Goal: Communication & Community: Answer question/provide support

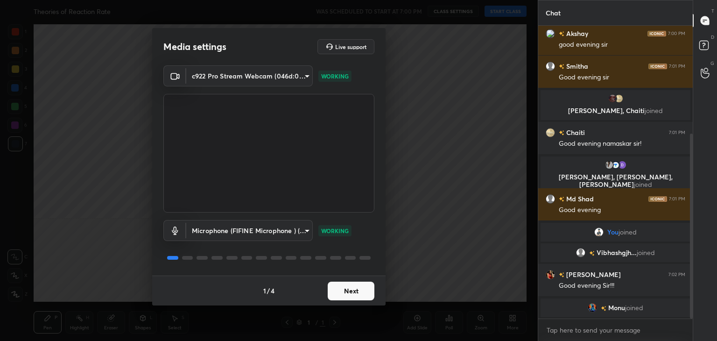
scroll to position [182, 0]
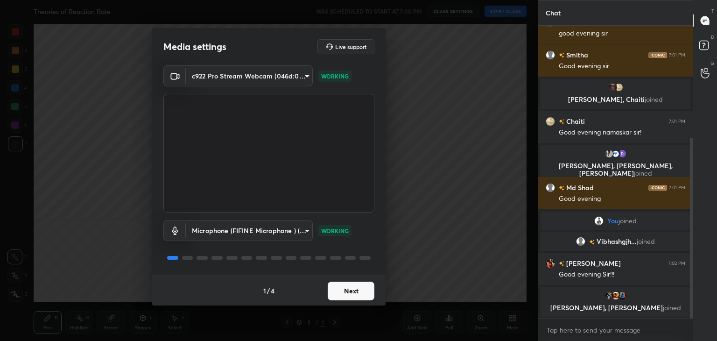
click at [353, 289] on button "Next" at bounding box center [350, 290] width 47 height 19
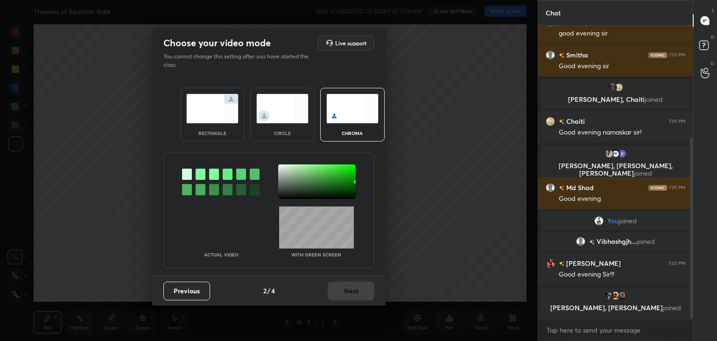
click at [225, 125] on div "rectangle" at bounding box center [212, 115] width 64 height 54
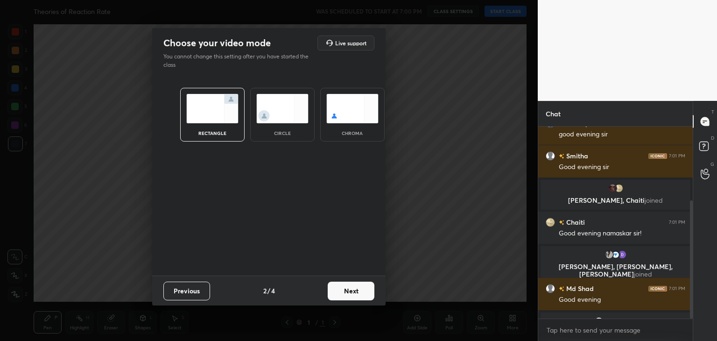
click at [349, 289] on button "Next" at bounding box center [350, 290] width 47 height 19
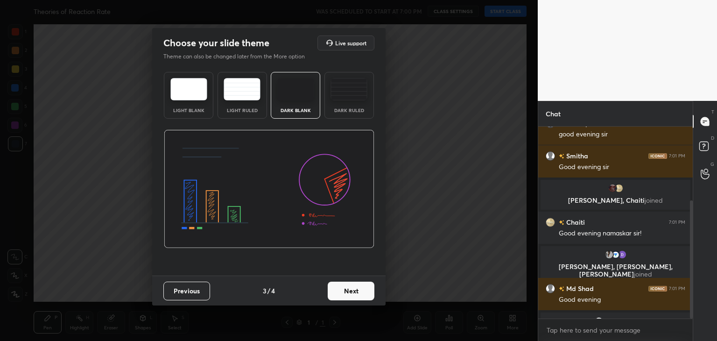
click at [368, 297] on button "Next" at bounding box center [350, 290] width 47 height 19
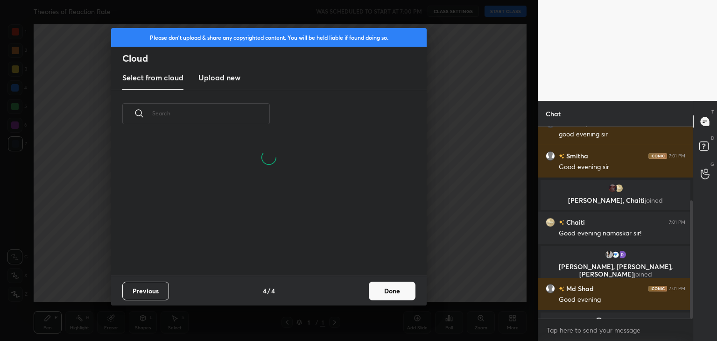
scroll to position [93, 299]
click at [383, 299] on button "Done" at bounding box center [392, 290] width 47 height 19
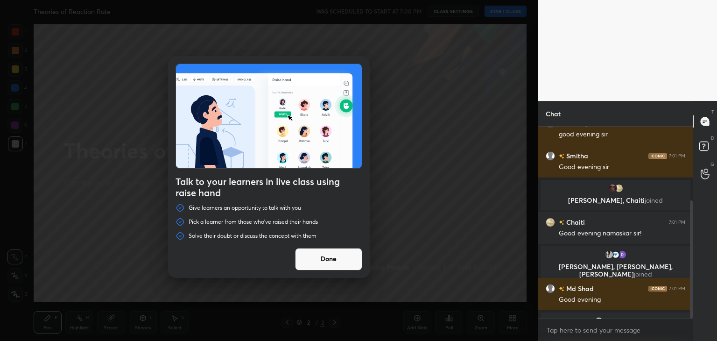
click at [337, 255] on button "Done" at bounding box center [328, 259] width 67 height 22
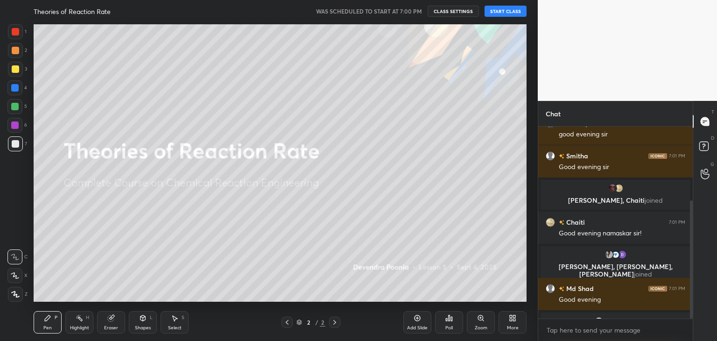
click at [500, 14] on button "START CLASS" at bounding box center [505, 11] width 42 height 11
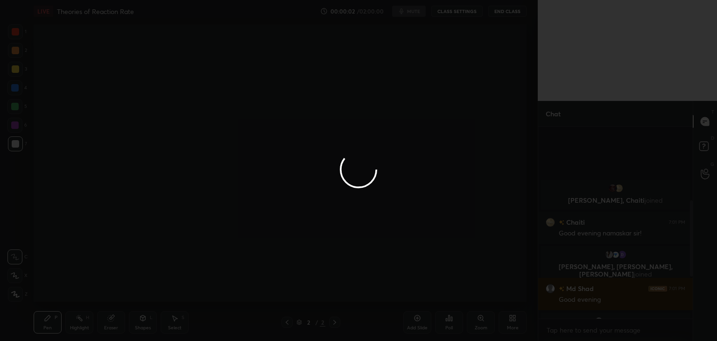
scroll to position [290, 0]
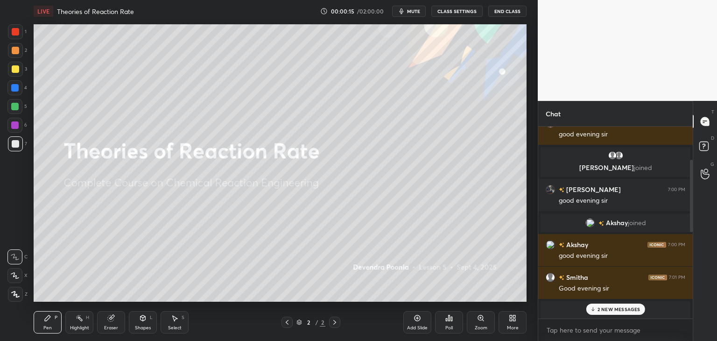
drag, startPoint x: 689, startPoint y: 269, endPoint x: 684, endPoint y: 176, distance: 93.0
click at [684, 176] on div "11 [PERSON_NAME], [PERSON_NAME], [PERSON_NAME] & 11 others joined [PERSON_NAME]…" at bounding box center [615, 222] width 154 height 192
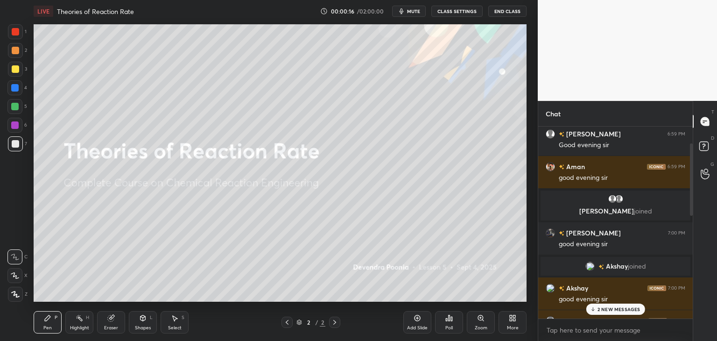
scroll to position [0, 0]
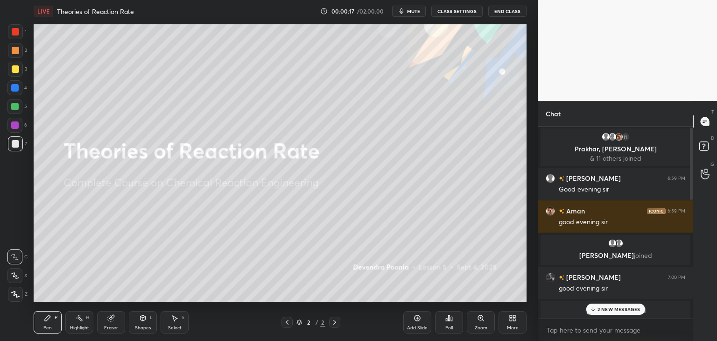
drag, startPoint x: 691, startPoint y: 177, endPoint x: 690, endPoint y: 150, distance: 27.1
click at [690, 150] on div at bounding box center [690, 163] width 3 height 72
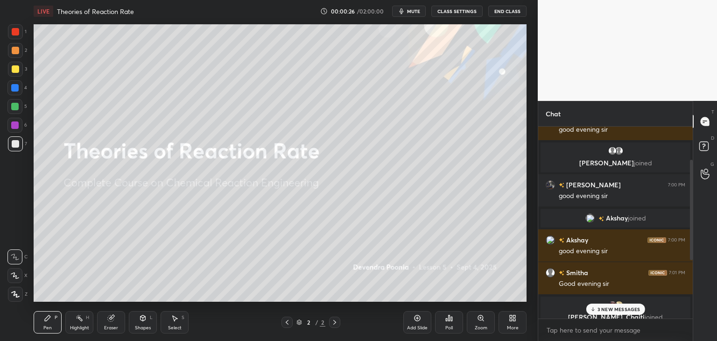
scroll to position [93, 0]
drag, startPoint x: 690, startPoint y: 150, endPoint x: 692, endPoint y: 203, distance: 52.7
click at [692, 203] on div "Chat [PERSON_NAME] 6:59 PM Good evening [PERSON_NAME] 6:59 PM good evening [PER…" at bounding box center [626, 221] width 179 height 240
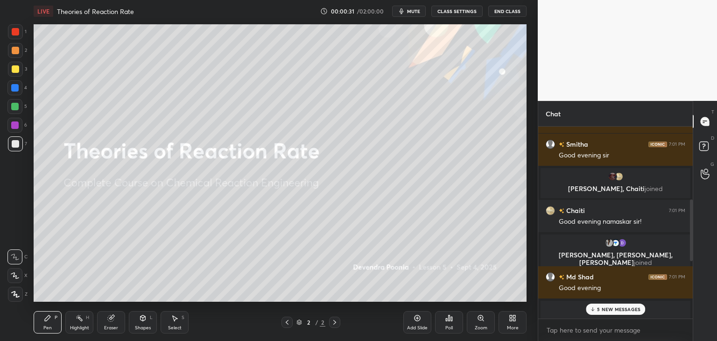
scroll to position [231, 0]
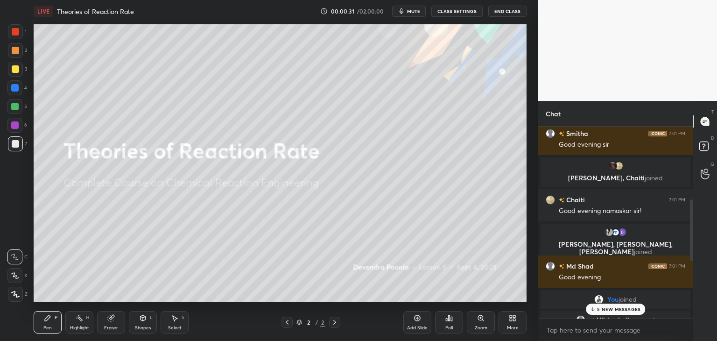
drag, startPoint x: 692, startPoint y: 193, endPoint x: 689, endPoint y: 237, distance: 44.4
click at [689, 237] on div at bounding box center [690, 230] width 3 height 62
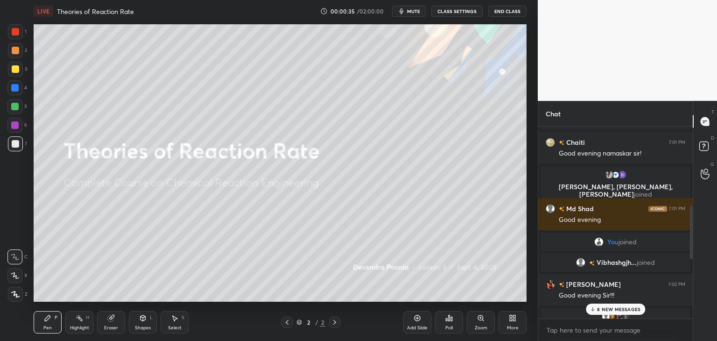
scroll to position [293, 0]
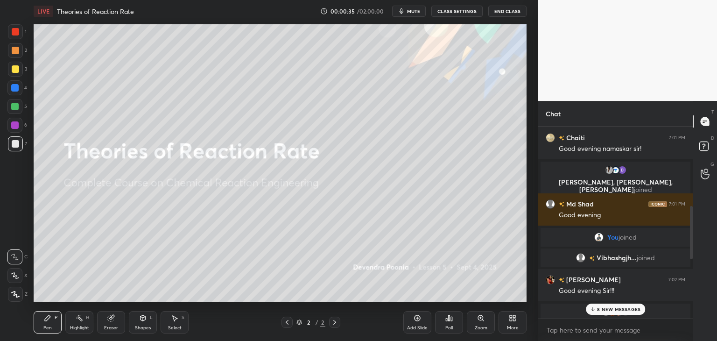
drag, startPoint x: 691, startPoint y: 223, endPoint x: 691, endPoint y: 241, distance: 17.3
click at [691, 241] on div at bounding box center [690, 232] width 3 height 53
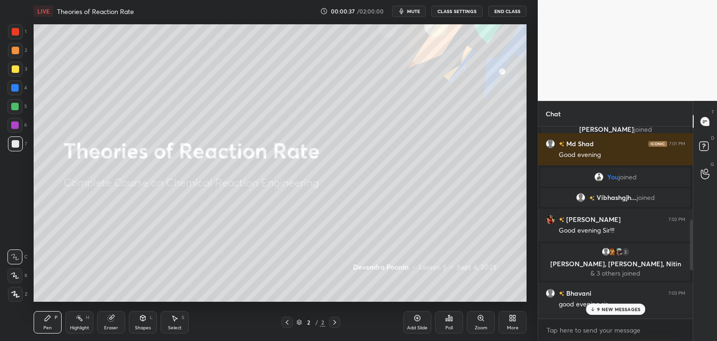
scroll to position [357, 0]
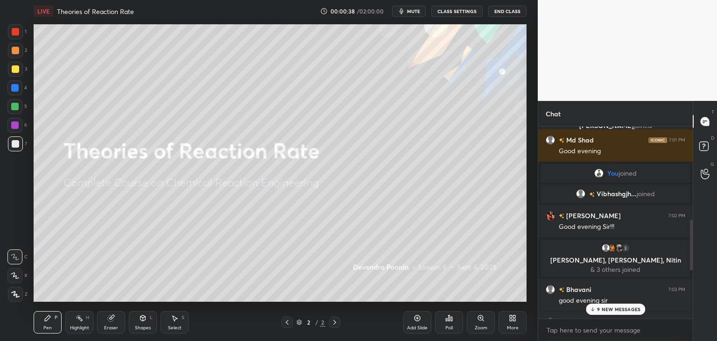
drag, startPoint x: 691, startPoint y: 234, endPoint x: 691, endPoint y: 250, distance: 16.8
click at [691, 250] on div at bounding box center [690, 244] width 3 height 50
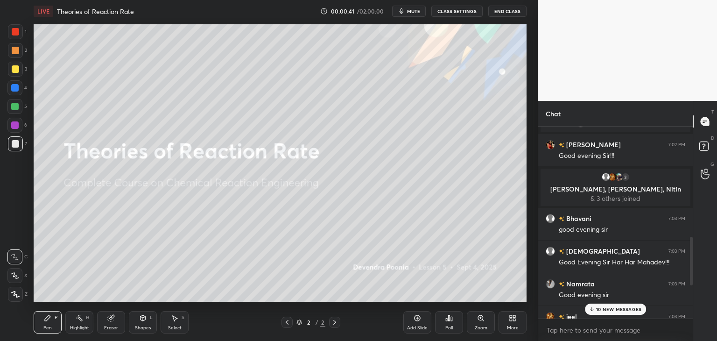
scroll to position [455, 0]
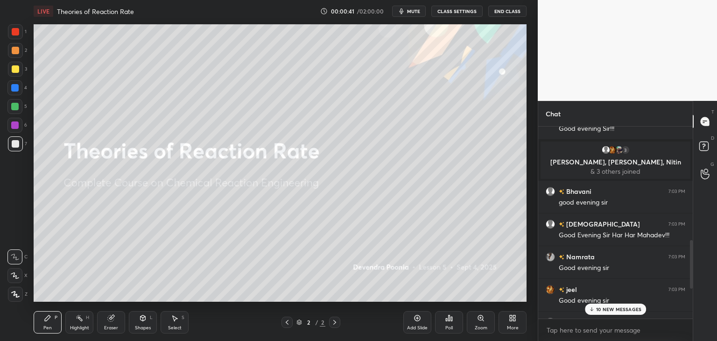
drag, startPoint x: 692, startPoint y: 243, endPoint x: 692, endPoint y: 268, distance: 24.7
click at [692, 268] on div at bounding box center [690, 264] width 3 height 49
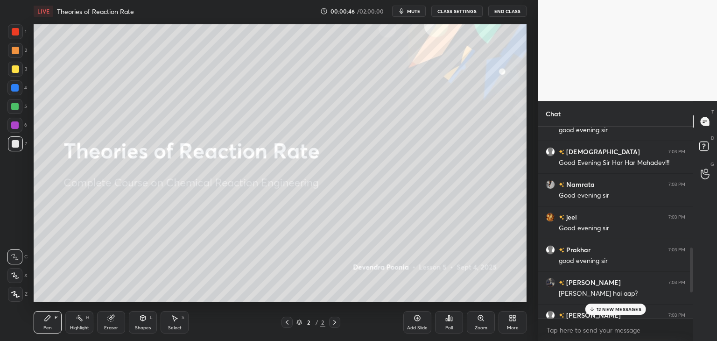
scroll to position [531, 0]
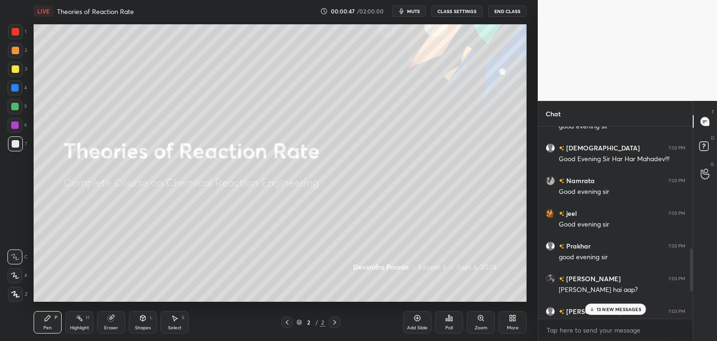
drag, startPoint x: 692, startPoint y: 262, endPoint x: 692, endPoint y: 279, distance: 17.7
click at [692, 279] on div at bounding box center [690, 269] width 3 height 43
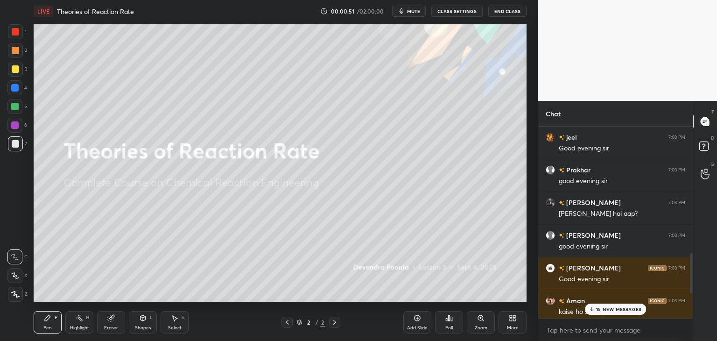
scroll to position [610, 0]
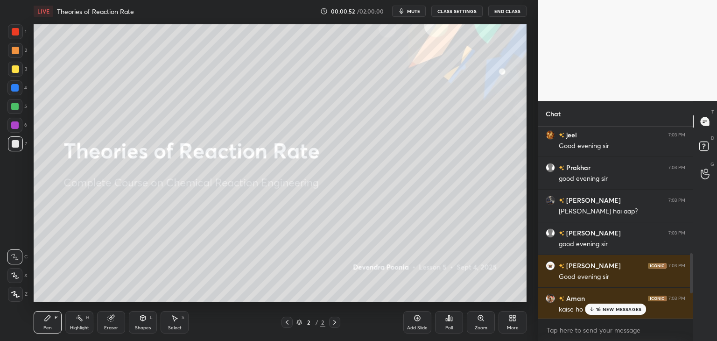
drag, startPoint x: 692, startPoint y: 271, endPoint x: 692, endPoint y: 287, distance: 16.3
click at [692, 287] on div at bounding box center [690, 273] width 3 height 40
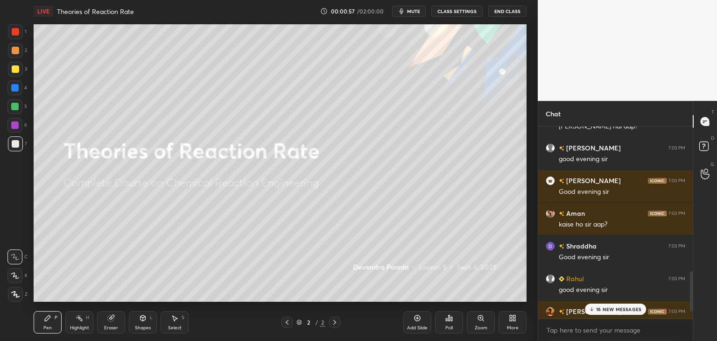
scroll to position [710, 0]
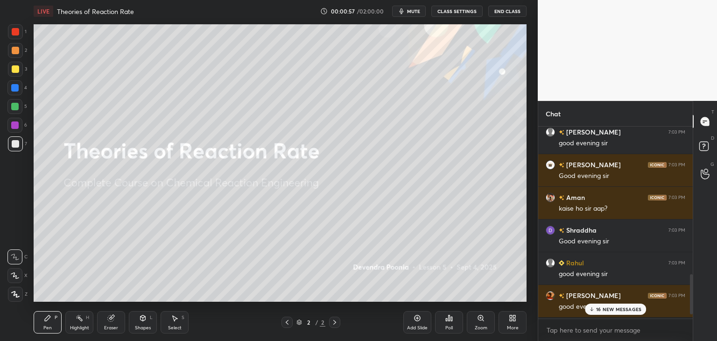
drag, startPoint x: 690, startPoint y: 276, endPoint x: 690, endPoint y: 297, distance: 21.0
click at [690, 297] on div at bounding box center [690, 294] width 3 height 40
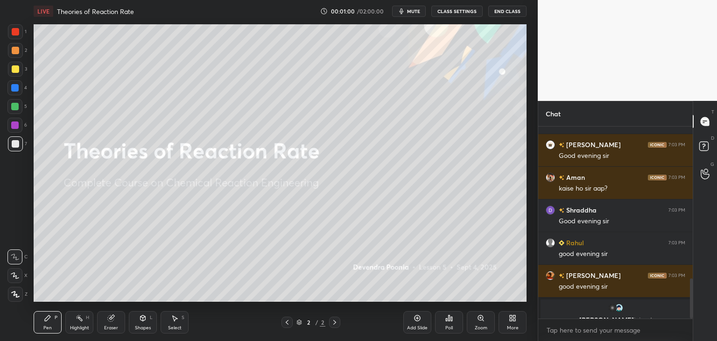
scroll to position [731, 0]
drag, startPoint x: 691, startPoint y: 286, endPoint x: 691, endPoint y: 299, distance: 13.5
click at [691, 299] on div at bounding box center [690, 298] width 3 height 40
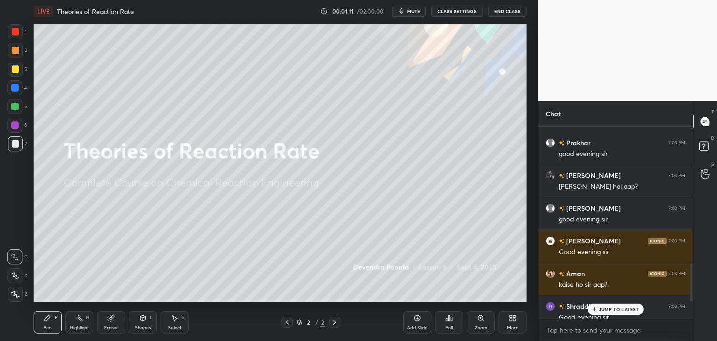
scroll to position [620, 0]
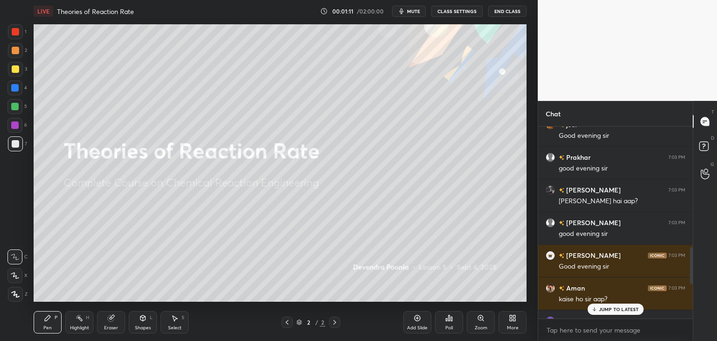
drag, startPoint x: 691, startPoint y: 292, endPoint x: 689, endPoint y: 264, distance: 28.1
click at [689, 264] on div at bounding box center [690, 265] width 3 height 37
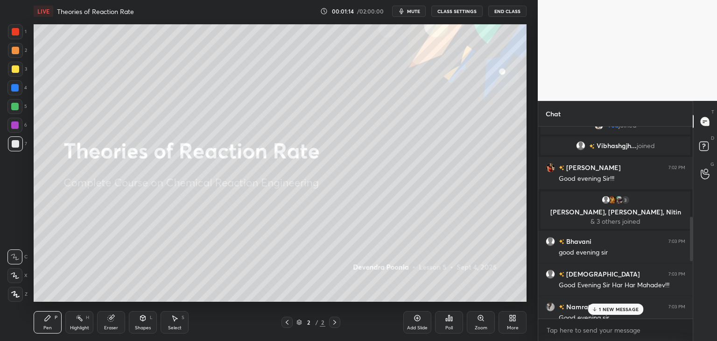
scroll to position [387, 0]
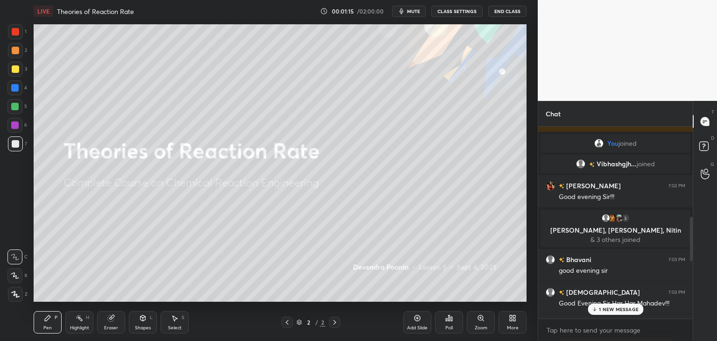
drag, startPoint x: 690, startPoint y: 263, endPoint x: 689, endPoint y: 209, distance: 54.1
click at [689, 209] on div at bounding box center [690, 222] width 6 height 192
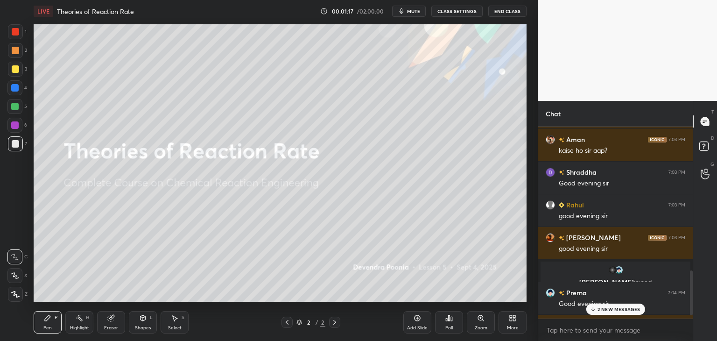
scroll to position [862, 0]
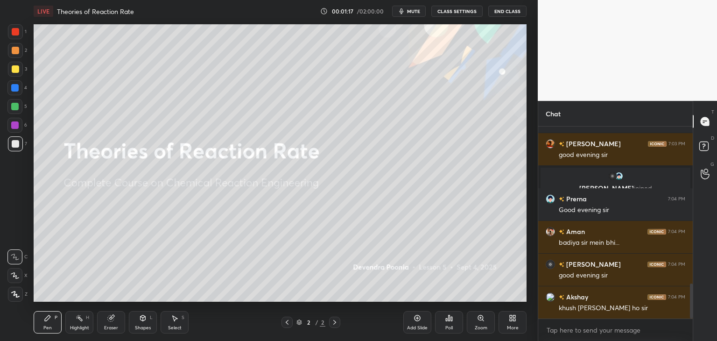
drag, startPoint x: 691, startPoint y: 226, endPoint x: 691, endPoint y: 349, distance: 123.6
click at [691, 0] on html "1 2 3 4 5 6 7 C X Z C X Z E E Erase all H H LIVE Theories of Reaction Rate 00:0…" at bounding box center [358, 0] width 717 height 0
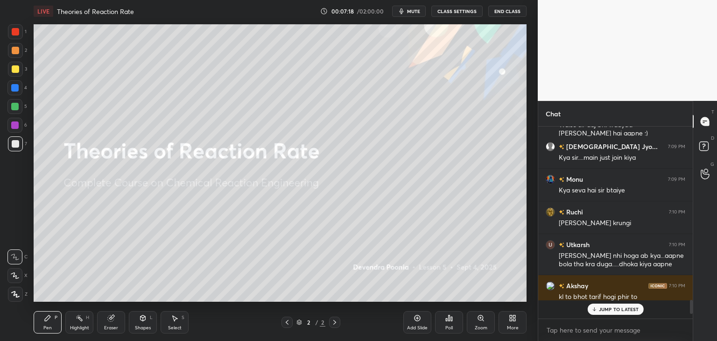
scroll to position [3, 3]
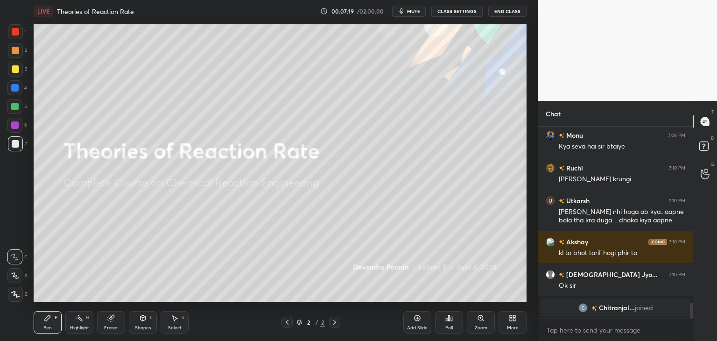
drag, startPoint x: 691, startPoint y: 291, endPoint x: 691, endPoint y: 302, distance: 11.2
click at [691, 302] on div at bounding box center [690, 310] width 3 height 16
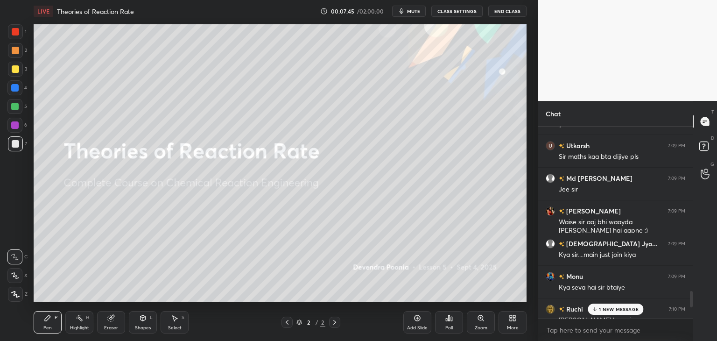
scroll to position [1933, 0]
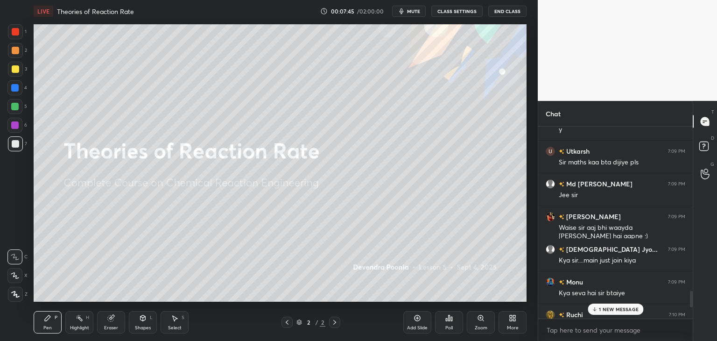
drag, startPoint x: 691, startPoint y: 306, endPoint x: 691, endPoint y: 290, distance: 16.3
click at [691, 290] on div at bounding box center [690, 222] width 6 height 192
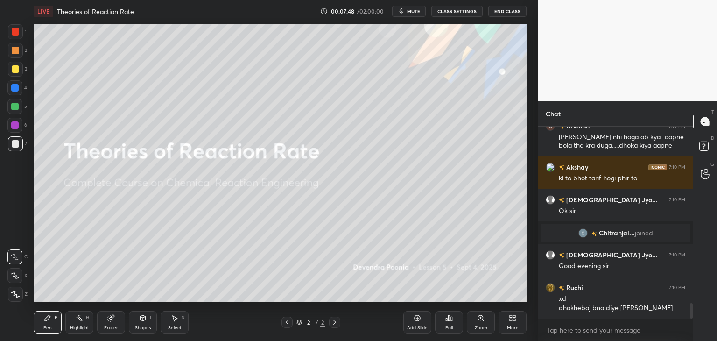
drag, startPoint x: 691, startPoint y: 297, endPoint x: 691, endPoint y: 339, distance: 42.0
click at [691, 339] on div "[PERSON_NAME] 7:10 PM [PERSON_NAME] krungi [PERSON_NAME] 7:10 PM [PERSON_NAME] …" at bounding box center [615, 233] width 154 height 214
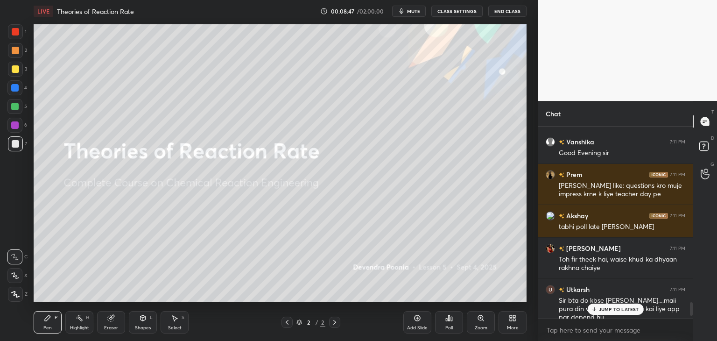
scroll to position [2573, 0]
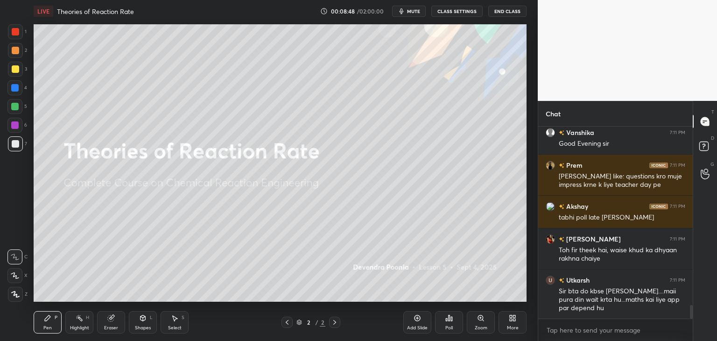
drag, startPoint x: 691, startPoint y: 310, endPoint x: 691, endPoint y: 319, distance: 8.9
click at [691, 319] on div "[PERSON_NAME] 7:11 PM [PERSON_NAME] 7:11 PM Good Evening sir Prem 7:11 PM [PERS…" at bounding box center [615, 233] width 154 height 214
drag, startPoint x: 690, startPoint y: 312, endPoint x: 690, endPoint y: 319, distance: 6.5
click at [690, 319] on div "[PERSON_NAME] 7:11 PM [PERSON_NAME] 7:11 PM Good Evening sir Prem 7:11 PM [PERS…" at bounding box center [615, 233] width 154 height 214
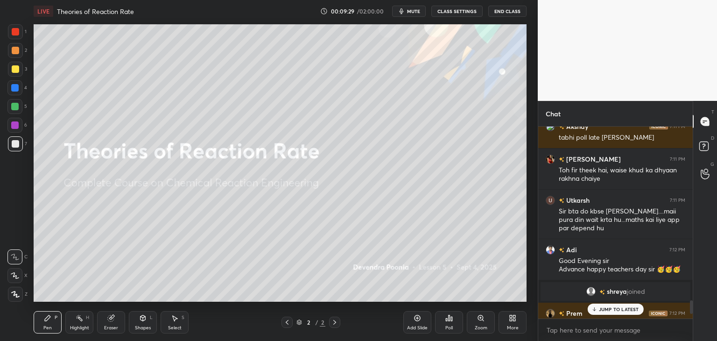
scroll to position [2551, 0]
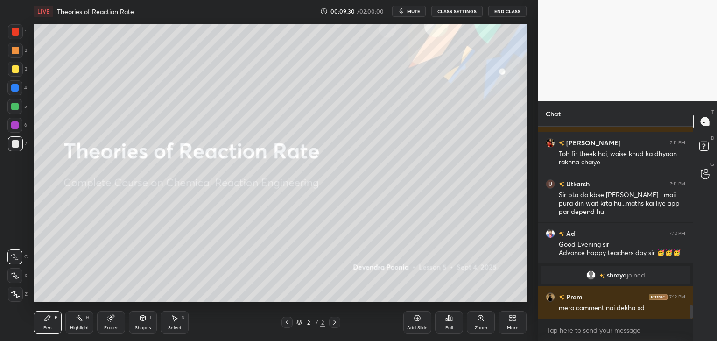
drag, startPoint x: 691, startPoint y: 309, endPoint x: 691, endPoint y: 333, distance: 24.3
click at [691, 333] on div "Prem 7:11 PM [PERSON_NAME] sir like: questions kro muje impress krne k liye tea…" at bounding box center [615, 233] width 154 height 214
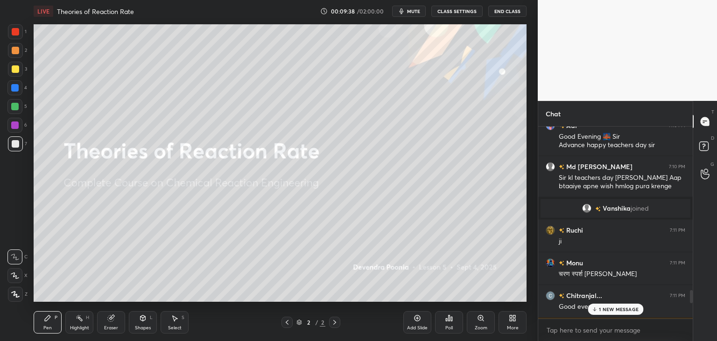
scroll to position [2245, 0]
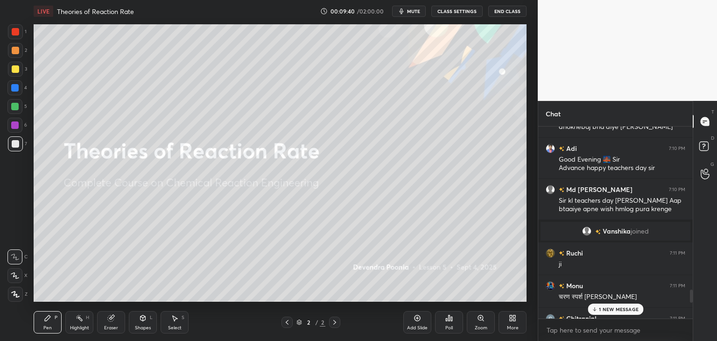
drag, startPoint x: 690, startPoint y: 311, endPoint x: 691, endPoint y: 288, distance: 23.3
click at [691, 288] on div at bounding box center [690, 222] width 6 height 192
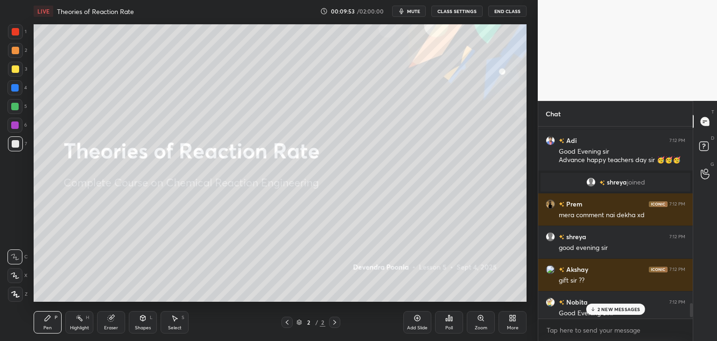
scroll to position [2766, 0]
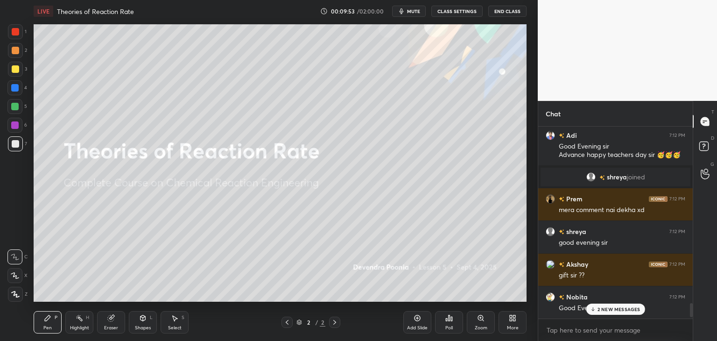
drag, startPoint x: 691, startPoint y: 293, endPoint x: 688, endPoint y: 336, distance: 43.5
click at [688, 336] on div "[PERSON_NAME] 7:11 PM Toh fir theek hai, waise khud ka dhyaan rakhna chaiye [PE…" at bounding box center [615, 233] width 154 height 214
click at [691, 316] on div at bounding box center [690, 312] width 3 height 13
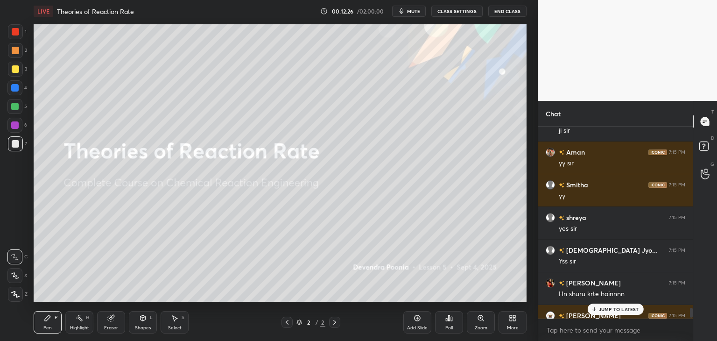
scroll to position [3601, 0]
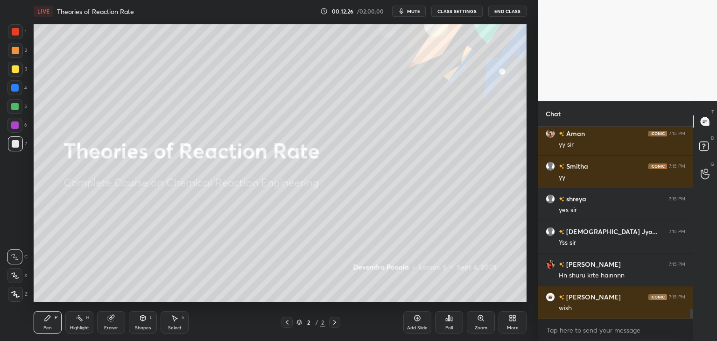
drag, startPoint x: 692, startPoint y: 315, endPoint x: 692, endPoint y: 322, distance: 7.5
click at [692, 322] on div "Chat [PERSON_NAME] 7:15 PM ji [PERSON_NAME] 7:15 PM [PERSON_NAME] 7:15 PM yy sh…" at bounding box center [626, 221] width 179 height 240
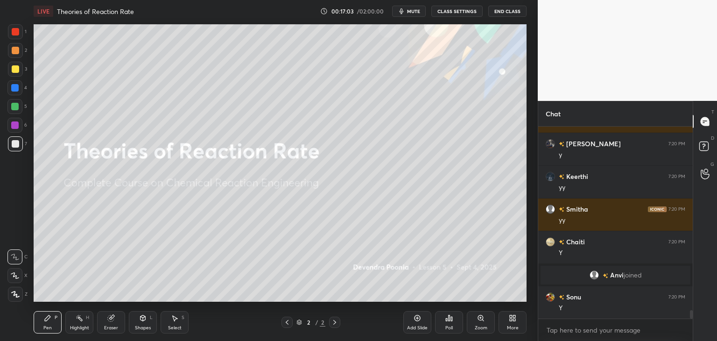
scroll to position [4306, 0]
click at [509, 319] on icon at bounding box center [510, 319] width 2 height 2
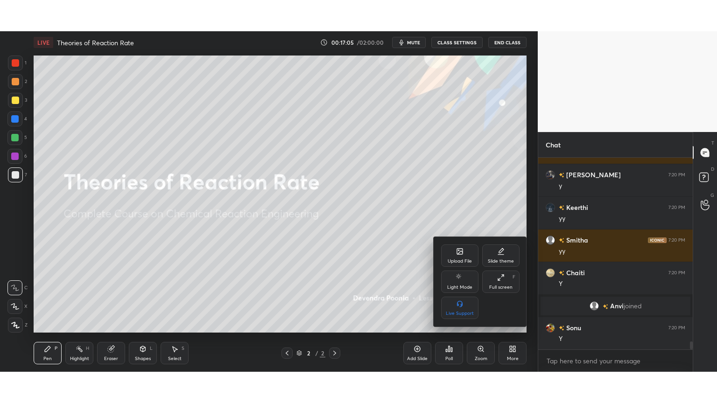
scroll to position [4339, 0]
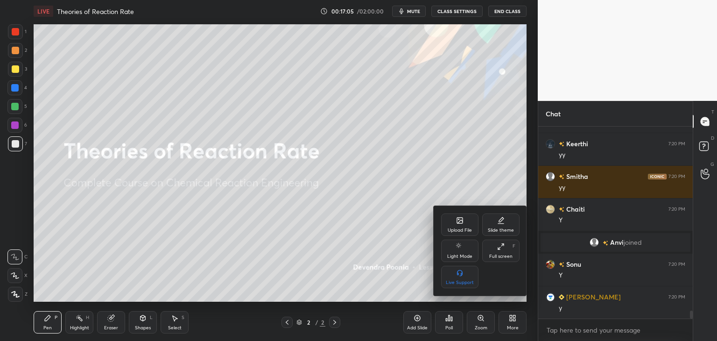
click at [494, 258] on div "Full screen" at bounding box center [500, 256] width 23 height 5
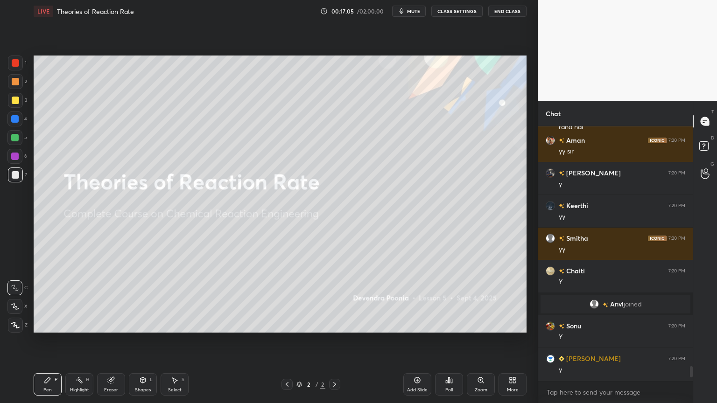
scroll to position [4277, 0]
click at [416, 340] on div "Add Slide" at bounding box center [417, 384] width 28 height 22
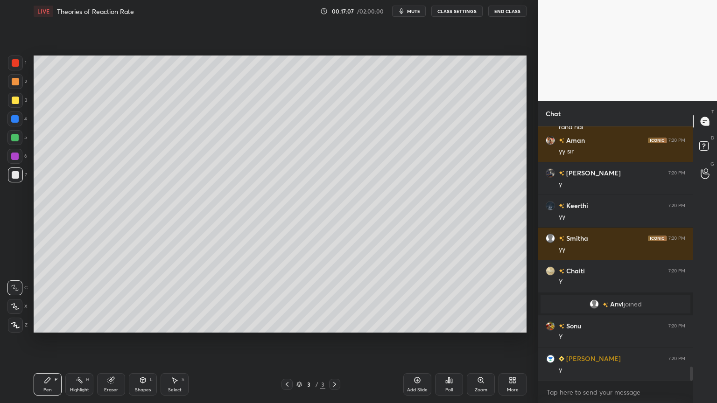
scroll to position [4310, 0]
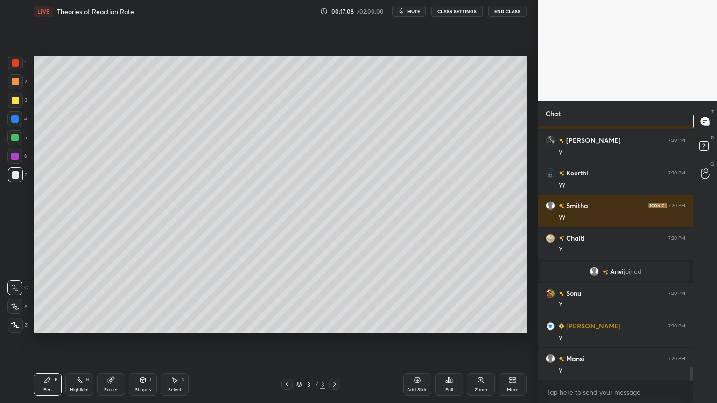
click at [17, 329] on div at bounding box center [15, 325] width 15 height 15
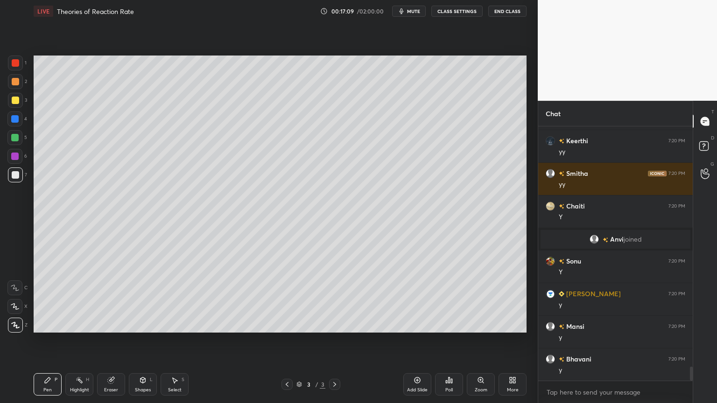
scroll to position [4375, 0]
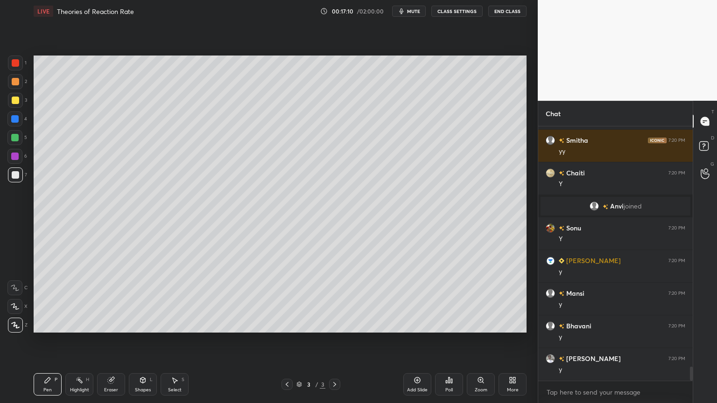
click at [15, 105] on div at bounding box center [15, 100] width 15 height 15
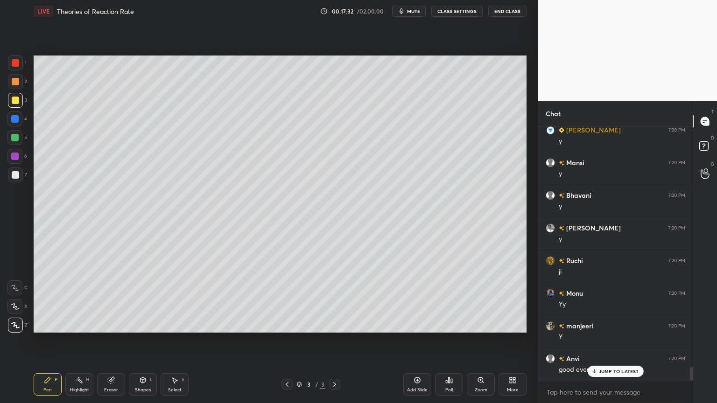
scroll to position [4538, 0]
click at [138, 340] on div "Shapes L" at bounding box center [143, 384] width 28 height 22
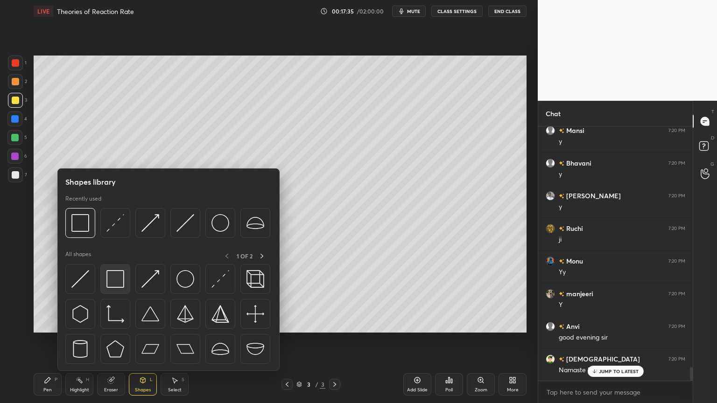
click at [118, 285] on img at bounding box center [115, 279] width 18 height 18
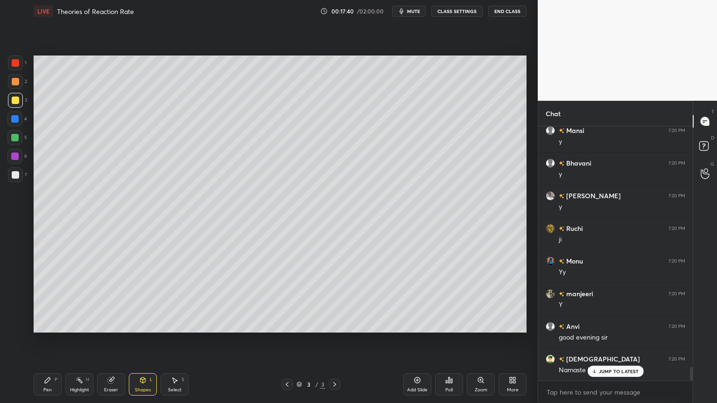
click at [47, 340] on div "Pen P" at bounding box center [48, 384] width 28 height 22
click at [16, 177] on div at bounding box center [15, 174] width 7 height 7
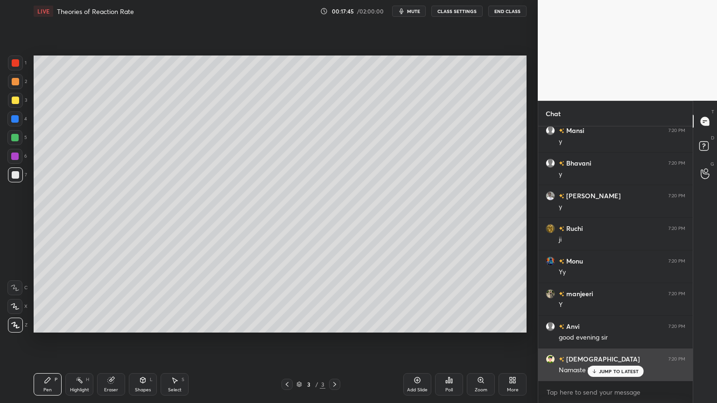
click at [607, 340] on p "JUMP TO LATEST" at bounding box center [618, 372] width 40 height 6
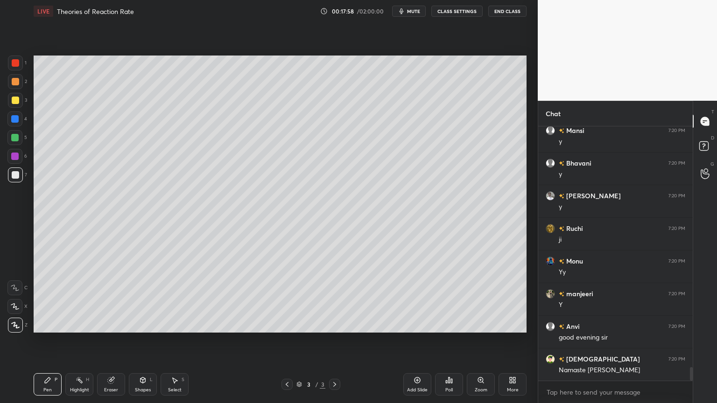
click at [118, 340] on div "Eraser" at bounding box center [111, 384] width 28 height 22
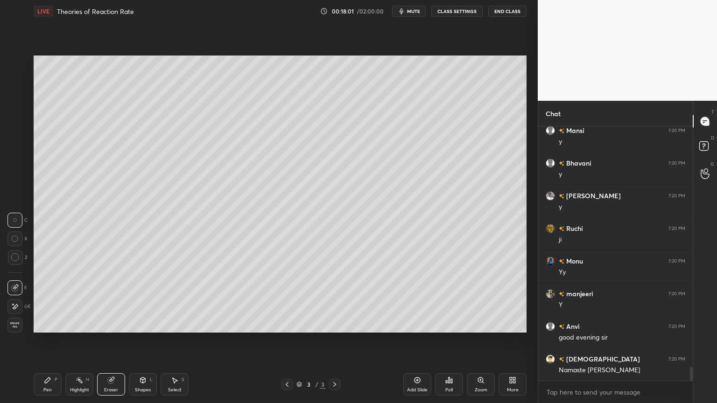
drag, startPoint x: 50, startPoint y: 386, endPoint x: 75, endPoint y: 366, distance: 31.5
click at [51, 340] on div "Pen P" at bounding box center [48, 384] width 28 height 22
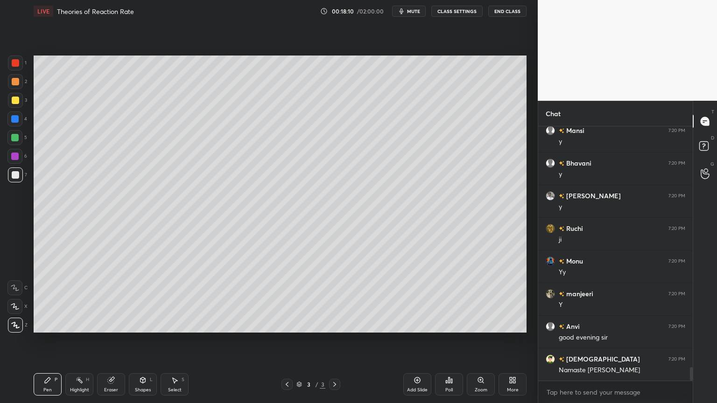
click at [112, 340] on div "Eraser" at bounding box center [111, 384] width 28 height 22
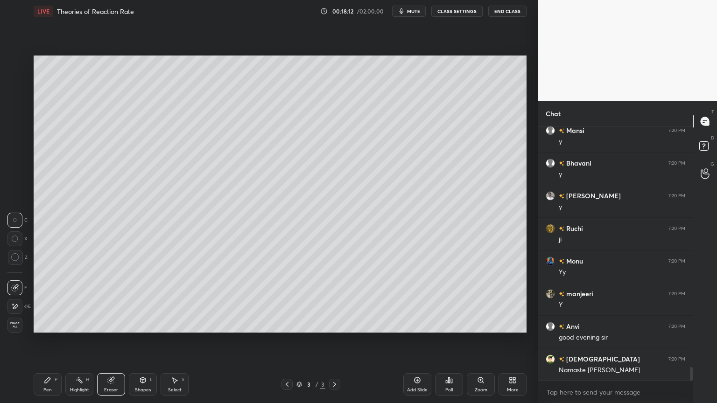
click at [48, 340] on div "Pen P" at bounding box center [48, 384] width 28 height 22
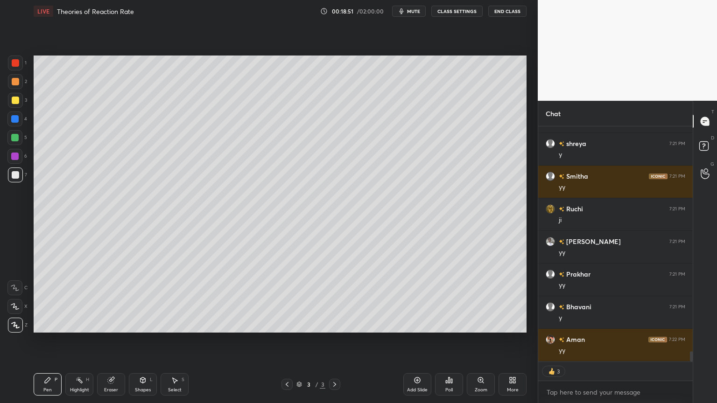
scroll to position [5080, 0]
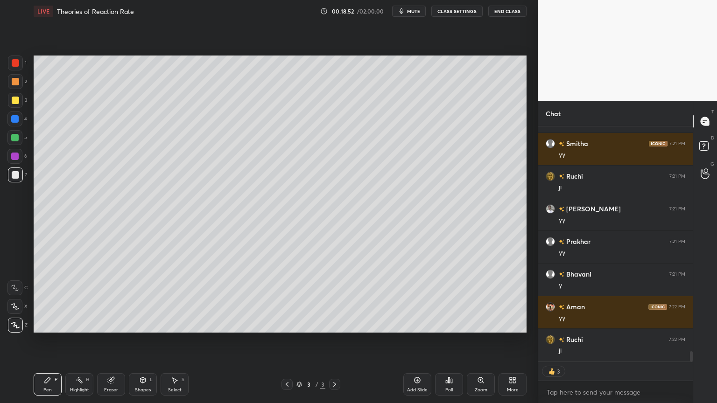
click at [174, 340] on div "Pen P Highlight H Eraser Shapes L Select S 3 / 3 Add Slide Poll Zoom More" at bounding box center [280, 384] width 493 height 37
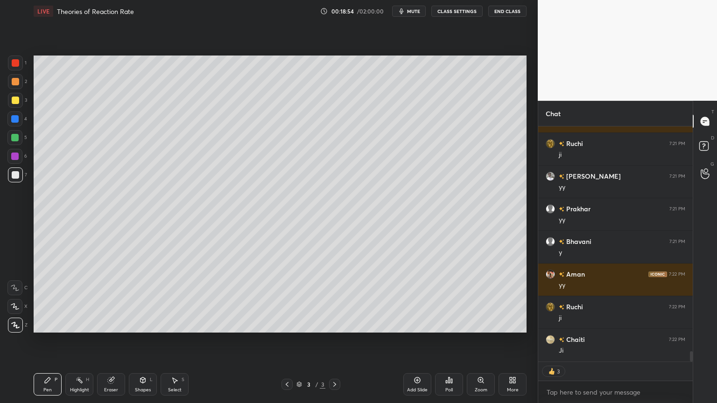
scroll to position [5145, 0]
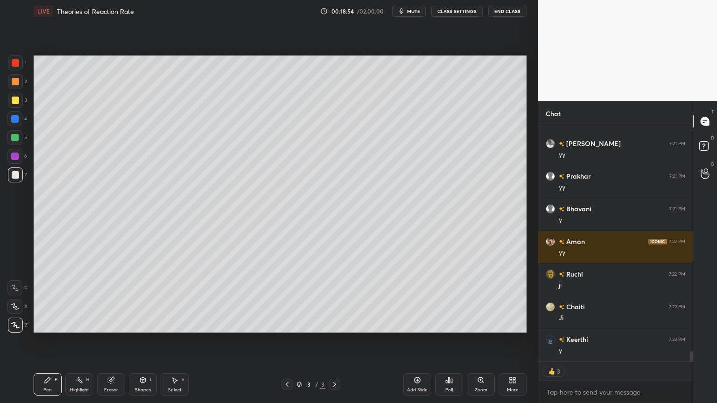
drag, startPoint x: 174, startPoint y: 377, endPoint x: 186, endPoint y: 363, distance: 18.5
click at [174, 340] on icon at bounding box center [174, 379] width 7 height 7
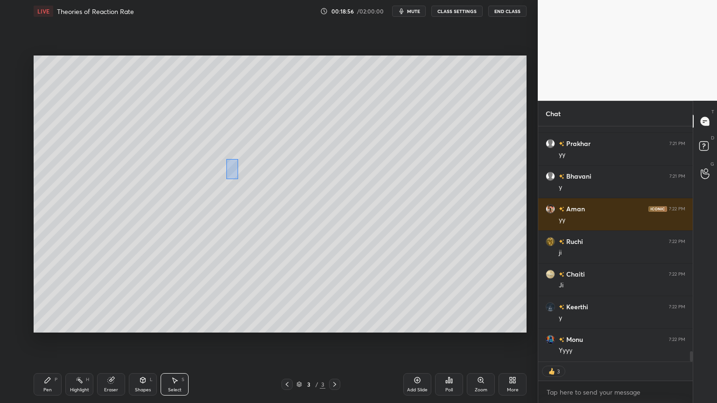
drag, startPoint x: 226, startPoint y: 159, endPoint x: 237, endPoint y: 179, distance: 23.6
click at [237, 179] on div "0 ° Undo Copy Duplicate Duplicate to new slide Delete" at bounding box center [280, 194] width 493 height 277
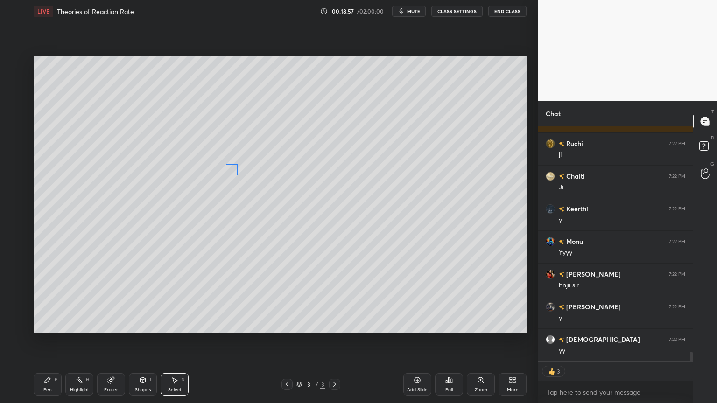
scroll to position [5308, 0]
click at [231, 172] on div "0 ° Undo Copy Duplicate Duplicate to new slide Delete" at bounding box center [280, 194] width 493 height 277
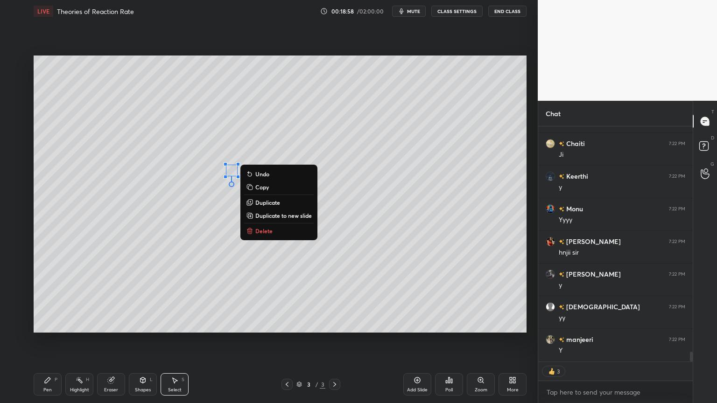
drag, startPoint x: 49, startPoint y: 384, endPoint x: 63, endPoint y: 377, distance: 15.9
click at [50, 340] on div "Pen P" at bounding box center [48, 384] width 28 height 22
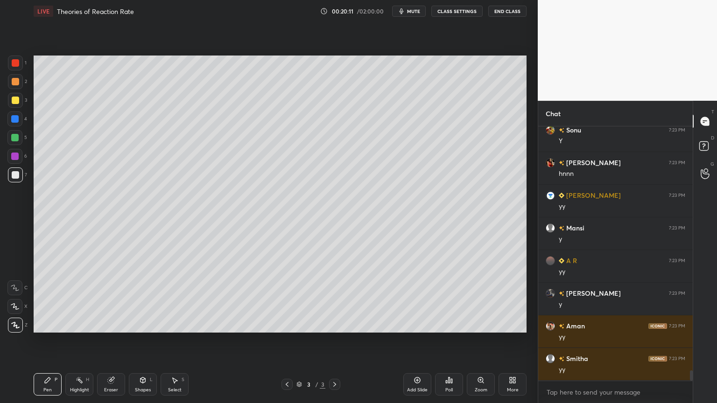
scroll to position [6105, 0]
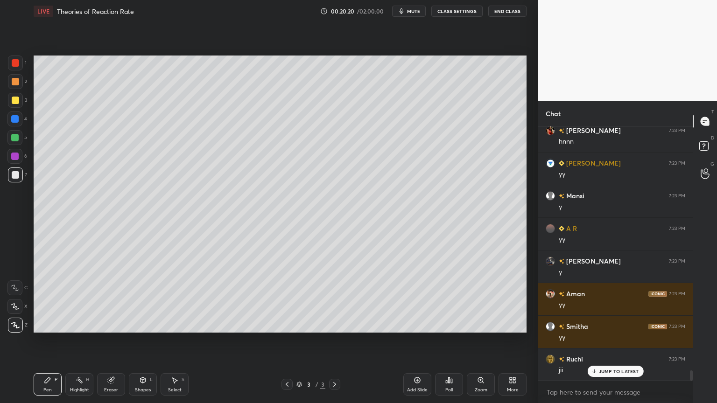
click at [108, 340] on icon at bounding box center [110, 379] width 7 height 7
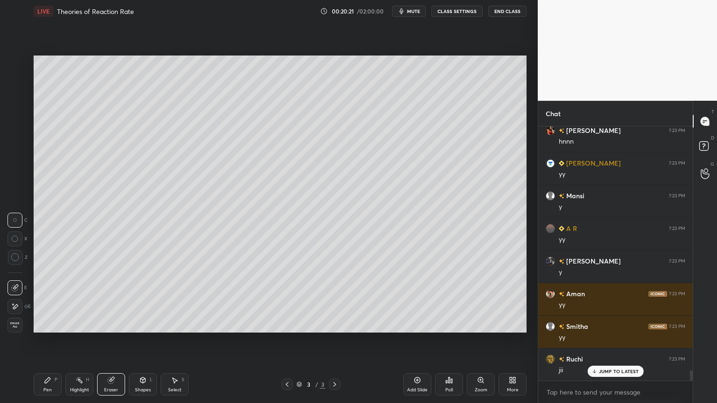
click at [54, 340] on div "Pen P" at bounding box center [48, 384] width 28 height 22
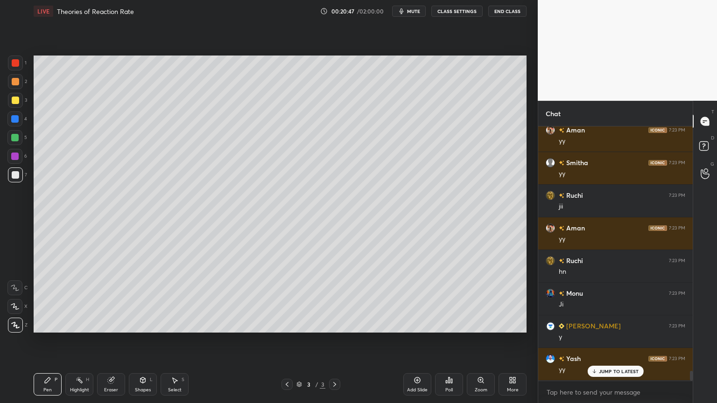
scroll to position [6301, 0]
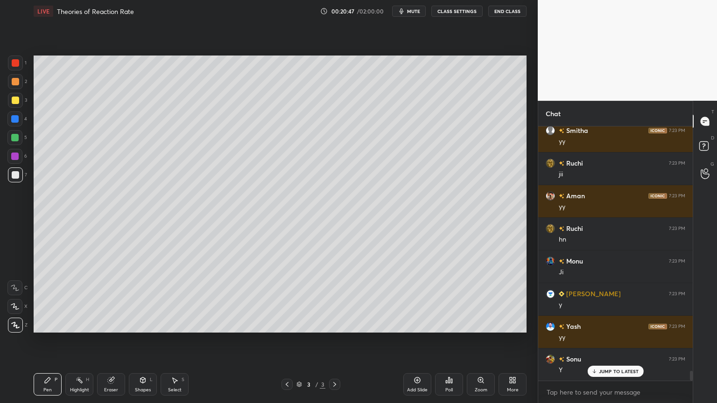
click at [118, 340] on div "Eraser" at bounding box center [111, 384] width 28 height 22
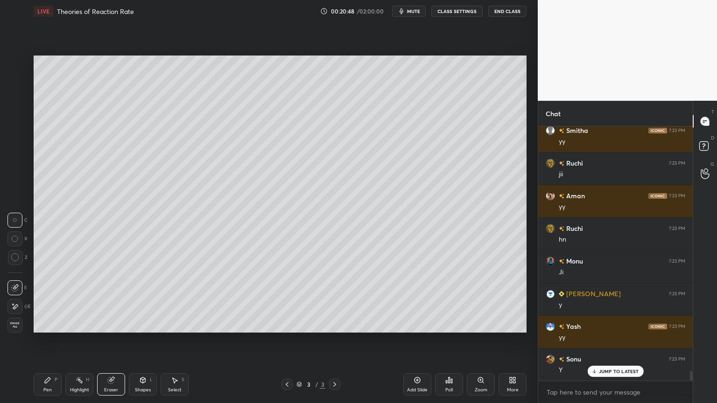
click at [136, 340] on div "Shapes L" at bounding box center [143, 384] width 28 height 22
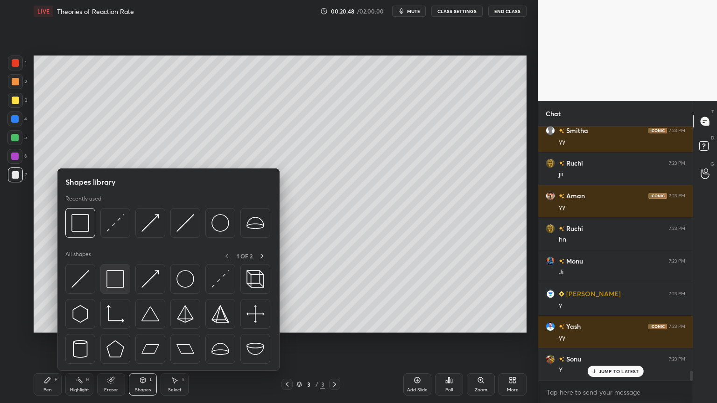
click at [114, 282] on img at bounding box center [115, 279] width 18 height 18
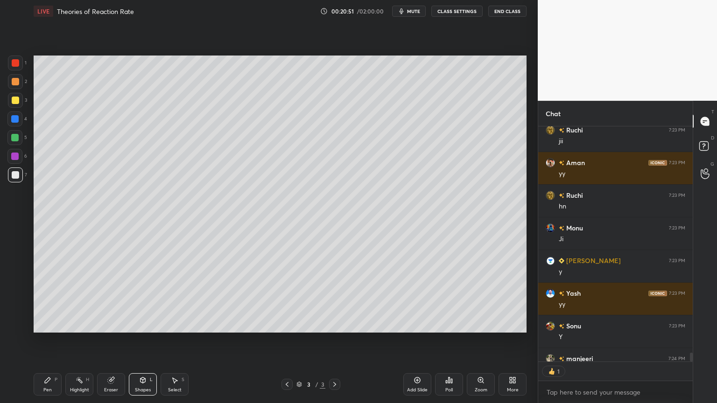
scroll to position [3, 3]
click at [170, 340] on div "Select" at bounding box center [175, 390] width 14 height 5
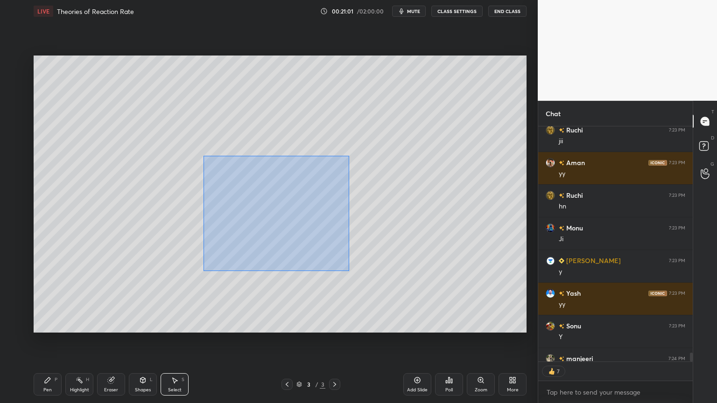
scroll to position [6386, 0]
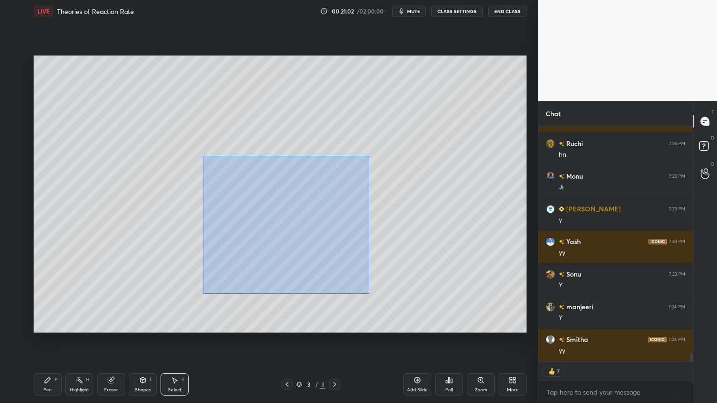
drag, startPoint x: 203, startPoint y: 155, endPoint x: 368, endPoint y: 291, distance: 213.1
click at [369, 292] on div "0 ° Undo Copy Duplicate Duplicate to new slide Delete" at bounding box center [280, 194] width 493 height 277
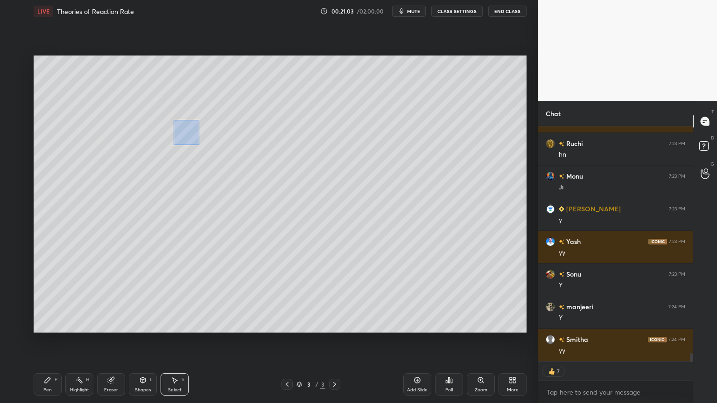
scroll to position [6419, 0]
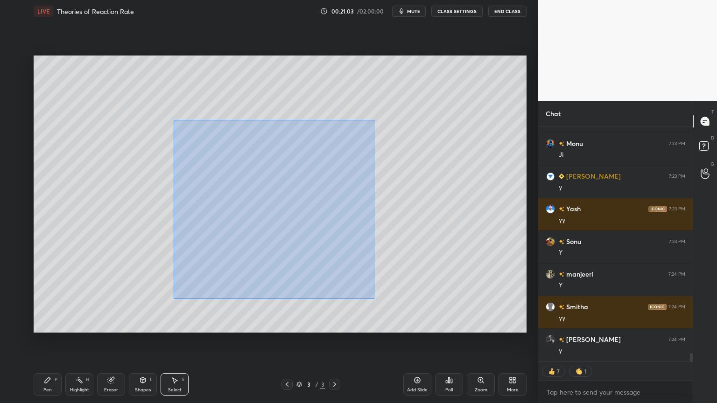
drag, startPoint x: 198, startPoint y: 145, endPoint x: 373, endPoint y: 296, distance: 231.2
click at [375, 297] on div "0 ° Undo Copy Duplicate Duplicate to new slide Delete" at bounding box center [280, 194] width 493 height 277
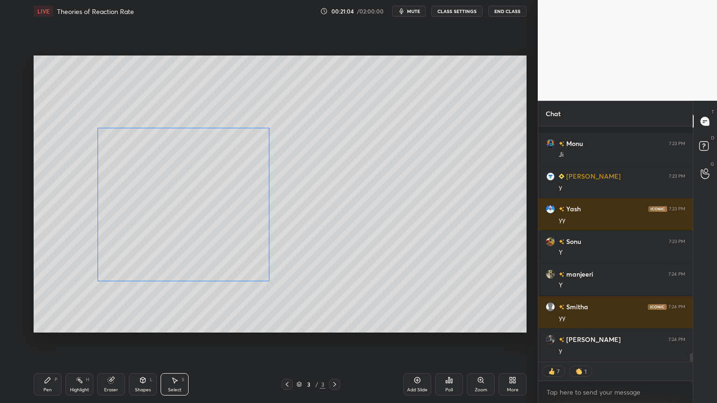
scroll to position [6484, 0]
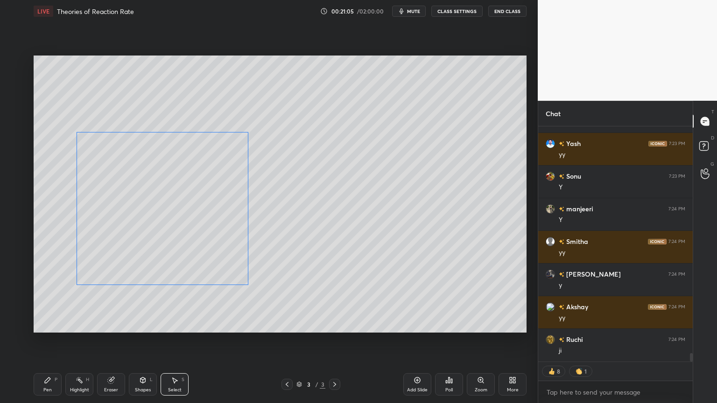
drag, startPoint x: 235, startPoint y: 253, endPoint x: 179, endPoint y: 257, distance: 56.6
click at [179, 257] on div "0 ° Undo Copy Duplicate Duplicate to new slide Delete" at bounding box center [280, 194] width 493 height 277
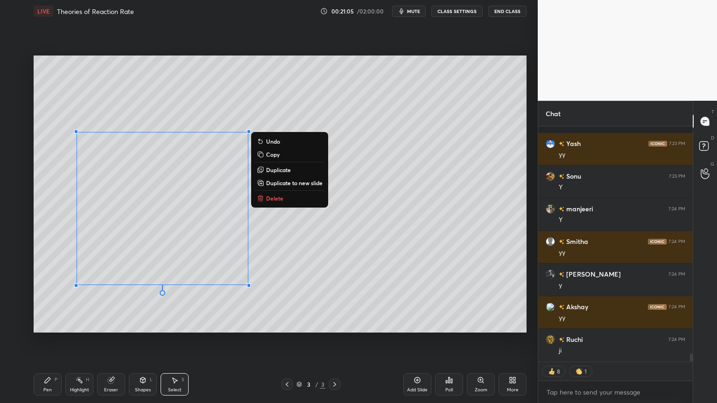
scroll to position [6549, 0]
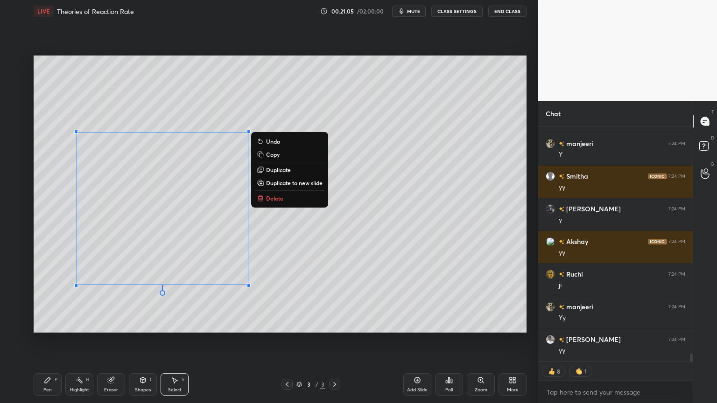
drag, startPoint x: 167, startPoint y: 320, endPoint x: 170, endPoint y: 311, distance: 10.3
click at [167, 320] on div "0 ° Undo Copy Duplicate Duplicate to new slide Delete" at bounding box center [280, 194] width 493 height 277
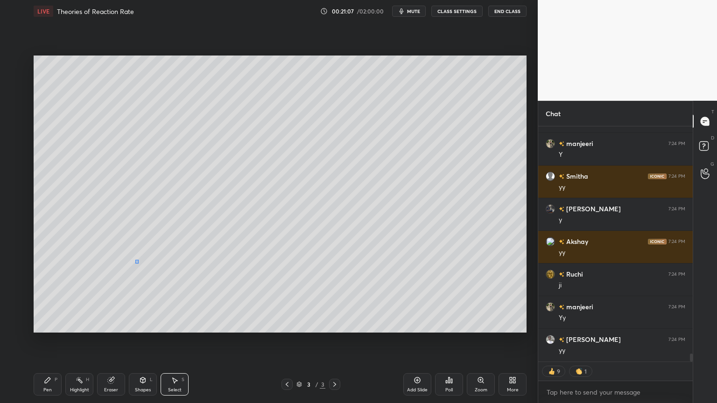
click at [138, 263] on div "0 ° Undo Copy Duplicate Duplicate to new slide Delete" at bounding box center [280, 194] width 493 height 277
drag, startPoint x: 48, startPoint y: 386, endPoint x: 63, endPoint y: 384, distance: 15.5
click at [49, 340] on div "Pen P" at bounding box center [48, 384] width 28 height 22
click at [141, 340] on div "Shapes L" at bounding box center [143, 384] width 28 height 22
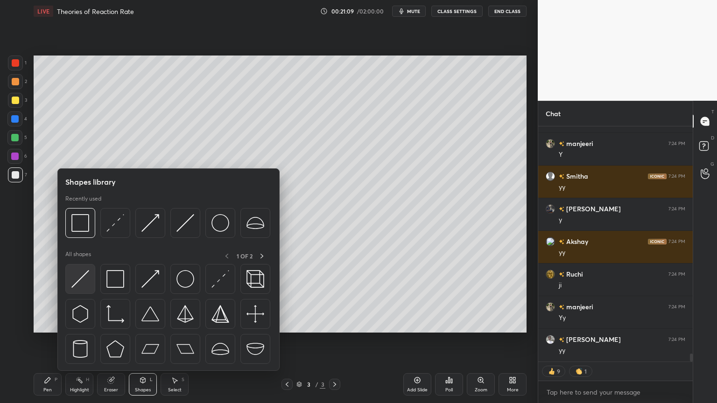
click at [90, 277] on div at bounding box center [80, 279] width 30 height 30
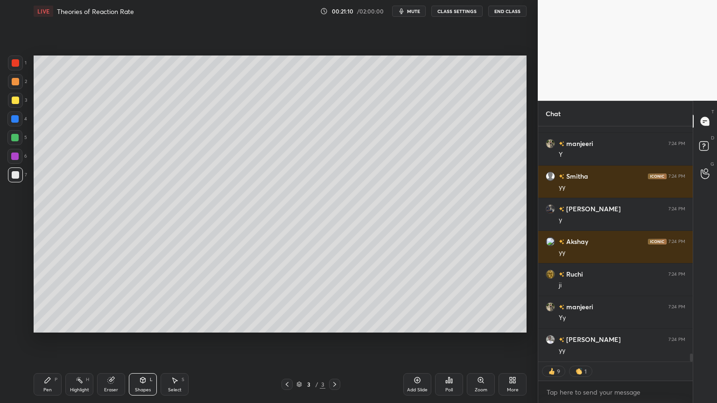
scroll to position [6582, 0]
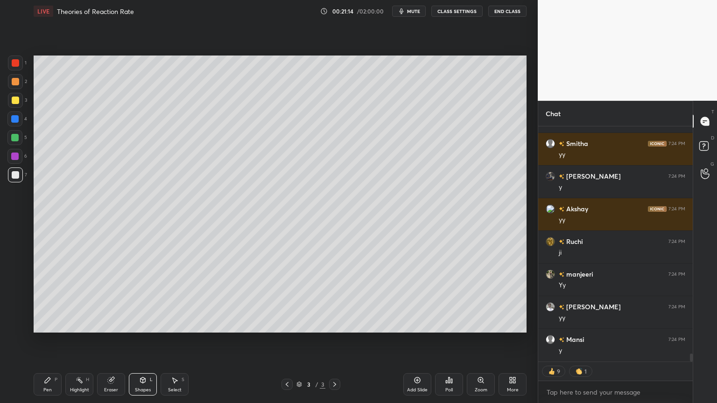
click at [48, 340] on div "Pen P" at bounding box center [48, 384] width 28 height 22
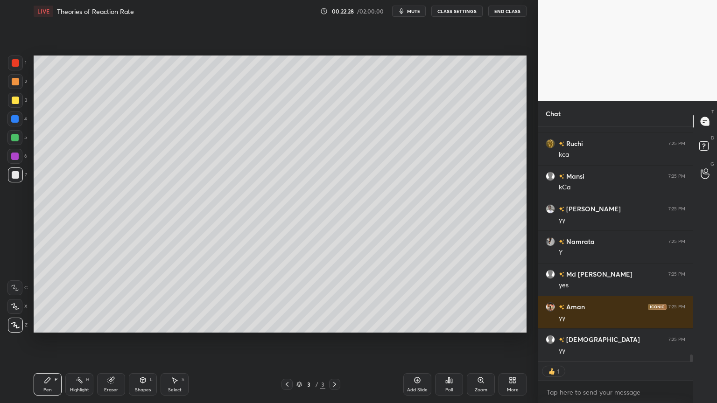
scroll to position [7921, 0]
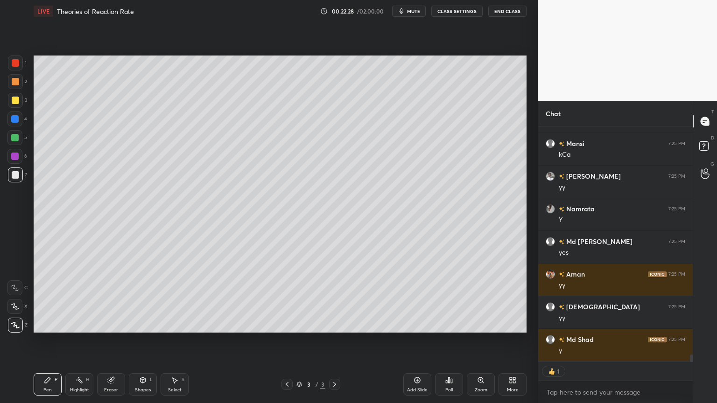
click at [112, 340] on icon at bounding box center [111, 380] width 6 height 6
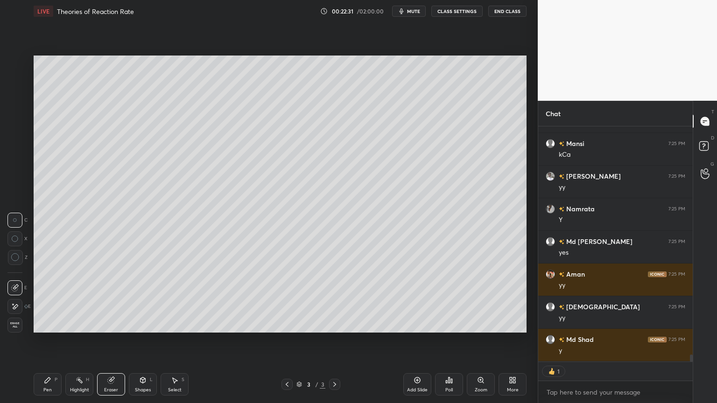
click at [47, 340] on div "Pen" at bounding box center [47, 390] width 8 height 5
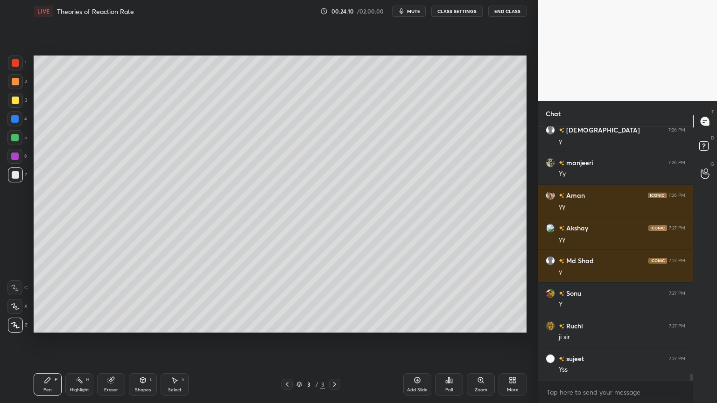
scroll to position [9290, 0]
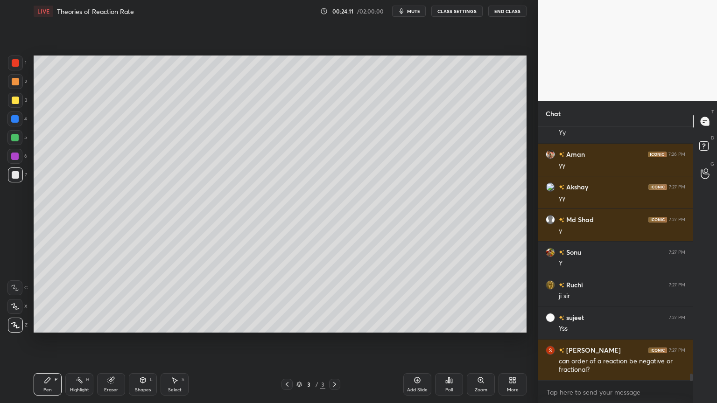
click at [172, 340] on div "Pen P Highlight H Eraser Shapes L Select S 3 / 3 Add Slide Poll Zoom More" at bounding box center [280, 384] width 493 height 37
click at [412, 340] on div "Add Slide" at bounding box center [417, 390] width 21 height 5
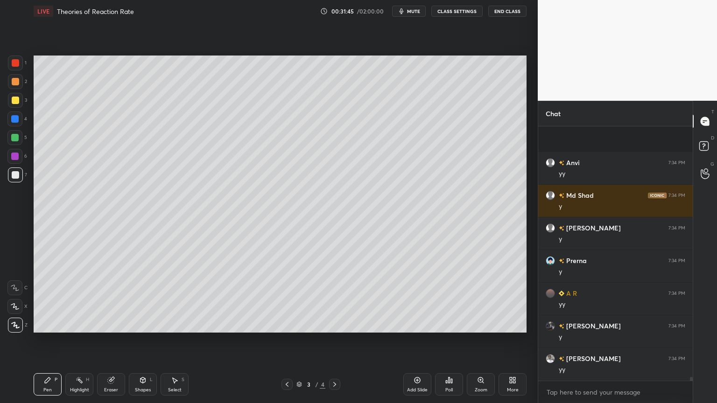
scroll to position [17459, 0]
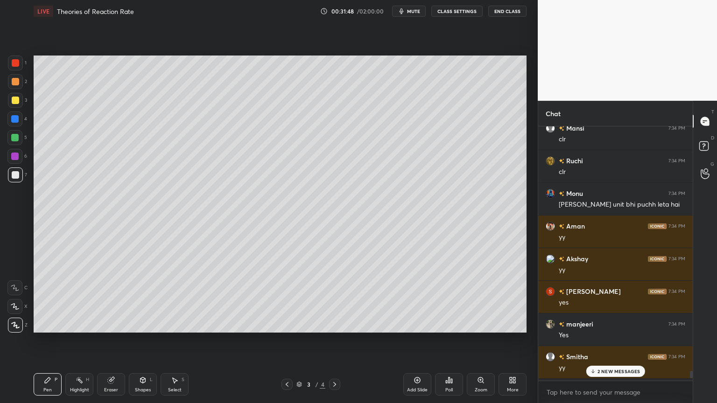
drag, startPoint x: 691, startPoint y: 379, endPoint x: 690, endPoint y: 372, distance: 7.0
click at [690, 340] on div at bounding box center [690, 253] width 6 height 254
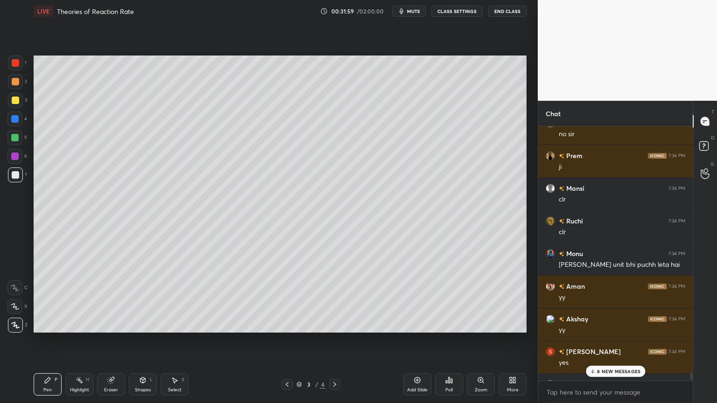
click at [616, 340] on p "8 NEW MESSAGES" at bounding box center [618, 372] width 43 height 6
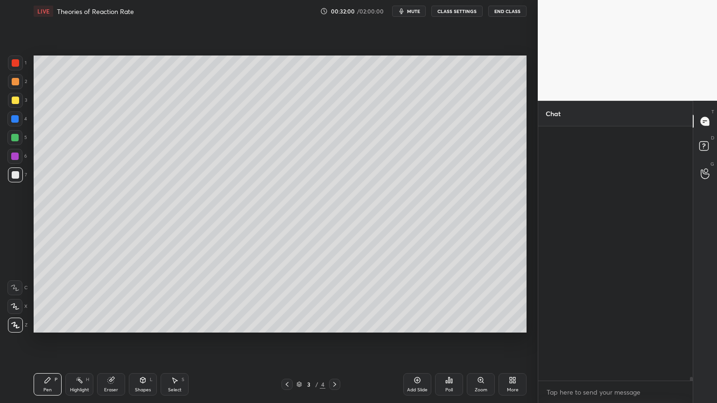
scroll to position [17752, 0]
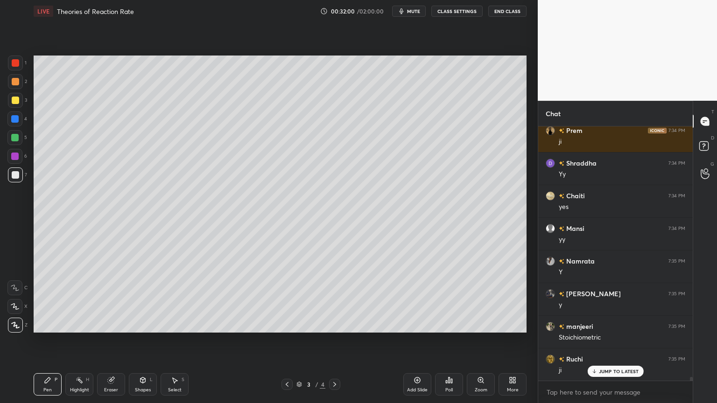
click at [615, 340] on p "JUMP TO LATEST" at bounding box center [618, 372] width 40 height 6
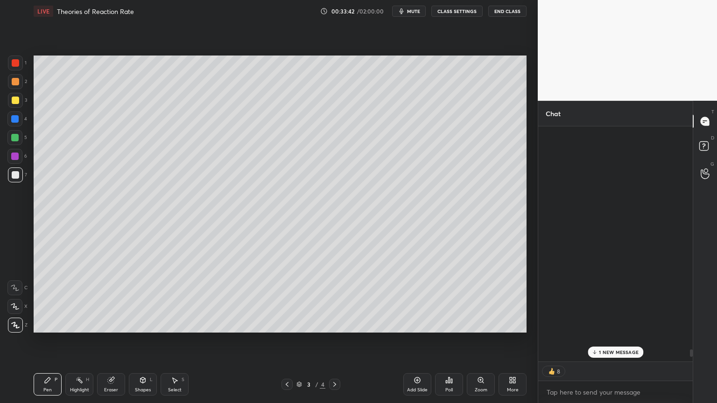
scroll to position [19543, 0]
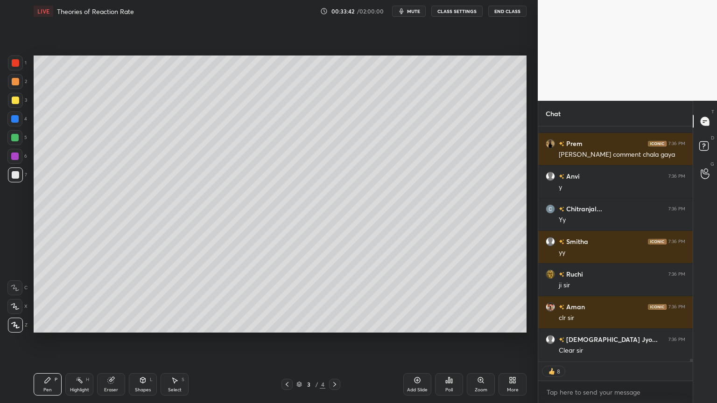
drag, startPoint x: 690, startPoint y: 359, endPoint x: 692, endPoint y: 380, distance: 21.5
click at [693, 340] on div "Chat [PERSON_NAME] 7:36 PM y manjeeri 7:36 PM Yy Prem 7:36 PM sir mera comment …" at bounding box center [626, 252] width 179 height 302
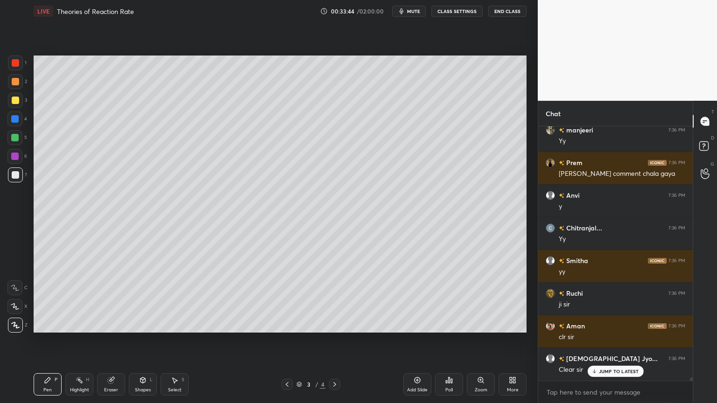
scroll to position [19556, 0]
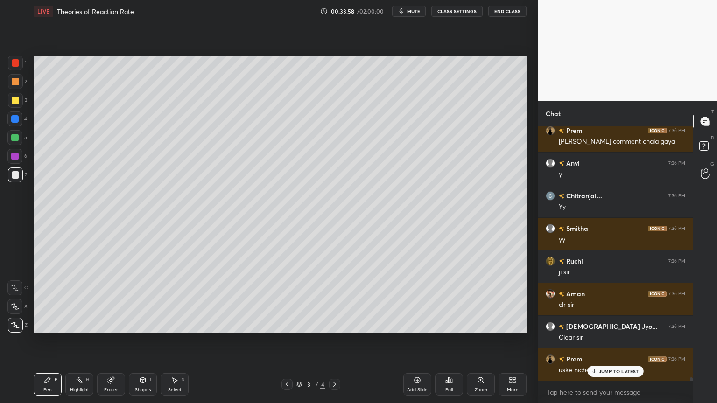
click at [599, 340] on p "JUMP TO LATEST" at bounding box center [618, 372] width 40 height 6
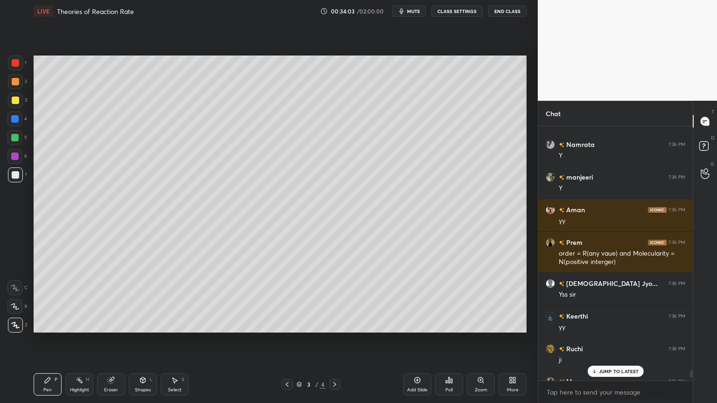
drag, startPoint x: 690, startPoint y: 379, endPoint x: 692, endPoint y: 373, distance: 6.2
click at [693, 340] on div "Chat [PERSON_NAME] 7:35 PM hnn Venkatesh 7:35 PM [GEOGRAPHIC_DATA][PERSON_NAME]…" at bounding box center [626, 252] width 179 height 302
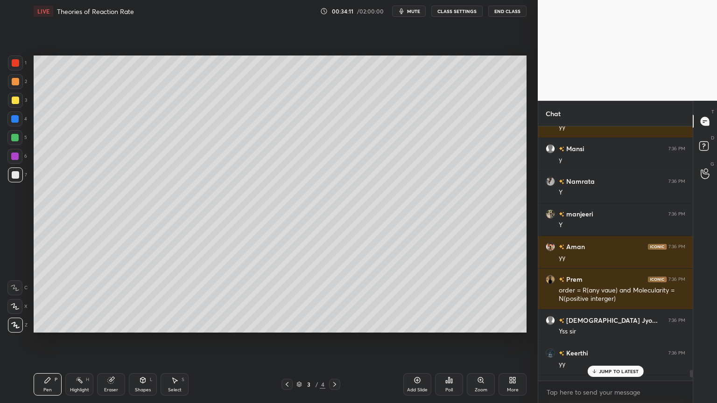
click at [611, 340] on p "JUMP TO LATEST" at bounding box center [618, 372] width 40 height 6
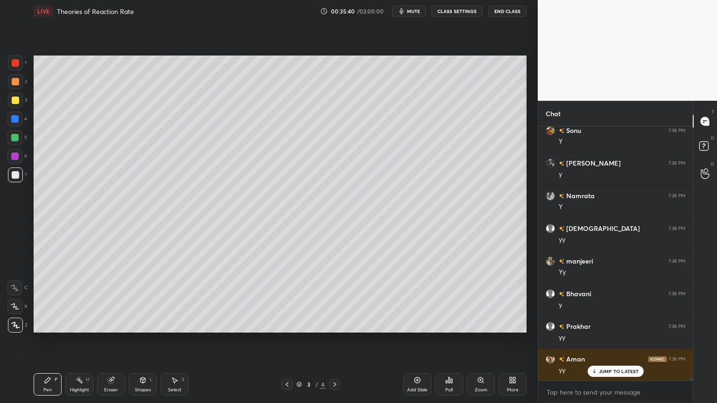
scroll to position [20183, 0]
click at [144, 340] on div "Shapes L" at bounding box center [143, 384] width 28 height 22
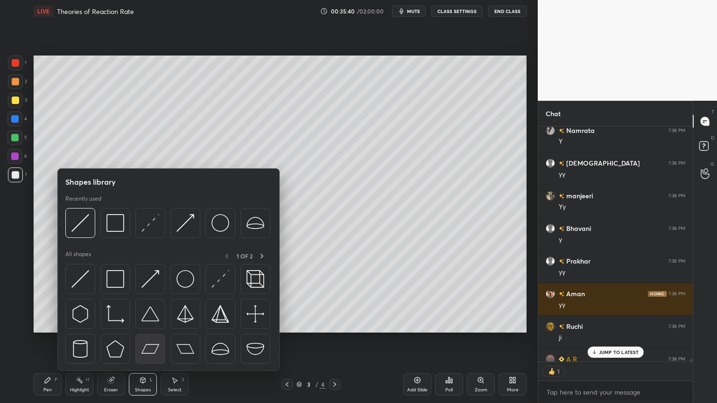
scroll to position [233, 152]
click at [124, 283] on div at bounding box center [115, 279] width 30 height 30
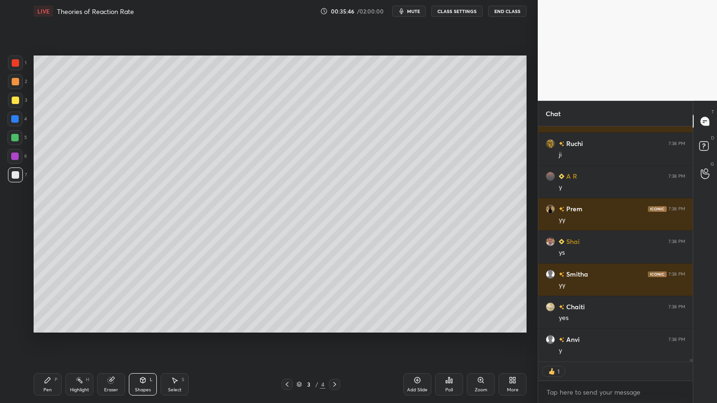
scroll to position [20399, 0]
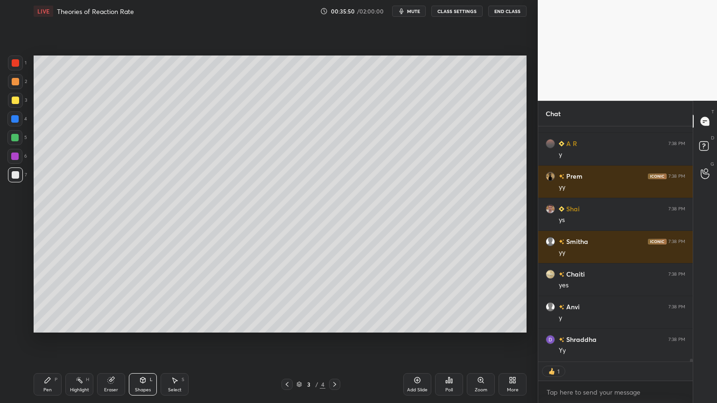
click at [180, 340] on div "Select S" at bounding box center [174, 384] width 28 height 22
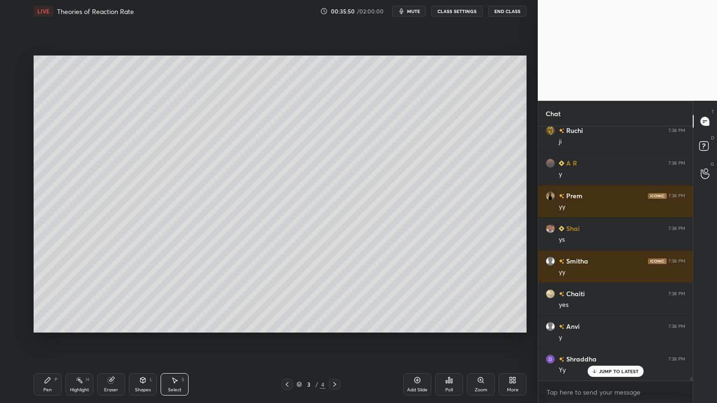
scroll to position [20379, 0]
drag, startPoint x: 274, startPoint y: 237, endPoint x: 301, endPoint y: 292, distance: 60.9
click at [301, 292] on div "0 ° Undo Copy Duplicate Duplicate to new slide Delete" at bounding box center [280, 194] width 493 height 277
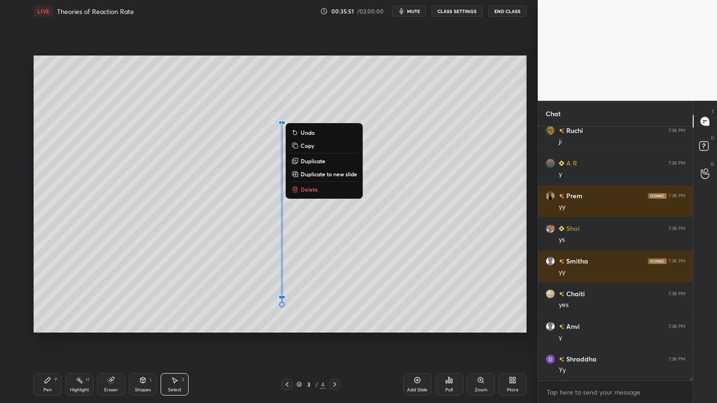
scroll to position [20412, 0]
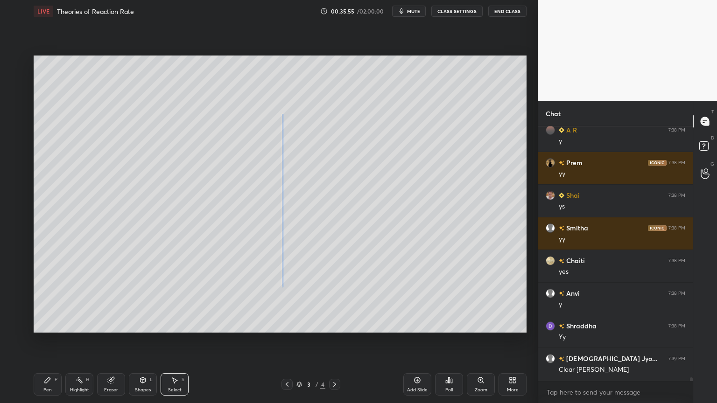
drag, startPoint x: 282, startPoint y: 278, endPoint x: 282, endPoint y: 269, distance: 9.3
click at [282, 269] on div "0 ° Undo Copy Duplicate Duplicate to new slide Delete" at bounding box center [280, 194] width 493 height 277
drag, startPoint x: 282, startPoint y: 287, endPoint x: 281, endPoint y: 319, distance: 31.3
click at [281, 319] on div "0 °" at bounding box center [282, 216] width 3 height 205
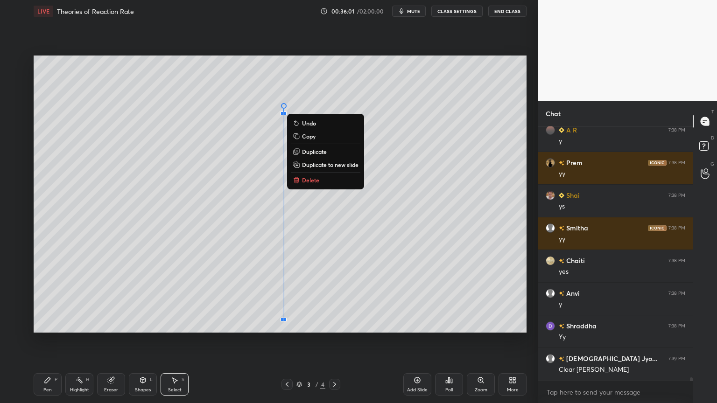
scroll to position [20445, 0]
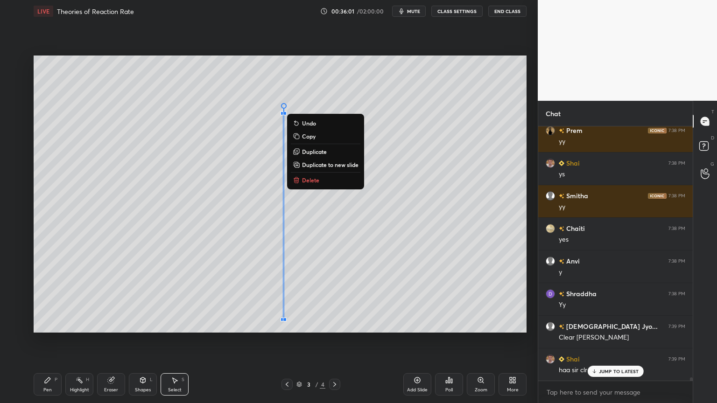
click at [248, 95] on div "0 ° Undo Copy Duplicate Duplicate to new slide Delete" at bounding box center [280, 194] width 493 height 277
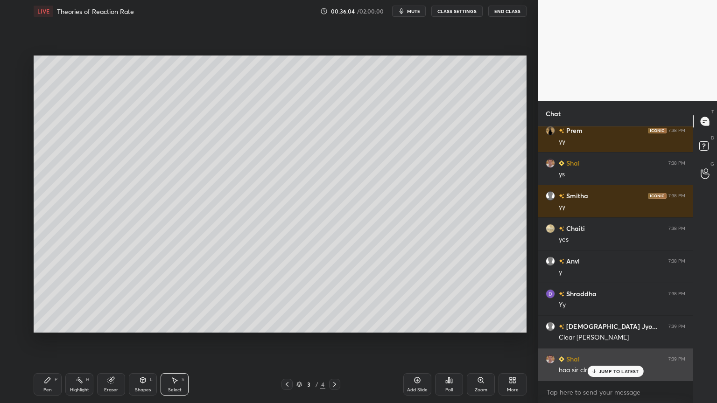
click at [612, 340] on div "JUMP TO LATEST" at bounding box center [615, 371] width 56 height 11
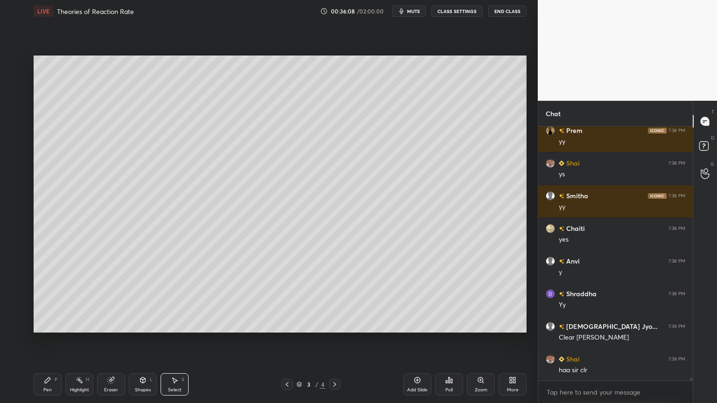
click at [336, 340] on icon at bounding box center [334, 384] width 7 height 7
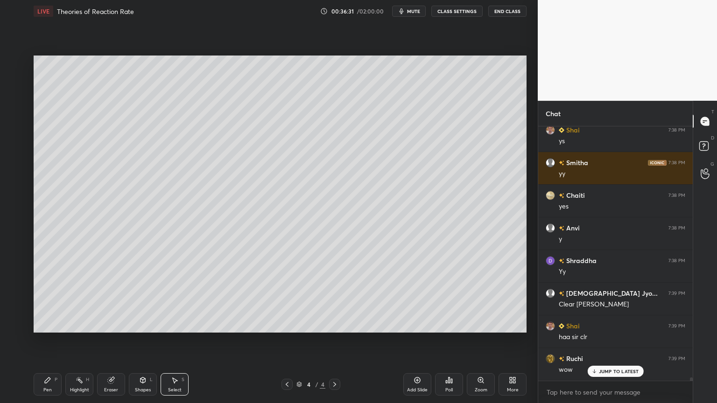
scroll to position [20510, 0]
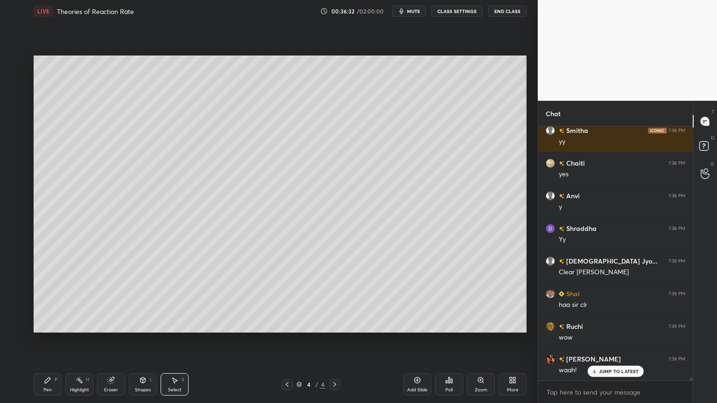
click at [48, 340] on div "Pen P" at bounding box center [48, 384] width 28 height 22
click at [612, 340] on p "JUMP TO LATEST" at bounding box center [618, 372] width 40 height 6
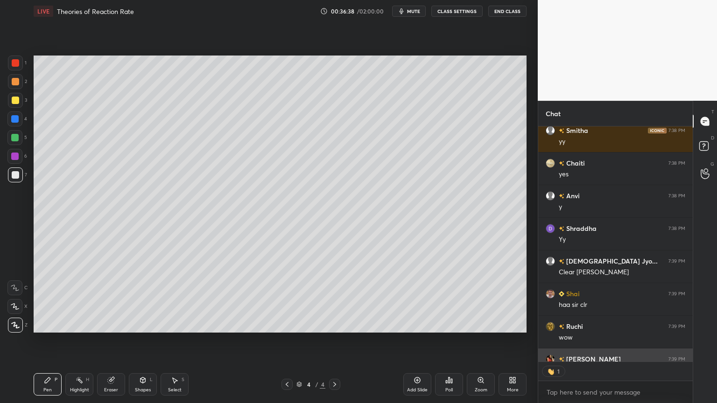
scroll to position [3, 3]
click at [285, 340] on icon at bounding box center [286, 384] width 7 height 7
click at [334, 340] on icon at bounding box center [334, 384] width 7 height 7
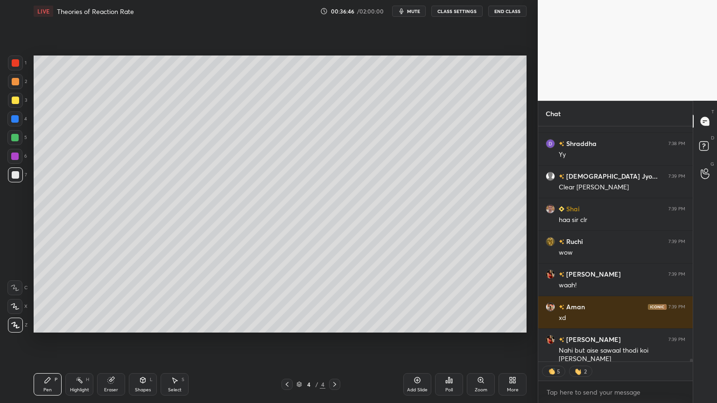
scroll to position [20627, 0]
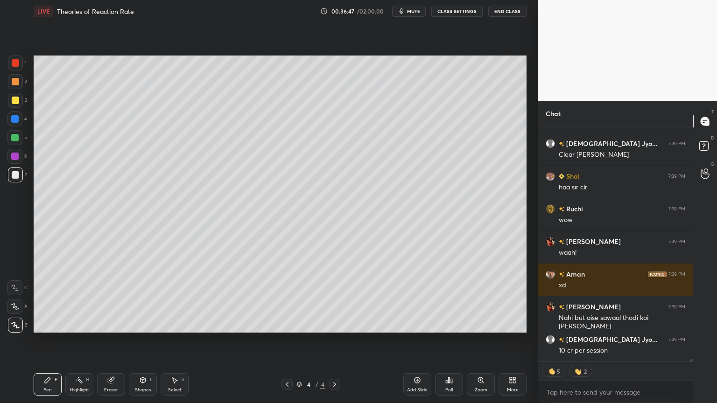
click at [14, 103] on div at bounding box center [15, 100] width 7 height 7
click at [12, 139] on div at bounding box center [14, 137] width 7 height 7
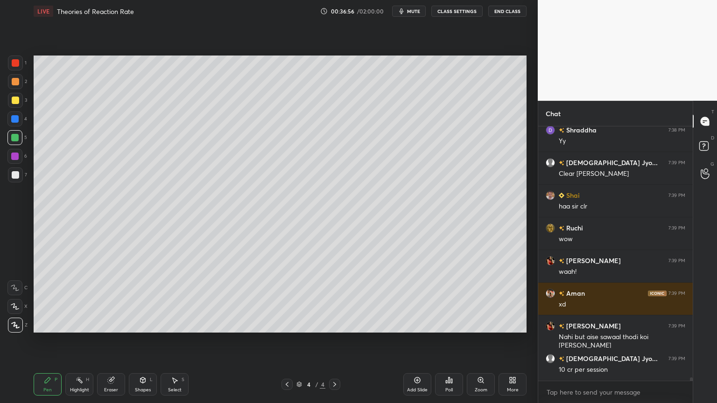
scroll to position [251, 152]
click at [110, 340] on div "Eraser" at bounding box center [111, 390] width 14 height 5
click at [15, 322] on span "Erase all" at bounding box center [15, 325] width 14 height 7
click at [17, 120] on div at bounding box center [14, 118] width 7 height 7
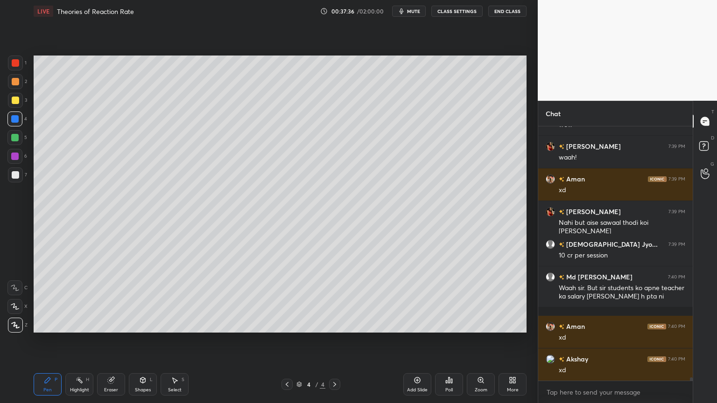
scroll to position [20756, 0]
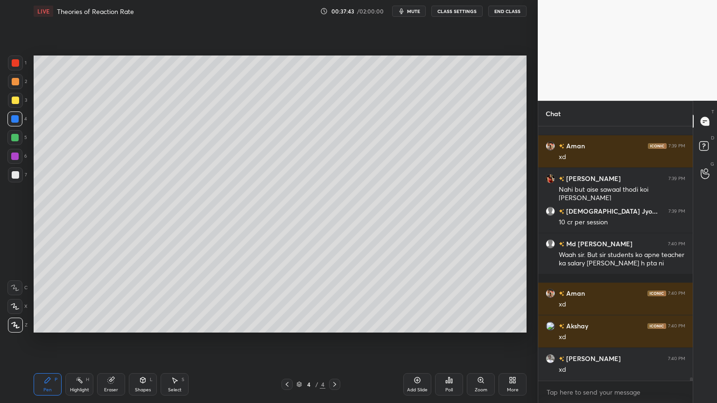
click at [16, 177] on div at bounding box center [15, 174] width 7 height 7
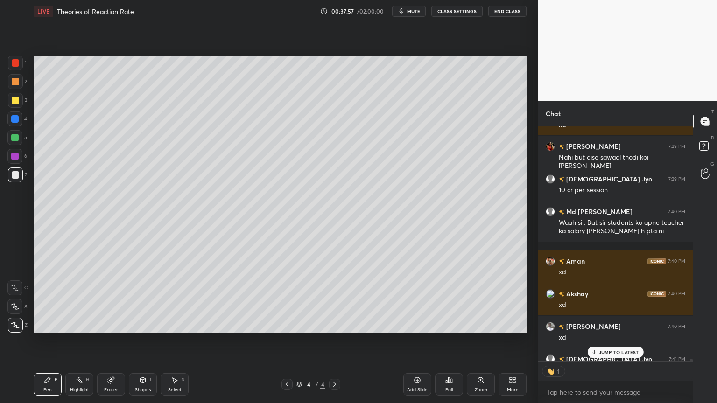
scroll to position [3, 3]
click at [610, 340] on p "JUMP TO LATEST" at bounding box center [618, 352] width 40 height 6
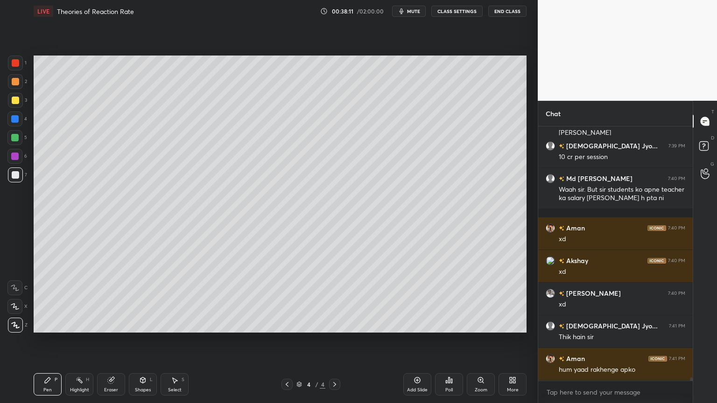
click at [16, 140] on div at bounding box center [14, 137] width 7 height 7
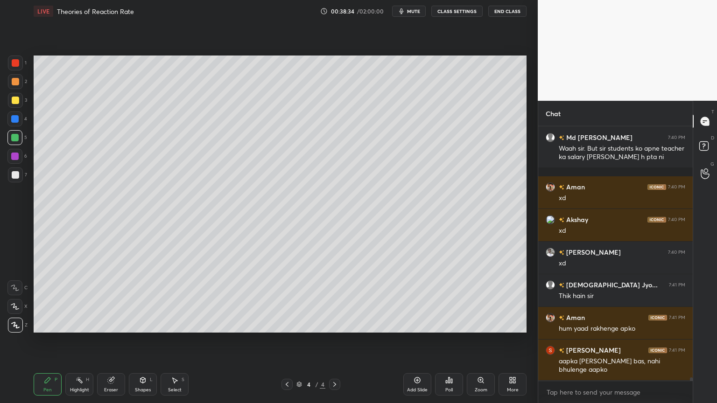
click at [15, 175] on div at bounding box center [15, 174] width 7 height 7
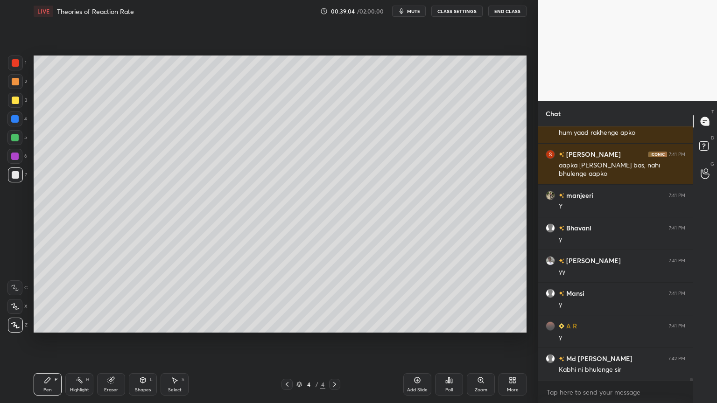
scroll to position [21090, 0]
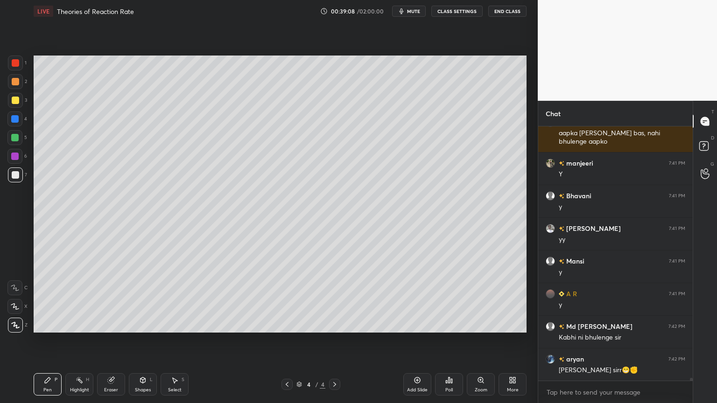
click at [142, 340] on icon at bounding box center [142, 380] width 5 height 6
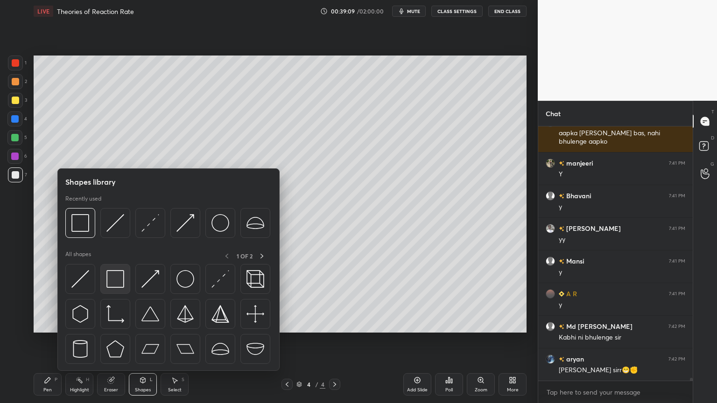
click at [113, 278] on img at bounding box center [115, 279] width 18 height 18
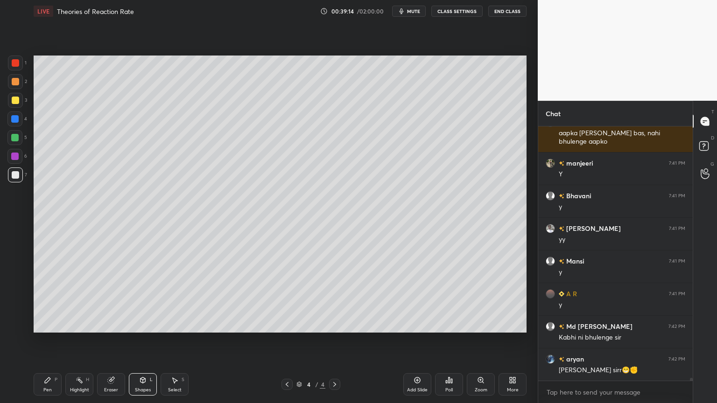
scroll to position [21123, 0]
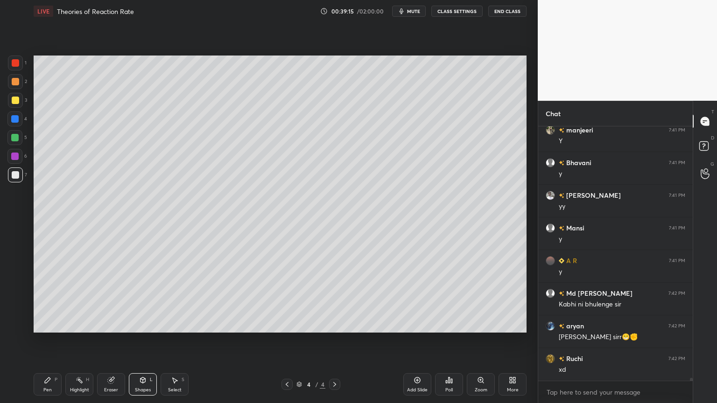
click at [45, 340] on div "Pen P" at bounding box center [48, 384] width 28 height 22
click at [15, 139] on div at bounding box center [14, 137] width 7 height 7
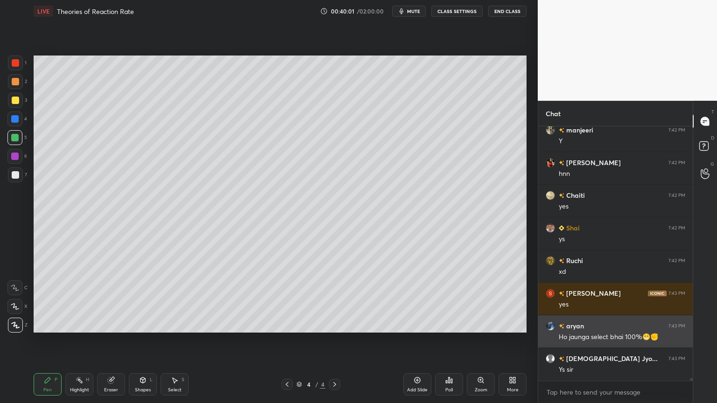
scroll to position [21482, 0]
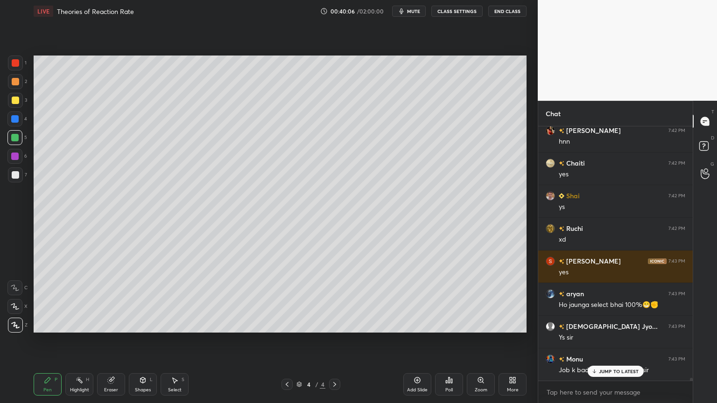
click at [619, 340] on div "JUMP TO LATEST" at bounding box center [615, 371] width 56 height 11
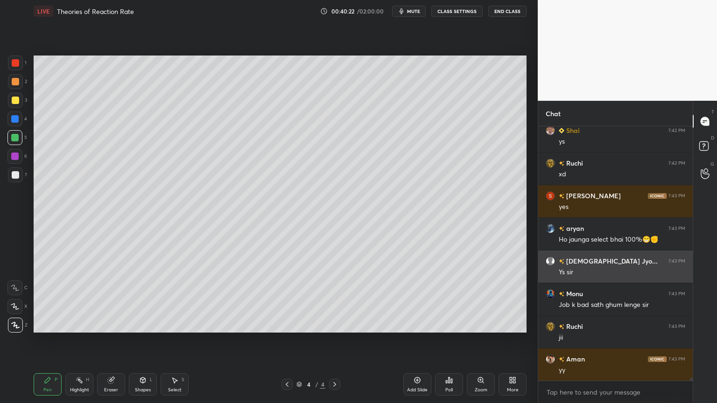
scroll to position [21580, 0]
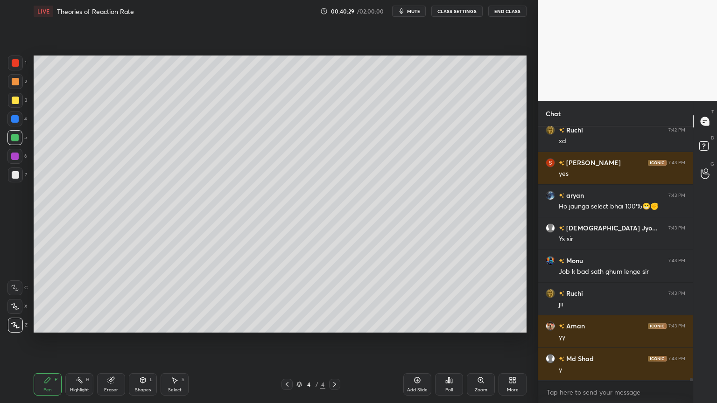
click at [13, 177] on div at bounding box center [15, 174] width 7 height 7
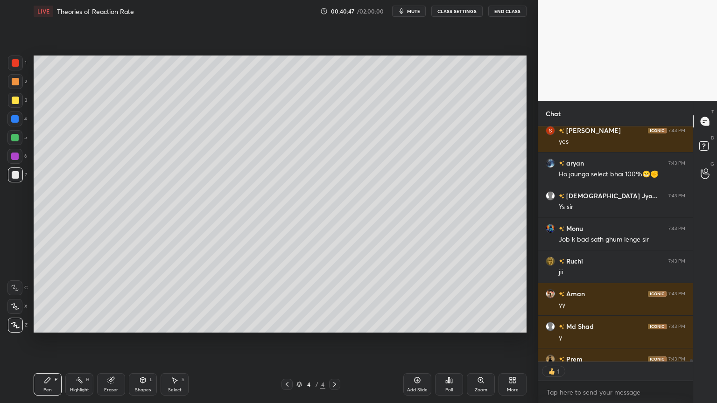
scroll to position [21665, 0]
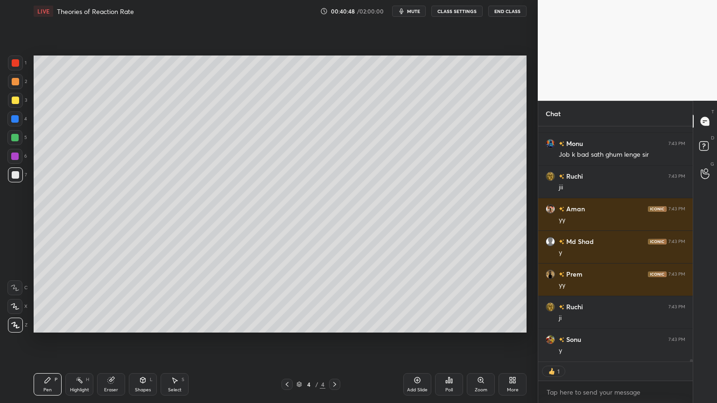
drag, startPoint x: 106, startPoint y: 383, endPoint x: 111, endPoint y: 380, distance: 5.6
click at [106, 340] on div "Eraser" at bounding box center [111, 384] width 28 height 22
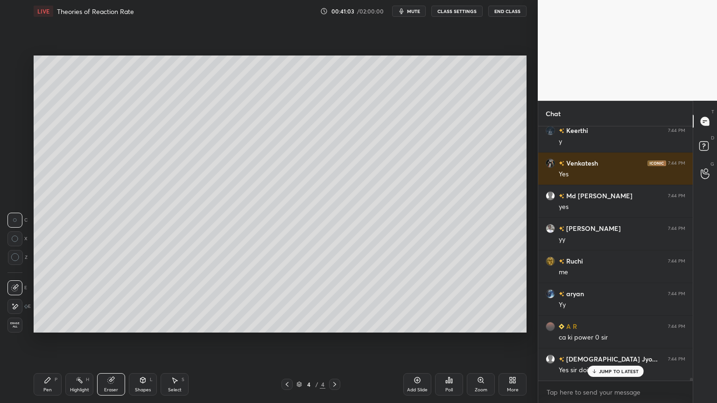
scroll to position [251, 152]
click at [49, 340] on div "Pen" at bounding box center [47, 390] width 8 height 5
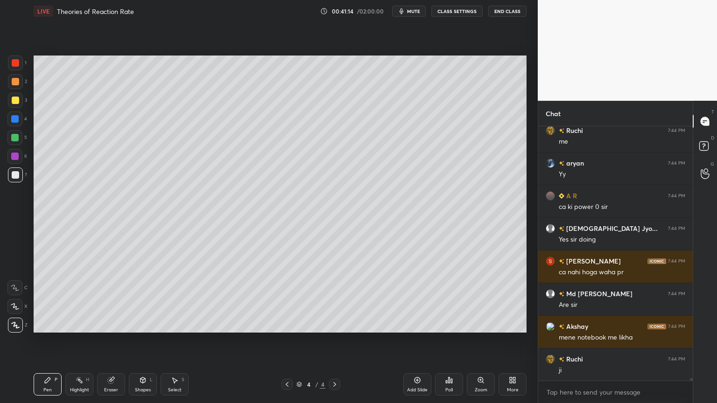
scroll to position [22429, 0]
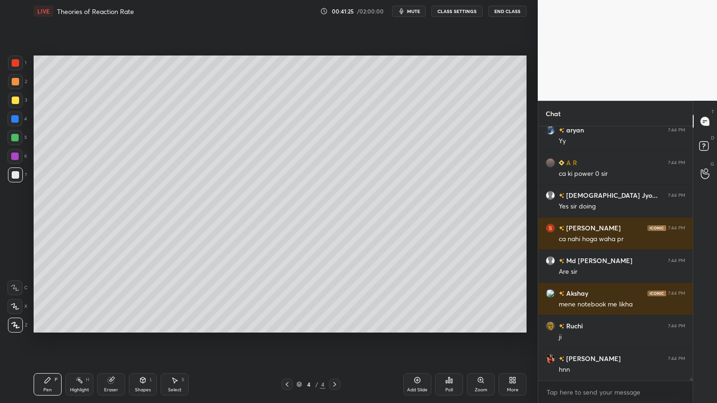
click at [143, 340] on icon at bounding box center [143, 381] width 0 height 3
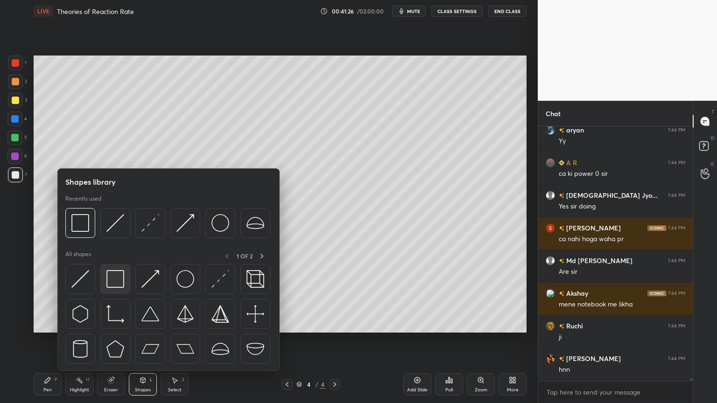
click at [118, 274] on img at bounding box center [115, 279] width 18 height 18
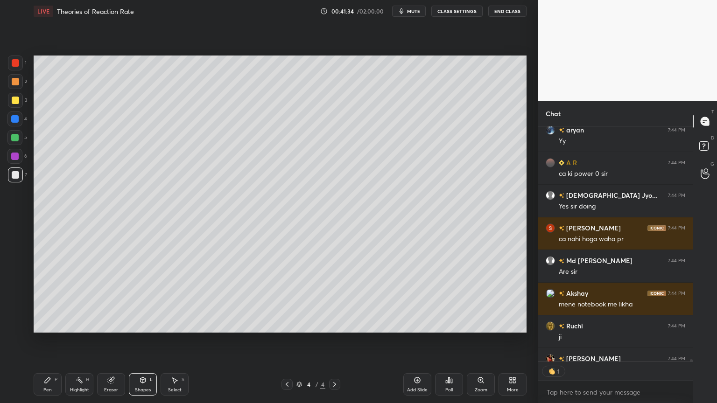
scroll to position [22481, 0]
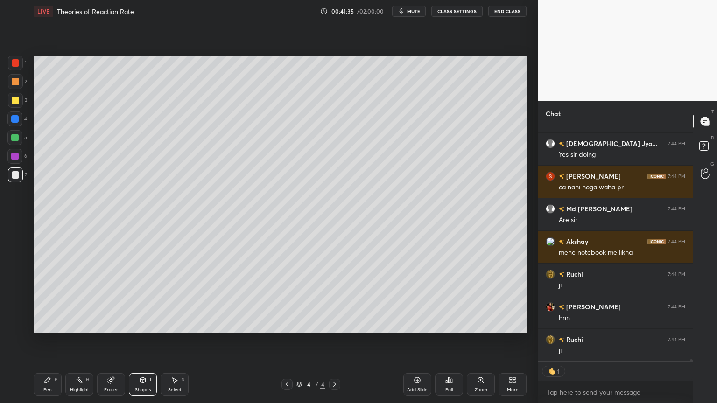
click at [177, 340] on div "Select S" at bounding box center [174, 384] width 28 height 22
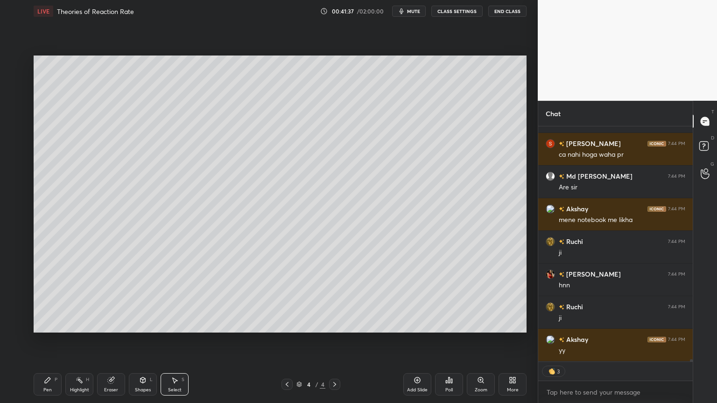
scroll to position [22547, 0]
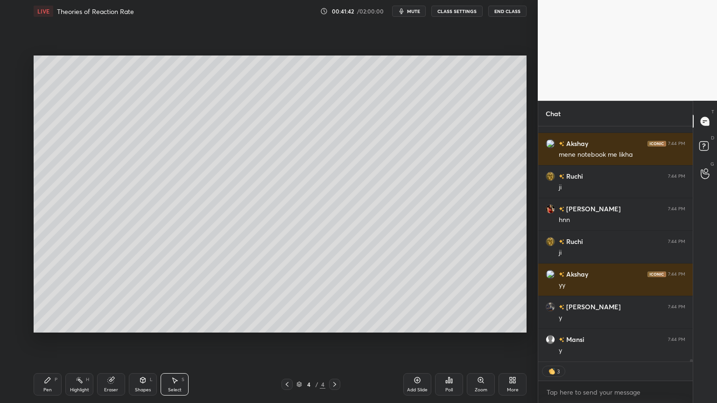
click at [414, 340] on div "Add Slide" at bounding box center [417, 384] width 28 height 22
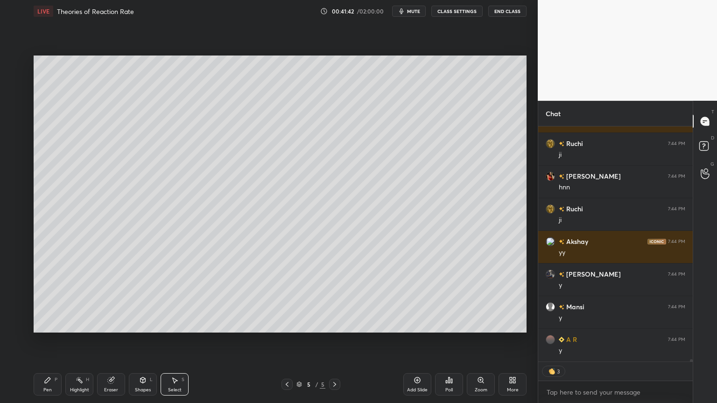
click at [45, 340] on div "Pen P" at bounding box center [48, 384] width 28 height 22
click at [14, 138] on div at bounding box center [14, 137] width 7 height 7
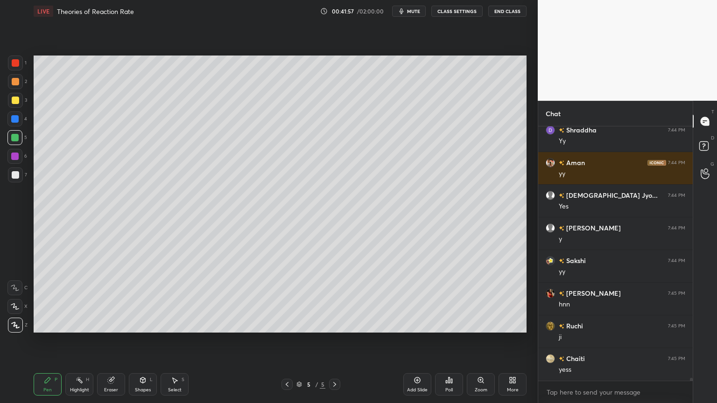
scroll to position [251, 152]
click at [11, 180] on div at bounding box center [15, 174] width 15 height 15
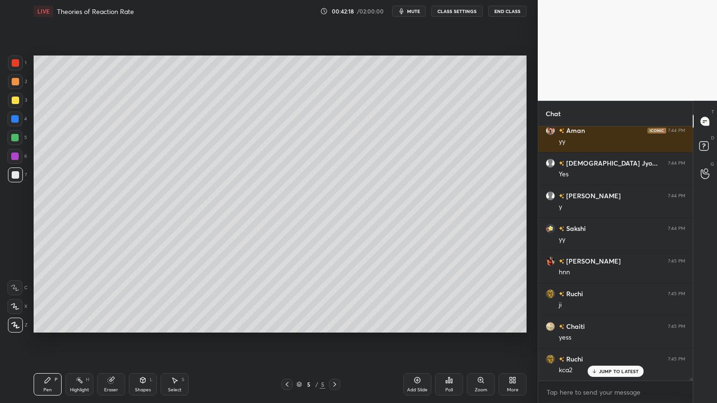
scroll to position [23148, 0]
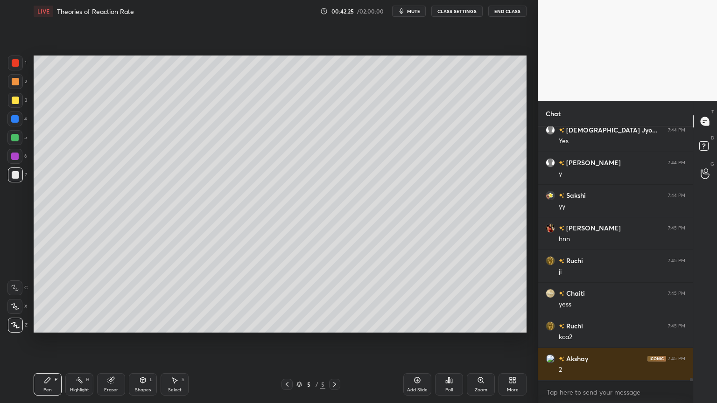
click at [144, 340] on div "Shapes L" at bounding box center [143, 384] width 28 height 22
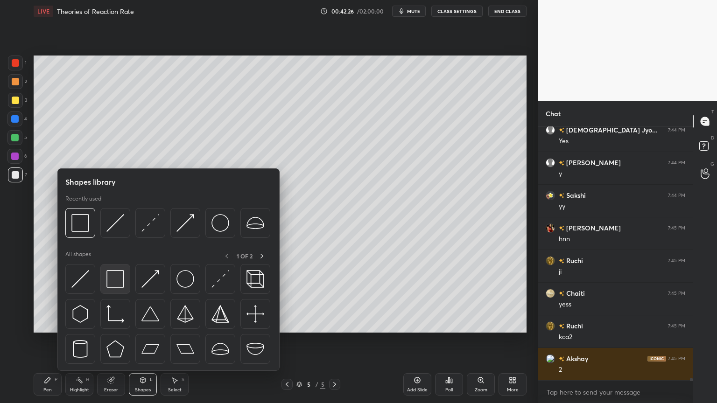
click at [115, 289] on div at bounding box center [115, 279] width 30 height 30
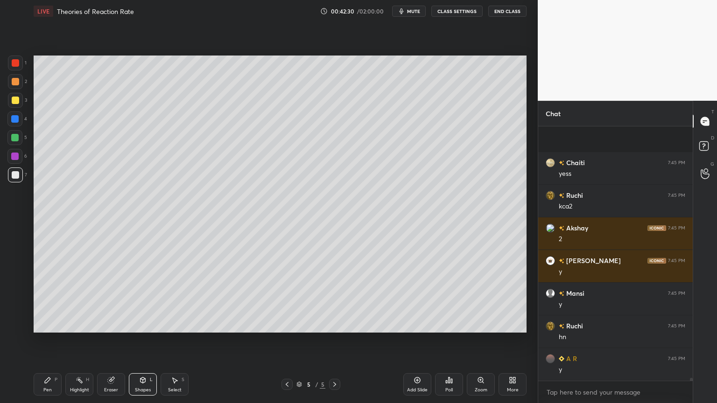
scroll to position [23344, 0]
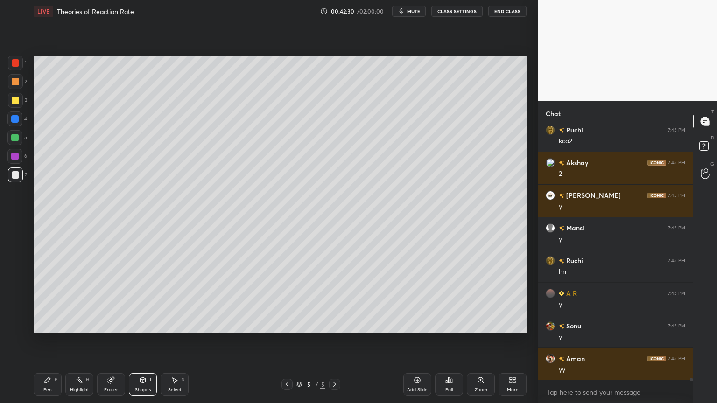
click at [47, 340] on div "Pen P" at bounding box center [48, 384] width 28 height 22
click at [16, 136] on div at bounding box center [14, 137] width 7 height 7
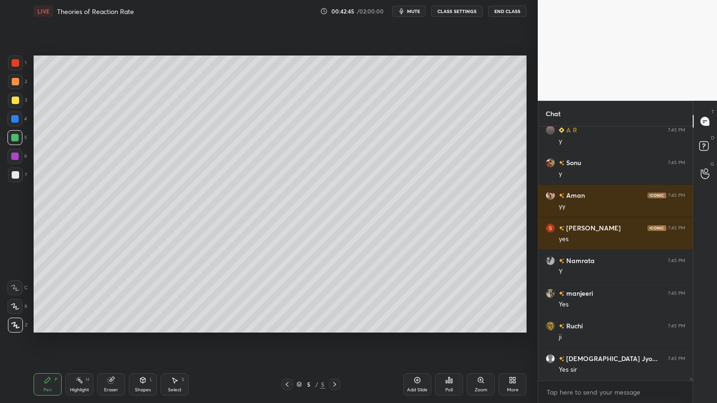
scroll to position [251, 152]
click at [19, 176] on div at bounding box center [15, 174] width 15 height 15
drag, startPoint x: 134, startPoint y: 383, endPoint x: 139, endPoint y: 376, distance: 9.1
click at [134, 340] on div "Shapes L" at bounding box center [143, 384] width 28 height 22
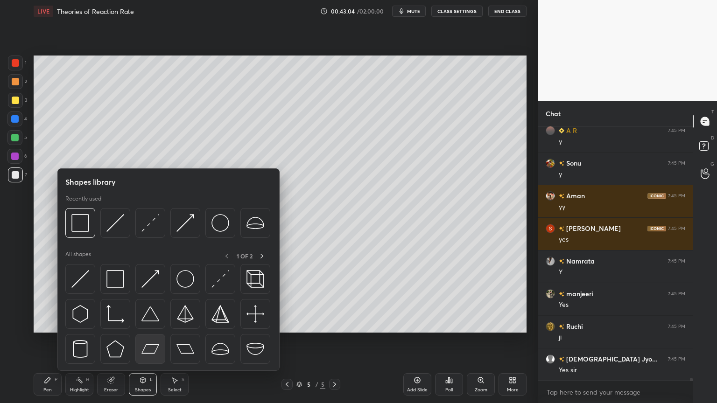
scroll to position [23540, 0]
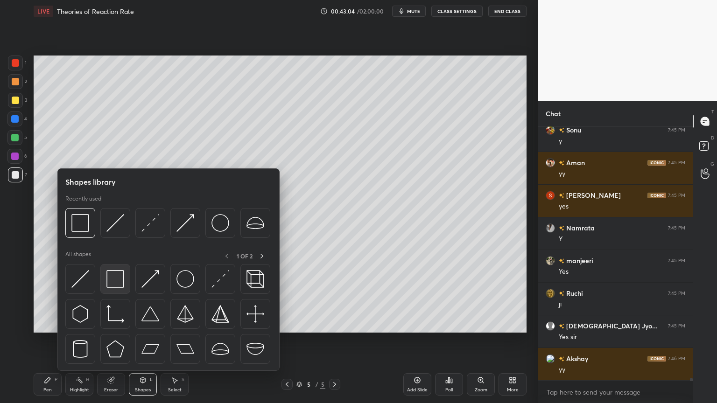
click at [116, 276] on img at bounding box center [115, 279] width 18 height 18
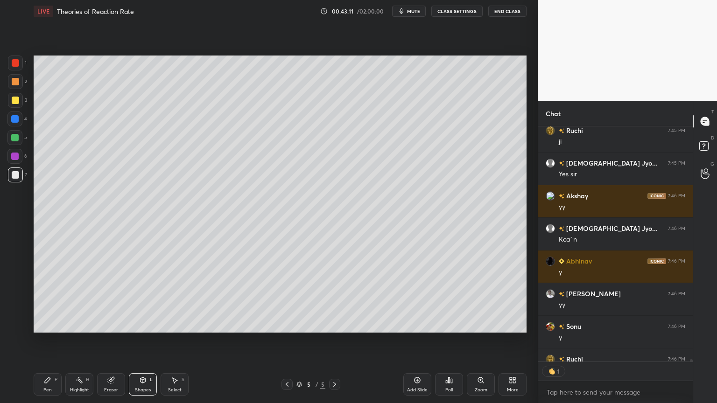
scroll to position [23755, 0]
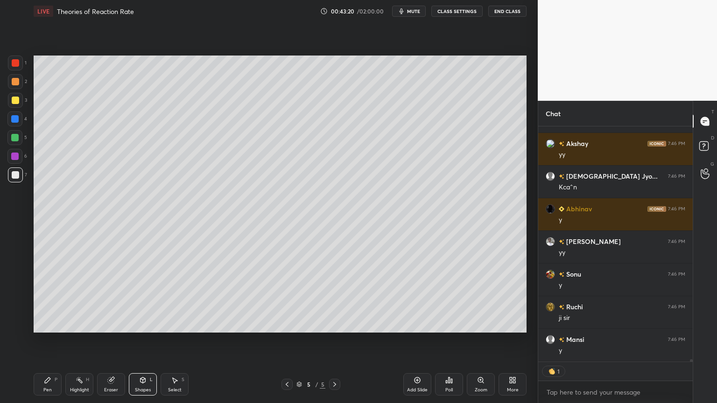
click at [410, 340] on div "Add Slide" at bounding box center [417, 384] width 28 height 22
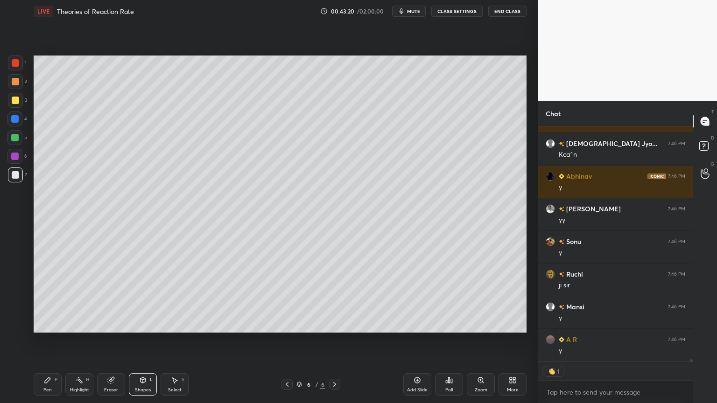
click at [49, 340] on icon at bounding box center [47, 379] width 7 height 7
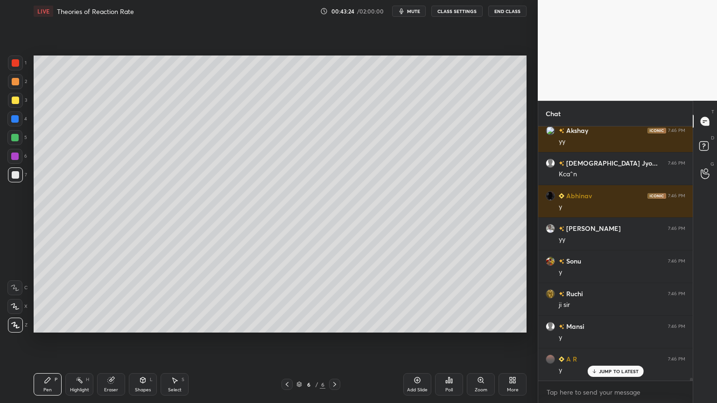
scroll to position [23801, 0]
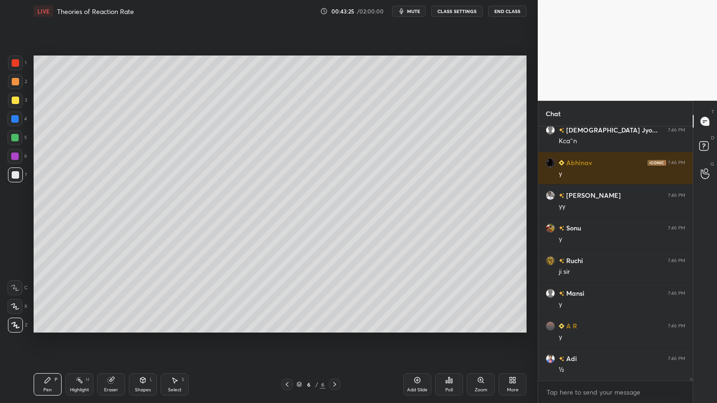
click at [16, 140] on div at bounding box center [14, 137] width 7 height 7
click at [14, 108] on div "3" at bounding box center [17, 102] width 19 height 19
click at [287, 340] on icon at bounding box center [286, 384] width 7 height 7
click at [337, 340] on icon at bounding box center [334, 384] width 7 height 7
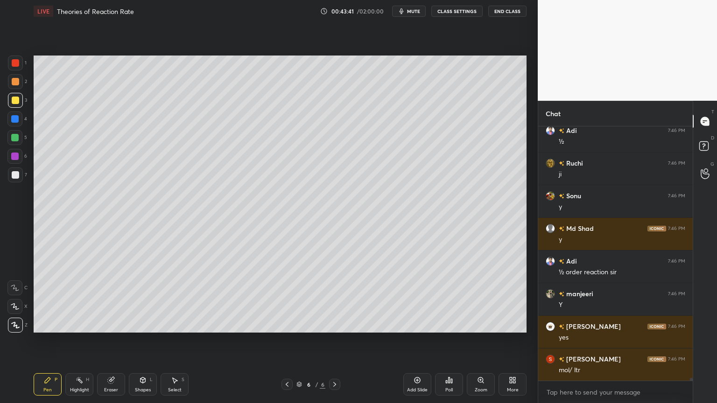
scroll to position [24062, 0]
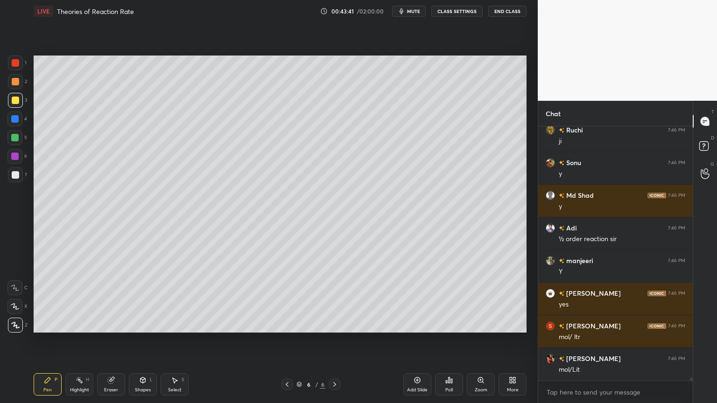
click at [14, 176] on div at bounding box center [15, 174] width 7 height 7
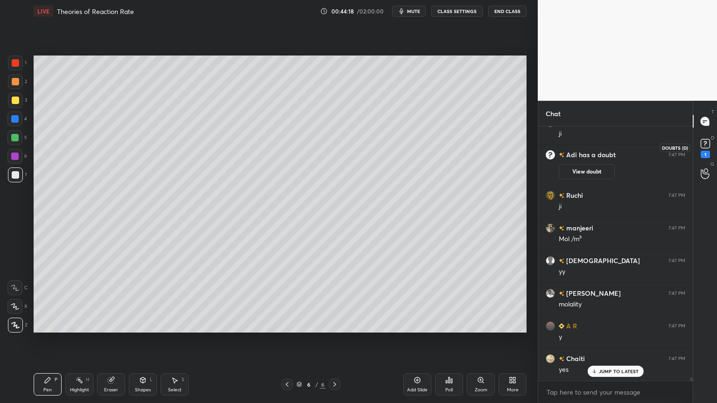
scroll to position [20581, 0]
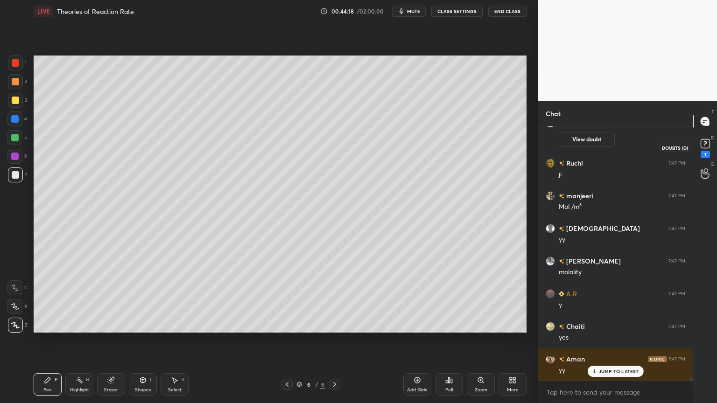
click at [705, 149] on icon at bounding box center [705, 144] width 14 height 14
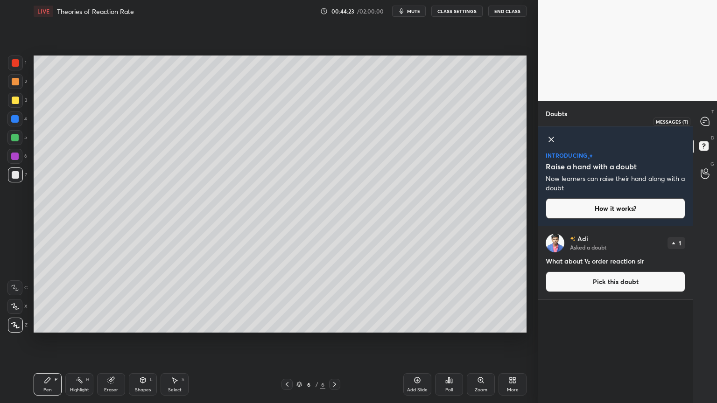
drag, startPoint x: 703, startPoint y: 123, endPoint x: 702, endPoint y: 128, distance: 5.5
click at [703, 123] on icon at bounding box center [704, 121] width 8 height 8
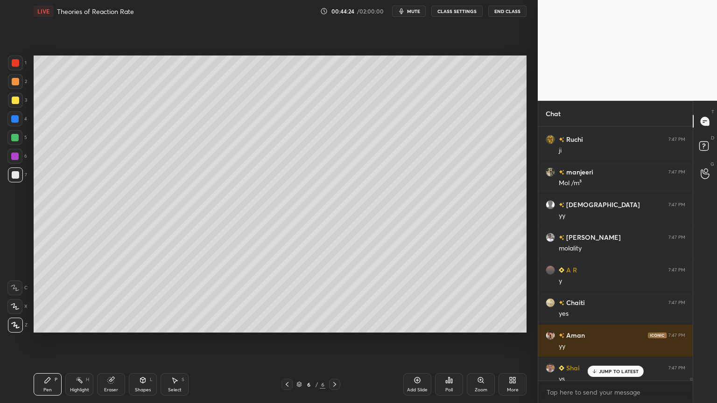
scroll to position [20829, 0]
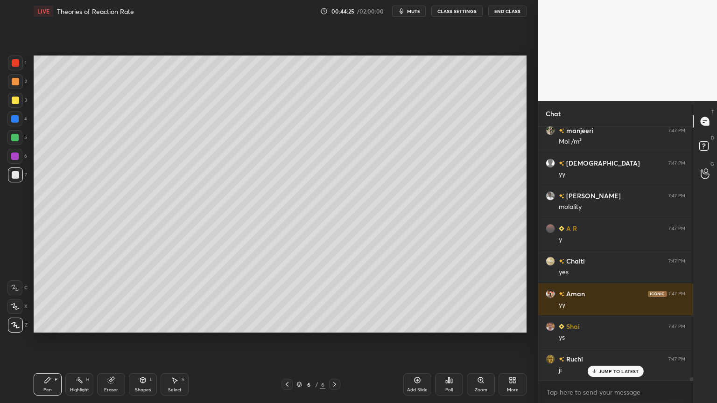
click at [287, 340] on icon at bounding box center [286, 384] width 7 height 7
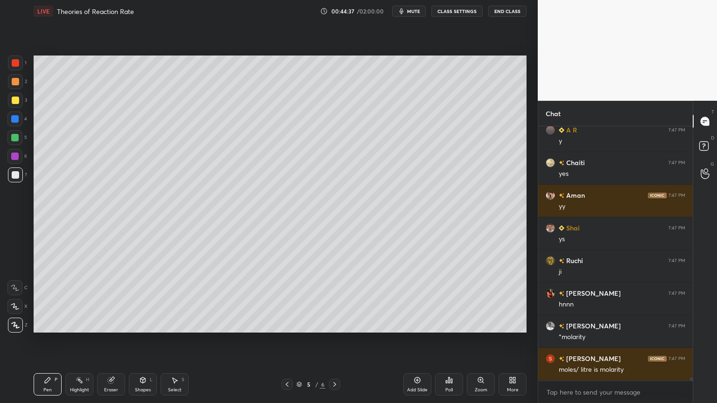
scroll to position [20960, 0]
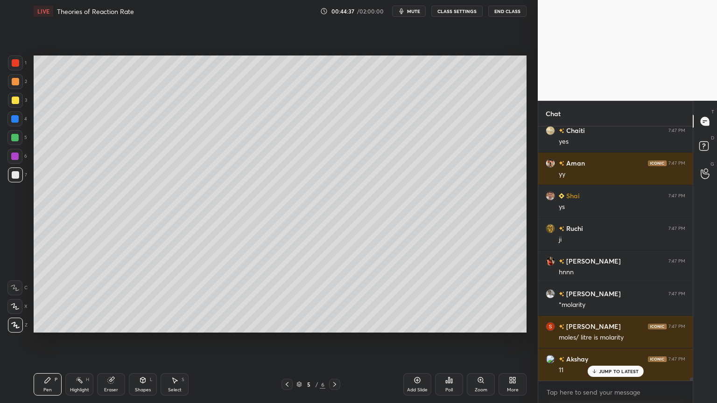
click at [288, 340] on icon at bounding box center [286, 384] width 7 height 7
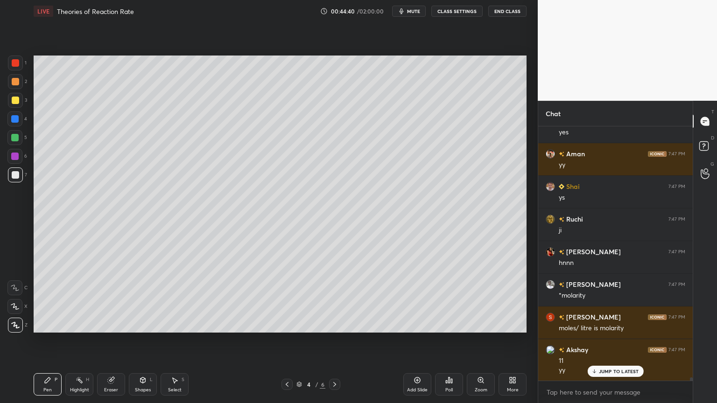
click at [334, 340] on icon at bounding box center [334, 384] width 7 height 7
click at [332, 340] on icon at bounding box center [334, 384] width 7 height 7
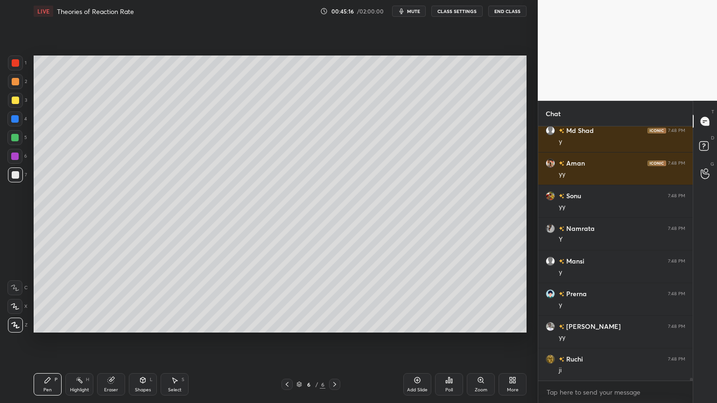
scroll to position [21720, 0]
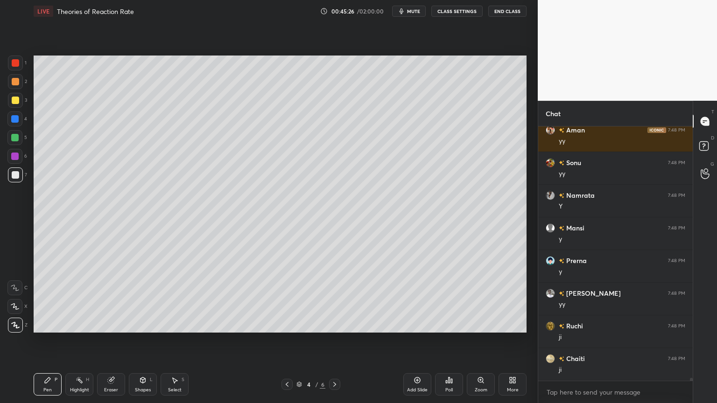
click at [332, 340] on icon at bounding box center [334, 384] width 7 height 7
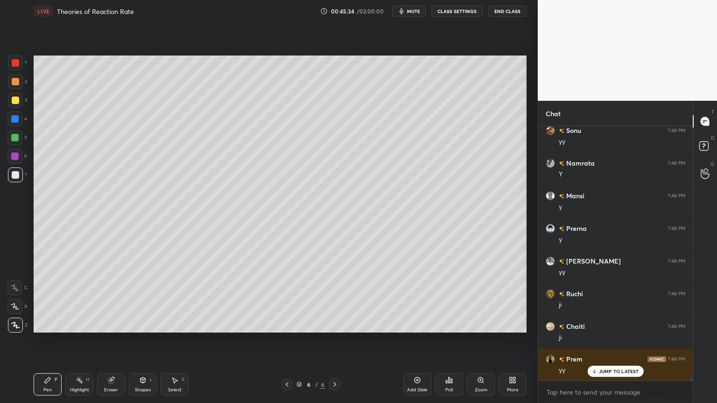
scroll to position [21818, 0]
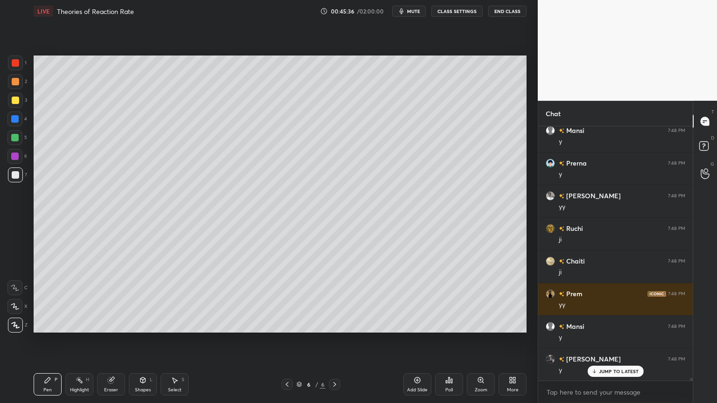
click at [417, 340] on div "Add Slide" at bounding box center [417, 384] width 28 height 22
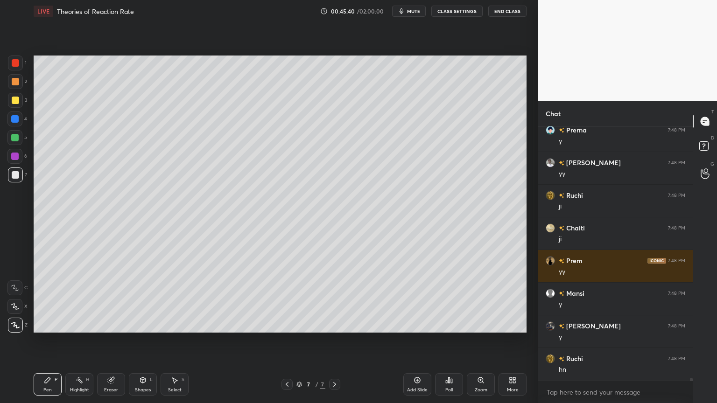
click at [15, 98] on div at bounding box center [15, 100] width 7 height 7
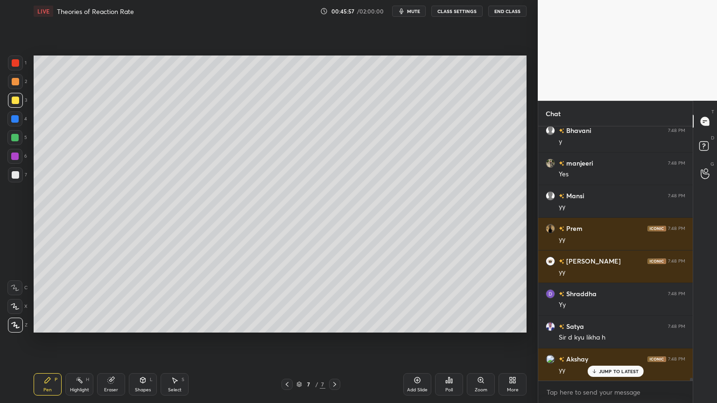
scroll to position [22178, 0]
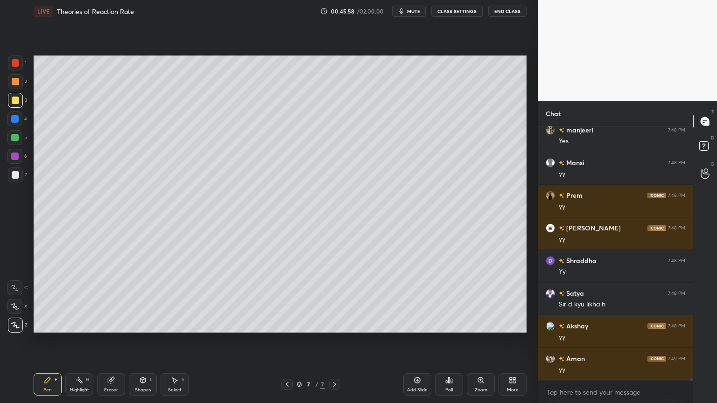
click at [179, 340] on div "Select S" at bounding box center [174, 384] width 28 height 22
click at [285, 340] on icon at bounding box center [286, 384] width 7 height 7
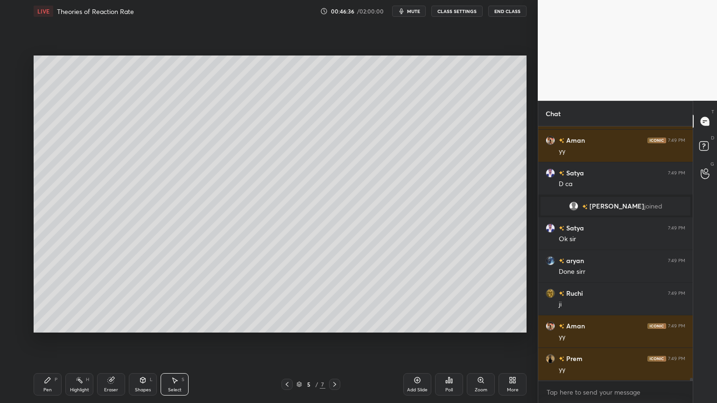
scroll to position [3, 3]
click at [337, 340] on icon at bounding box center [334, 384] width 7 height 7
click at [336, 340] on icon at bounding box center [334, 384] width 7 height 7
click at [48, 340] on icon at bounding box center [48, 380] width 6 height 6
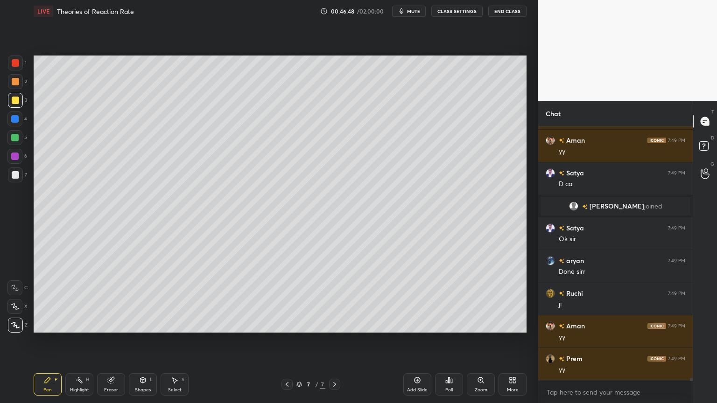
click at [173, 340] on div "Select S" at bounding box center [174, 384] width 28 height 22
drag, startPoint x: 223, startPoint y: 90, endPoint x: 237, endPoint y: 104, distance: 19.1
click at [237, 104] on div "0 ° Undo Copy Duplicate Duplicate to new slide Delete" at bounding box center [280, 194] width 493 height 277
drag, startPoint x: 222, startPoint y: 87, endPoint x: 243, endPoint y: 88, distance: 21.0
click at [243, 88] on div "0 ° Undo Copy Duplicate Duplicate to new slide Delete" at bounding box center [280, 194] width 493 height 277
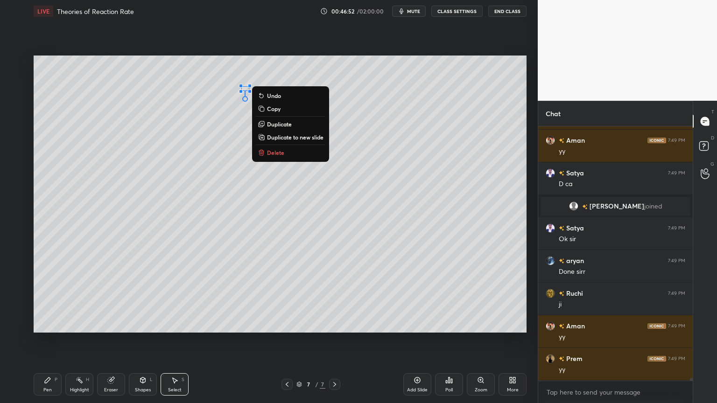
click at [40, 340] on div "Pen P" at bounding box center [48, 384] width 28 height 22
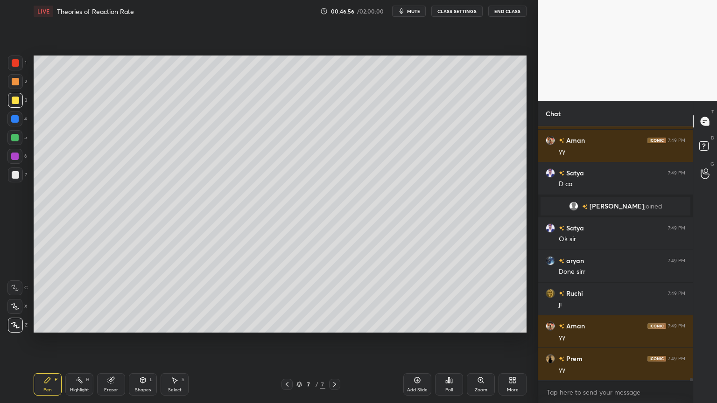
click at [22, 174] on div at bounding box center [15, 174] width 15 height 15
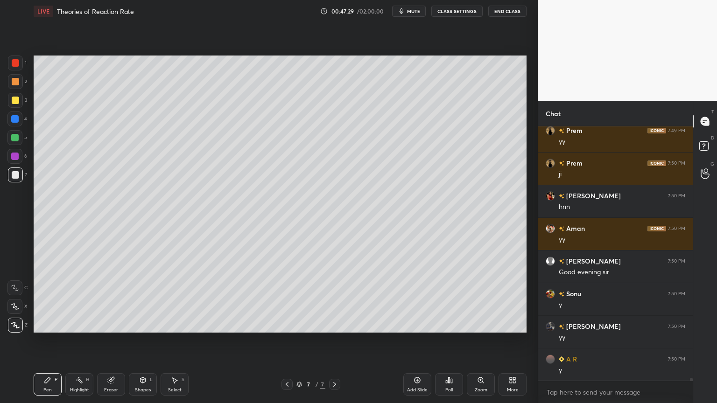
scroll to position [22657, 0]
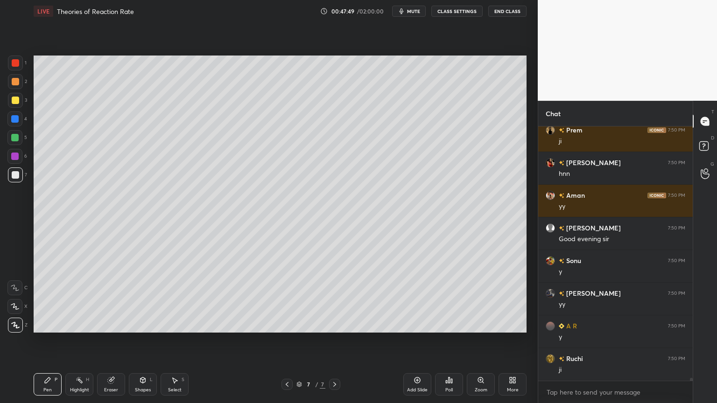
click at [116, 340] on div "Eraser" at bounding box center [111, 384] width 28 height 22
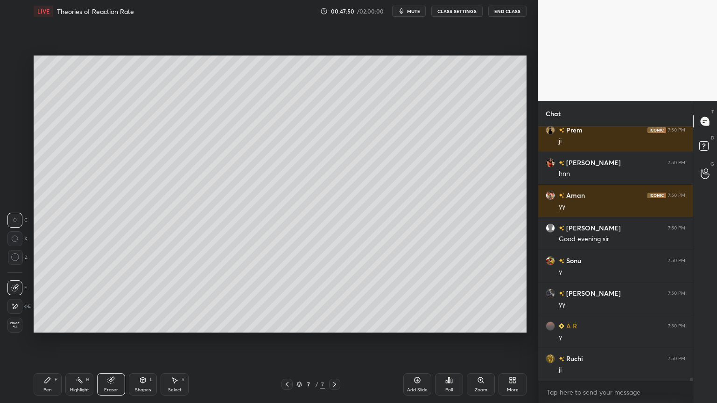
scroll to position [22689, 0]
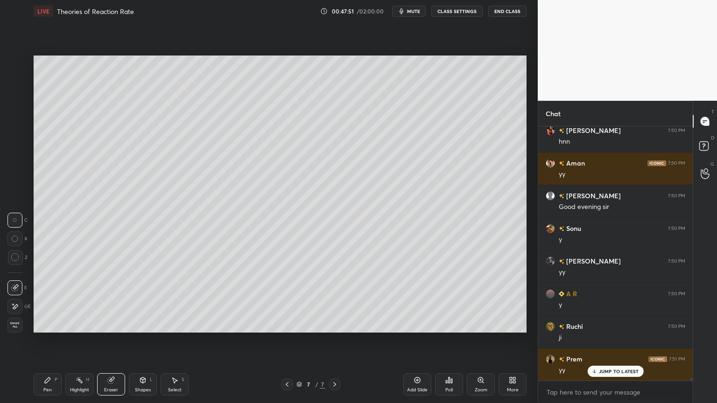
click at [49, 340] on div "Pen" at bounding box center [47, 390] width 8 height 5
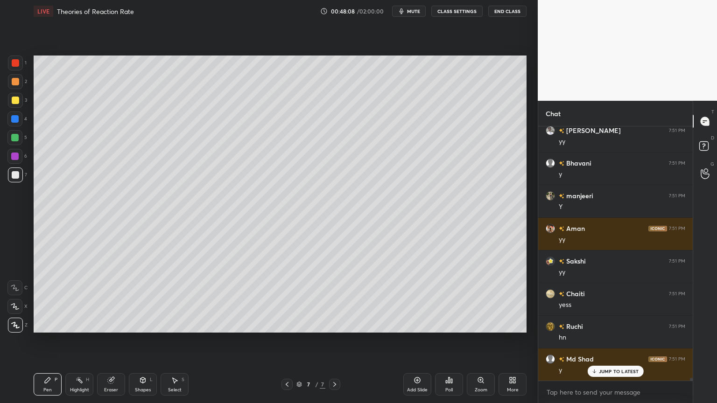
scroll to position [23081, 0]
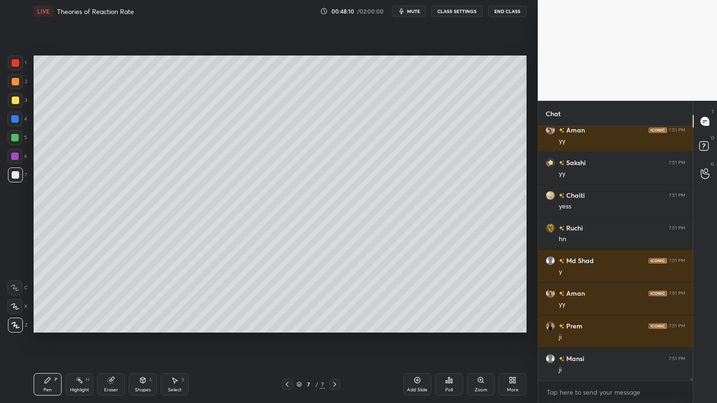
drag, startPoint x: 178, startPoint y: 384, endPoint x: 183, endPoint y: 379, distance: 7.6
click at [177, 340] on div "Select S" at bounding box center [174, 384] width 28 height 22
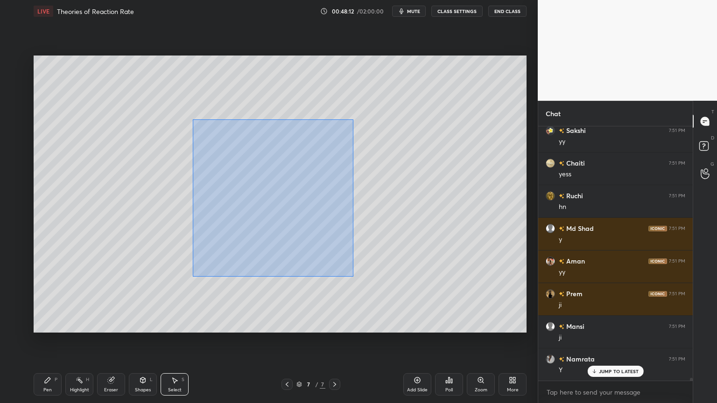
scroll to position [23180, 0]
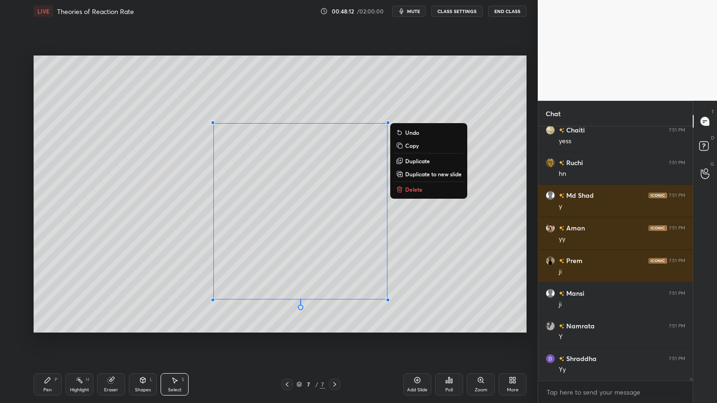
drag, startPoint x: 198, startPoint y: 124, endPoint x: 425, endPoint y: 334, distance: 309.0
click at [425, 334] on div "0 ° Undo Copy Duplicate Duplicate to new slide Delete Setting up your live clas…" at bounding box center [280, 193] width 500 height 343
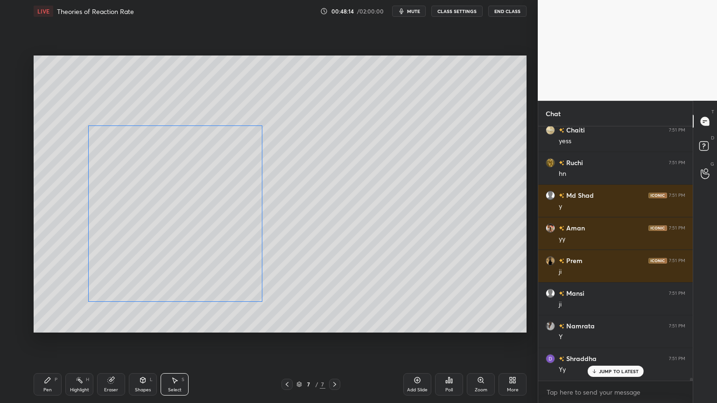
drag, startPoint x: 313, startPoint y: 264, endPoint x: 216, endPoint y: 267, distance: 97.5
click at [216, 267] on div "0 ° Undo Copy Duplicate Duplicate to new slide Delete" at bounding box center [280, 194] width 493 height 277
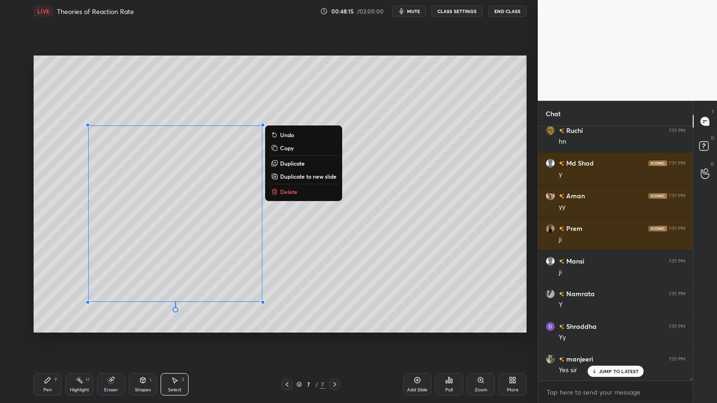
click at [57, 340] on div "Pen P" at bounding box center [48, 384] width 28 height 22
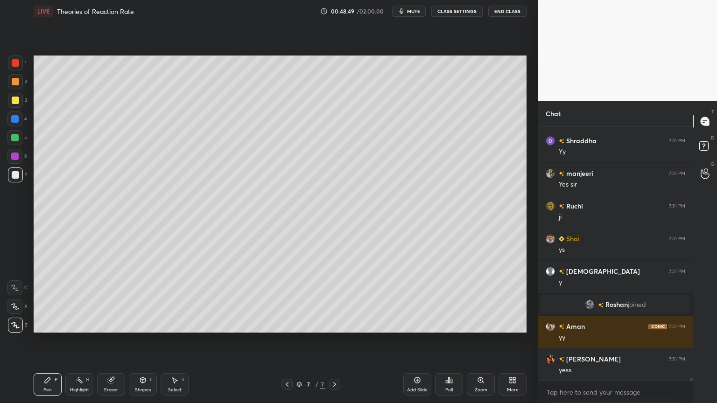
scroll to position [22467, 0]
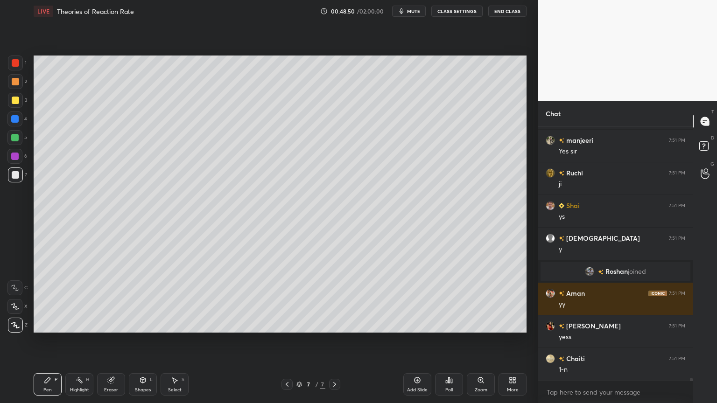
click at [136, 340] on div "Shapes L" at bounding box center [143, 384] width 28 height 22
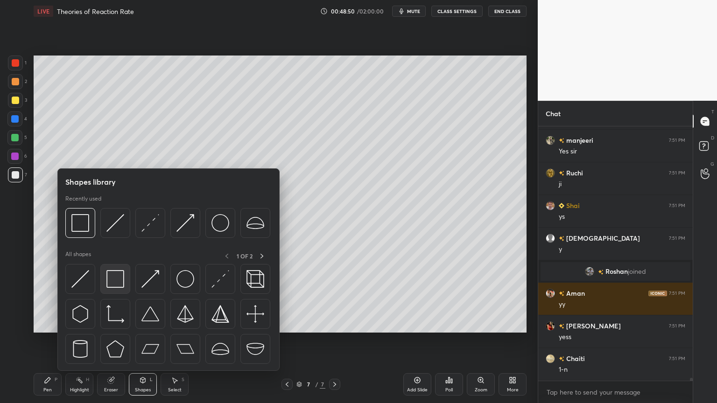
click at [114, 289] on div at bounding box center [115, 279] width 30 height 30
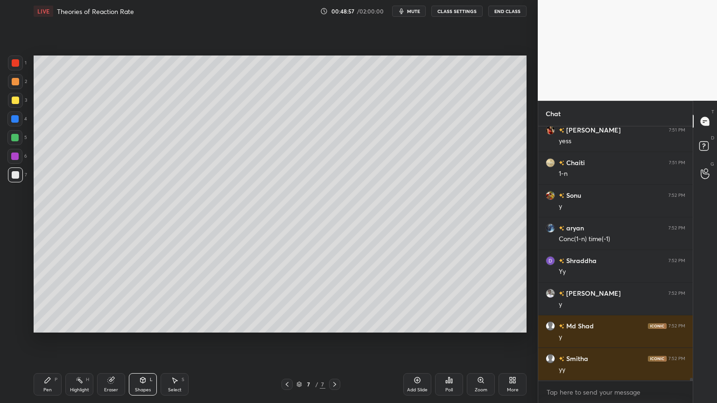
scroll to position [22728, 0]
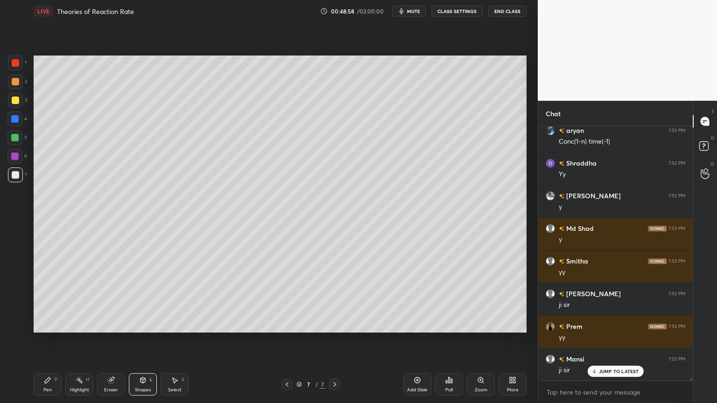
drag, startPoint x: 176, startPoint y: 386, endPoint x: 187, endPoint y: 380, distance: 12.2
click at [176, 340] on div "Select S" at bounding box center [174, 384] width 28 height 22
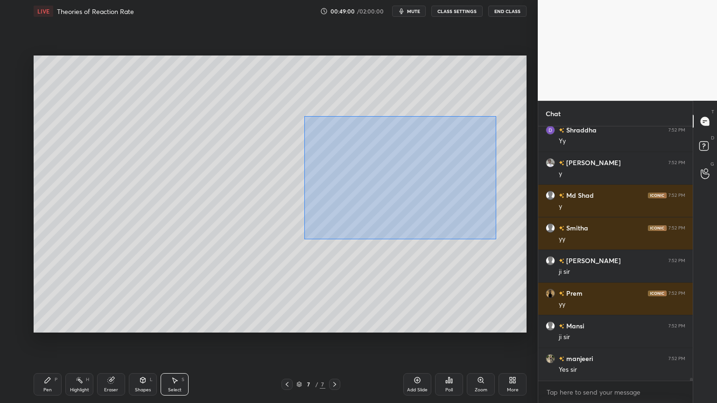
scroll to position [22825, 0]
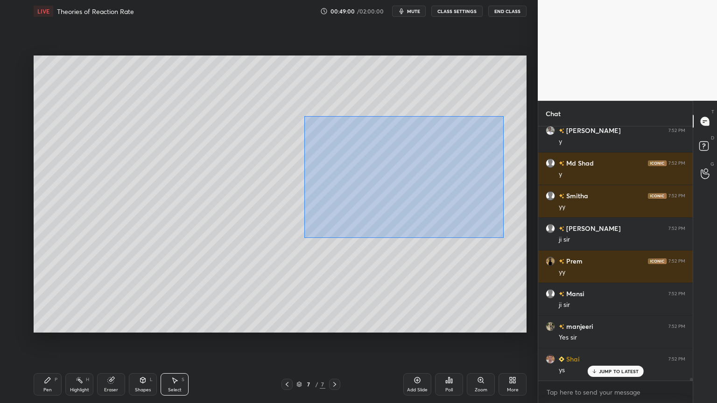
drag, startPoint x: 305, startPoint y: 119, endPoint x: 477, endPoint y: 224, distance: 201.2
click at [501, 236] on div "0 ° Undo Copy Duplicate Duplicate to new slide Delete" at bounding box center [280, 194] width 493 height 277
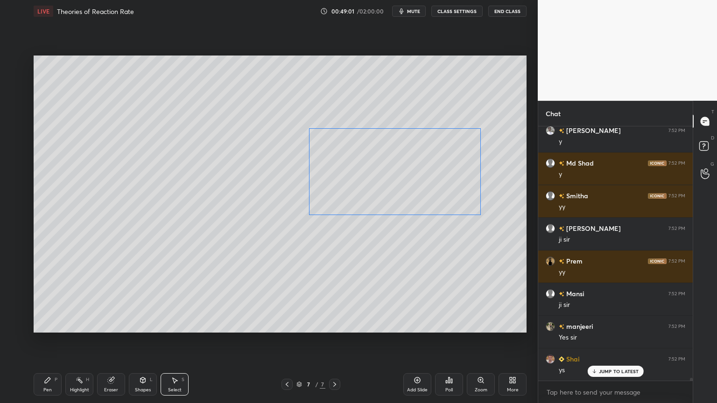
drag, startPoint x: 431, startPoint y: 190, endPoint x: 419, endPoint y: 190, distance: 12.1
click at [419, 190] on div "0 ° Undo Copy Duplicate Duplicate to new slide Delete" at bounding box center [280, 194] width 493 height 277
click at [410, 239] on div "0 ° Undo Copy Duplicate Duplicate to new slide Delete" at bounding box center [280, 194] width 493 height 277
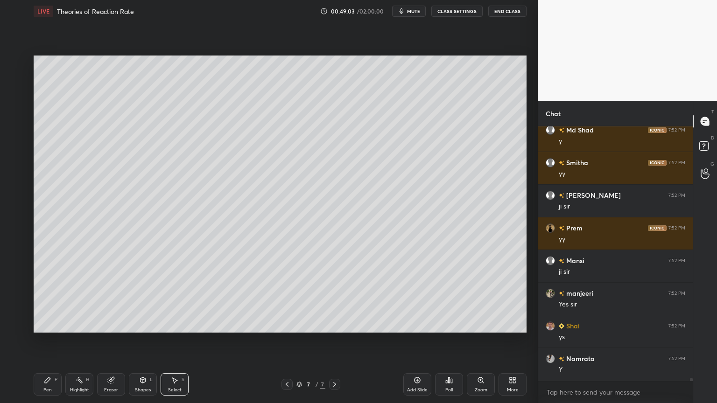
click at [138, 340] on div "Shapes" at bounding box center [143, 390] width 16 height 5
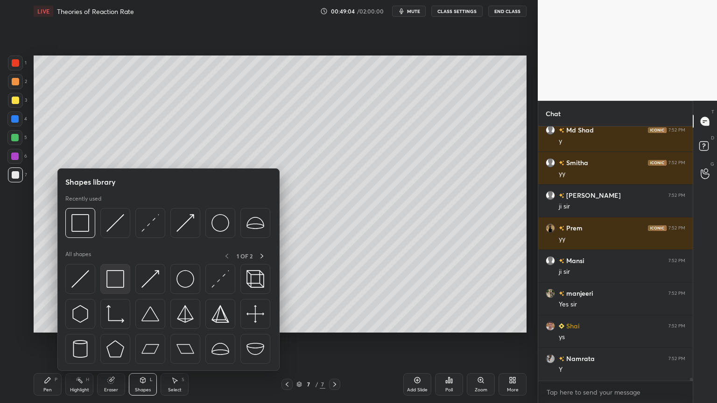
click at [114, 284] on img at bounding box center [115, 279] width 18 height 18
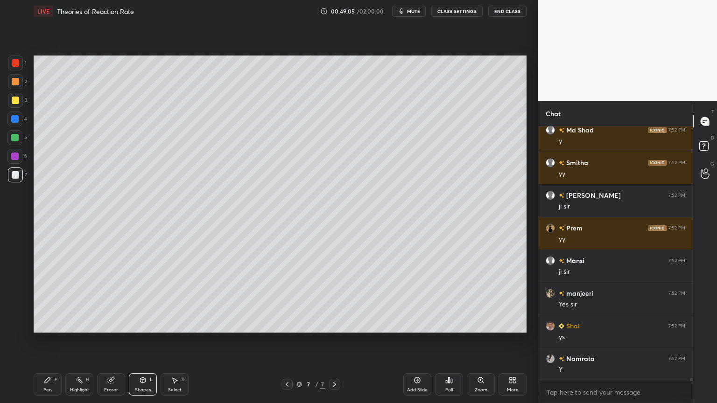
drag, startPoint x: 17, startPoint y: 160, endPoint x: 24, endPoint y: 160, distance: 7.5
click at [17, 161] on div at bounding box center [14, 156] width 15 height 15
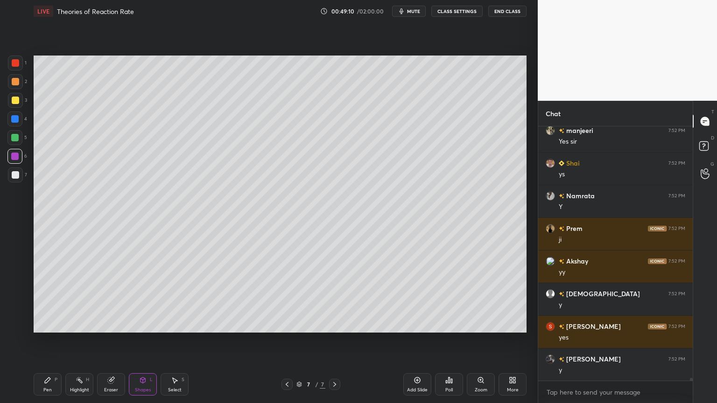
scroll to position [233, 152]
click at [144, 340] on icon at bounding box center [142, 380] width 5 height 6
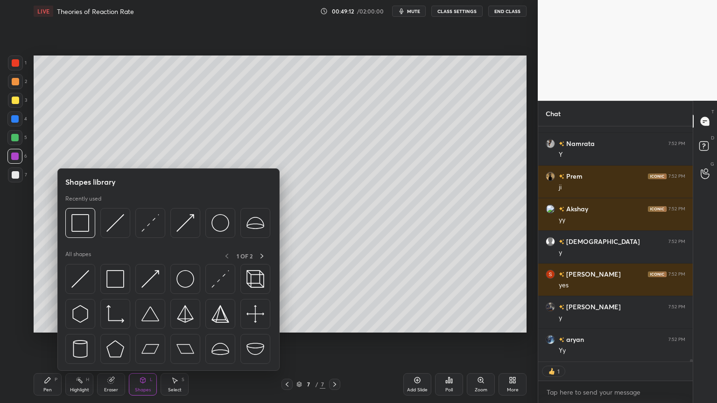
scroll to position [23106, 0]
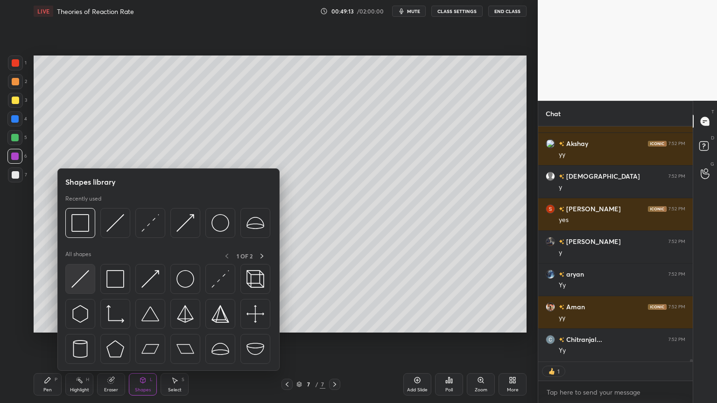
click at [73, 278] on img at bounding box center [80, 279] width 18 height 18
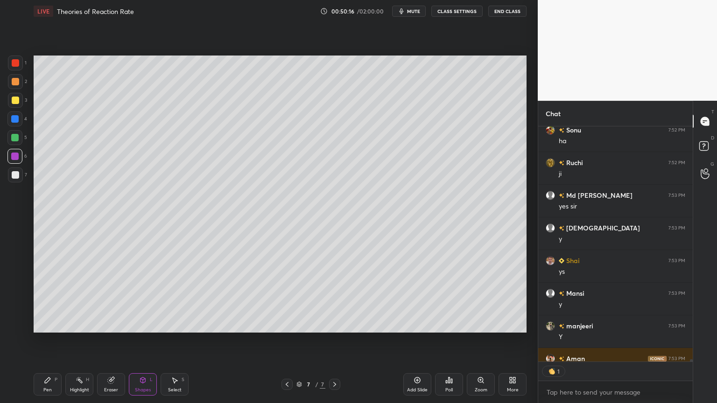
scroll to position [233, 152]
click at [415, 340] on div "Add Slide" at bounding box center [417, 390] width 21 height 5
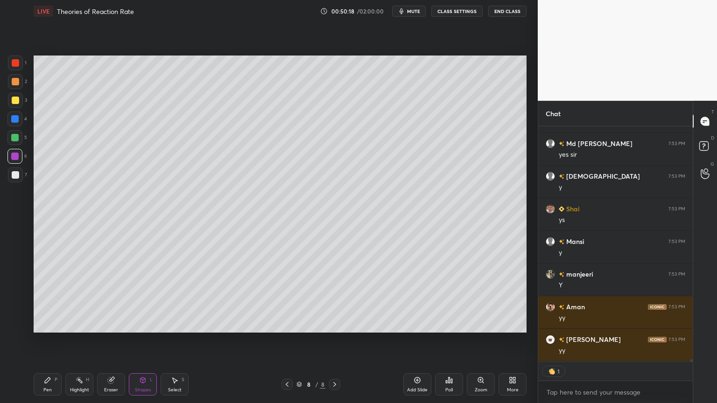
click at [44, 340] on div "Pen P" at bounding box center [48, 384] width 28 height 22
click at [15, 177] on div at bounding box center [15, 174] width 7 height 7
click at [15, 99] on div at bounding box center [15, 100] width 7 height 7
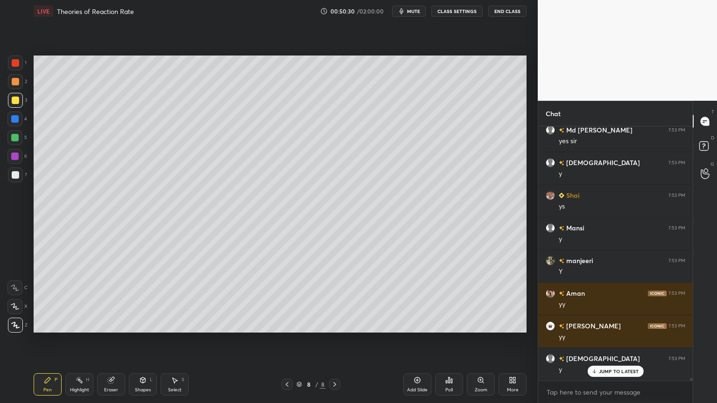
scroll to position [24066, 0]
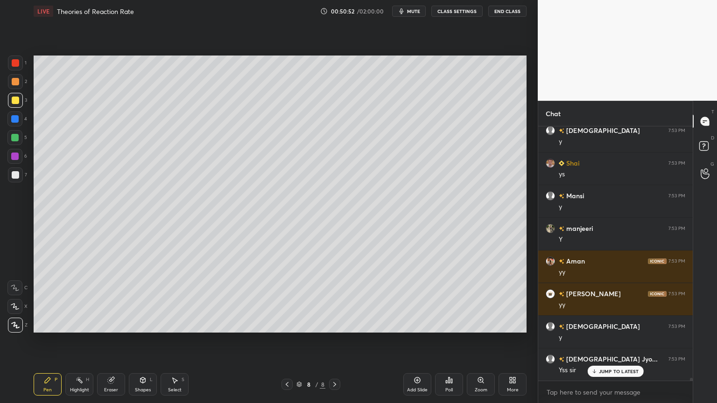
click at [13, 177] on div at bounding box center [15, 174] width 7 height 7
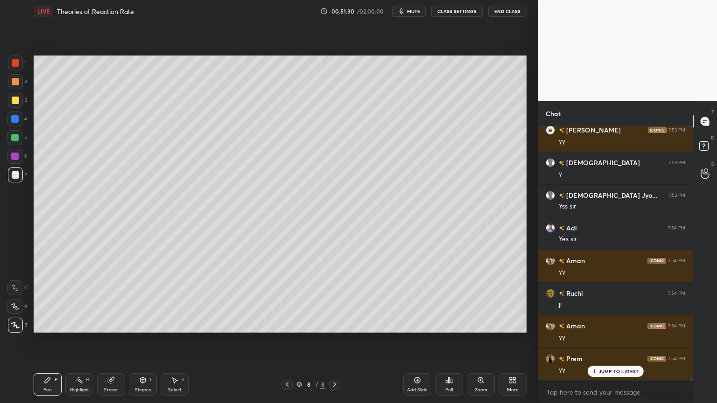
scroll to position [24262, 0]
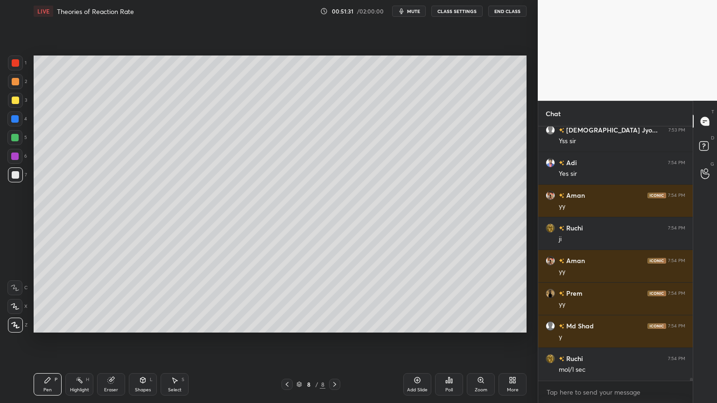
click at [149, 340] on div "Shapes L" at bounding box center [143, 384] width 28 height 22
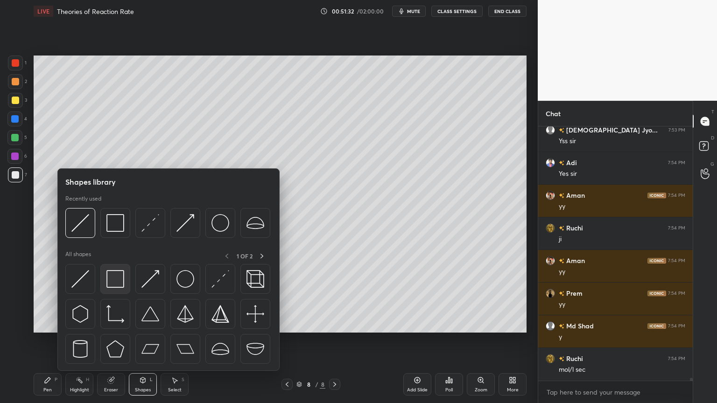
click at [116, 273] on img at bounding box center [115, 279] width 18 height 18
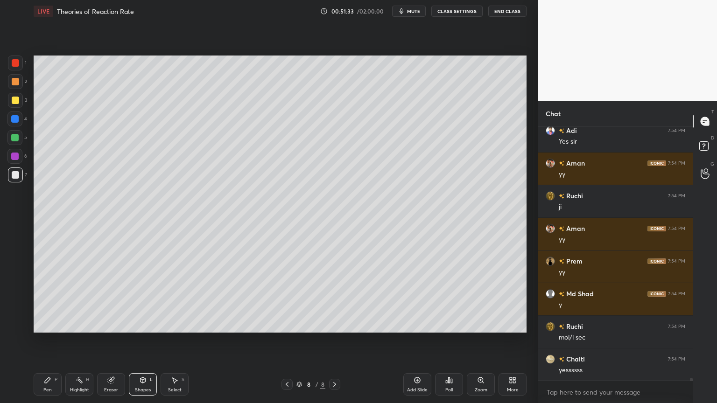
scroll to position [24361, 0]
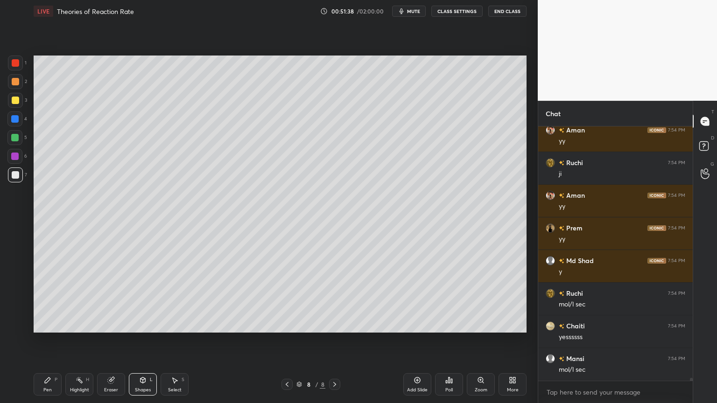
click at [49, 340] on div "Pen P" at bounding box center [48, 384] width 28 height 22
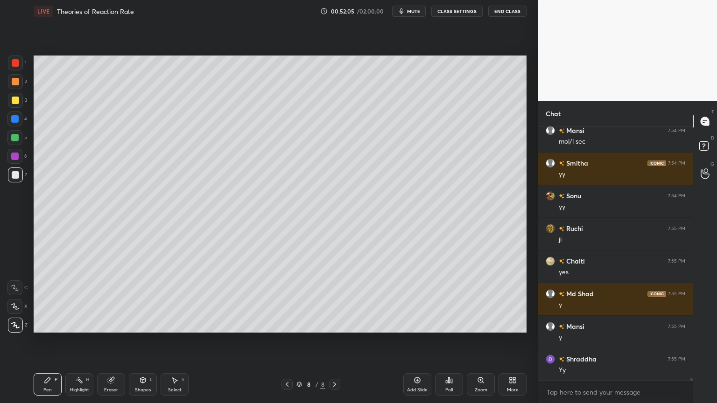
scroll to position [233, 152]
click at [174, 340] on div "Select S" at bounding box center [174, 384] width 28 height 22
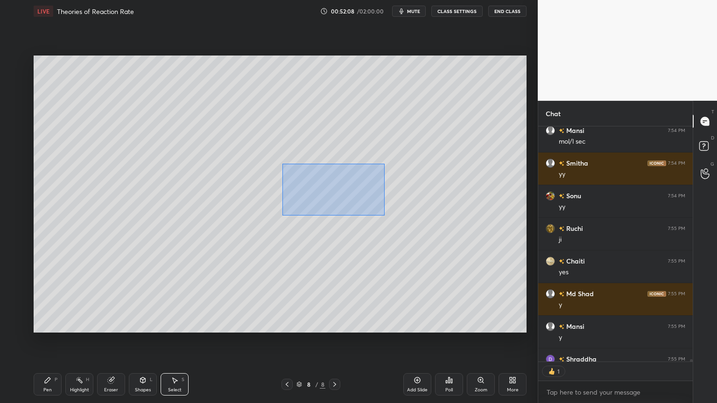
drag, startPoint x: 283, startPoint y: 165, endPoint x: 382, endPoint y: 210, distance: 109.4
click at [406, 223] on div "0 ° Undo Copy Duplicate Duplicate to new slide Delete" at bounding box center [280, 194] width 493 height 277
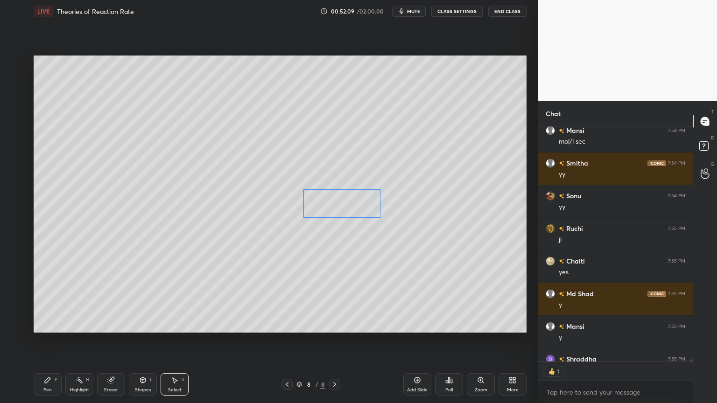
drag, startPoint x: 355, startPoint y: 188, endPoint x: 356, endPoint y: 208, distance: 20.1
click at [356, 208] on div "0 ° Undo Copy Duplicate Duplicate to new slide Delete" at bounding box center [280, 194] width 493 height 277
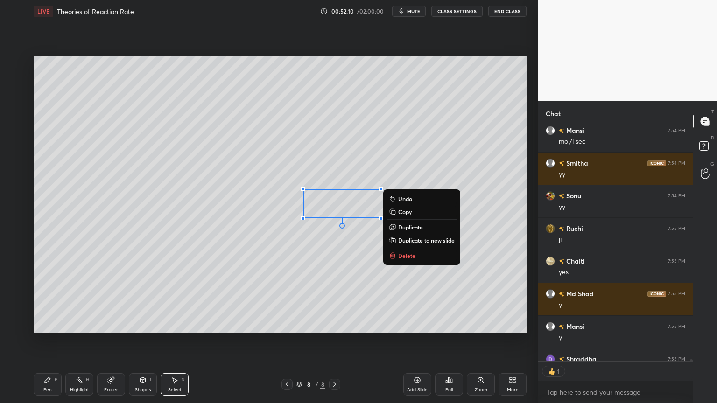
click at [45, 340] on div "Pen" at bounding box center [47, 390] width 8 height 5
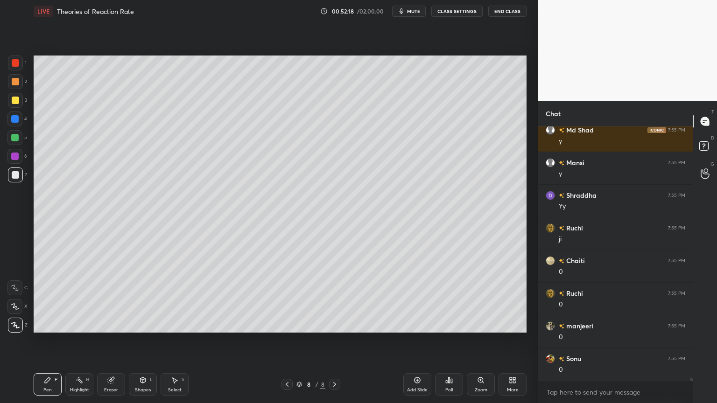
scroll to position [24785, 0]
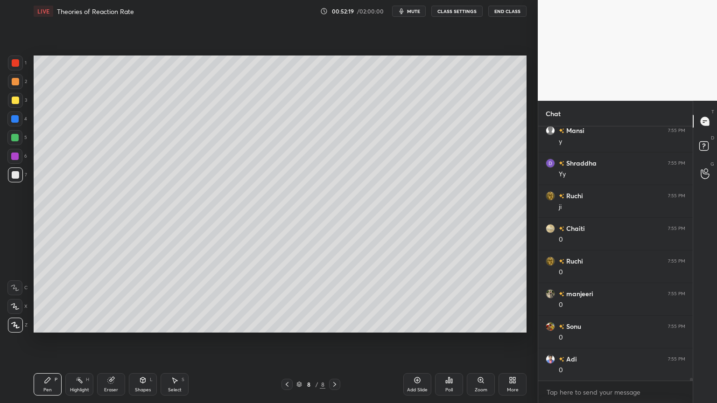
click at [110, 340] on icon at bounding box center [111, 380] width 6 height 6
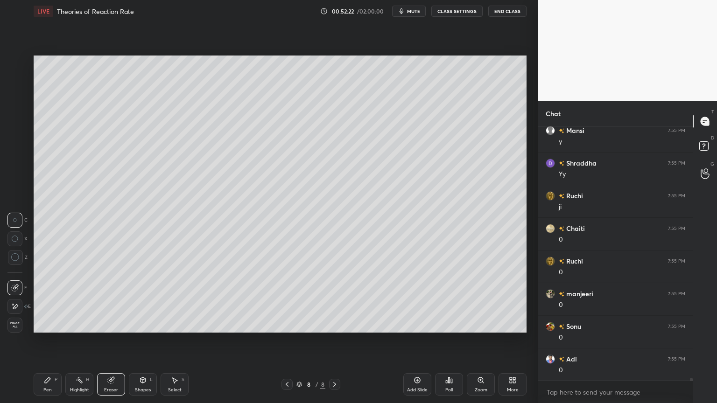
click at [47, 340] on icon at bounding box center [48, 380] width 6 height 6
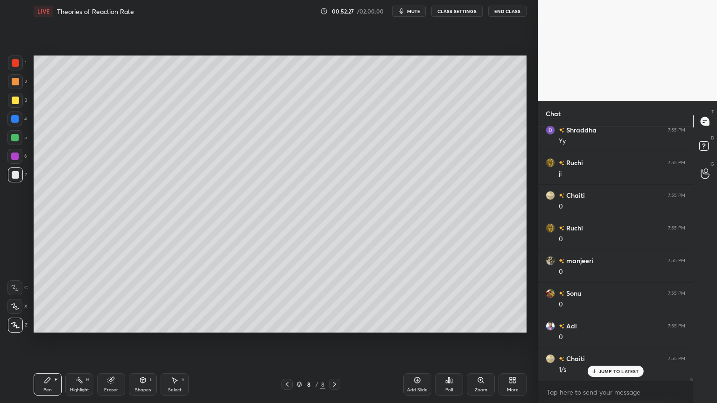
scroll to position [24850, 0]
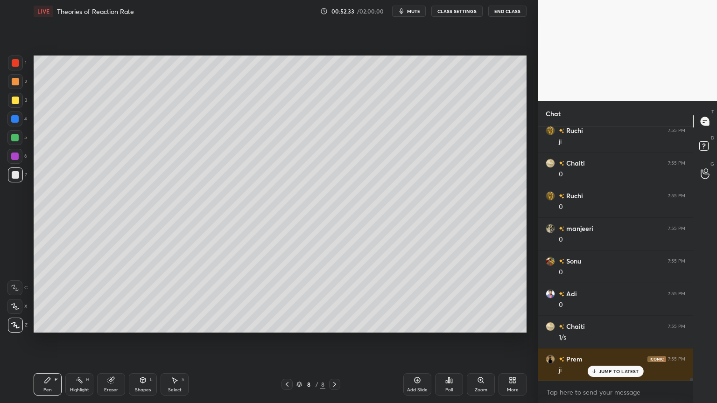
drag, startPoint x: 142, startPoint y: 378, endPoint x: 146, endPoint y: 372, distance: 7.1
click at [142, 340] on icon at bounding box center [142, 380] width 5 height 6
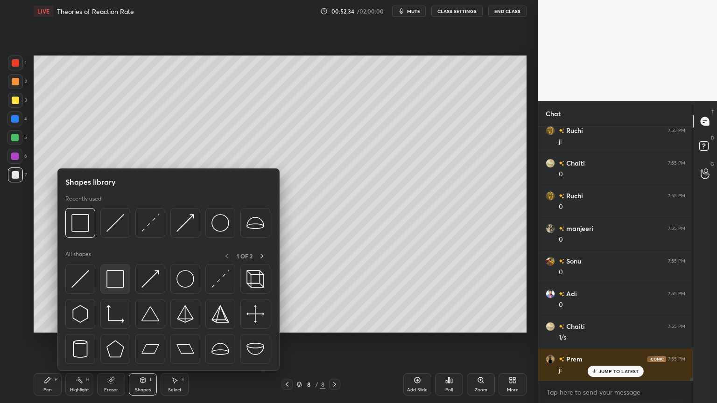
click at [111, 283] on img at bounding box center [115, 279] width 18 height 18
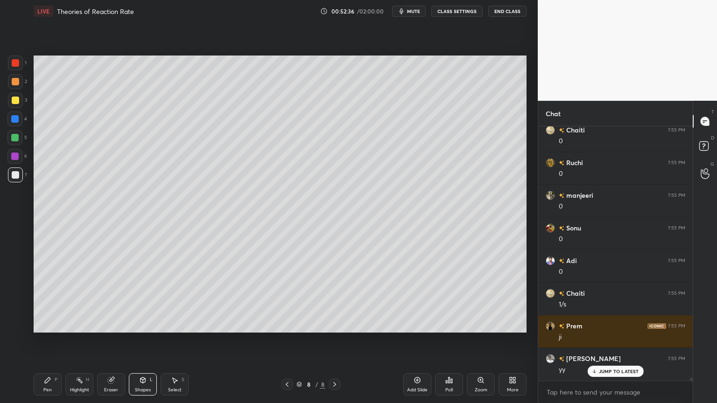
scroll to position [24915, 0]
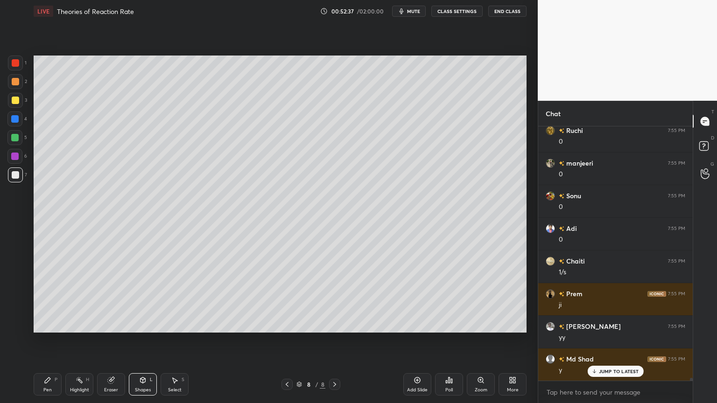
click at [185, 340] on div "Select S" at bounding box center [174, 384] width 28 height 22
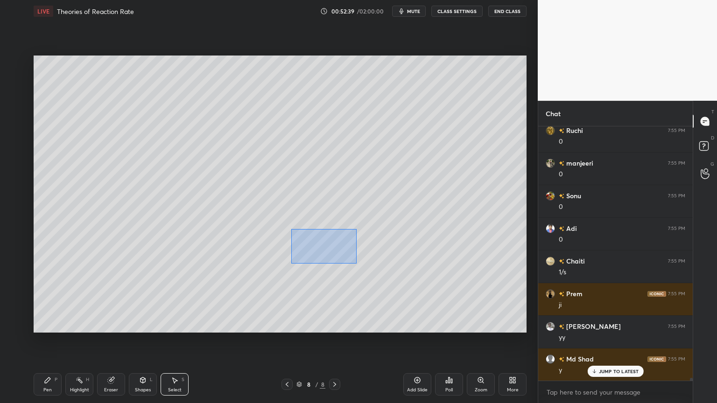
drag, startPoint x: 291, startPoint y: 230, endPoint x: 394, endPoint y: 277, distance: 112.9
click at [396, 278] on div "0 ° Undo Copy Duplicate Duplicate to new slide Delete" at bounding box center [280, 194] width 493 height 277
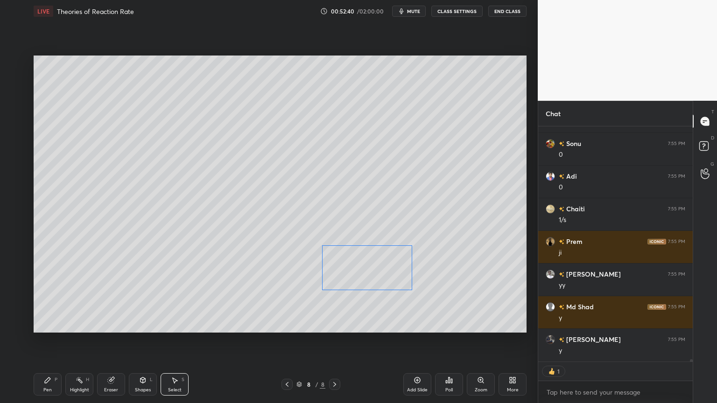
scroll to position [25065, 0]
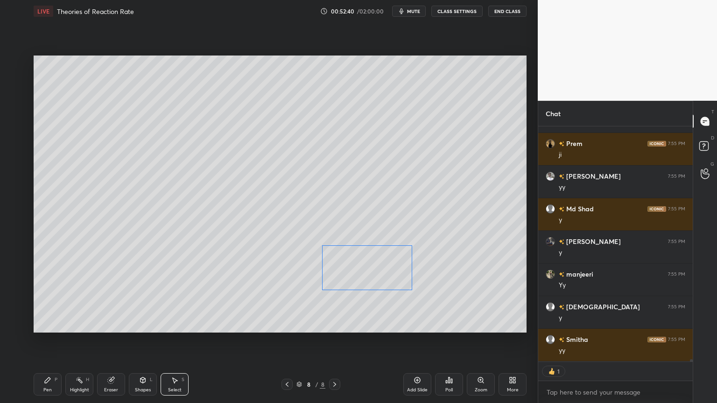
drag, startPoint x: 382, startPoint y: 267, endPoint x: 394, endPoint y: 273, distance: 13.4
click at [394, 273] on div "0 ° Undo Copy Duplicate Duplicate to new slide Delete" at bounding box center [280, 194] width 493 height 277
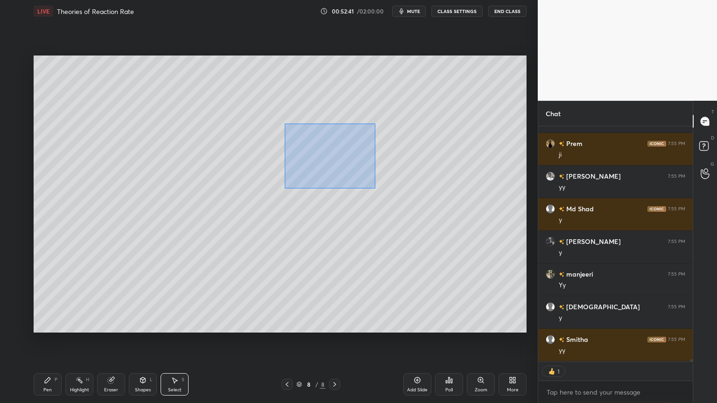
scroll to position [25098, 0]
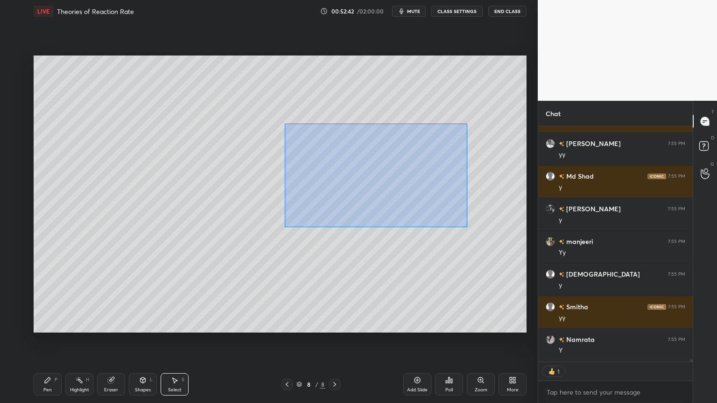
drag, startPoint x: 286, startPoint y: 125, endPoint x: 444, endPoint y: 215, distance: 181.7
click at [466, 226] on div "0 ° Undo Copy Duplicate Duplicate to new slide Delete" at bounding box center [280, 194] width 493 height 277
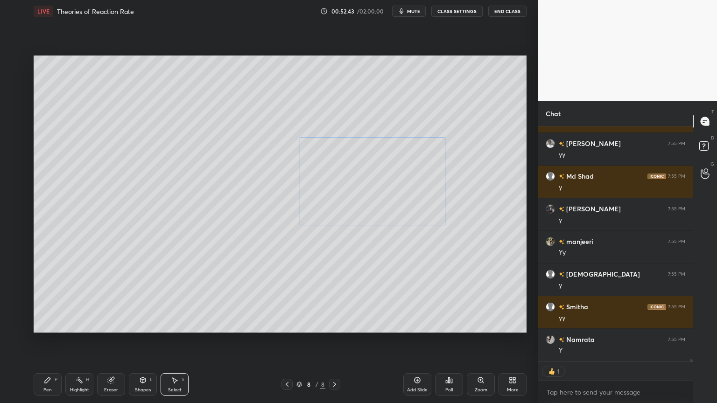
click at [412, 200] on div "0 ° Undo Copy Duplicate Duplicate to new slide Delete" at bounding box center [280, 194] width 493 height 277
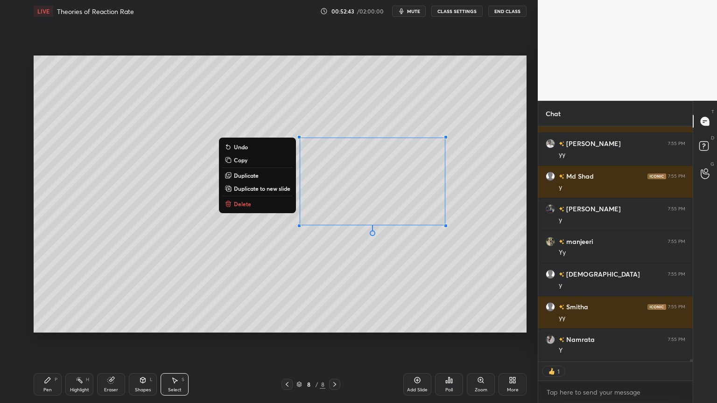
scroll to position [25131, 0]
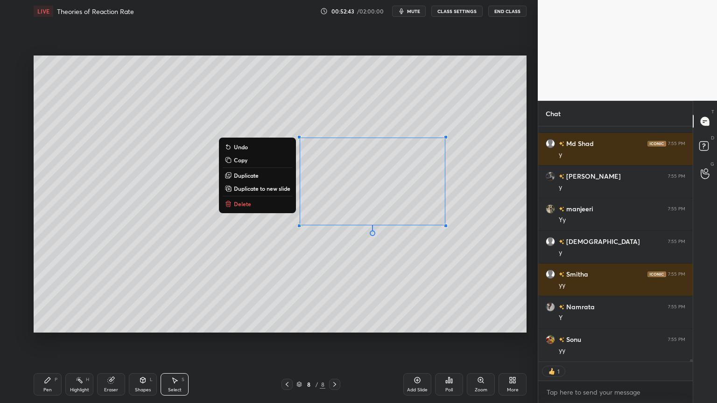
click at [433, 279] on div "0 ° Undo Copy Duplicate Duplicate to new slide Delete" at bounding box center [280, 194] width 493 height 277
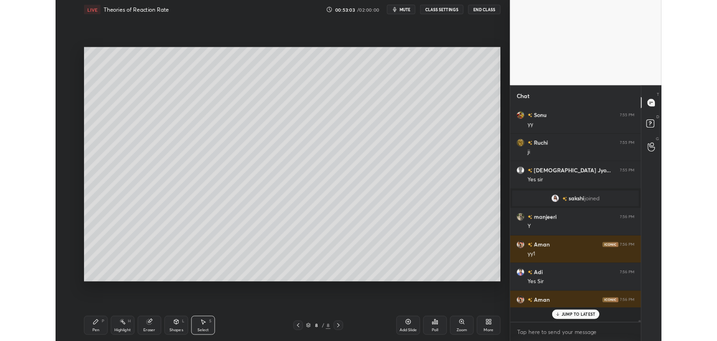
scroll to position [251, 152]
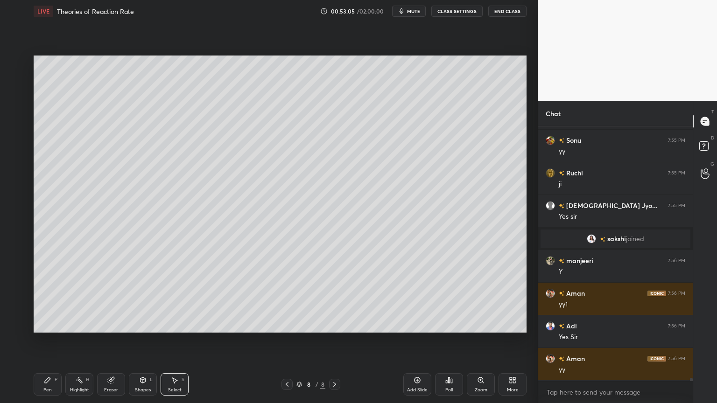
click at [506, 340] on div "More" at bounding box center [512, 384] width 28 height 22
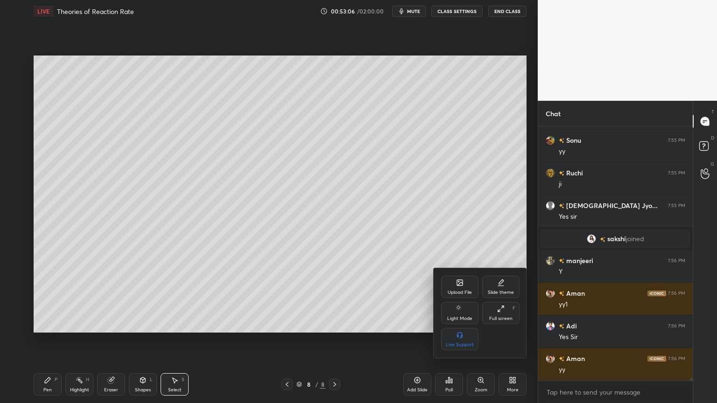
click at [500, 321] on div "Full screen" at bounding box center [500, 318] width 23 height 5
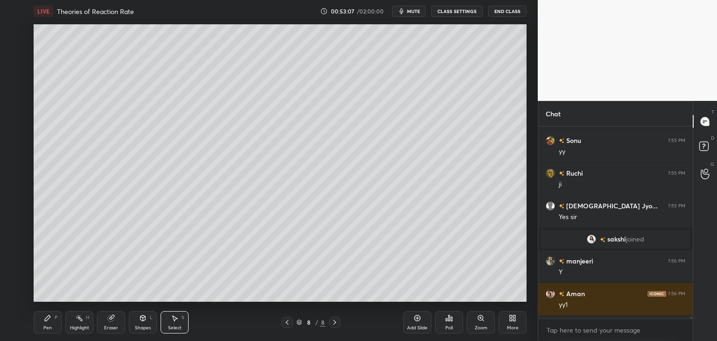
scroll to position [24614, 0]
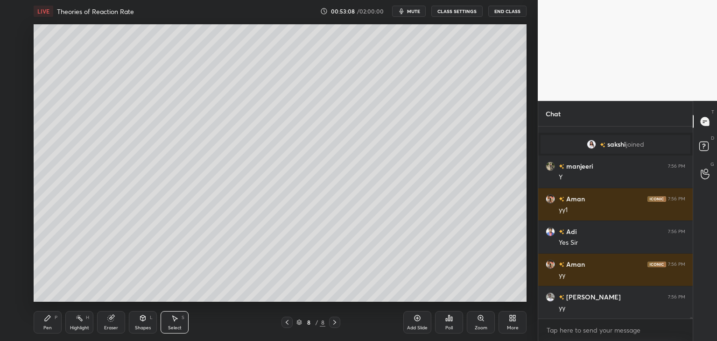
drag, startPoint x: 590, startPoint y: 238, endPoint x: 598, endPoint y: -22, distance: 260.0
click at [598, 0] on html "1 2 3 4 5 6 7 C X Z C X Z E E Erase all H H LIVE Theories of Reaction Rate 00:5…" at bounding box center [358, 0] width 717 height 0
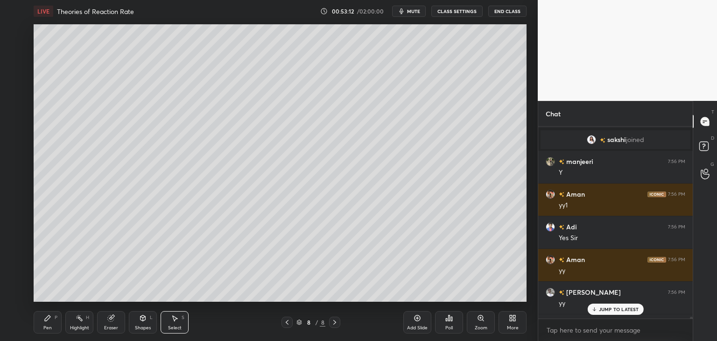
click at [690, 317] on div at bounding box center [690, 319] width 3 height 7
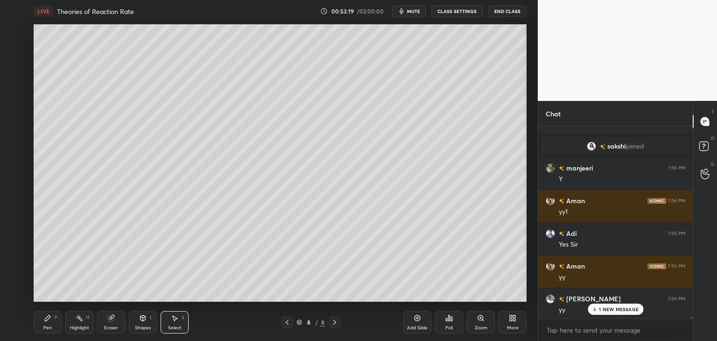
click at [608, 312] on p "1 NEW MESSAGE" at bounding box center [618, 309] width 40 height 6
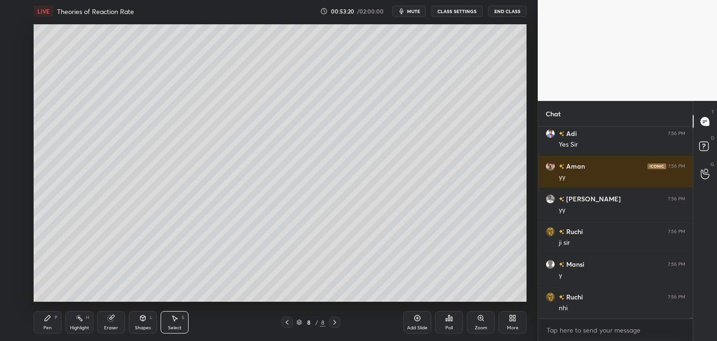
click at [506, 325] on div "More" at bounding box center [512, 322] width 28 height 22
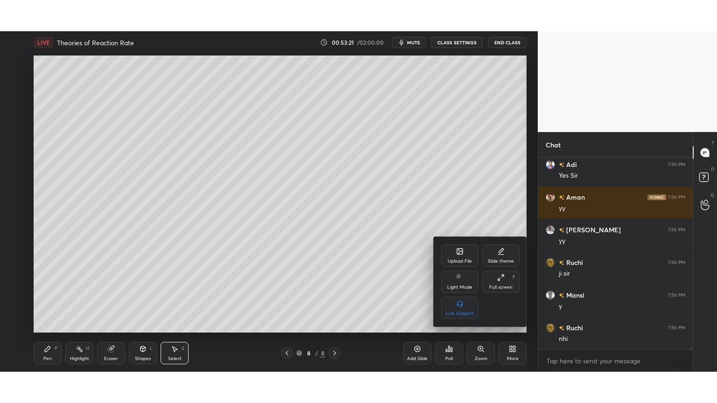
scroll to position [24745, 0]
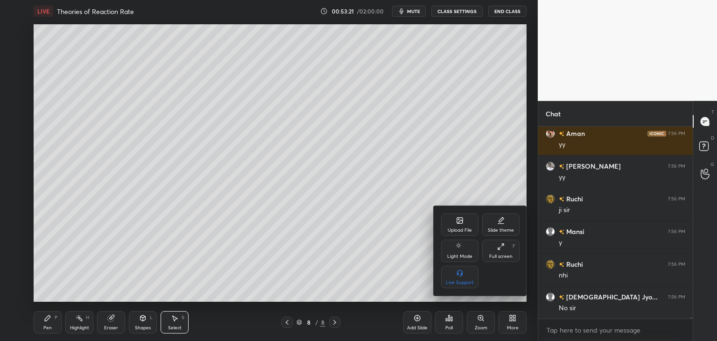
click at [501, 250] on div "Full screen F" at bounding box center [500, 250] width 37 height 22
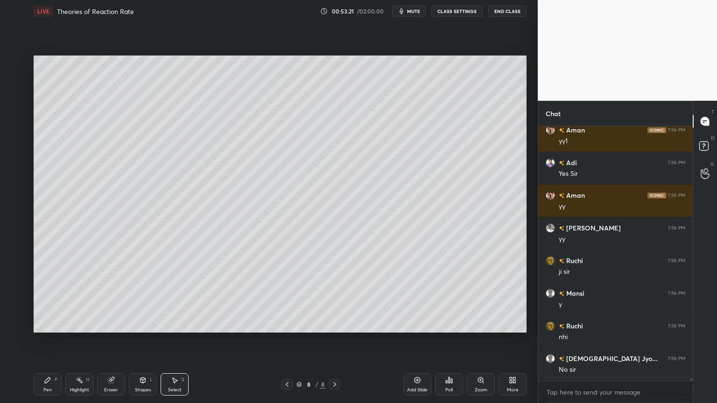
scroll to position [3, 3]
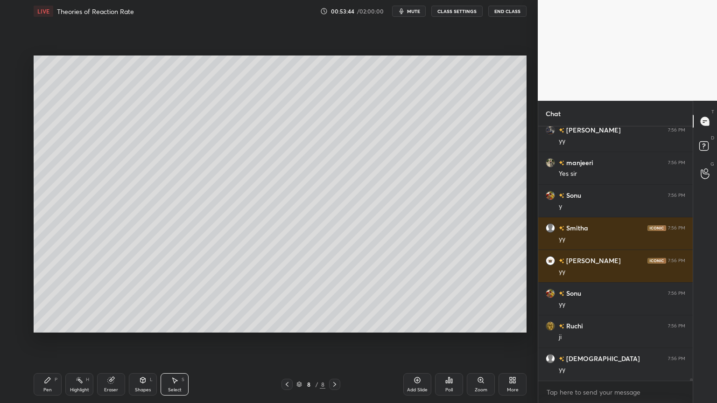
click at [412, 340] on div "Add Slide" at bounding box center [417, 384] width 28 height 22
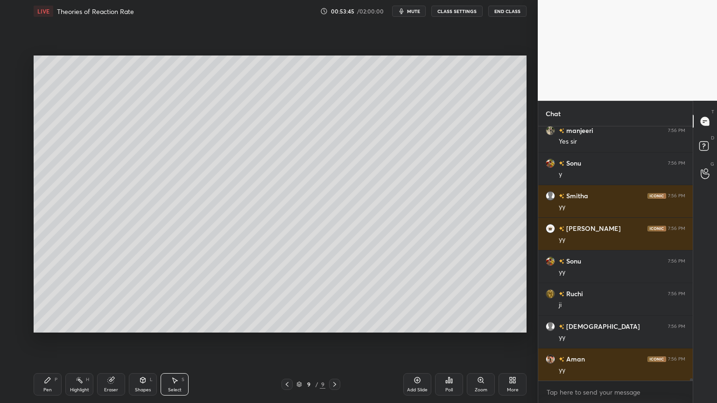
click at [48, 340] on div "Pen" at bounding box center [47, 390] width 8 height 5
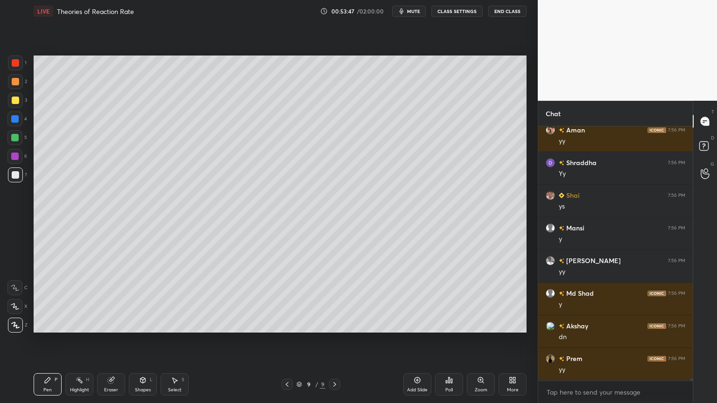
click at [289, 340] on icon at bounding box center [286, 384] width 7 height 7
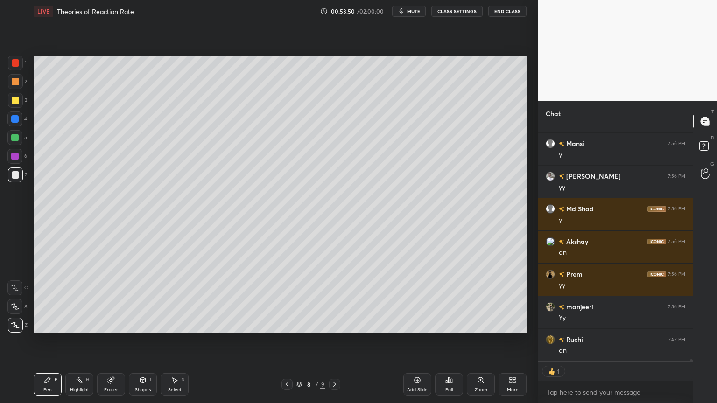
click at [335, 340] on icon at bounding box center [334, 384] width 7 height 7
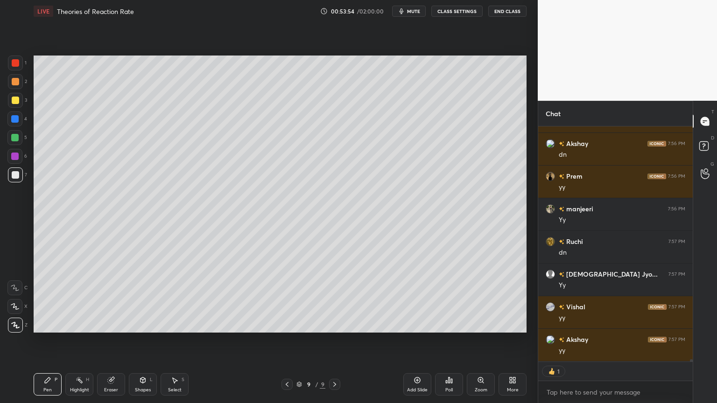
click at [17, 103] on div at bounding box center [15, 100] width 7 height 7
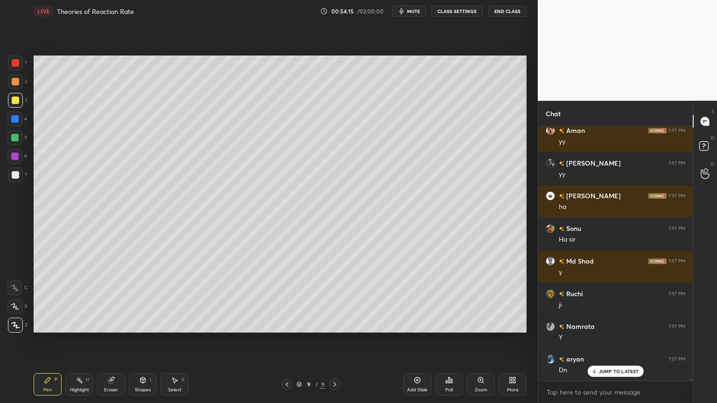
click at [15, 175] on div at bounding box center [15, 174] width 7 height 7
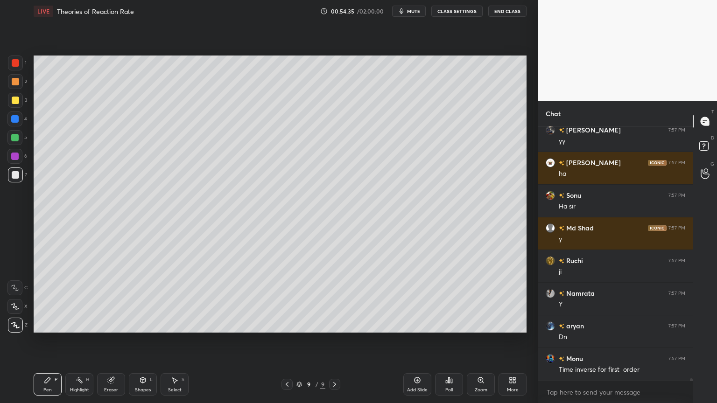
scroll to position [25792, 0]
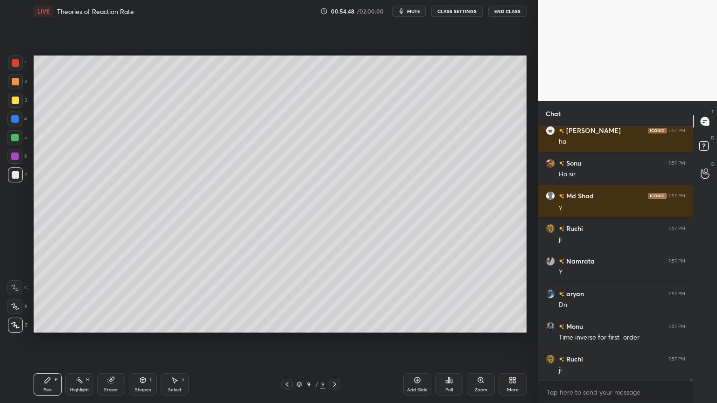
click at [15, 137] on div at bounding box center [14, 137] width 7 height 7
click at [13, 179] on div at bounding box center [15, 174] width 15 height 15
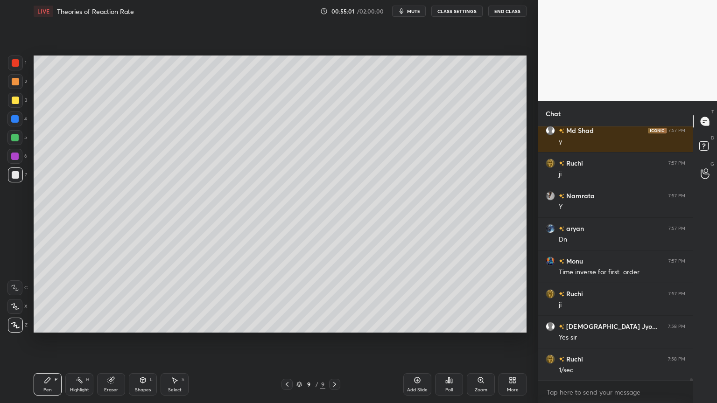
scroll to position [25891, 0]
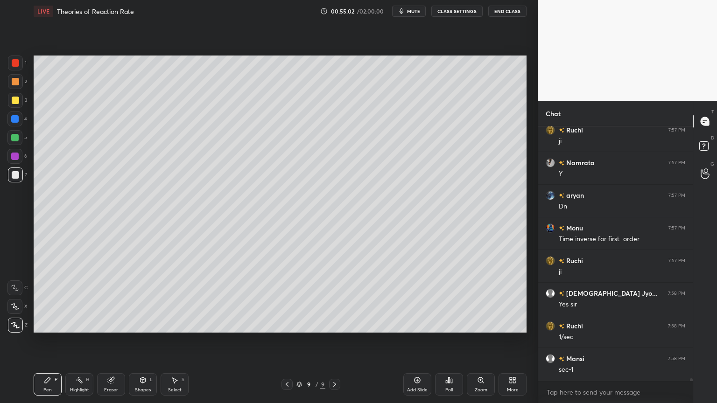
click at [144, 340] on icon at bounding box center [142, 379] width 5 height 1
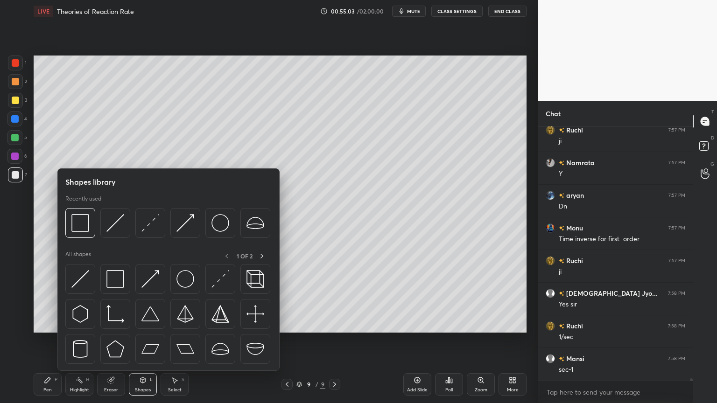
click at [120, 340] on div "Eraser" at bounding box center [111, 384] width 28 height 22
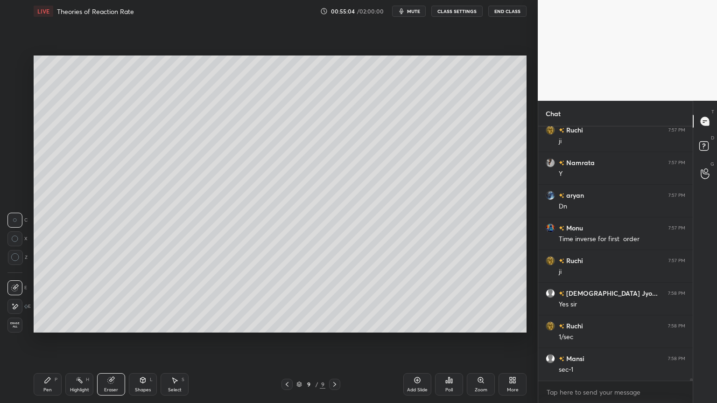
scroll to position [25923, 0]
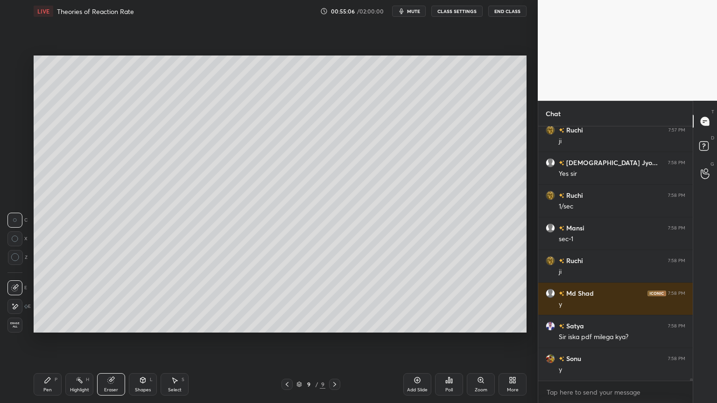
click at [175, 340] on div "Select S" at bounding box center [174, 384] width 28 height 22
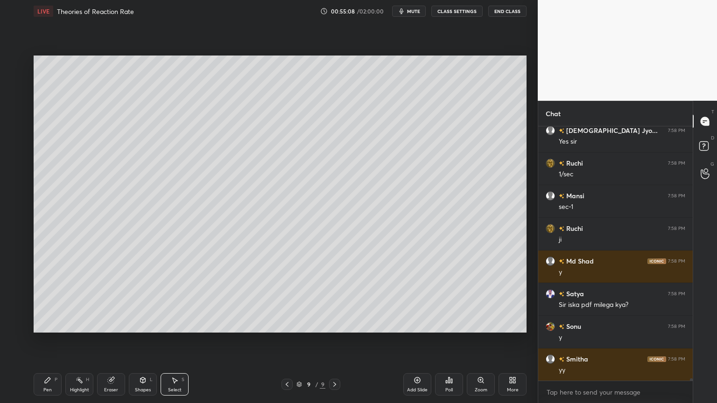
scroll to position [26087, 0]
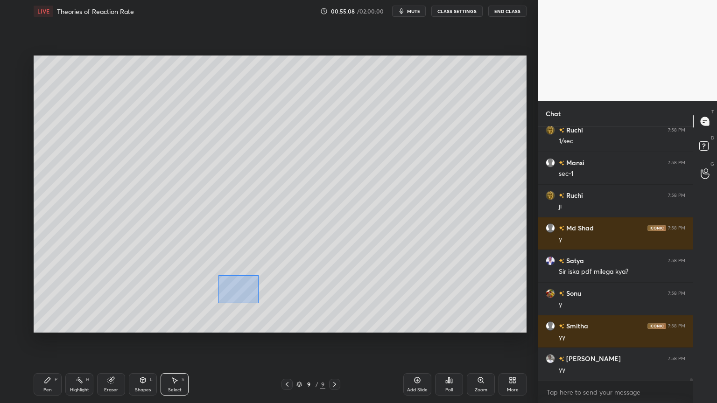
drag, startPoint x: 218, startPoint y: 275, endPoint x: 259, endPoint y: 304, distance: 50.1
click at [261, 305] on div "0 ° Undo Copy Duplicate Duplicate to new slide Delete" at bounding box center [280, 194] width 493 height 277
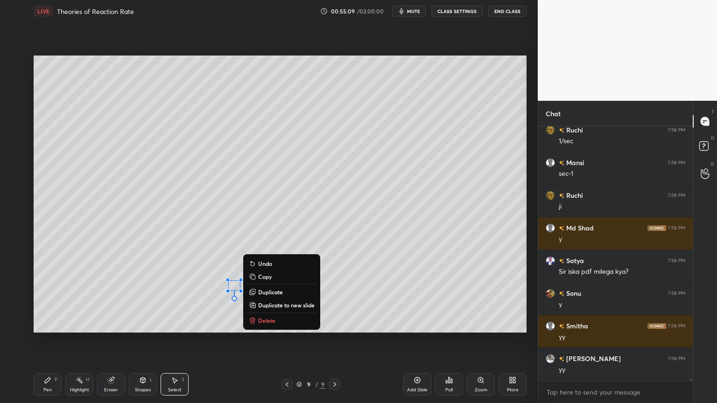
scroll to position [26128, 0]
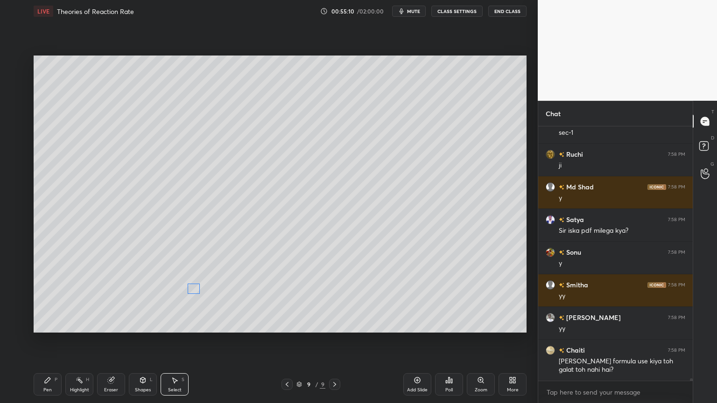
drag, startPoint x: 234, startPoint y: 287, endPoint x: 189, endPoint y: 299, distance: 45.9
click at [191, 290] on div "0 ° Undo Copy Duplicate Duplicate to new slide Delete" at bounding box center [280, 194] width 493 height 277
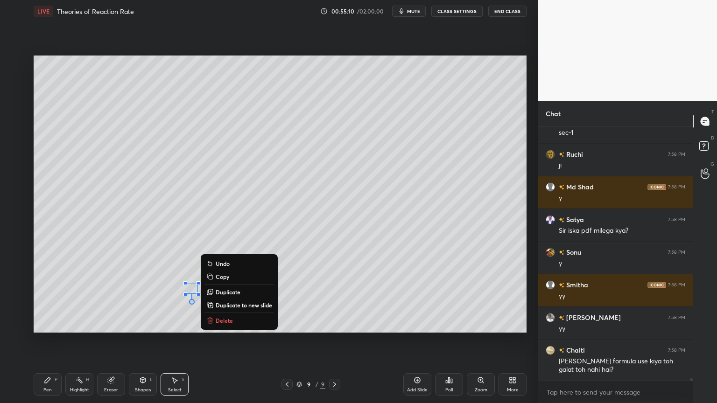
scroll to position [26160, 0]
click at [170, 318] on div "0 ° Undo Copy Duplicate Duplicate to new slide Delete" at bounding box center [280, 194] width 493 height 277
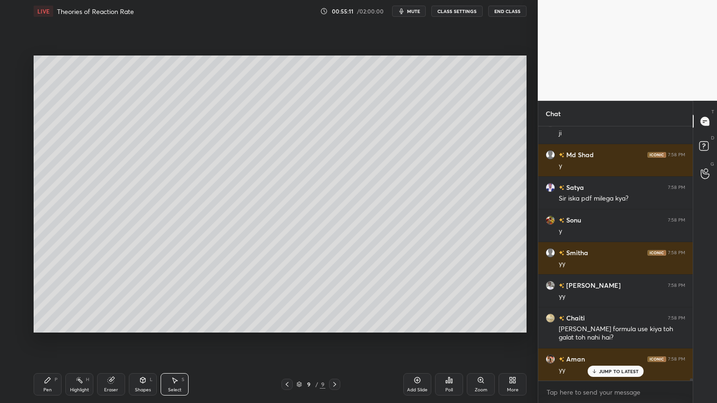
click at [148, 340] on div "Shapes L" at bounding box center [143, 384] width 28 height 22
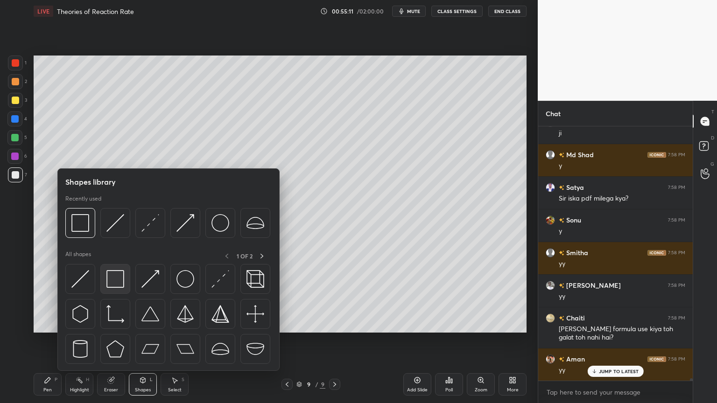
click at [104, 280] on div at bounding box center [115, 279] width 30 height 30
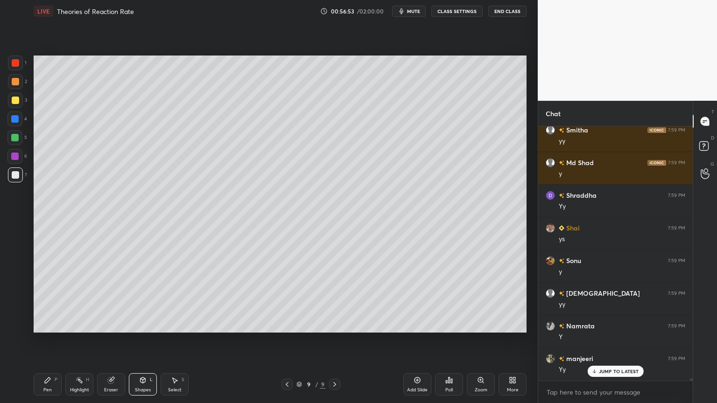
scroll to position [26552, 0]
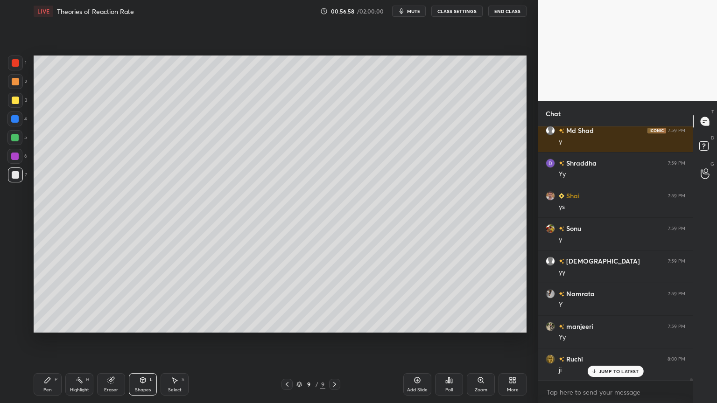
click at [49, 340] on div "Pen P" at bounding box center [48, 384] width 28 height 22
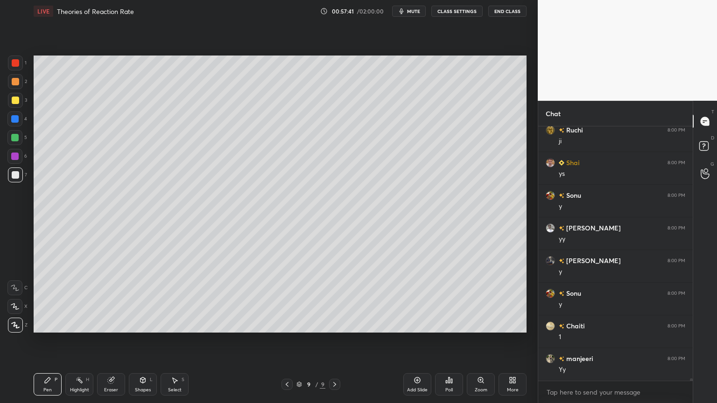
scroll to position [26944, 0]
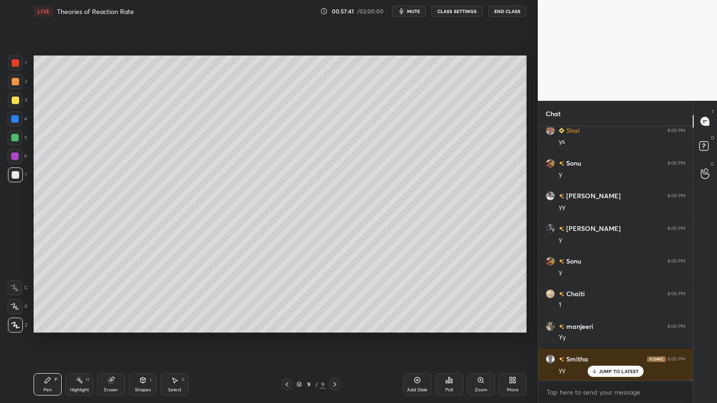
click at [146, 340] on icon at bounding box center [142, 379] width 7 height 7
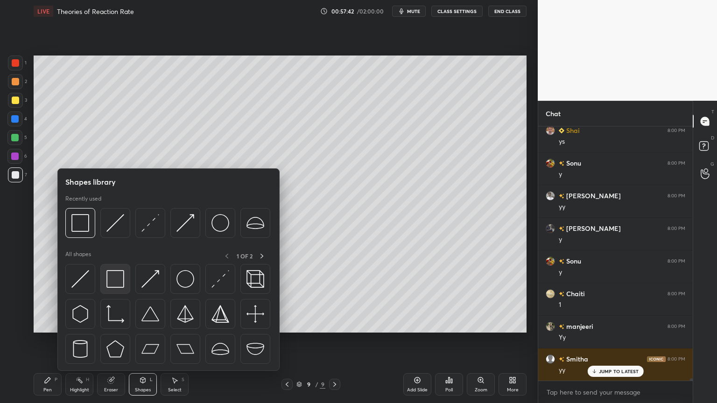
click at [117, 280] on img at bounding box center [115, 279] width 18 height 18
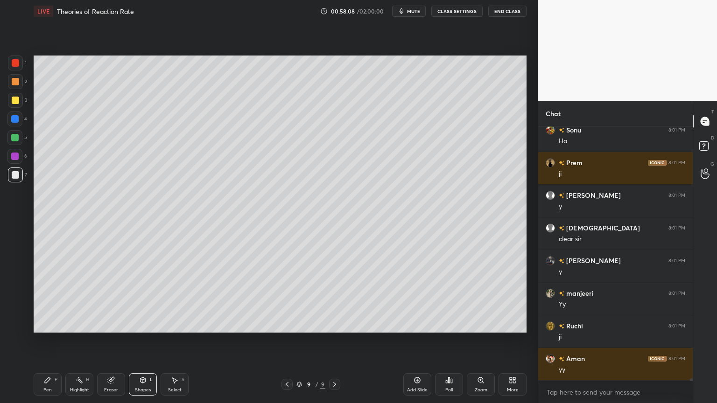
scroll to position [27727, 0]
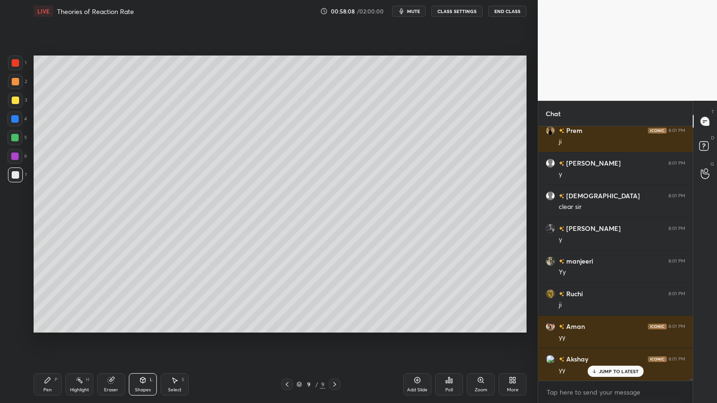
click at [418, 340] on div "Add Slide" at bounding box center [417, 384] width 28 height 22
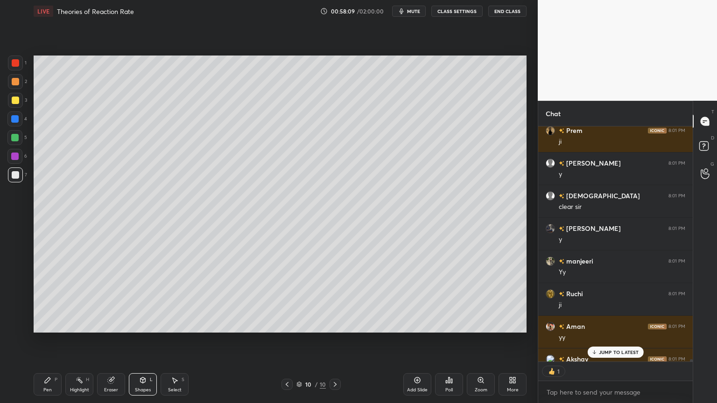
click at [32, 340] on div "LIVE Theories of Reaction Rate 00:58:09 / 02:00:00 mute CLASS SETTINGS End Clas…" at bounding box center [280, 201] width 500 height 403
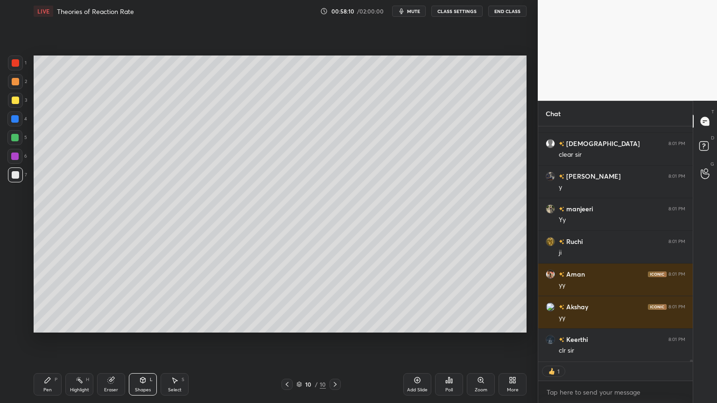
drag, startPoint x: 42, startPoint y: 381, endPoint x: 45, endPoint y: 374, distance: 7.1
click at [42, 340] on div "Pen P" at bounding box center [48, 384] width 28 height 22
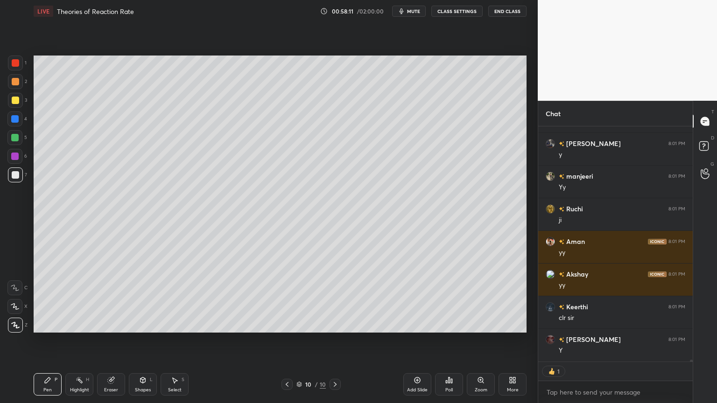
click at [18, 104] on div at bounding box center [15, 100] width 15 height 15
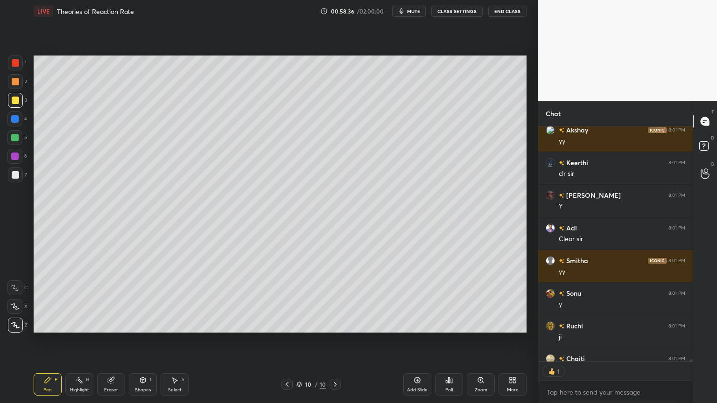
scroll to position [28008, 0]
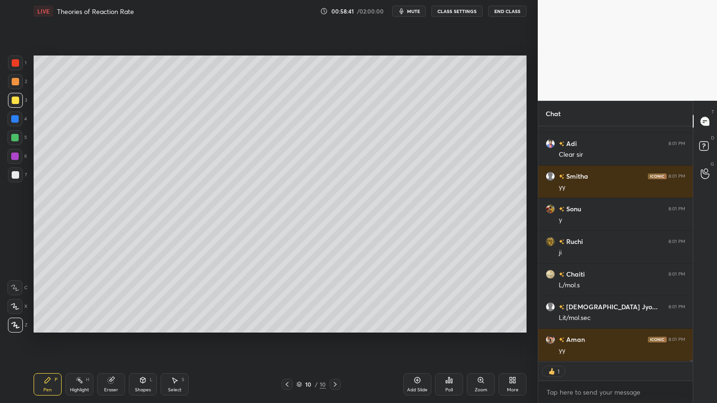
click at [13, 176] on div at bounding box center [15, 174] width 7 height 7
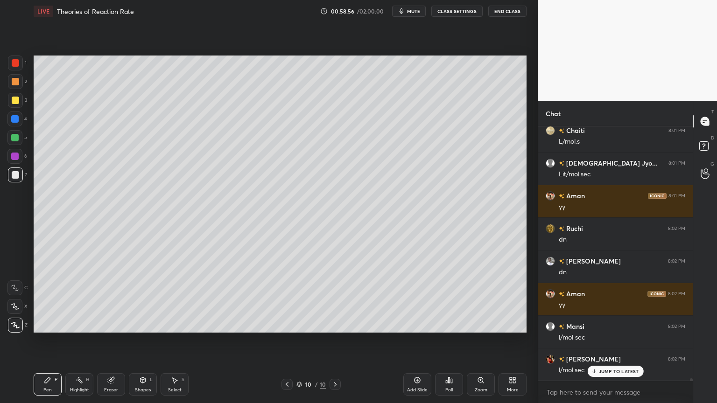
scroll to position [28250, 0]
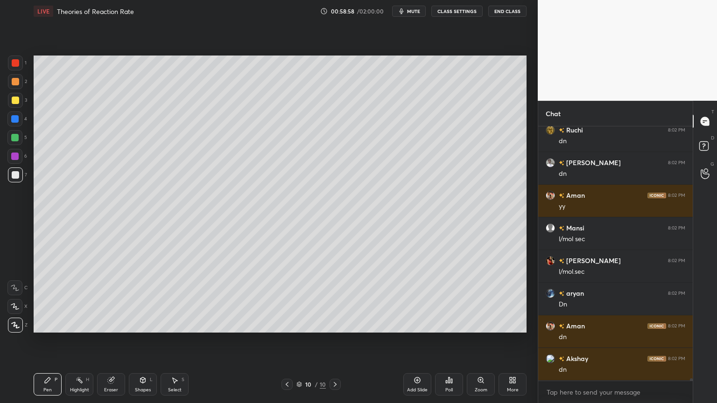
click at [111, 340] on icon at bounding box center [111, 380] width 6 height 6
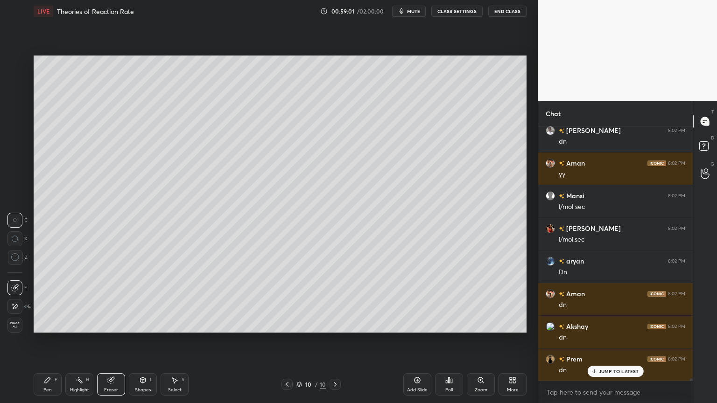
click at [49, 340] on div "Pen P" at bounding box center [48, 384] width 28 height 22
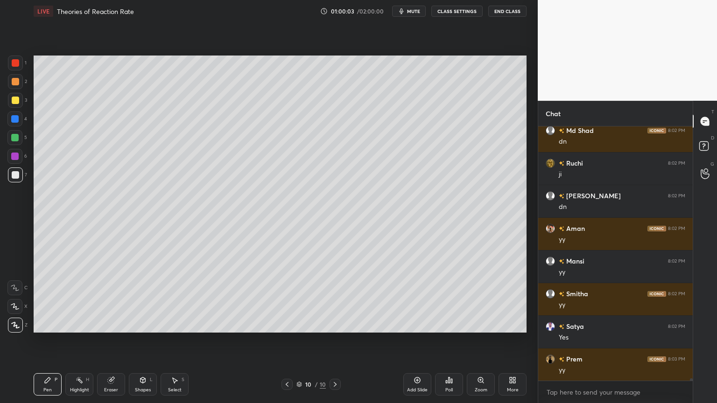
scroll to position [28740, 0]
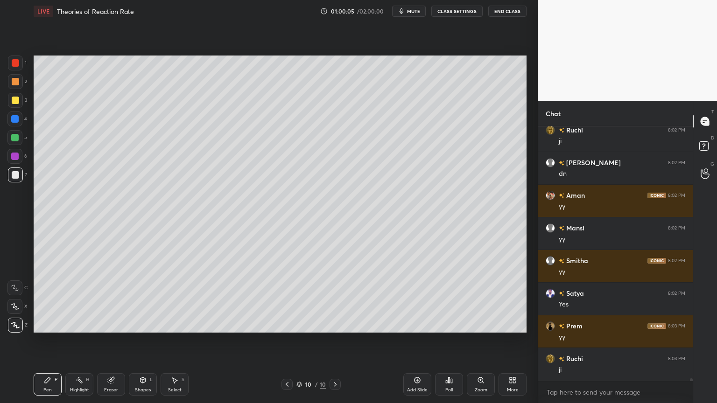
click at [114, 340] on div "Eraser" at bounding box center [111, 384] width 28 height 22
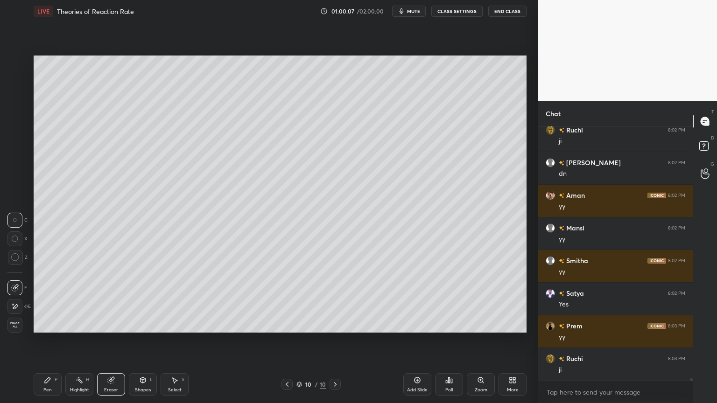
click at [47, 340] on icon at bounding box center [47, 379] width 7 height 7
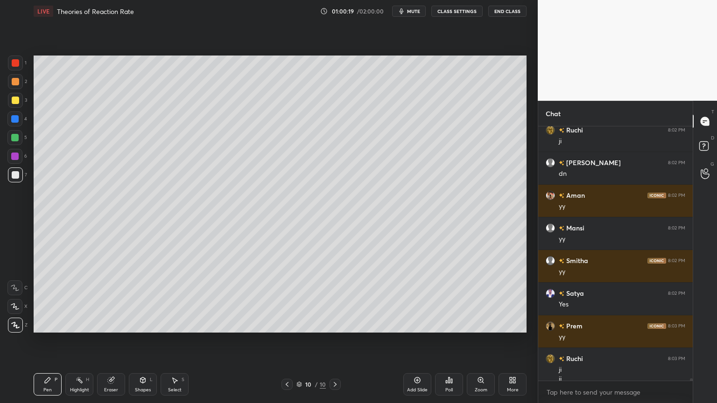
scroll to position [28749, 0]
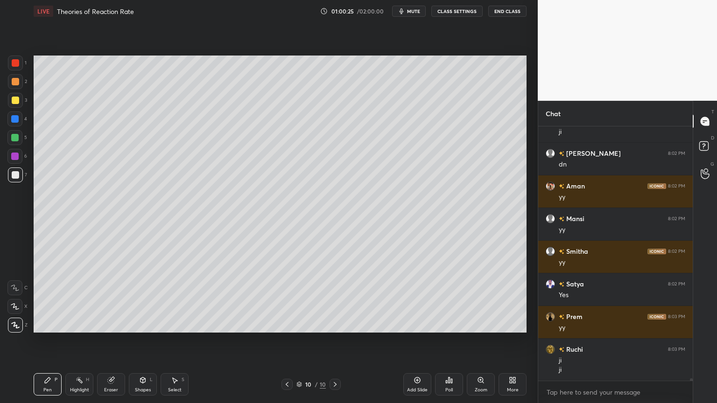
click at [13, 135] on div at bounding box center [14, 137] width 7 height 7
drag, startPoint x: 14, startPoint y: 178, endPoint x: 31, endPoint y: 191, distance: 22.0
click at [14, 178] on div at bounding box center [15, 174] width 7 height 7
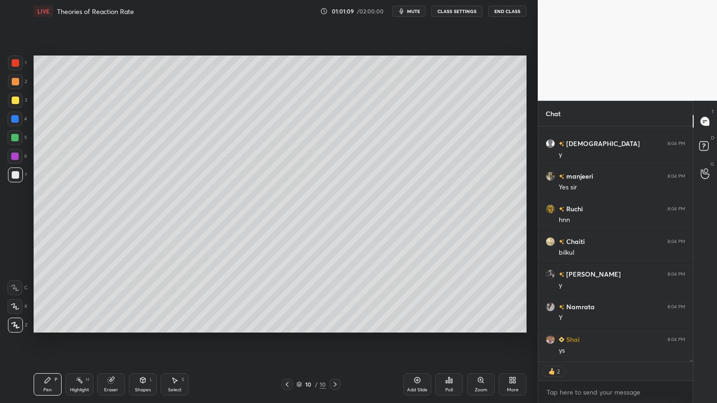
scroll to position [29258, 0]
click at [111, 340] on div "Eraser" at bounding box center [111, 384] width 28 height 22
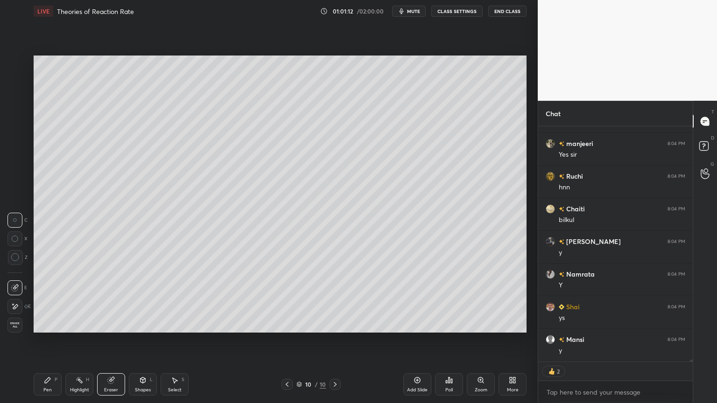
click at [49, 340] on div "Pen P" at bounding box center [48, 384] width 28 height 22
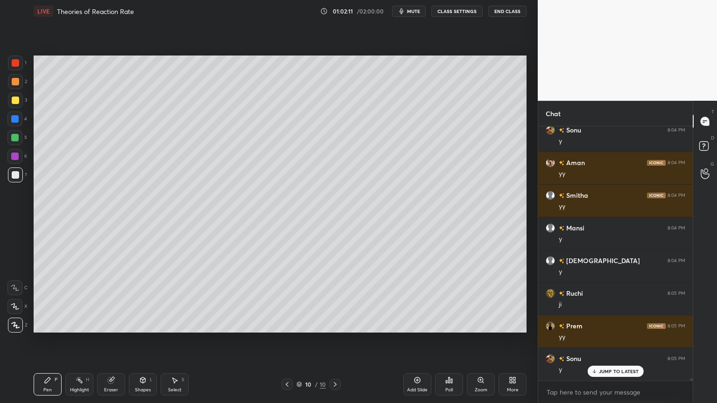
scroll to position [29565, 0]
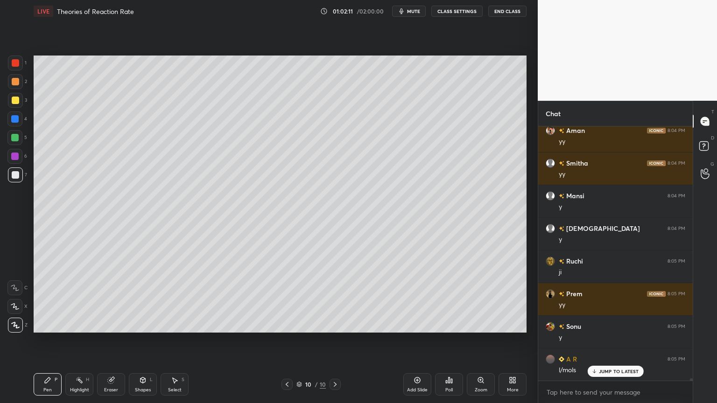
click at [118, 340] on div "Eraser" at bounding box center [111, 384] width 28 height 22
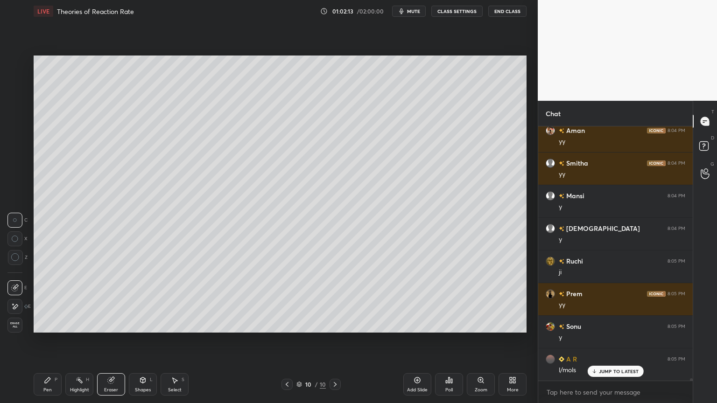
click at [47, 340] on icon at bounding box center [48, 380] width 6 height 6
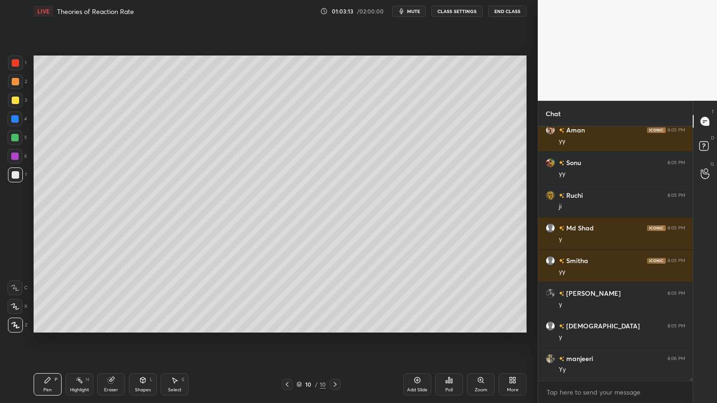
scroll to position [30218, 0]
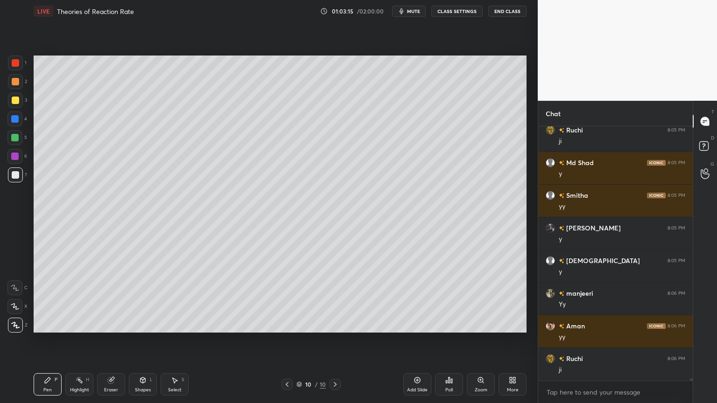
click at [338, 340] on icon at bounding box center [334, 384] width 7 height 7
click at [415, 340] on icon at bounding box center [416, 379] width 7 height 7
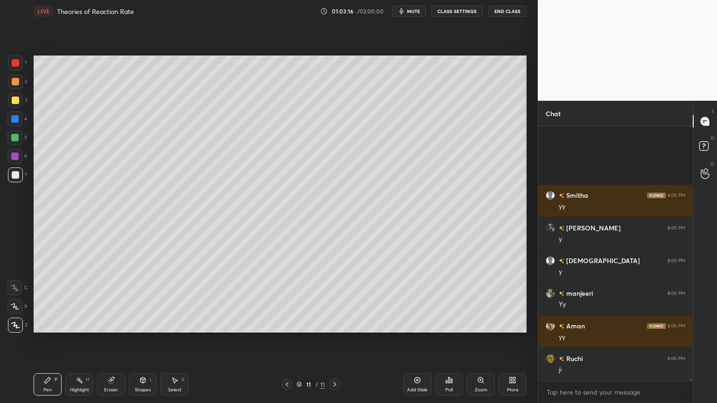
scroll to position [30349, 0]
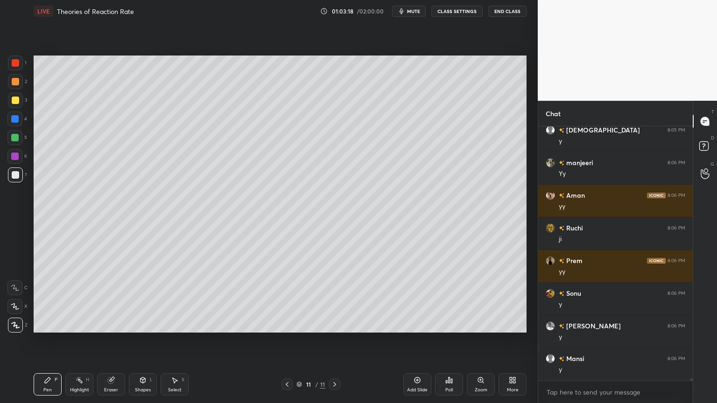
click at [49, 340] on div "Pen" at bounding box center [47, 390] width 8 height 5
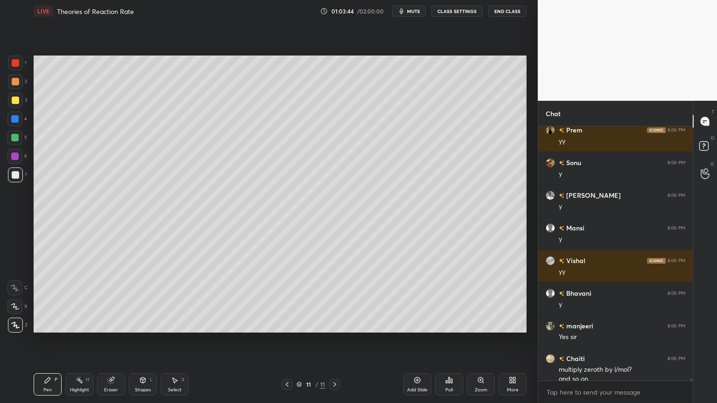
scroll to position [30522, 0]
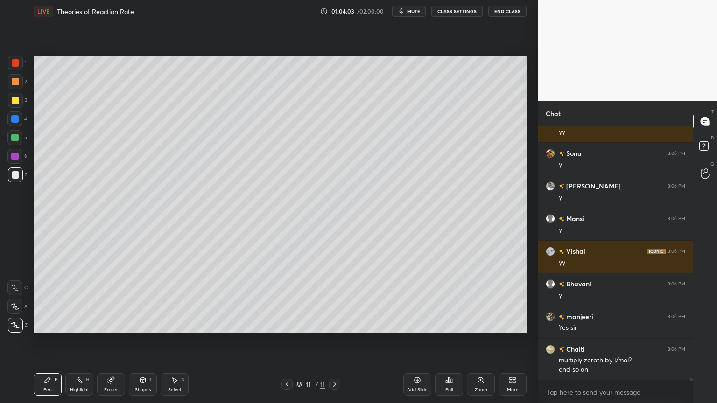
click at [117, 340] on div "Eraser" at bounding box center [111, 384] width 28 height 22
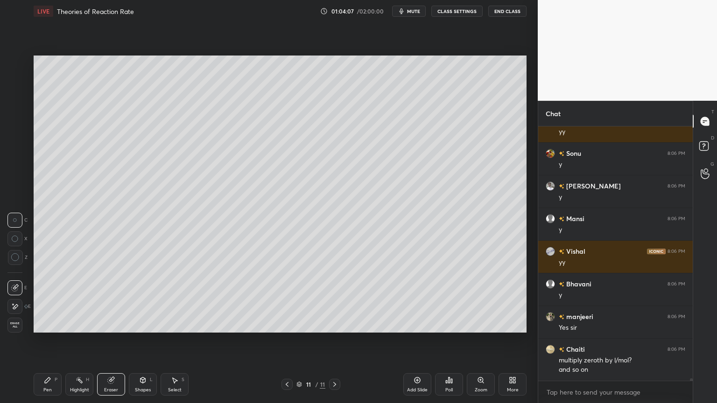
click at [47, 340] on div "Pen" at bounding box center [47, 390] width 8 height 5
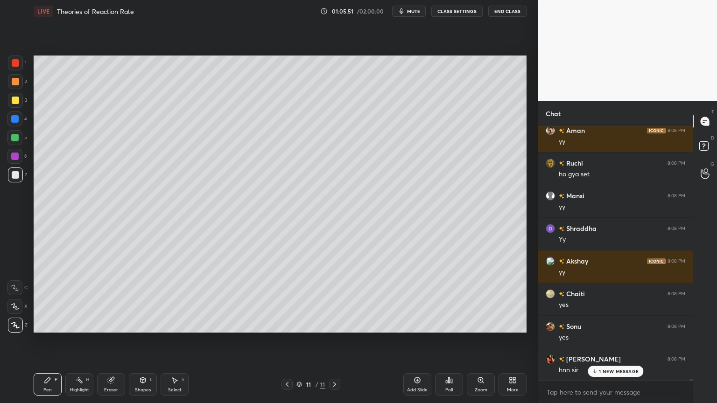
scroll to position [31785, 0]
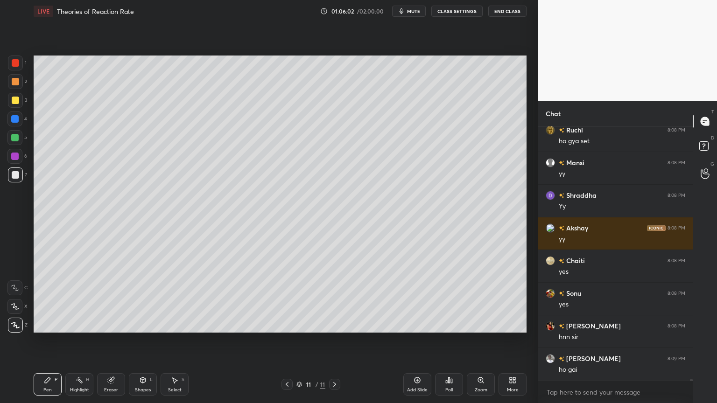
click at [146, 340] on div "Shapes L" at bounding box center [143, 384] width 28 height 22
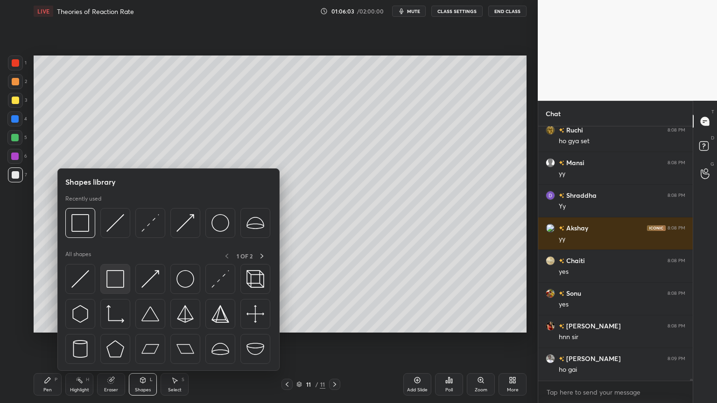
click at [113, 284] on img at bounding box center [115, 279] width 18 height 18
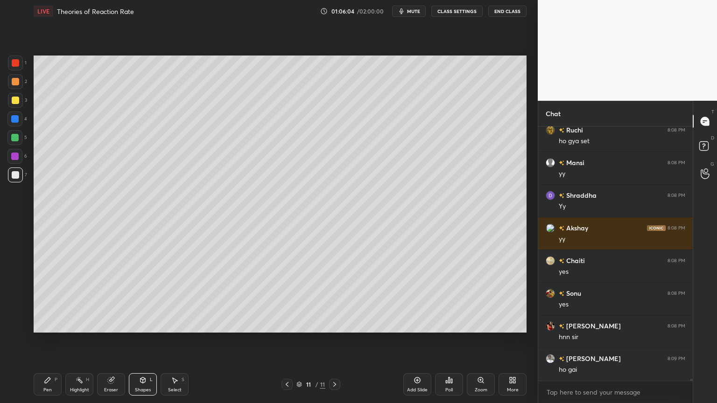
drag, startPoint x: 18, startPoint y: 154, endPoint x: 25, endPoint y: 152, distance: 7.1
click at [19, 154] on div at bounding box center [14, 156] width 15 height 15
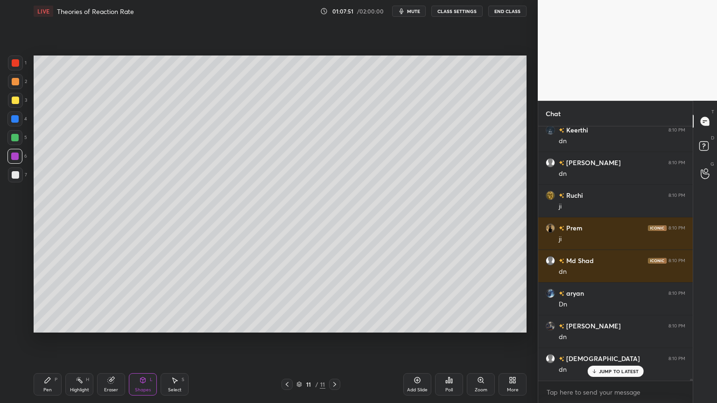
scroll to position [33319, 0]
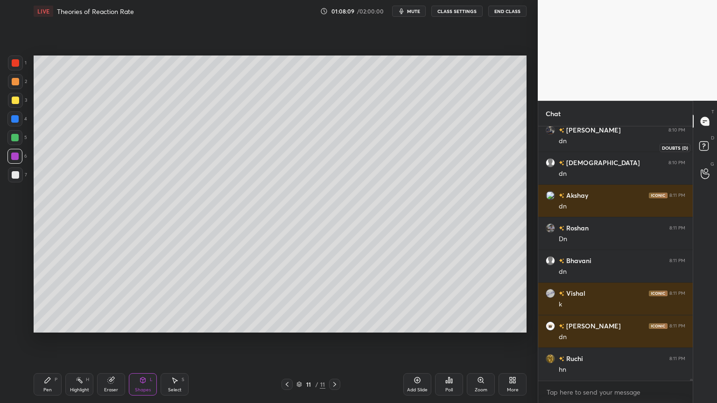
click at [707, 146] on rect at bounding box center [703, 146] width 9 height 9
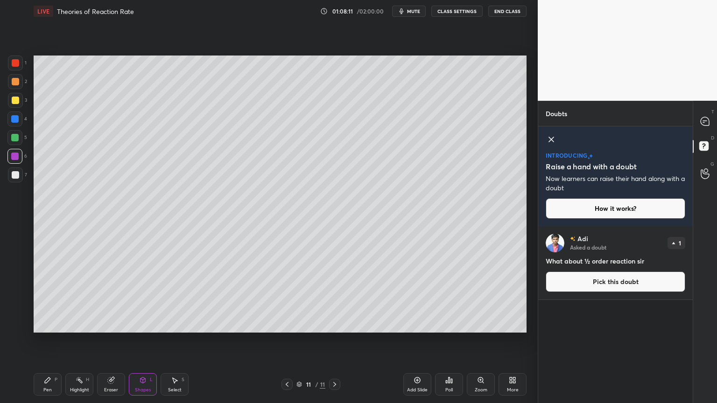
click at [551, 141] on icon at bounding box center [550, 139] width 11 height 11
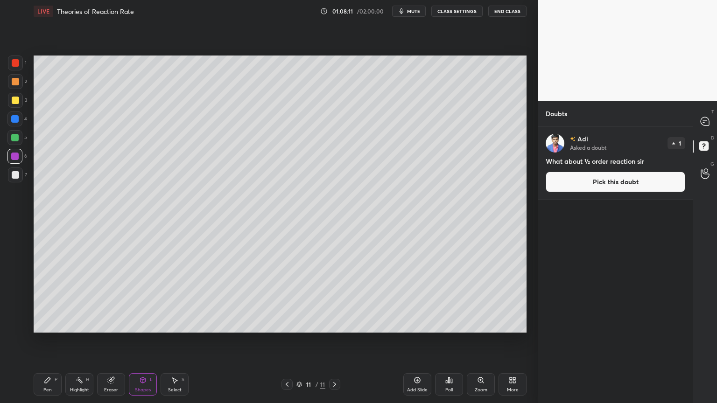
scroll to position [274, 152]
click at [706, 123] on icon at bounding box center [704, 121] width 8 height 8
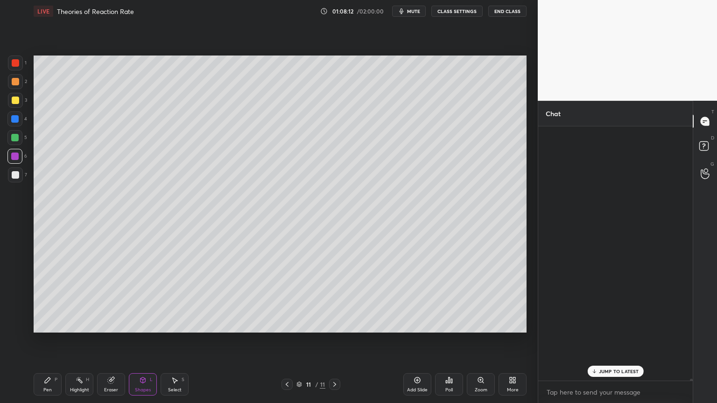
scroll to position [251, 152]
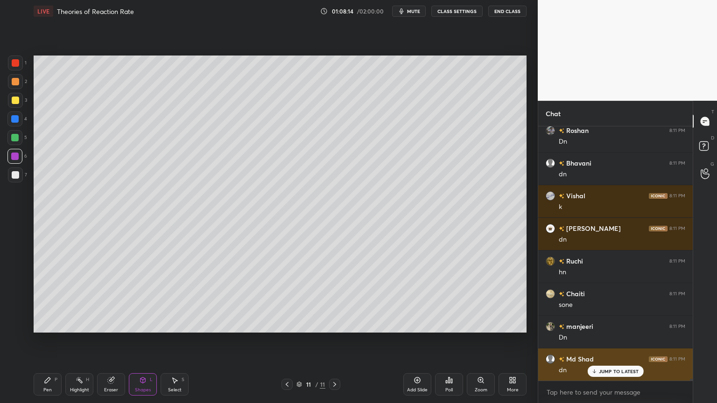
click at [601, 340] on p "JUMP TO LATEST" at bounding box center [618, 372] width 40 height 6
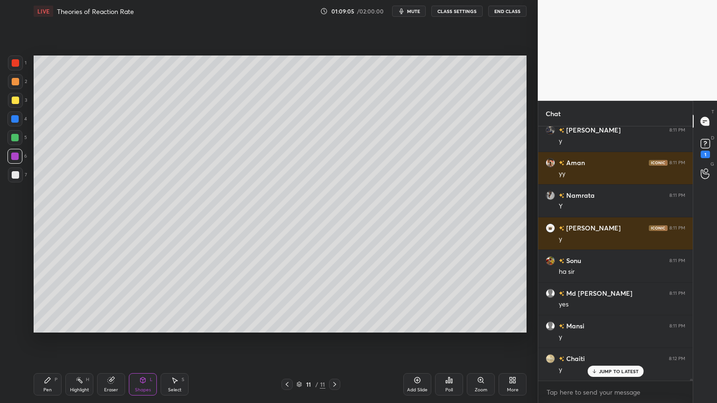
scroll to position [31394, 0]
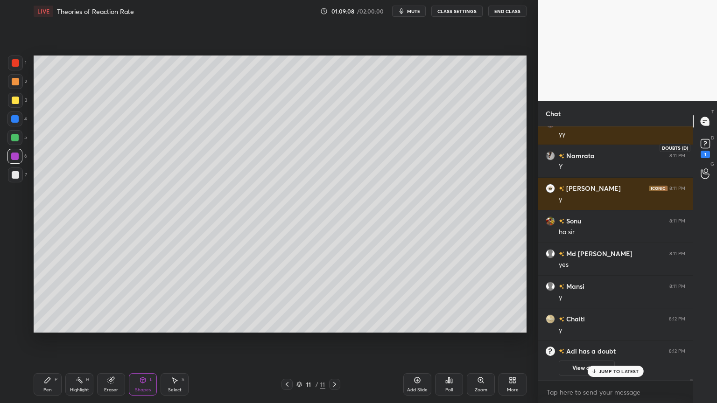
click at [702, 153] on div "1" at bounding box center [704, 154] width 9 height 7
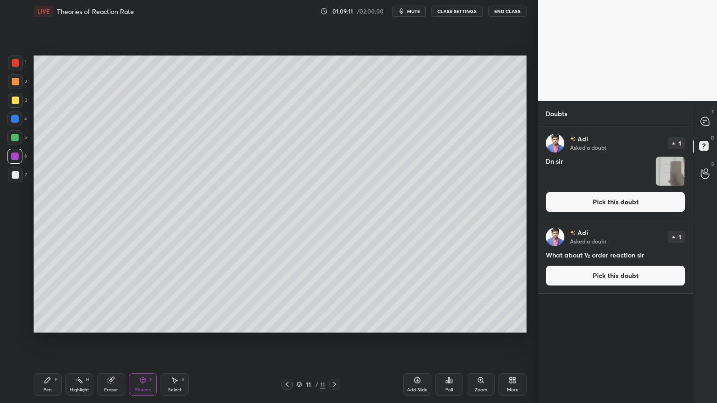
click at [641, 207] on button "Pick this doubt" at bounding box center [614, 202] width 139 height 21
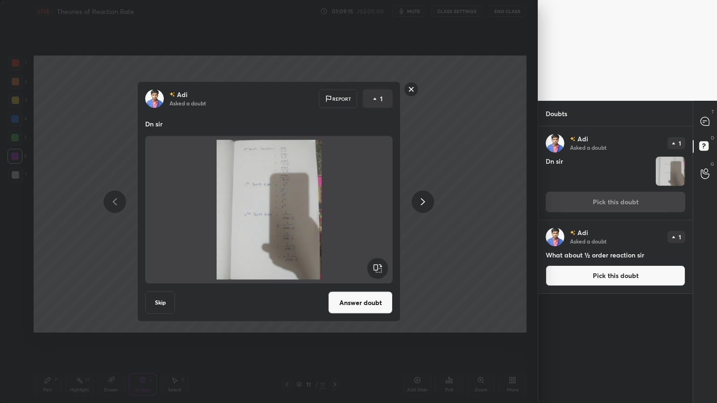
click at [356, 307] on button "Answer doubt" at bounding box center [360, 303] width 64 height 22
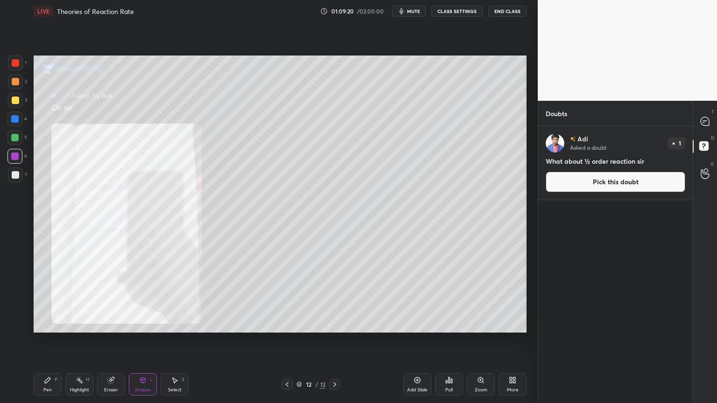
click at [477, 340] on div "Zoom" at bounding box center [480, 384] width 28 height 22
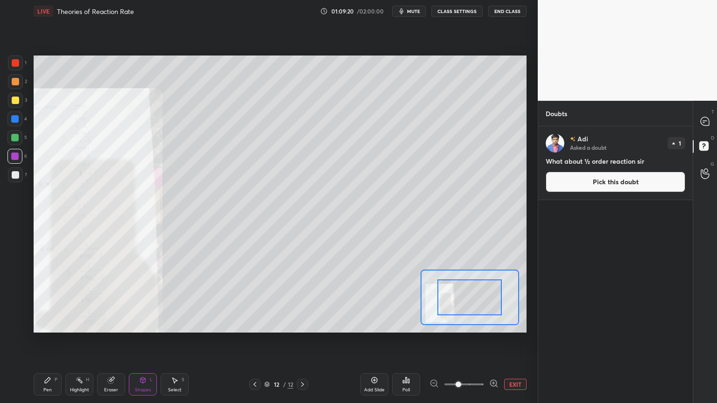
click at [477, 340] on span at bounding box center [463, 384] width 39 height 14
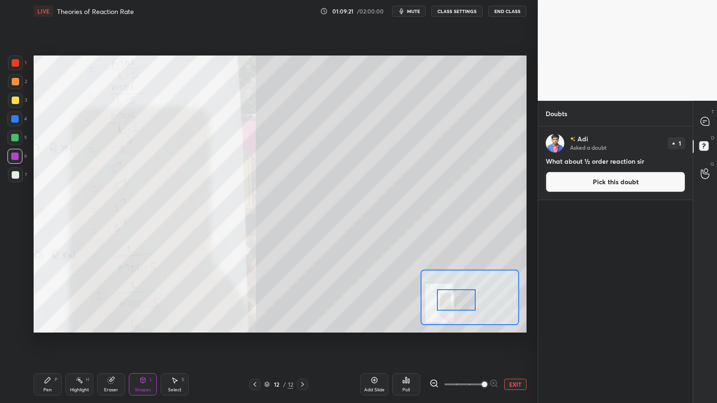
click at [451, 304] on div at bounding box center [456, 299] width 39 height 21
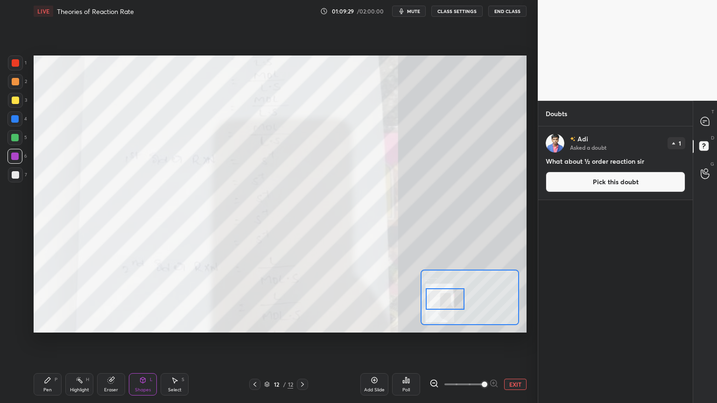
drag, startPoint x: 459, startPoint y: 303, endPoint x: 449, endPoint y: 303, distance: 9.8
click at [449, 303] on div at bounding box center [444, 298] width 39 height 21
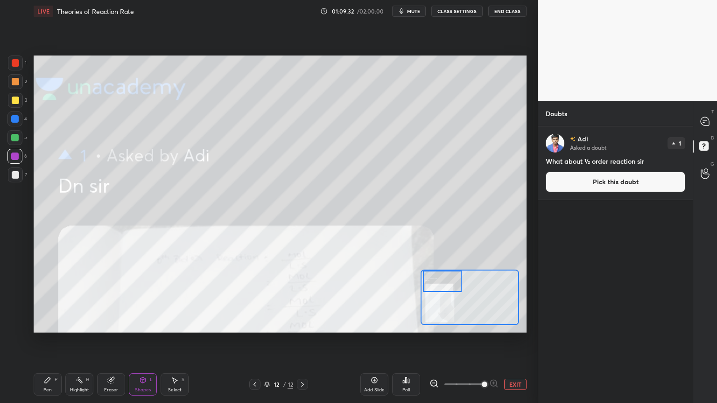
click at [444, 269] on div "Setting up your live class Poll for secs No correct answer Start poll" at bounding box center [280, 194] width 493 height 277
click at [702, 125] on icon at bounding box center [704, 121] width 8 height 8
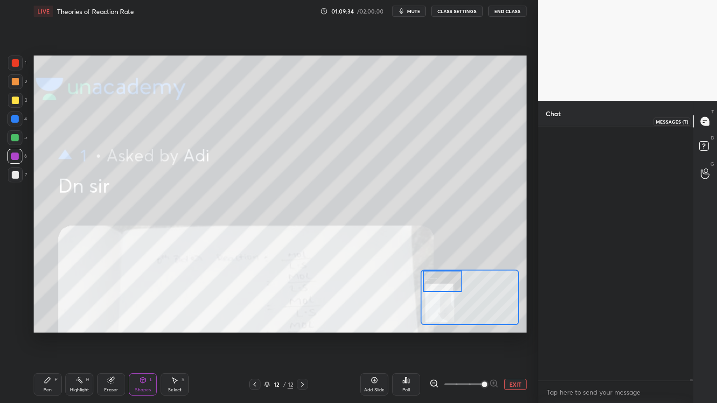
scroll to position [251, 152]
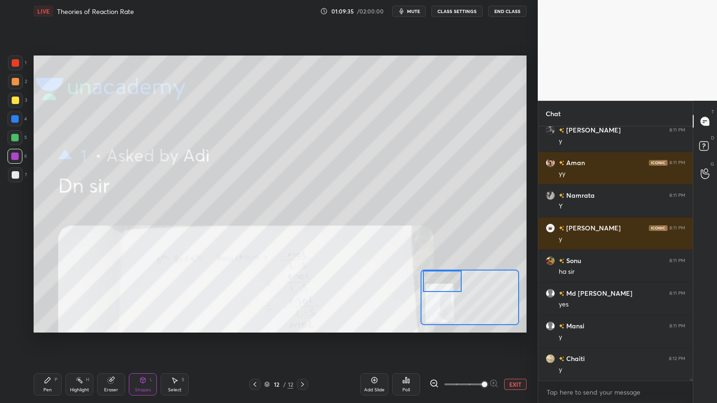
click at [508, 340] on button "EXIT" at bounding box center [515, 384] width 22 height 11
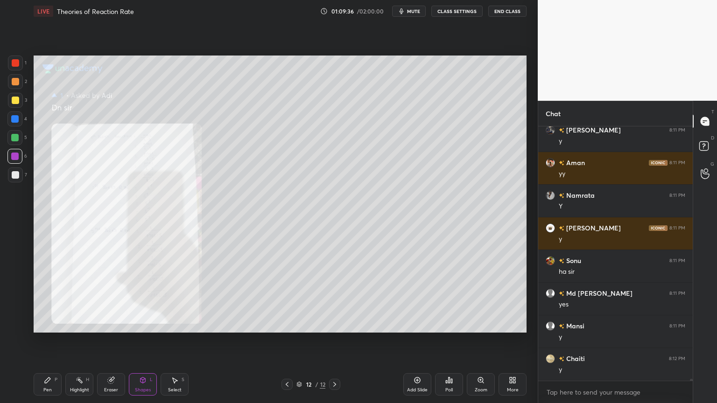
click at [287, 340] on icon at bounding box center [286, 384] width 7 height 7
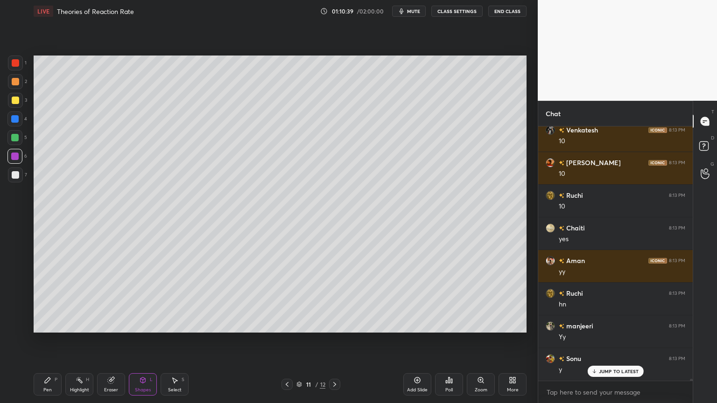
scroll to position [32651, 0]
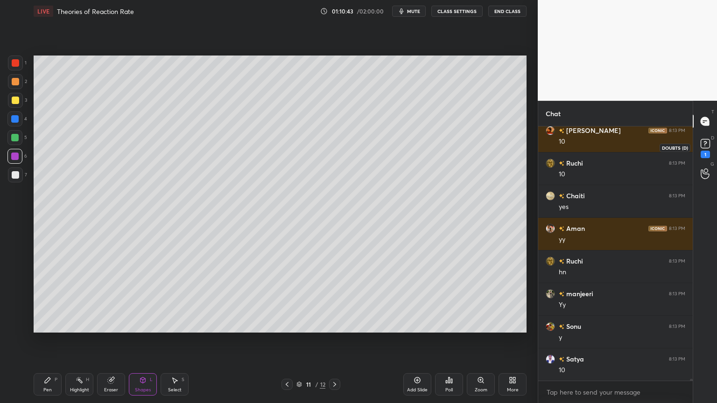
click at [707, 151] on div "1" at bounding box center [704, 154] width 9 height 7
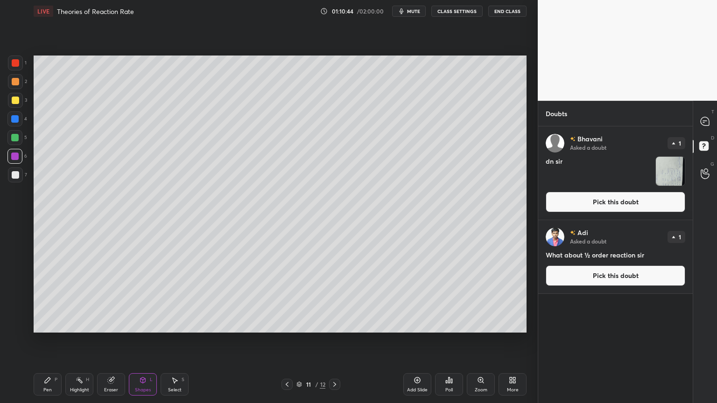
click at [638, 208] on button "Pick this doubt" at bounding box center [614, 202] width 139 height 21
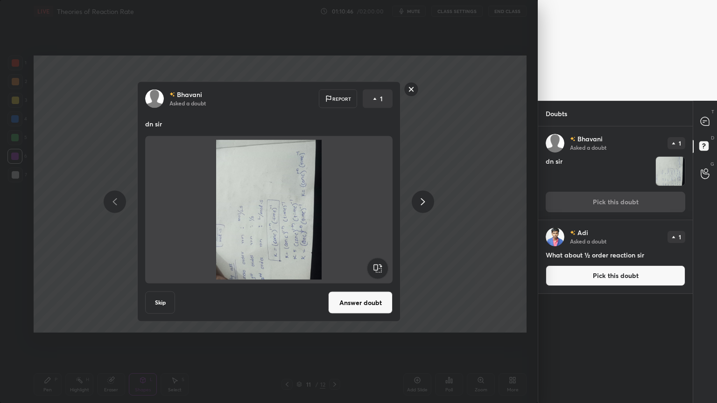
click at [373, 271] on rect at bounding box center [377, 268] width 21 height 21
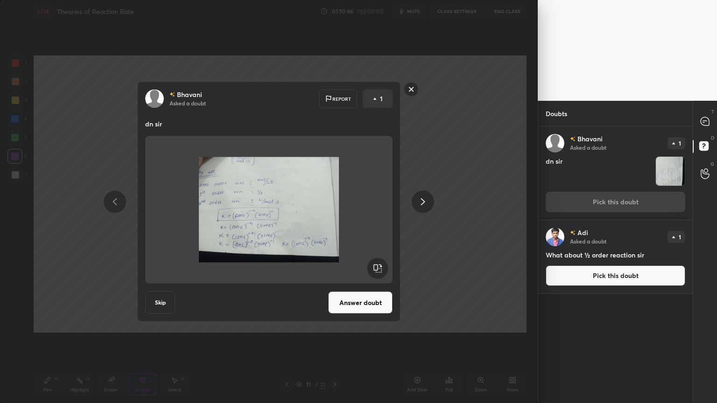
click at [371, 300] on button "Answer doubt" at bounding box center [360, 303] width 64 height 22
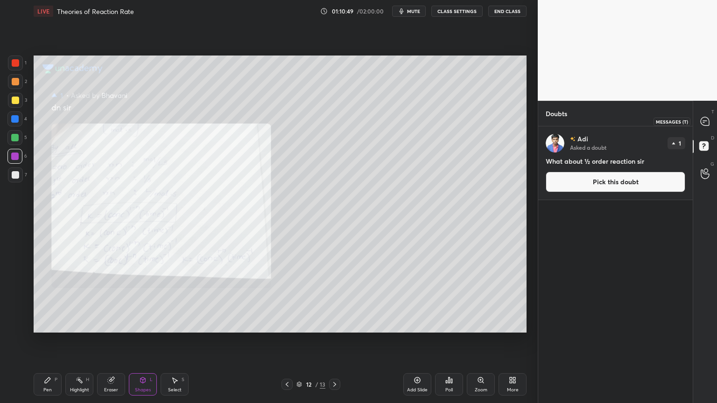
click at [704, 124] on icon at bounding box center [704, 121] width 8 height 8
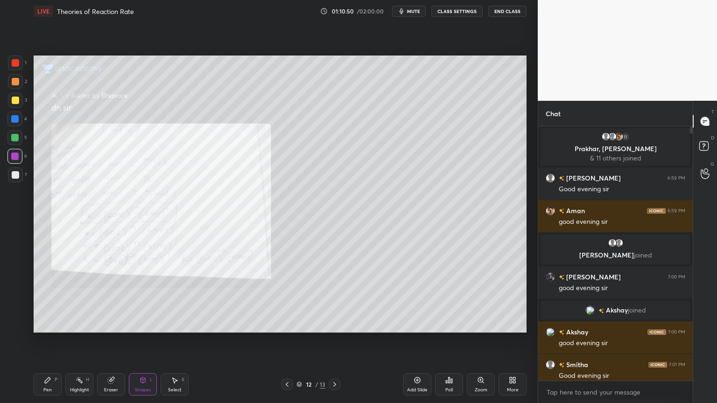
scroll to position [251, 152]
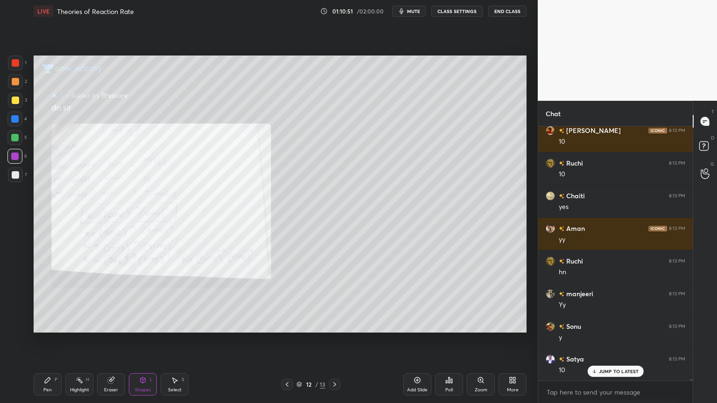
click at [480, 340] on div "Zoom" at bounding box center [480, 384] width 28 height 22
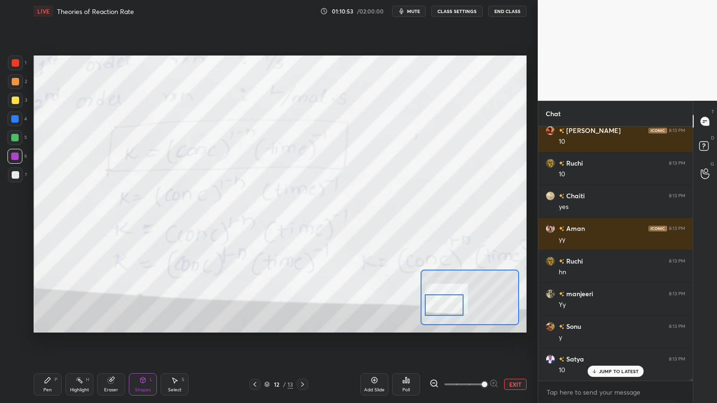
drag, startPoint x: 445, startPoint y: 302, endPoint x: 439, endPoint y: 305, distance: 6.1
click at [439, 305] on div at bounding box center [443, 304] width 39 height 21
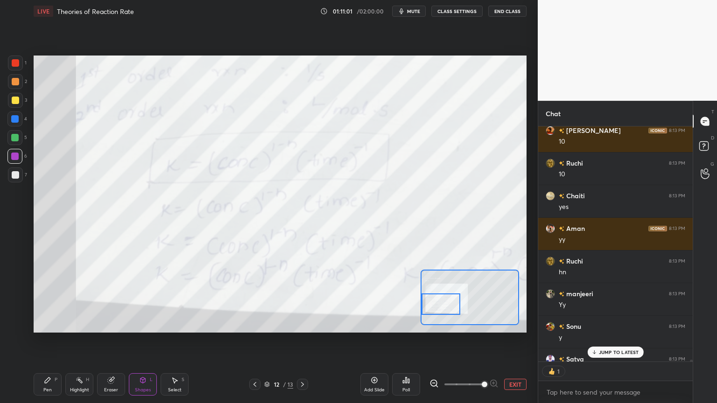
drag, startPoint x: 455, startPoint y: 306, endPoint x: 451, endPoint y: 306, distance: 4.8
click at [451, 306] on div at bounding box center [440, 303] width 39 height 21
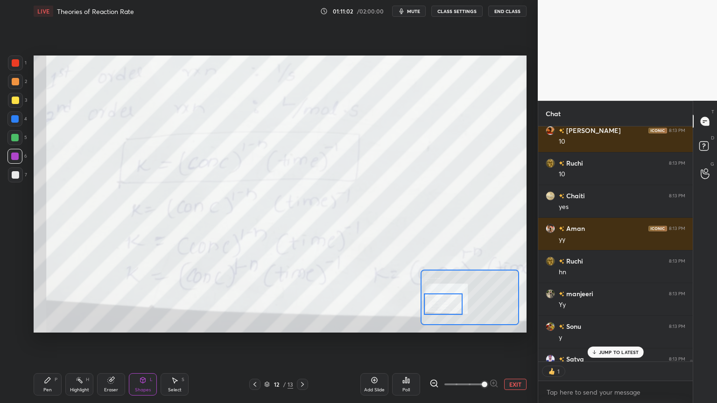
click at [511, 340] on button "EXIT" at bounding box center [515, 384] width 22 height 11
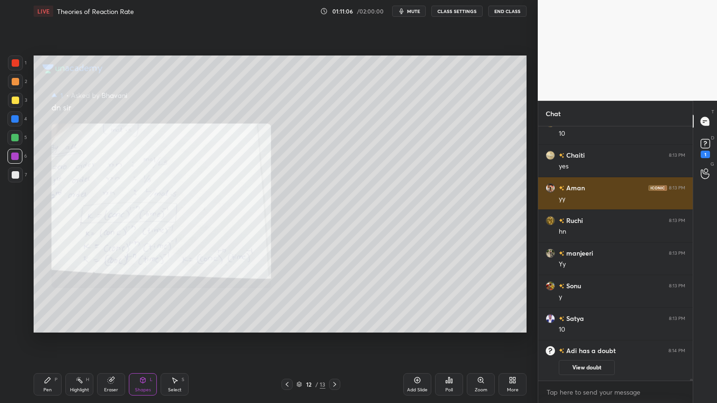
scroll to position [3, 3]
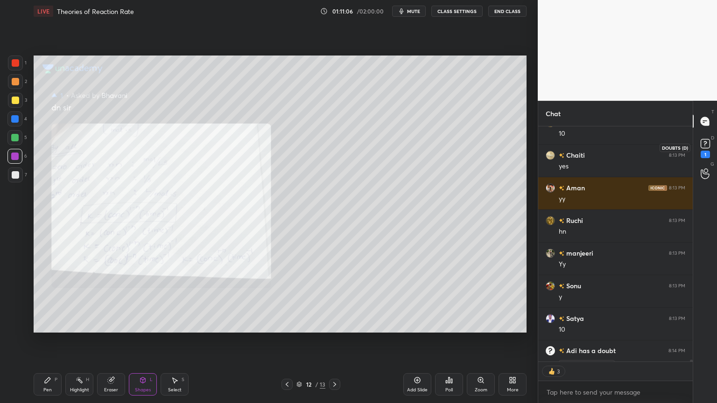
click at [703, 141] on rect at bounding box center [704, 143] width 9 height 9
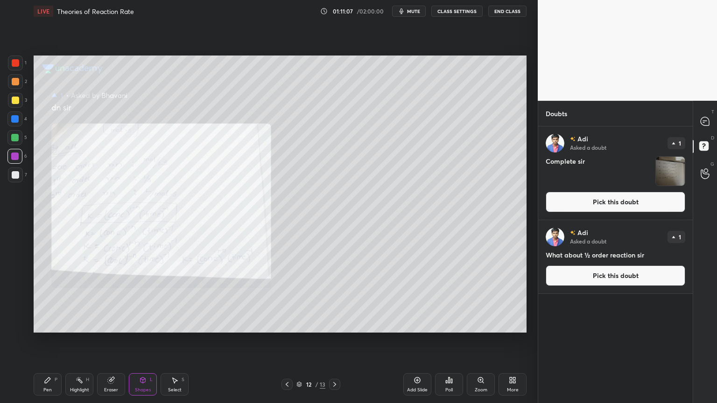
click at [593, 210] on button "Pick this doubt" at bounding box center [614, 202] width 139 height 21
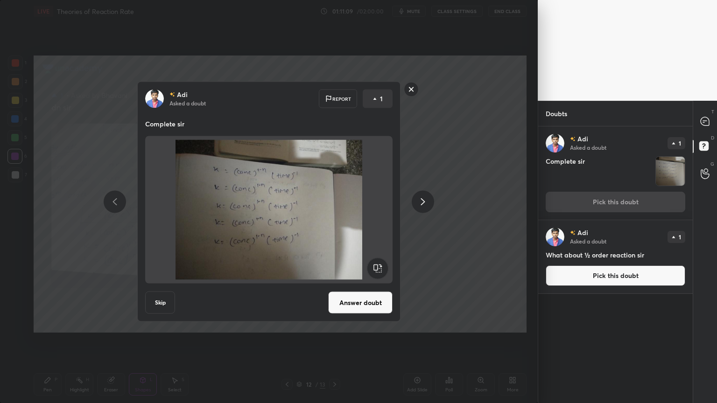
click at [358, 300] on button "Answer doubt" at bounding box center [360, 303] width 64 height 22
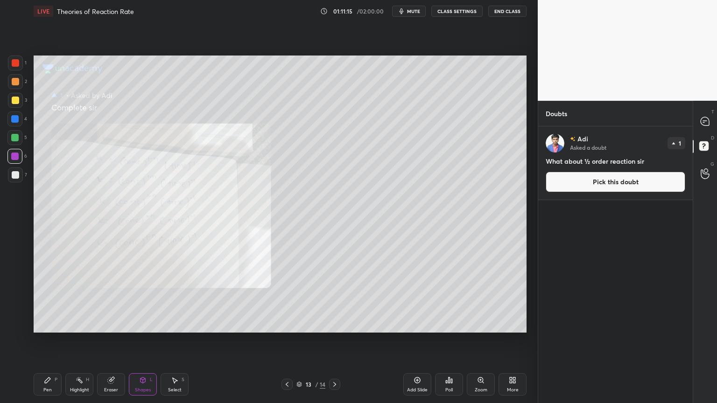
click at [477, 340] on icon at bounding box center [480, 379] width 7 height 7
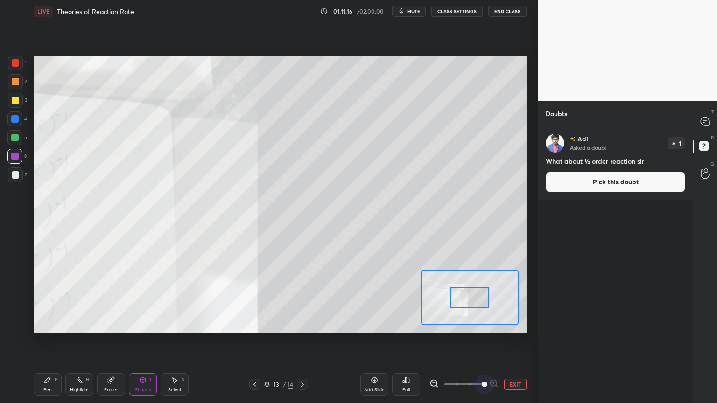
click at [477, 340] on span at bounding box center [463, 384] width 39 height 14
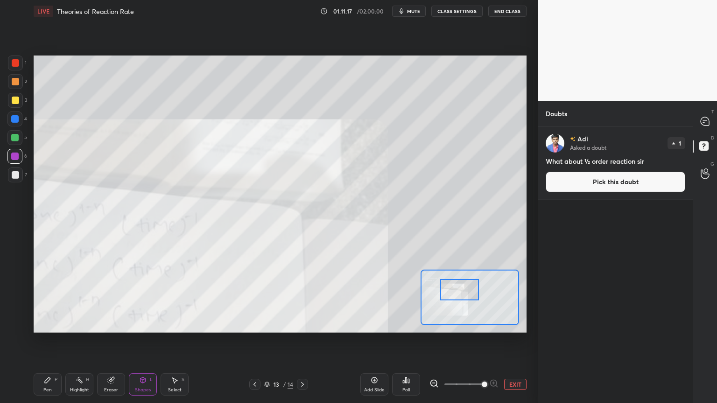
drag, startPoint x: 460, startPoint y: 296, endPoint x: 451, endPoint y: 288, distance: 12.6
click at [451, 288] on div at bounding box center [459, 289] width 39 height 21
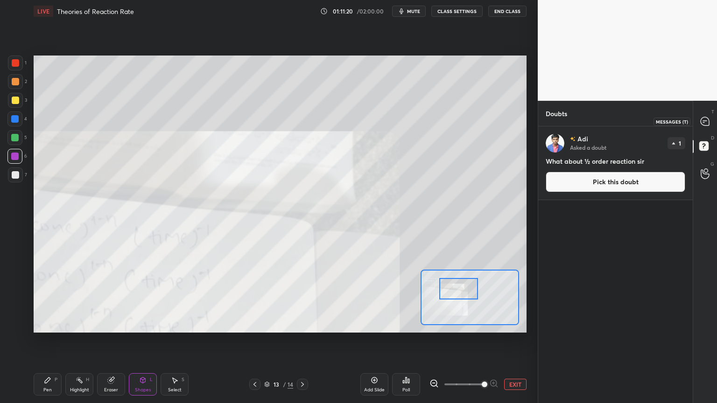
click at [703, 120] on icon at bounding box center [704, 121] width 8 height 8
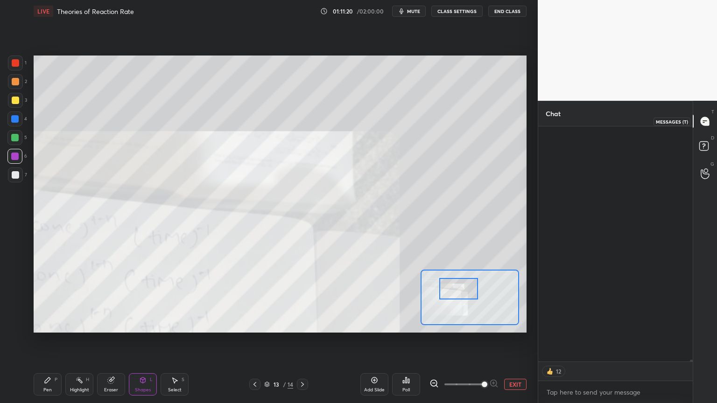
scroll to position [233, 152]
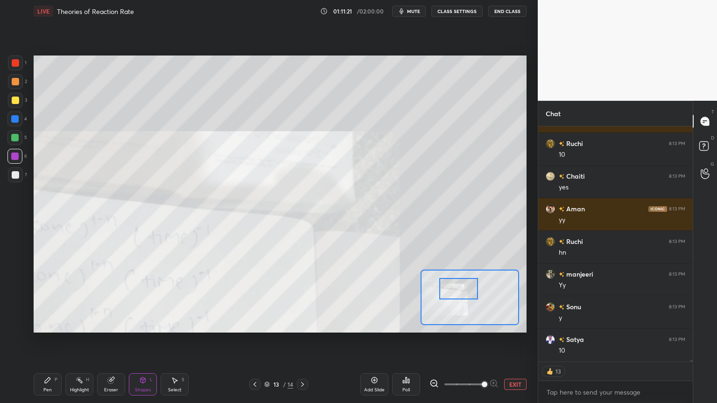
click at [511, 340] on button "EXIT" at bounding box center [515, 384] width 22 height 11
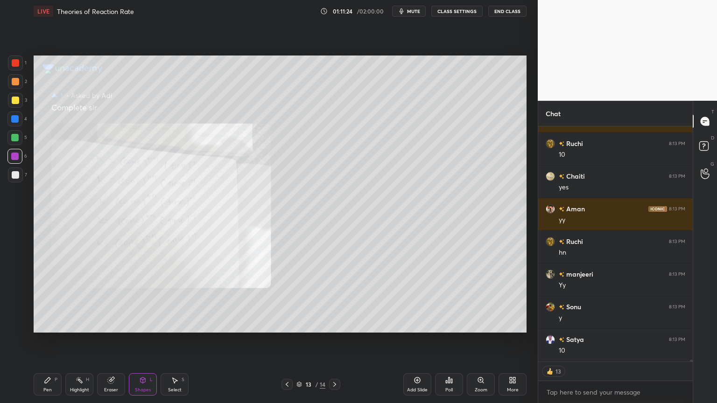
click at [285, 340] on icon at bounding box center [286, 384] width 7 height 7
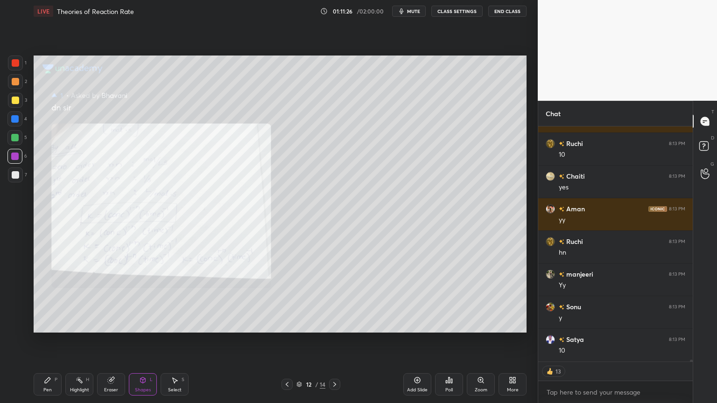
click at [335, 340] on icon at bounding box center [334, 384] width 3 height 5
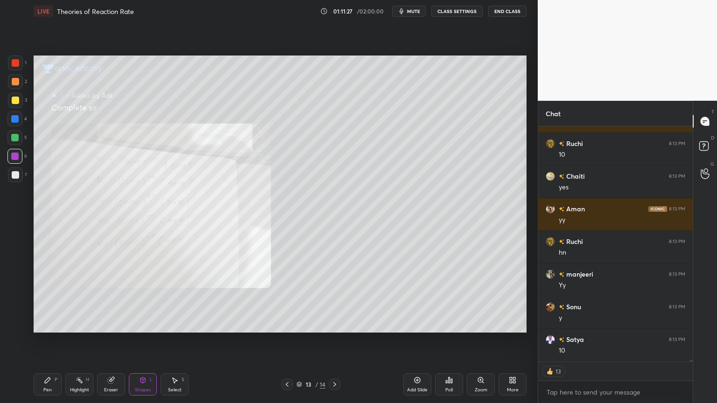
click at [336, 340] on icon at bounding box center [334, 384] width 7 height 7
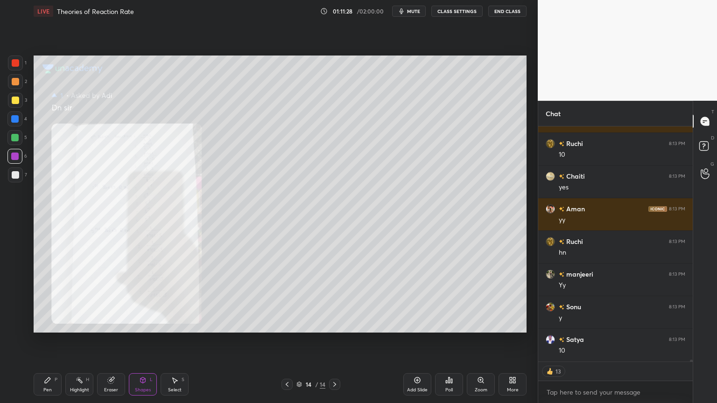
click at [285, 340] on icon at bounding box center [286, 384] width 7 height 7
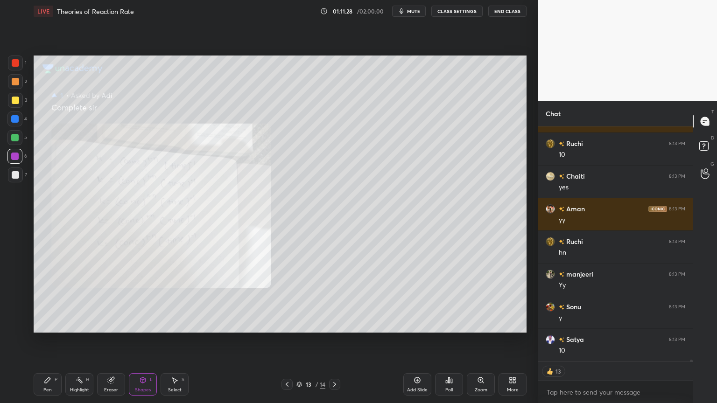
click at [286, 340] on icon at bounding box center [286, 384] width 3 height 5
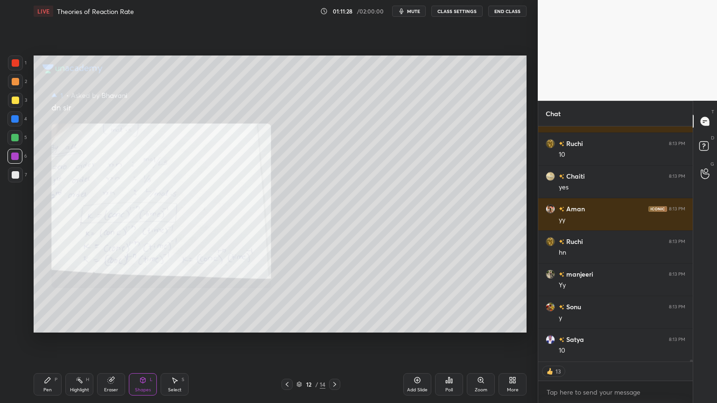
click at [287, 340] on icon at bounding box center [286, 384] width 7 height 7
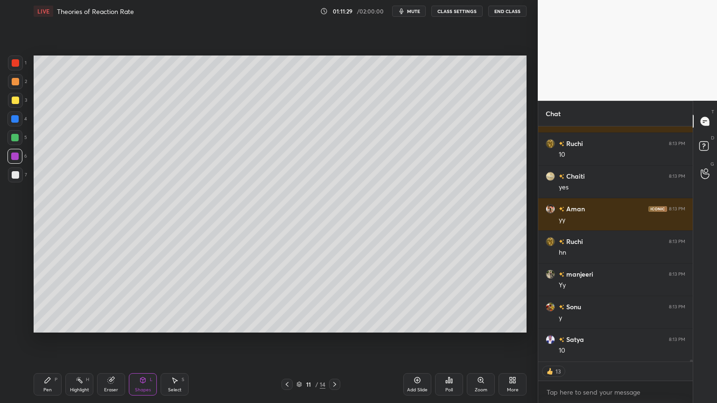
click at [505, 340] on div "More" at bounding box center [512, 384] width 28 height 22
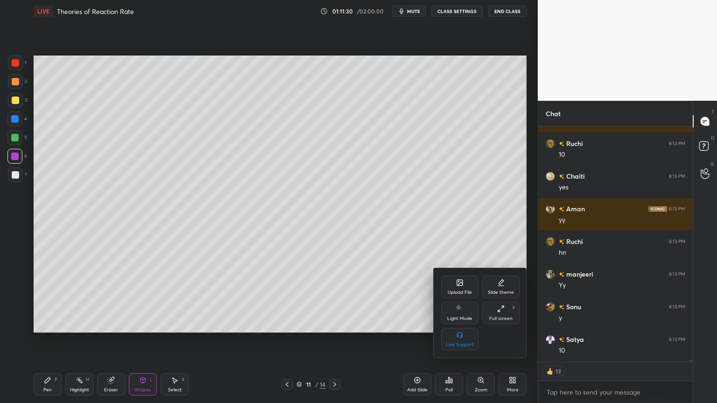
click at [464, 290] on div "Upload File" at bounding box center [459, 292] width 24 height 5
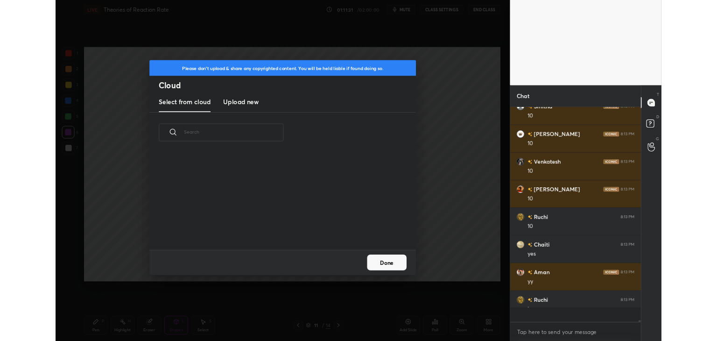
scroll to position [32334, 0]
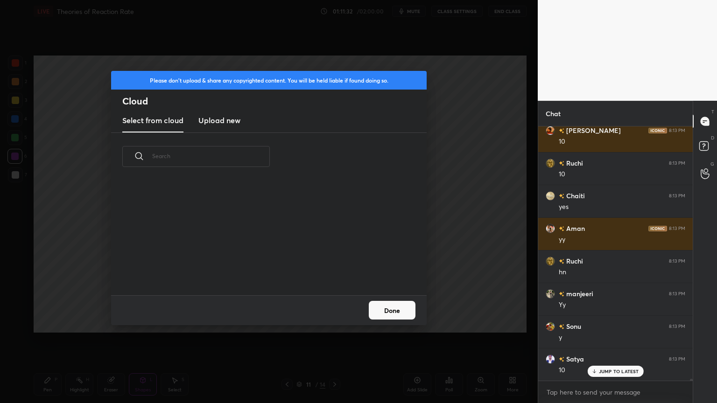
click at [225, 125] on h3 "Upload new" at bounding box center [219, 120] width 42 height 11
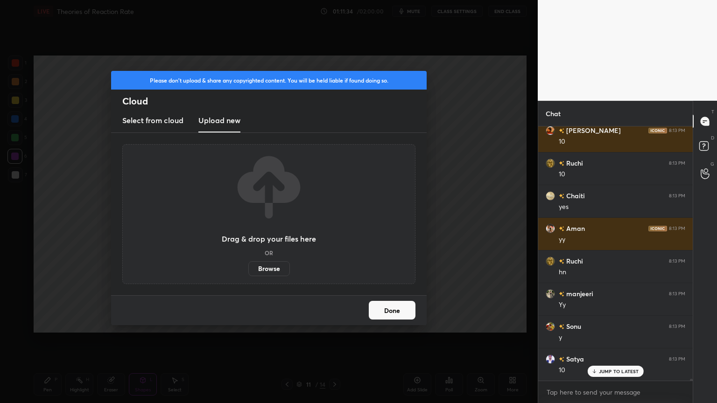
click at [274, 265] on label "Browse" at bounding box center [269, 268] width 42 height 15
click at [248, 265] on input "Browse" at bounding box center [248, 268] width 0 height 15
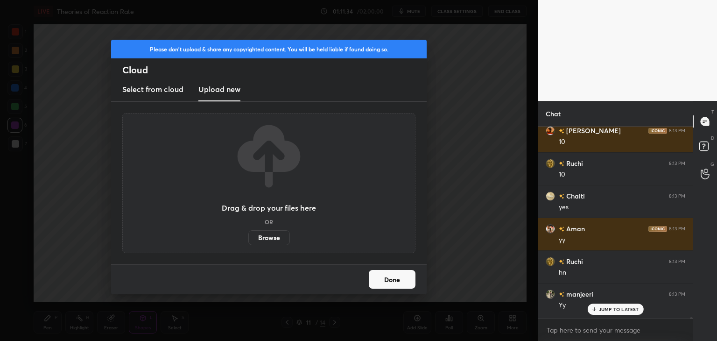
scroll to position [46366, 46147]
type textarea "x"
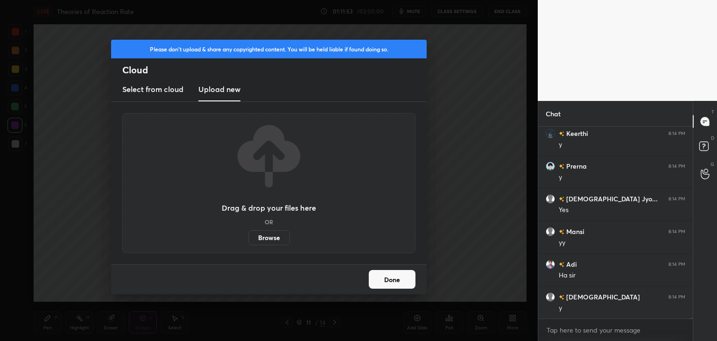
scroll to position [32886, 0]
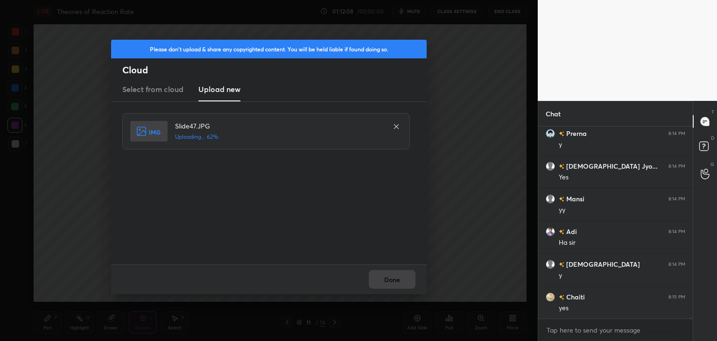
click at [395, 127] on icon at bounding box center [395, 126] width 7 height 7
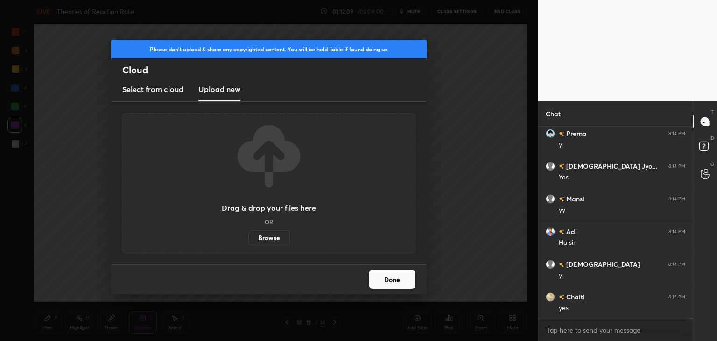
click at [266, 231] on label "Browse" at bounding box center [269, 237] width 42 height 15
click at [248, 231] on input "Browse" at bounding box center [248, 237] width 0 height 15
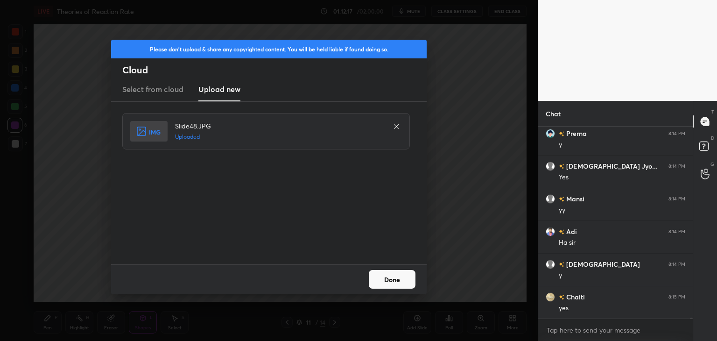
click at [395, 280] on button "Done" at bounding box center [392, 279] width 47 height 19
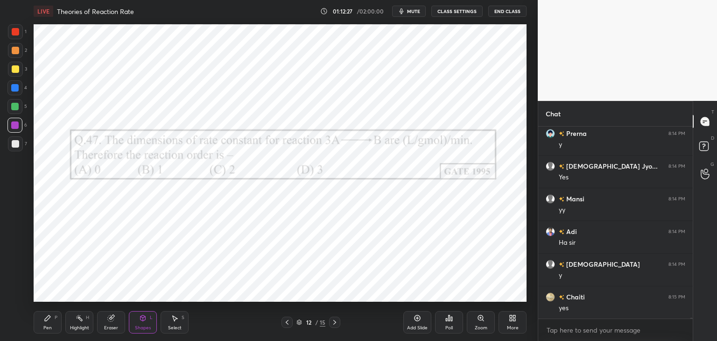
click at [444, 325] on div "Poll" at bounding box center [449, 322] width 28 height 22
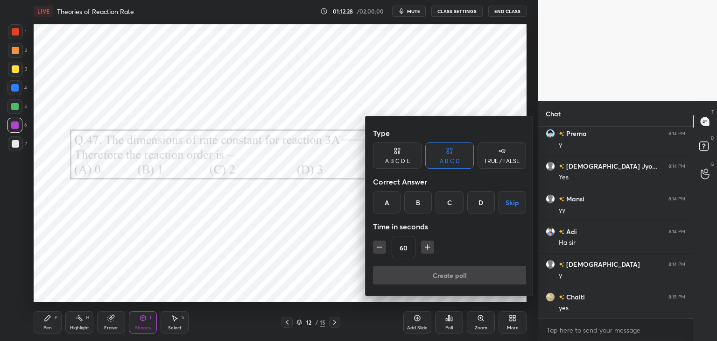
click at [450, 204] on div "C" at bounding box center [449, 202] width 28 height 22
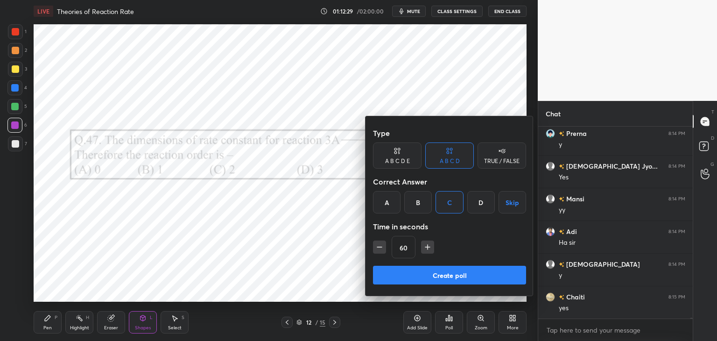
click at [426, 247] on icon "button" at bounding box center [427, 246] width 9 height 9
click at [427, 248] on icon "button" at bounding box center [427, 246] width 9 height 9
type input "90"
click at [430, 275] on button "Create poll" at bounding box center [449, 274] width 153 height 19
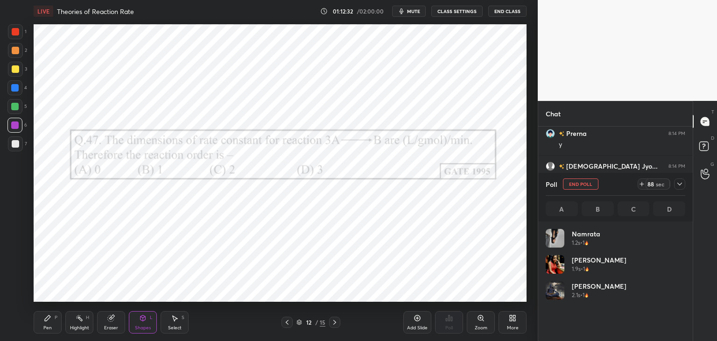
scroll to position [109, 137]
click at [679, 183] on icon at bounding box center [678, 183] width 7 height 7
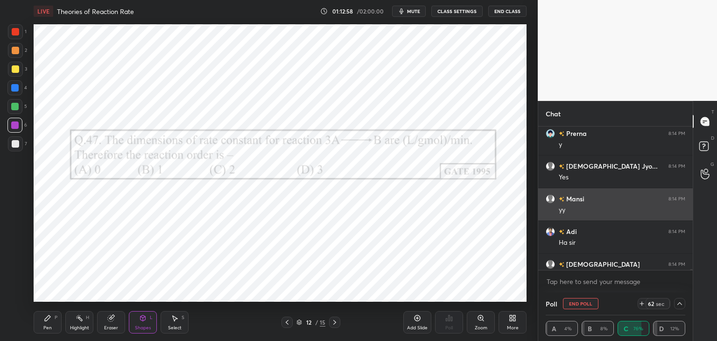
scroll to position [0, 3]
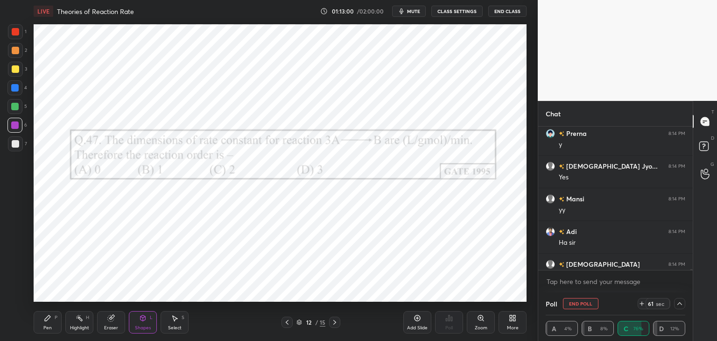
click at [681, 304] on icon at bounding box center [678, 302] width 7 height 7
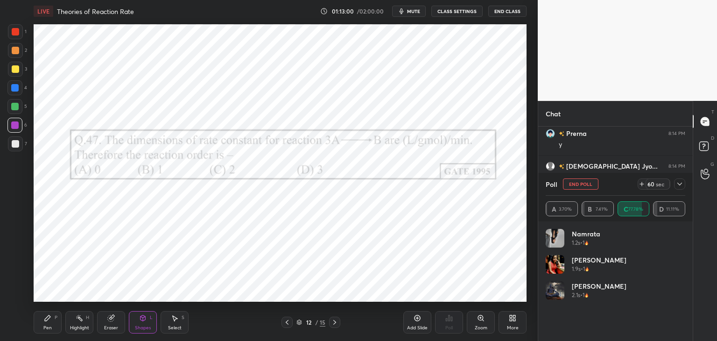
scroll to position [109, 137]
click at [680, 185] on icon at bounding box center [678, 183] width 7 height 7
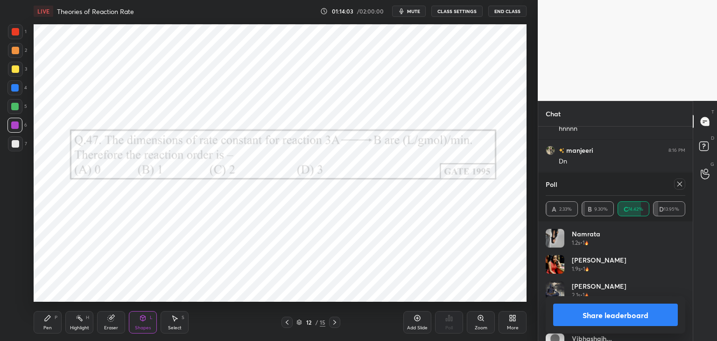
click at [679, 187] on icon at bounding box center [678, 183] width 7 height 7
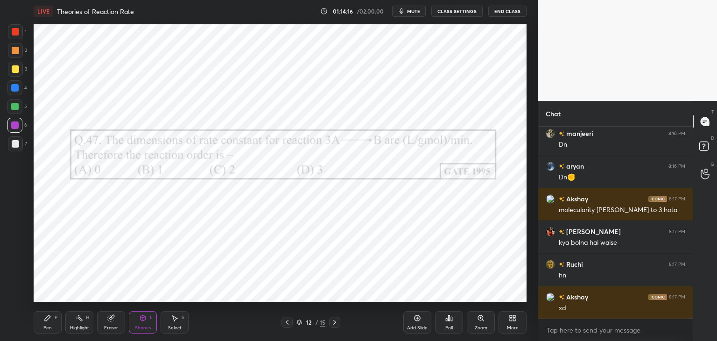
scroll to position [33278, 0]
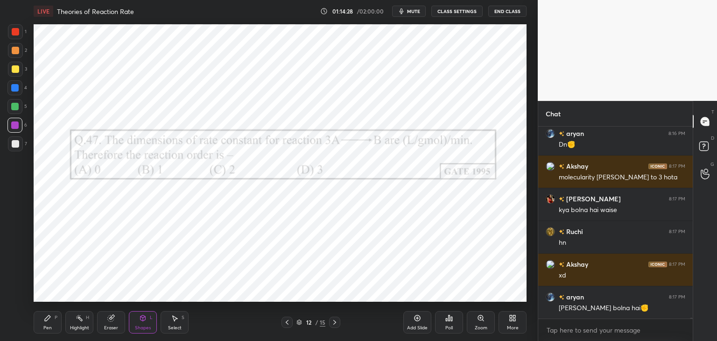
click at [414, 325] on div "Add Slide" at bounding box center [417, 327] width 21 height 5
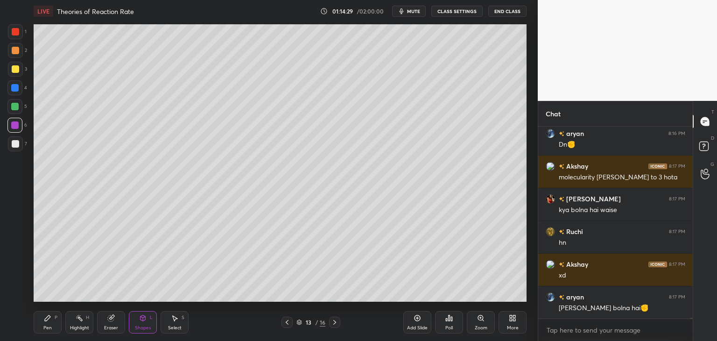
click at [54, 323] on div "Pen P" at bounding box center [48, 322] width 28 height 22
click at [14, 146] on div at bounding box center [15, 143] width 7 height 7
click at [16, 68] on div at bounding box center [15, 68] width 7 height 7
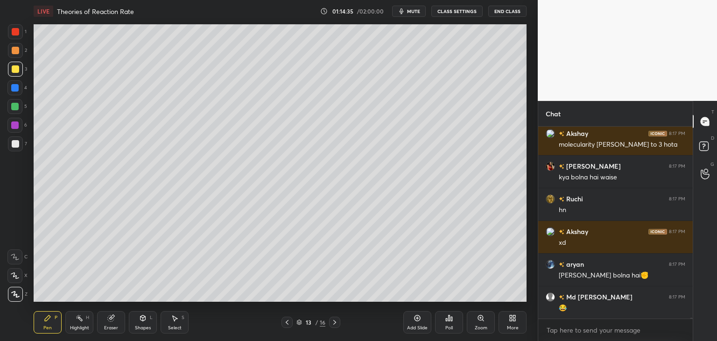
click at [14, 146] on div at bounding box center [15, 143] width 7 height 7
click at [286, 325] on icon at bounding box center [286, 321] width 7 height 7
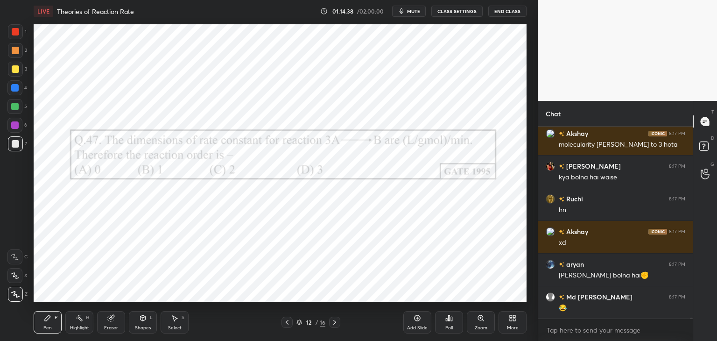
click at [334, 321] on icon at bounding box center [334, 321] width 7 height 7
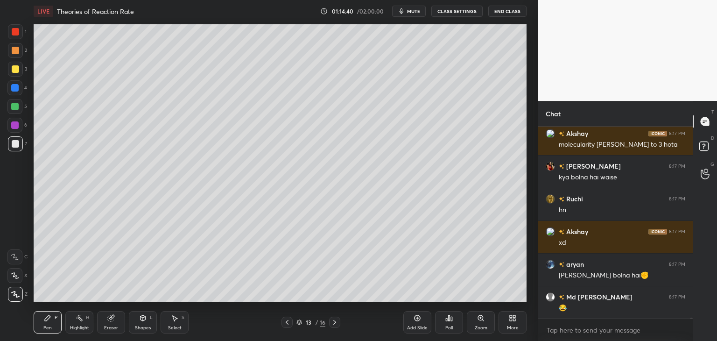
click at [289, 320] on icon at bounding box center [286, 321] width 7 height 7
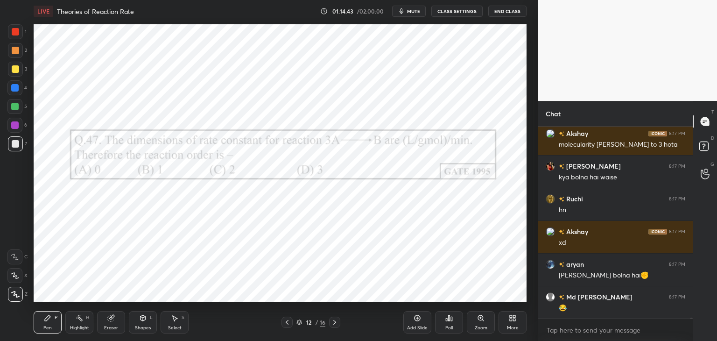
scroll to position [33344, 0]
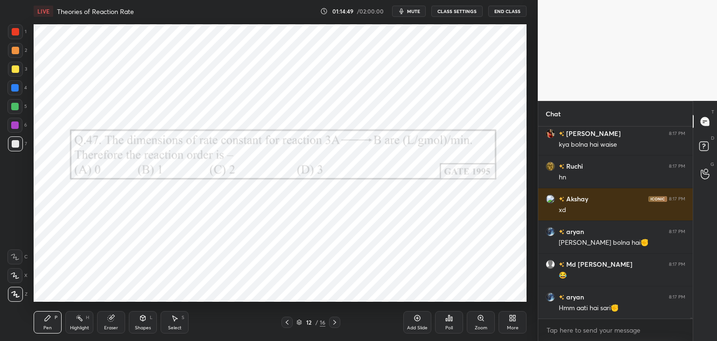
click at [337, 320] on icon at bounding box center [334, 321] width 7 height 7
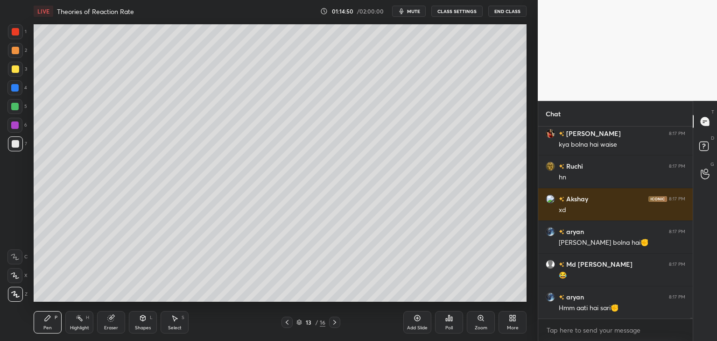
click at [19, 146] on div at bounding box center [15, 143] width 15 height 15
click at [283, 323] on div at bounding box center [286, 321] width 11 height 11
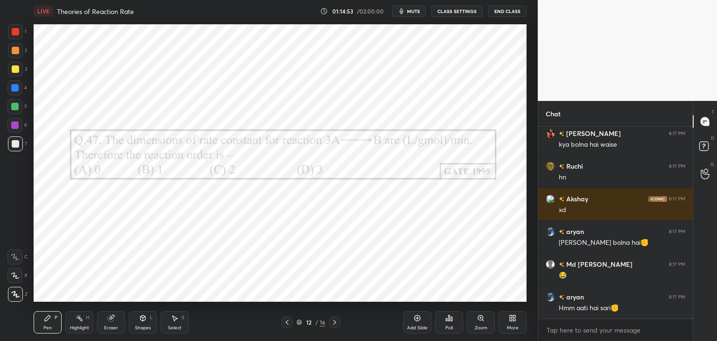
click at [334, 322] on icon at bounding box center [334, 322] width 3 height 5
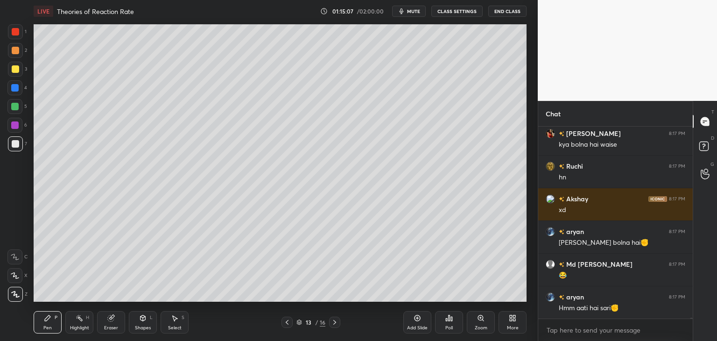
scroll to position [33376, 0]
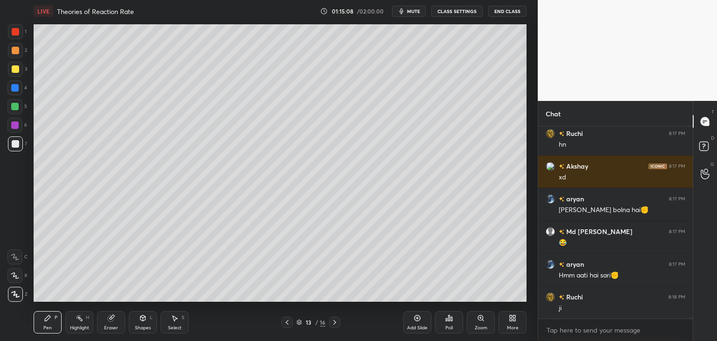
click at [290, 324] on div at bounding box center [286, 321] width 11 height 11
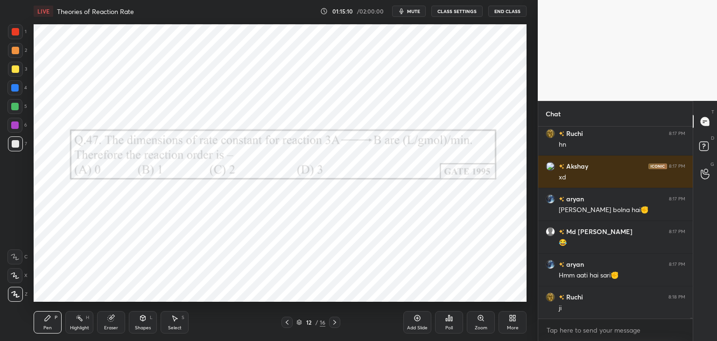
click at [335, 325] on icon at bounding box center [334, 321] width 7 height 7
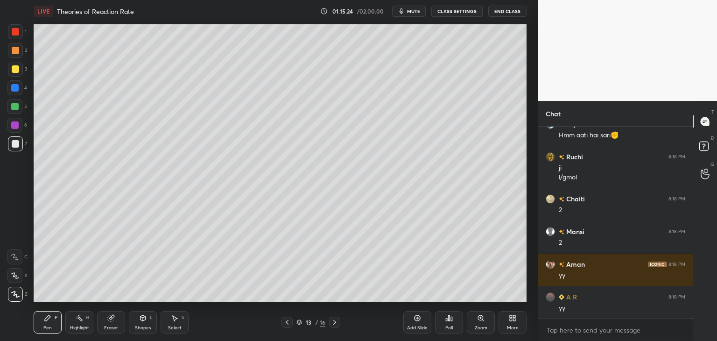
scroll to position [33549, 0]
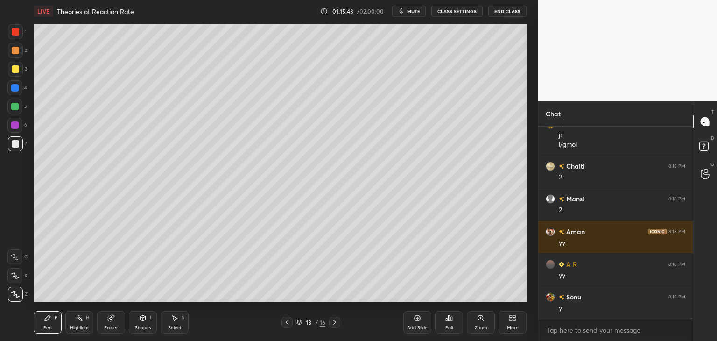
click at [140, 327] on div "Shapes" at bounding box center [143, 327] width 16 height 5
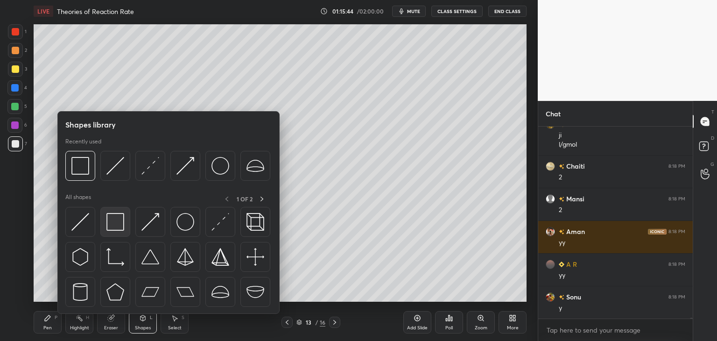
scroll to position [33581, 0]
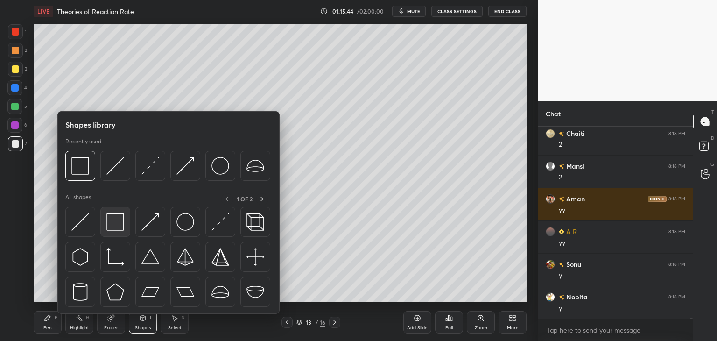
click at [116, 232] on div at bounding box center [115, 222] width 30 height 30
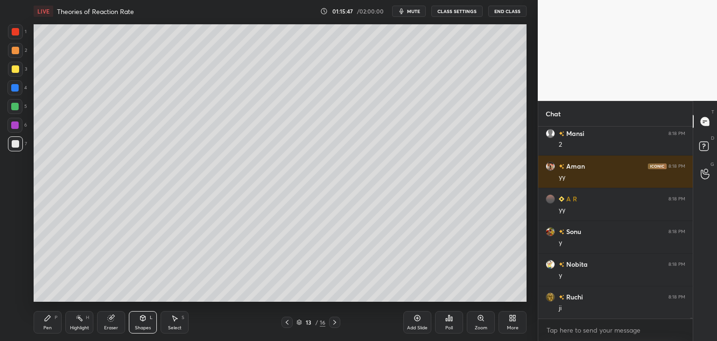
scroll to position [33712, 0]
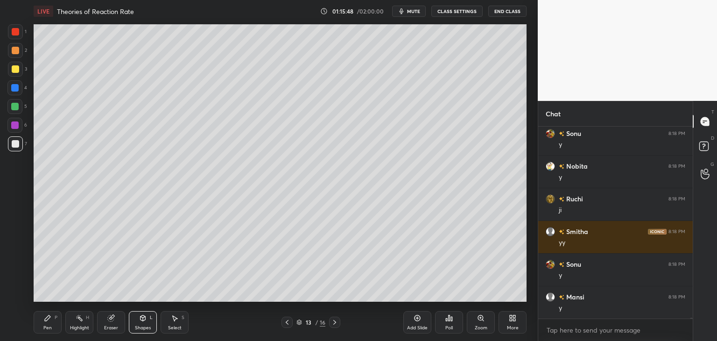
click at [48, 328] on div "Pen" at bounding box center [47, 327] width 8 height 5
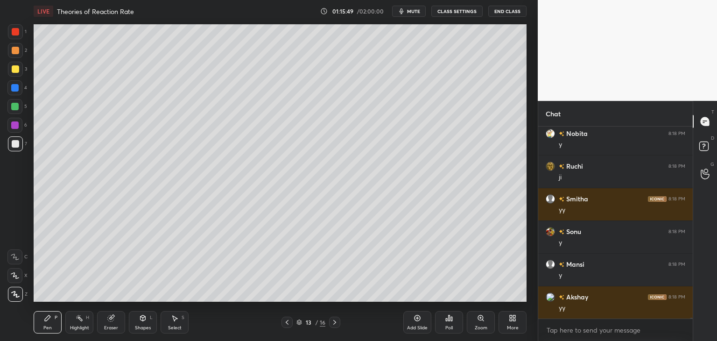
scroll to position [33843, 0]
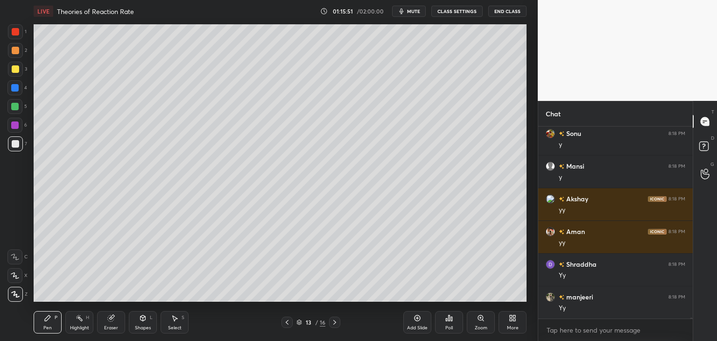
click at [174, 334] on div "Pen P Highlight H Eraser Shapes L Select S 13 / 16 Add Slide Poll Zoom More" at bounding box center [280, 321] width 493 height 37
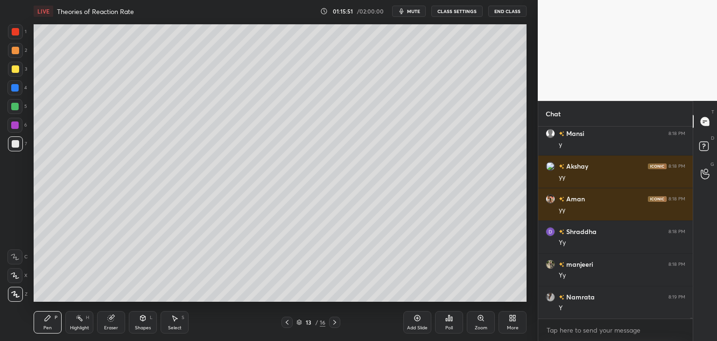
drag, startPoint x: 176, startPoint y: 320, endPoint x: 185, endPoint y: 305, distance: 17.4
click at [176, 319] on icon at bounding box center [174, 317] width 7 height 7
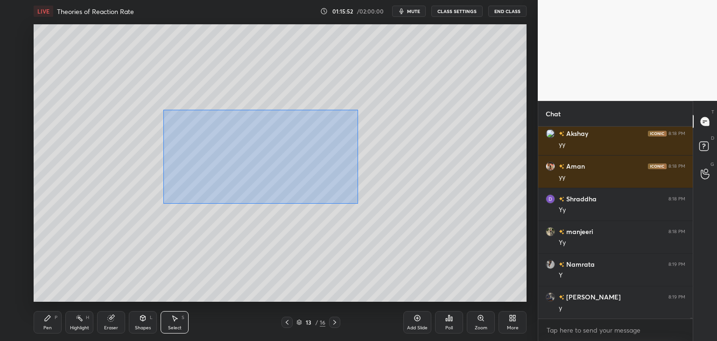
drag, startPoint x: 194, startPoint y: 130, endPoint x: 330, endPoint y: 201, distance: 153.6
click at [357, 203] on div "0 ° Undo Copy Duplicate Duplicate to new slide Delete" at bounding box center [280, 162] width 493 height 277
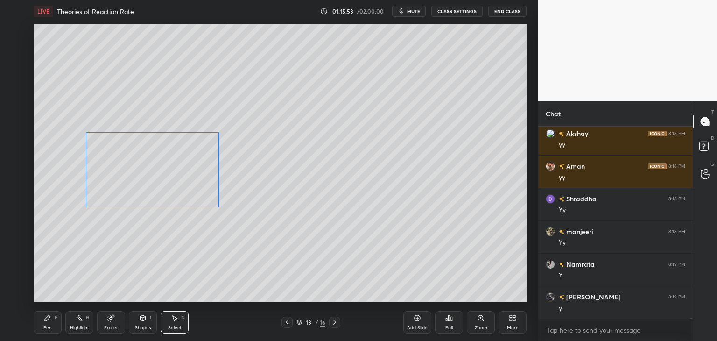
drag, startPoint x: 218, startPoint y: 183, endPoint x: 161, endPoint y: 187, distance: 57.1
click at [161, 187] on div "0 ° Undo Copy Duplicate Duplicate to new slide Delete" at bounding box center [280, 162] width 493 height 277
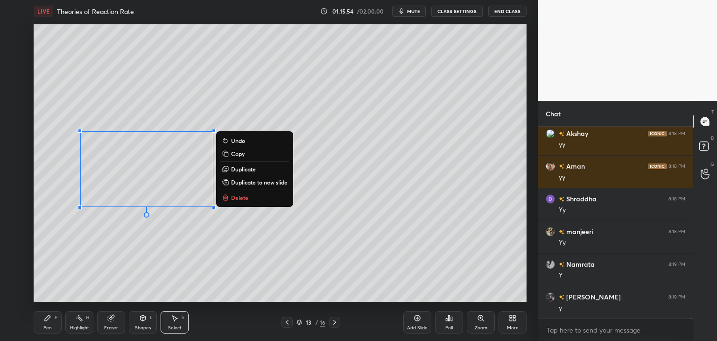
click at [52, 320] on div "Pen P" at bounding box center [48, 322] width 28 height 22
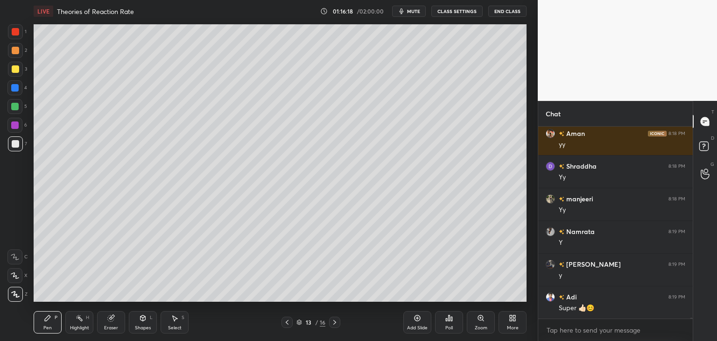
scroll to position [189, 152]
click at [285, 320] on icon at bounding box center [286, 321] width 7 height 7
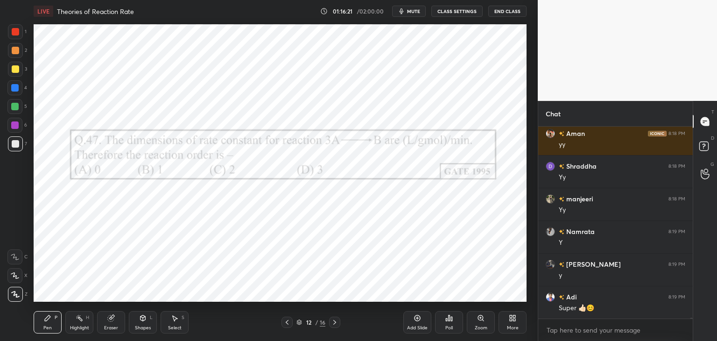
drag, startPoint x: 339, startPoint y: 322, endPoint x: 359, endPoint y: 303, distance: 27.7
click at [339, 322] on div at bounding box center [334, 321] width 11 height 11
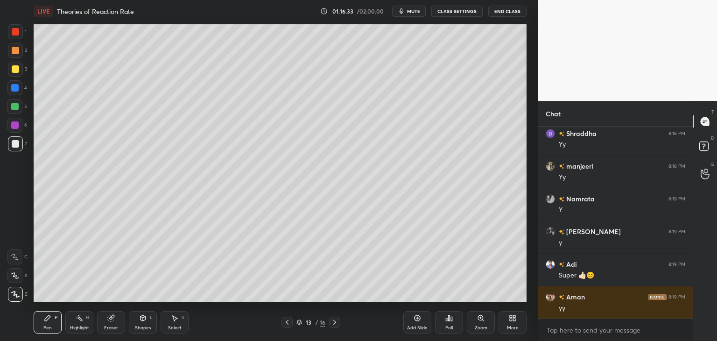
scroll to position [34006, 0]
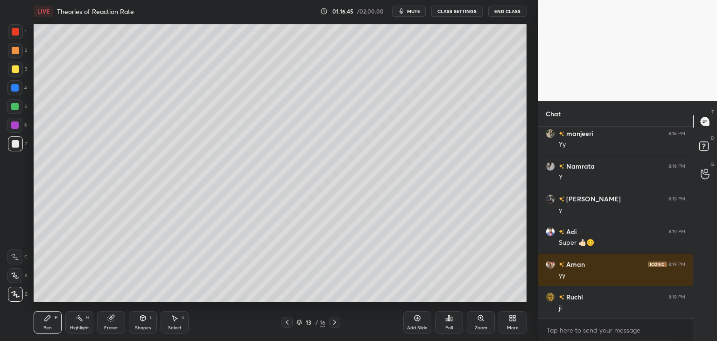
click at [125, 319] on div "Pen P Highlight H Eraser Shapes L Select S" at bounding box center [126, 322] width 185 height 22
drag, startPoint x: 110, startPoint y: 322, endPoint x: 135, endPoint y: 310, distance: 27.8
click at [111, 322] on div "Eraser" at bounding box center [111, 322] width 28 height 22
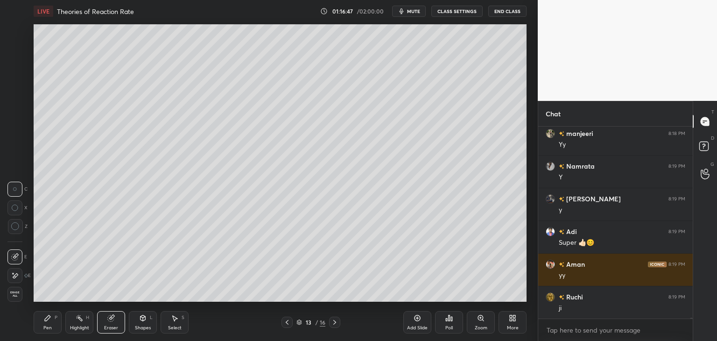
click at [52, 315] on div "Pen P" at bounding box center [48, 322] width 28 height 22
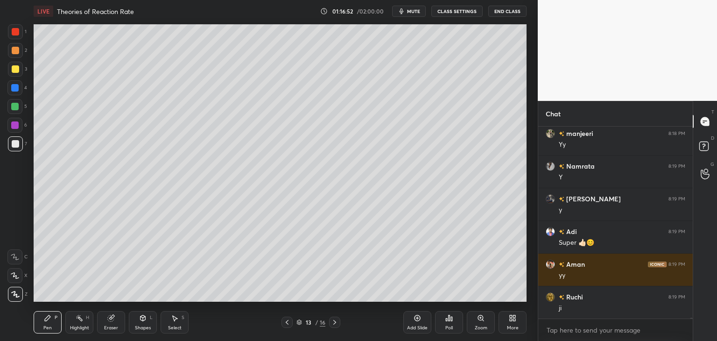
click at [178, 321] on div "Select S" at bounding box center [174, 322] width 28 height 22
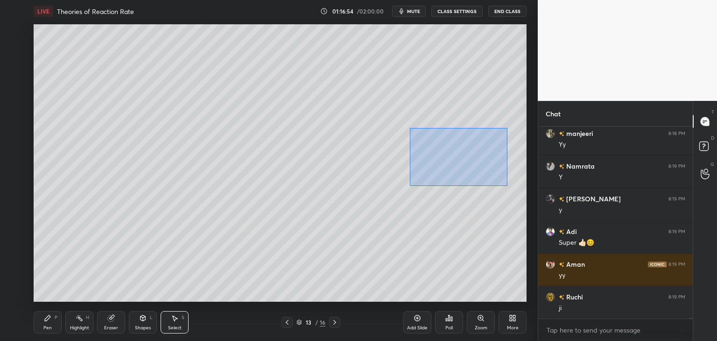
drag, startPoint x: 409, startPoint y: 132, endPoint x: 503, endPoint y: 181, distance: 106.6
click at [507, 186] on div "0 ° Undo Copy Duplicate Duplicate to new slide Delete" at bounding box center [280, 162] width 493 height 277
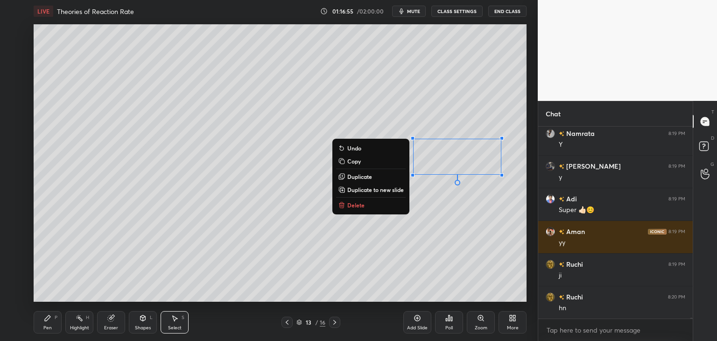
click at [373, 176] on button "Duplicate" at bounding box center [371, 176] width 70 height 11
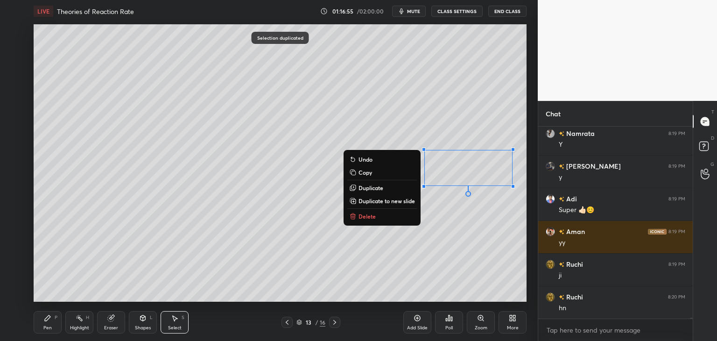
scroll to position [34071, 0]
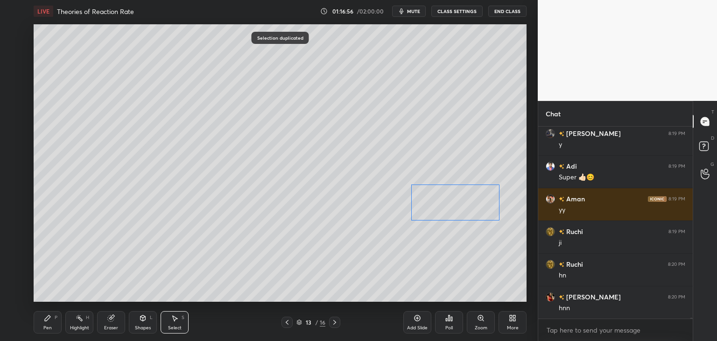
drag, startPoint x: 465, startPoint y: 172, endPoint x: 452, endPoint y: 205, distance: 36.0
click at [452, 205] on div "0 ° Undo Copy Duplicate Duplicate to new slide Delete" at bounding box center [280, 162] width 493 height 277
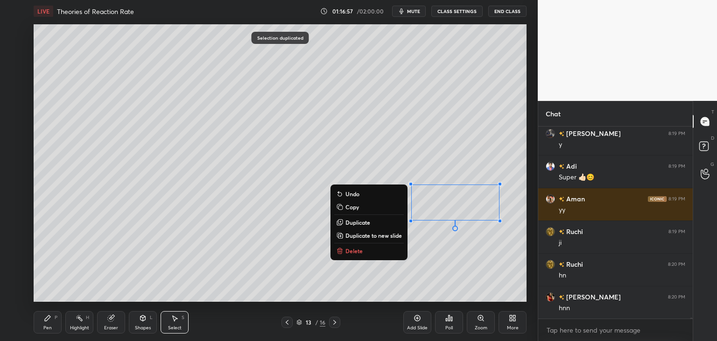
scroll to position [34104, 0]
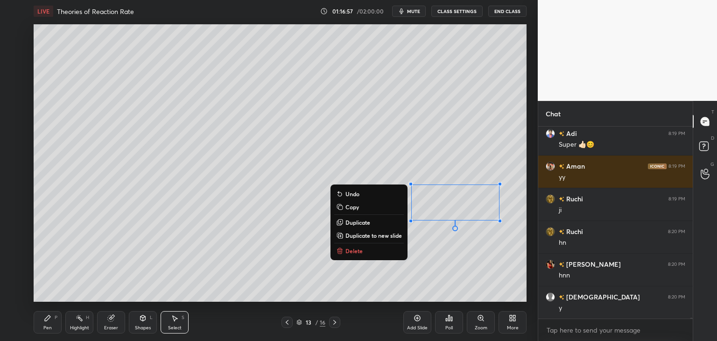
click at [46, 322] on div "Pen P" at bounding box center [48, 322] width 28 height 22
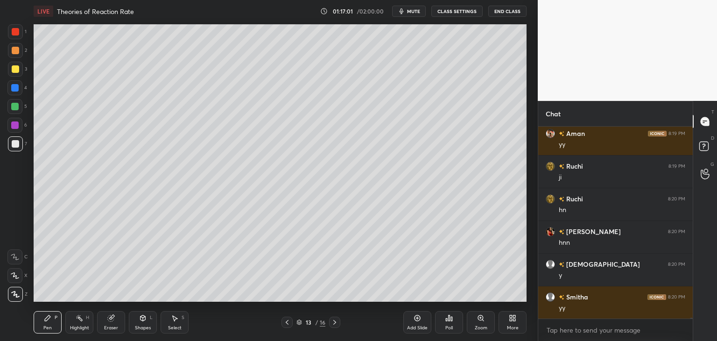
scroll to position [34169, 0]
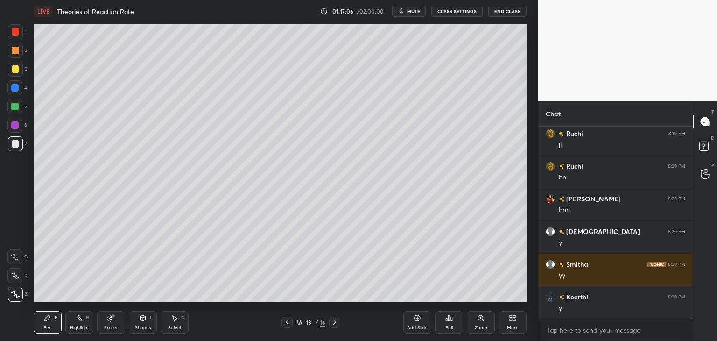
click at [173, 323] on div "Select S" at bounding box center [174, 322] width 28 height 22
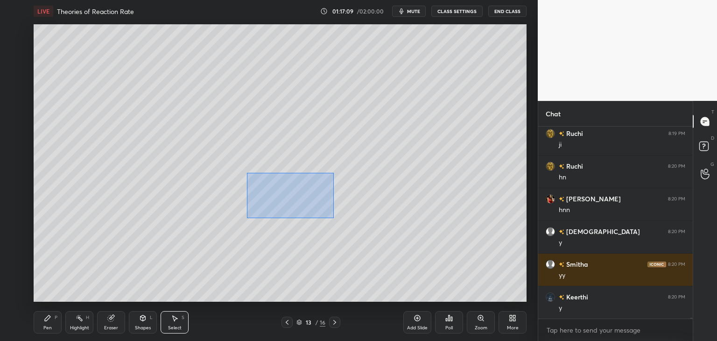
drag, startPoint x: 247, startPoint y: 172, endPoint x: 333, endPoint y: 217, distance: 97.0
click at [333, 217] on div "0 ° Undo Copy Duplicate Duplicate to new slide Delete" at bounding box center [280, 162] width 493 height 277
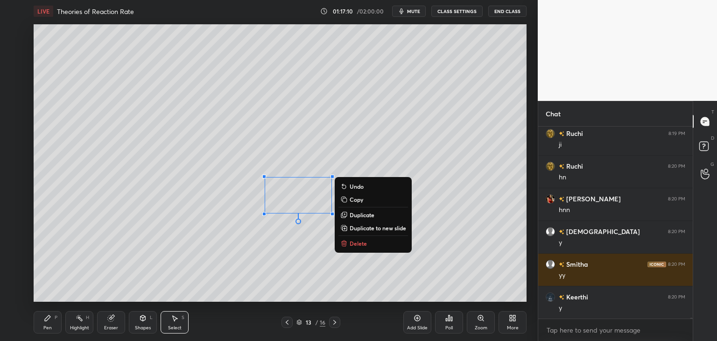
drag, startPoint x: 360, startPoint y: 213, endPoint x: 343, endPoint y: 215, distance: 16.9
click at [360, 213] on p "Duplicate" at bounding box center [361, 214] width 25 height 7
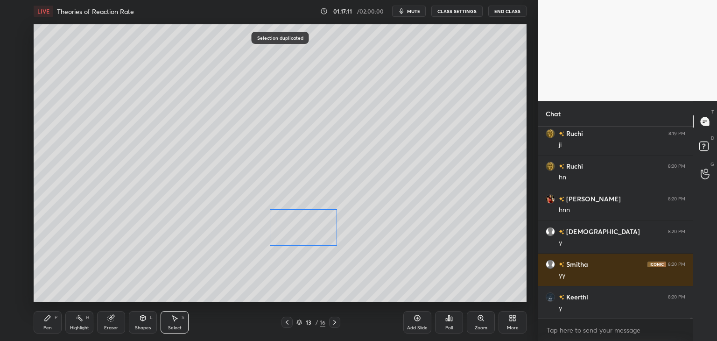
scroll to position [34202, 0]
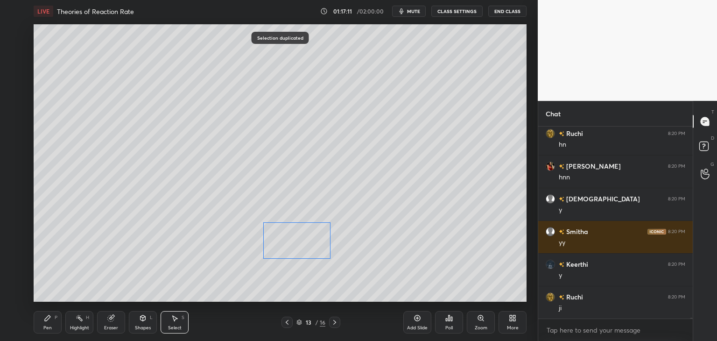
drag, startPoint x: 311, startPoint y: 230, endPoint x: 305, endPoint y: 243, distance: 14.6
click at [305, 243] on div "0 ° Undo Copy Duplicate Duplicate to new slide Delete" at bounding box center [280, 162] width 493 height 277
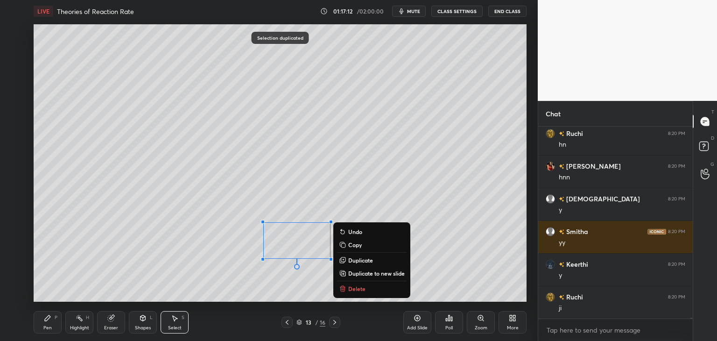
click at [45, 325] on div "Pen" at bounding box center [47, 327] width 8 height 5
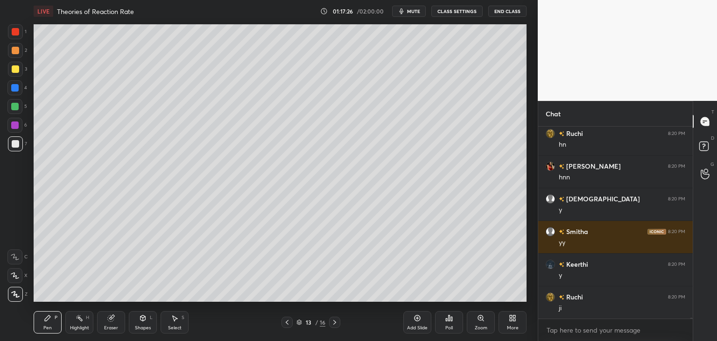
scroll to position [34234, 0]
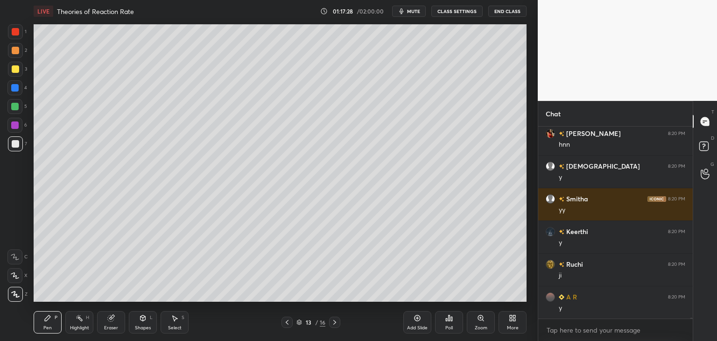
click at [14, 124] on div at bounding box center [14, 124] width 7 height 7
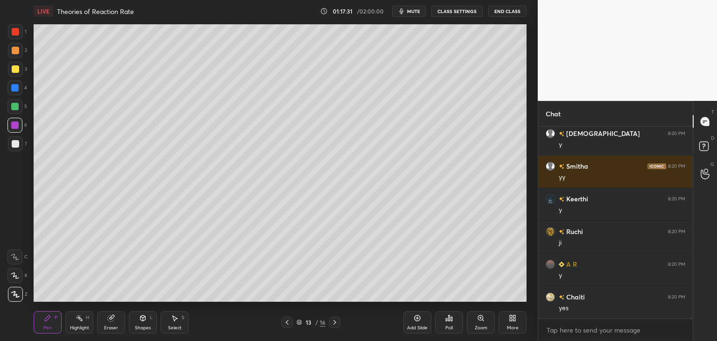
click at [14, 140] on div at bounding box center [15, 143] width 7 height 7
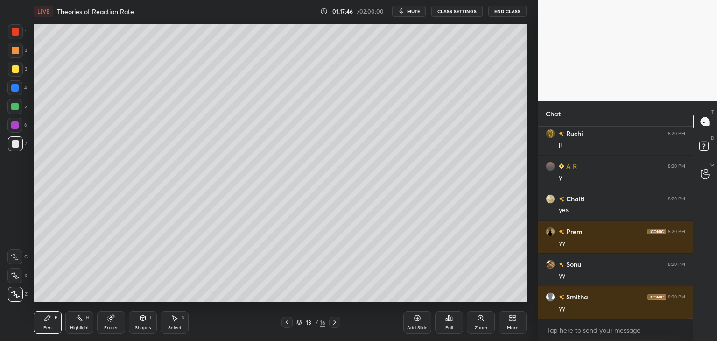
click at [167, 319] on div "Select S" at bounding box center [174, 322] width 28 height 22
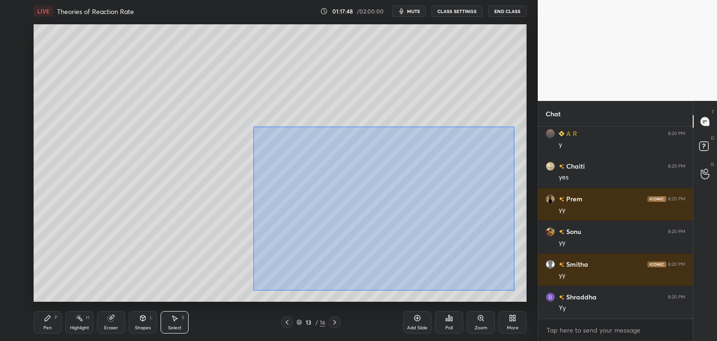
drag, startPoint x: 260, startPoint y: 138, endPoint x: 513, endPoint y: 290, distance: 295.2
click at [513, 290] on div "0 ° Undo Copy Duplicate Duplicate to new slide Delete" at bounding box center [280, 162] width 493 height 277
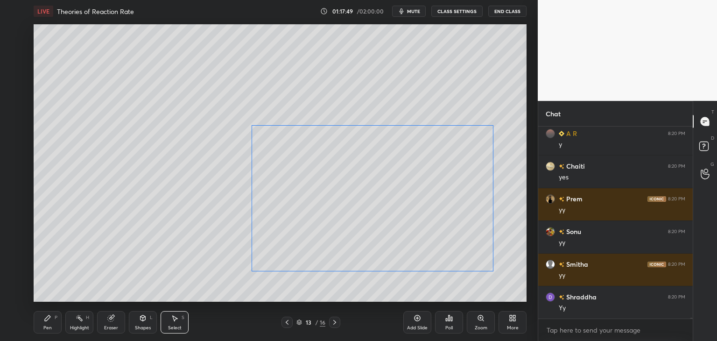
scroll to position [34430, 0]
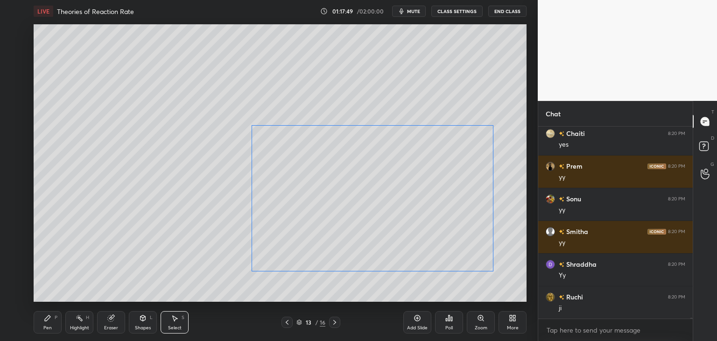
click at [459, 240] on div "0 ° Undo Copy Duplicate Duplicate to new slide Delete" at bounding box center [280, 162] width 493 height 277
click at [473, 281] on div "0 ° Undo Copy Duplicate Duplicate to new slide Delete" at bounding box center [280, 162] width 493 height 277
click at [286, 322] on icon at bounding box center [286, 322] width 3 height 5
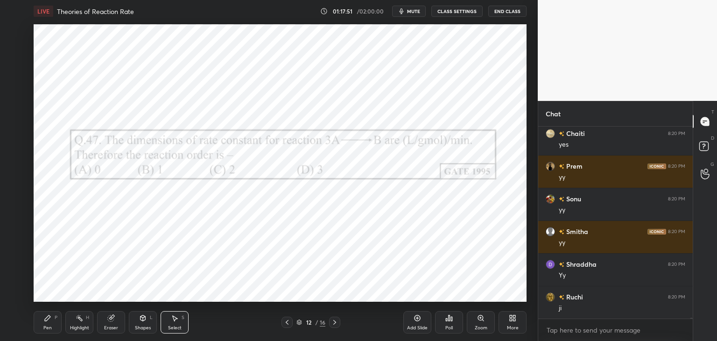
scroll to position [34463, 0]
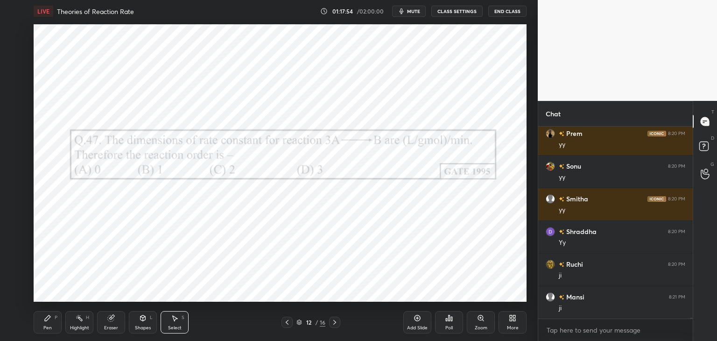
click at [335, 318] on div at bounding box center [334, 321] width 11 height 11
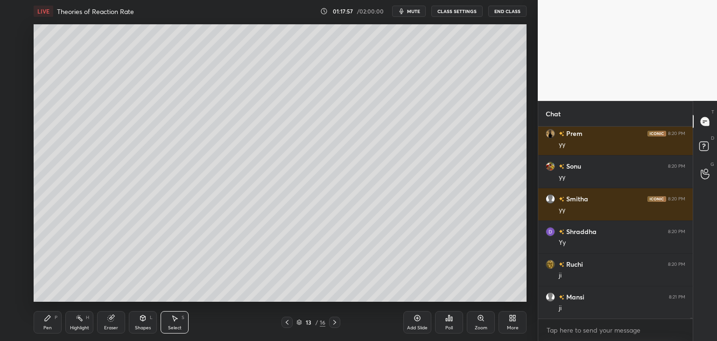
drag, startPoint x: 285, startPoint y: 323, endPoint x: 291, endPoint y: 316, distance: 8.6
click at [286, 322] on icon at bounding box center [286, 321] width 7 height 7
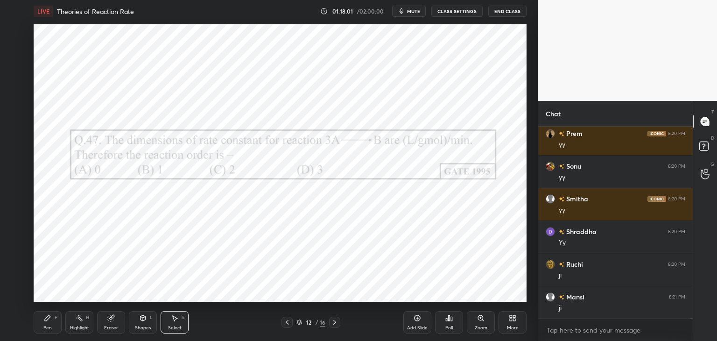
click at [334, 320] on icon at bounding box center [334, 321] width 7 height 7
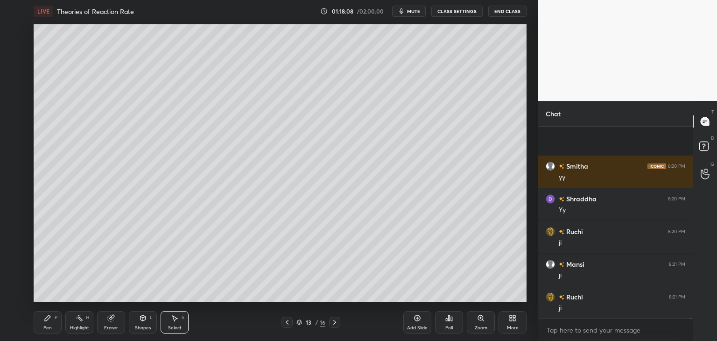
scroll to position [34561, 0]
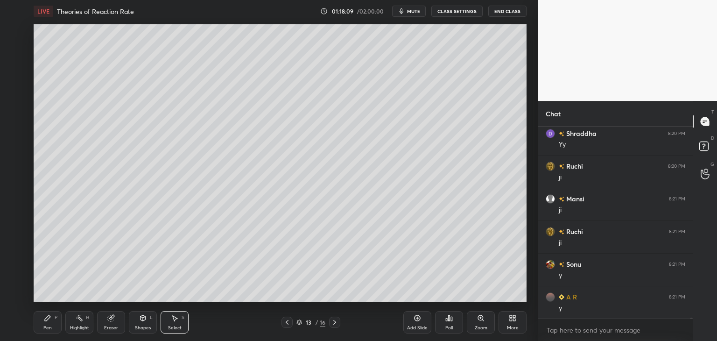
click at [147, 320] on div "Shapes L" at bounding box center [143, 322] width 28 height 22
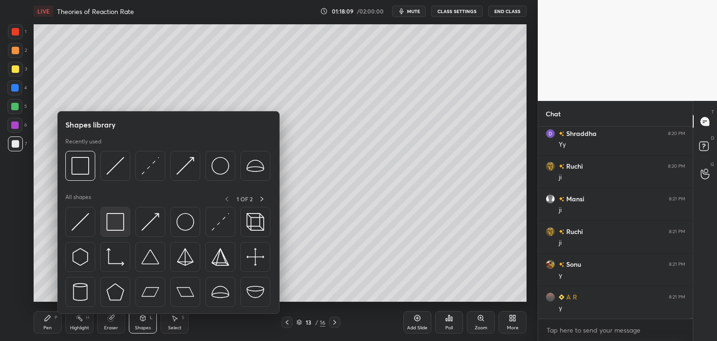
click at [121, 220] on img at bounding box center [115, 222] width 18 height 18
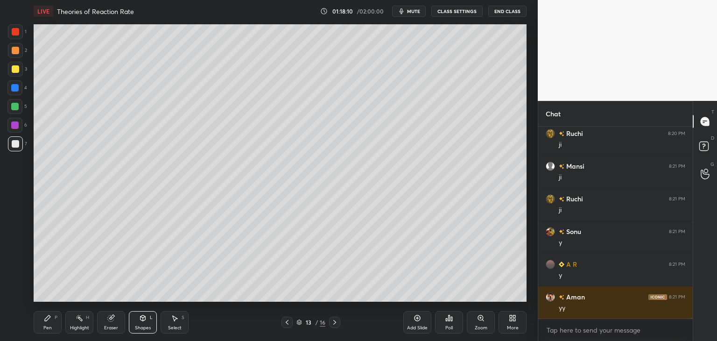
scroll to position [34626, 0]
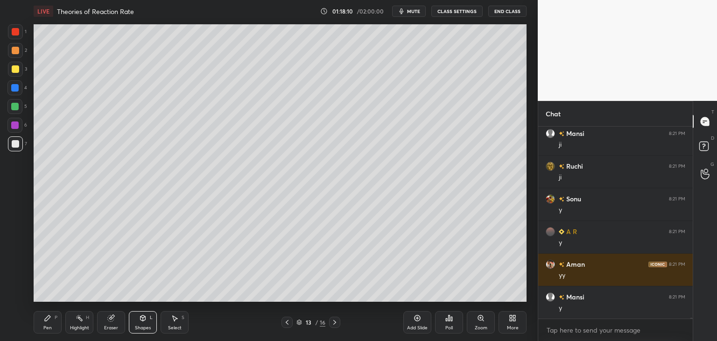
click at [15, 125] on div at bounding box center [14, 124] width 7 height 7
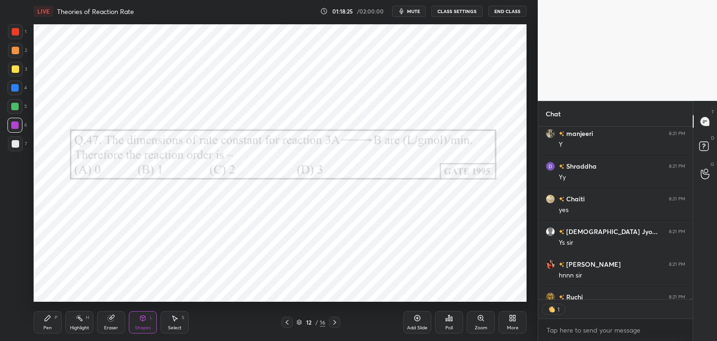
scroll to position [3, 3]
click at [16, 34] on div at bounding box center [15, 31] width 7 height 7
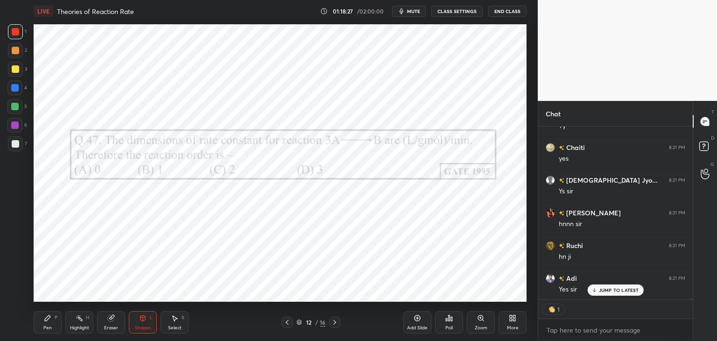
click at [55, 322] on div "Pen P" at bounding box center [48, 322] width 28 height 22
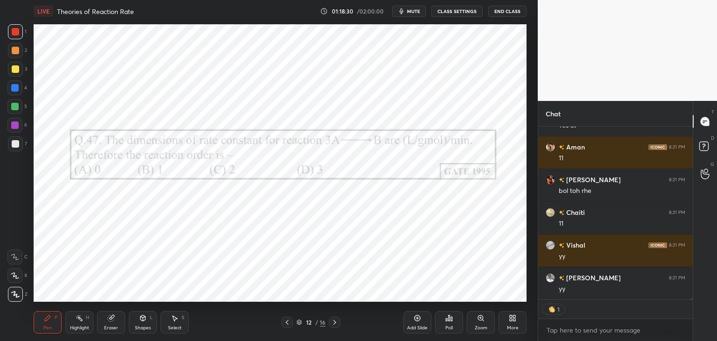
scroll to position [35299, 0]
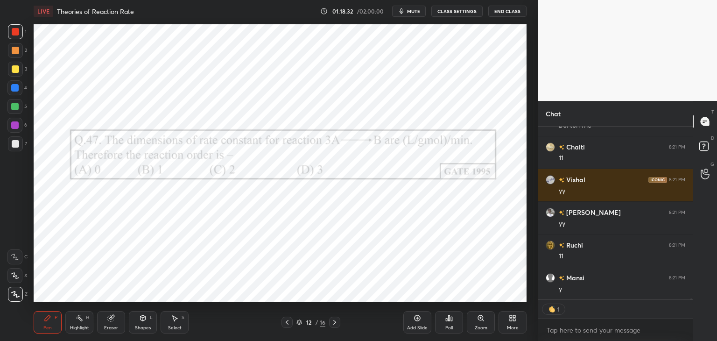
click at [174, 322] on div "Select S" at bounding box center [174, 322] width 28 height 22
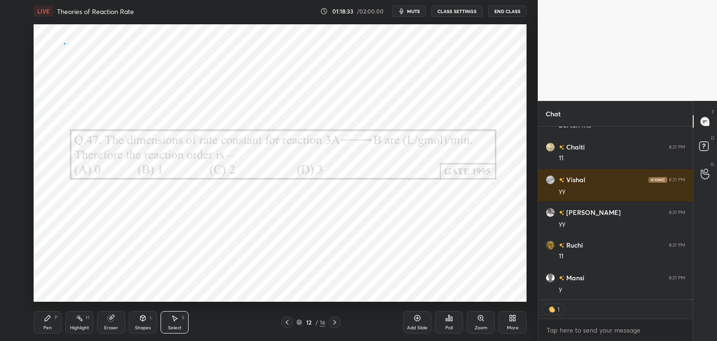
drag, startPoint x: 63, startPoint y: 43, endPoint x: 110, endPoint y: 90, distance: 66.0
click at [111, 91] on div "0 ° Undo Copy Duplicate Duplicate to new slide Delete" at bounding box center [280, 162] width 493 height 277
drag, startPoint x: 79, startPoint y: 56, endPoint x: 90, endPoint y: 107, distance: 51.6
click at [90, 107] on div "0 ° Undo Copy Duplicate Duplicate to new slide Delete" at bounding box center [280, 162] width 493 height 277
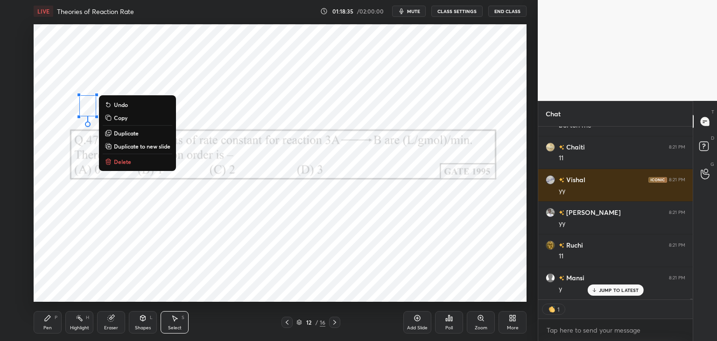
scroll to position [35331, 0]
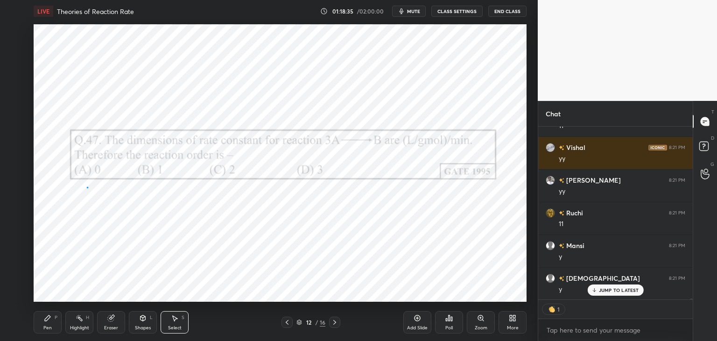
click at [87, 187] on div "0 ° Undo Copy Duplicate Duplicate to new slide Delete" at bounding box center [280, 162] width 493 height 277
type textarea "x"
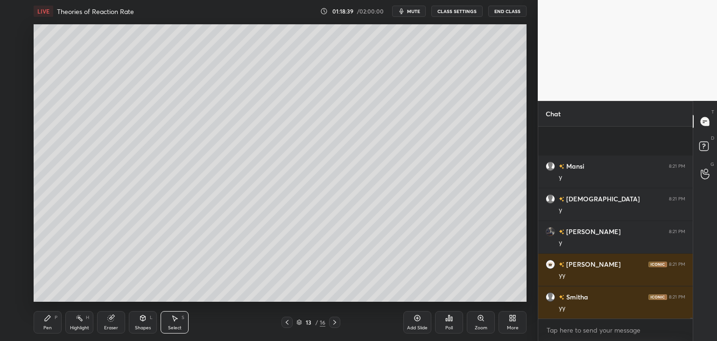
scroll to position [35475, 0]
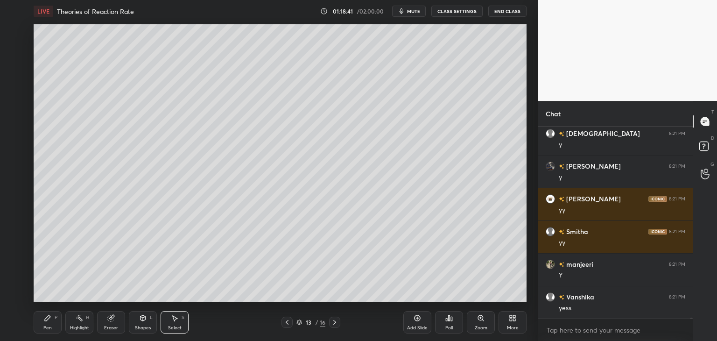
click at [505, 324] on div "More" at bounding box center [512, 322] width 28 height 22
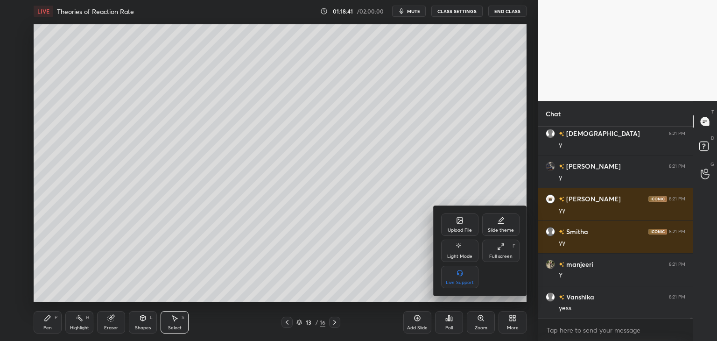
scroll to position [35508, 0]
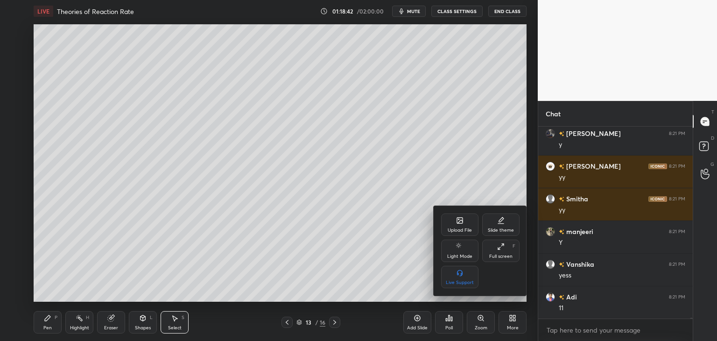
click at [461, 225] on div "Upload File" at bounding box center [459, 224] width 37 height 22
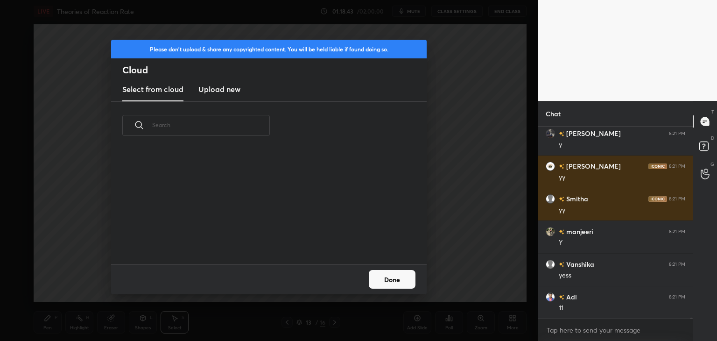
click at [209, 85] on h3 "Upload new" at bounding box center [219, 88] width 42 height 11
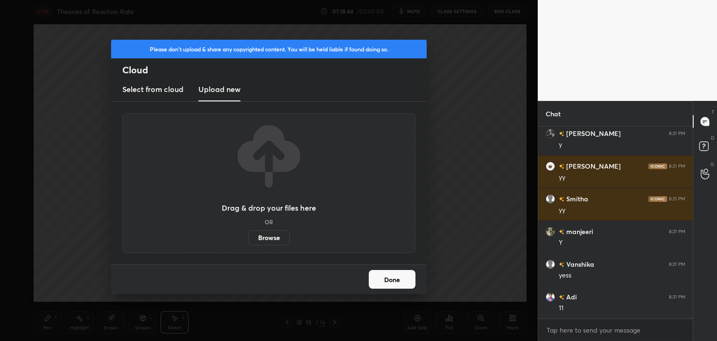
click at [269, 239] on label "Browse" at bounding box center [269, 237] width 42 height 15
click at [248, 239] on input "Browse" at bounding box center [248, 237] width 0 height 15
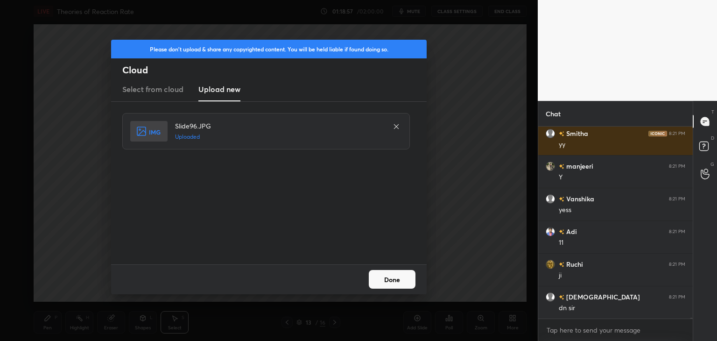
click at [388, 277] on button "Done" at bounding box center [392, 279] width 47 height 19
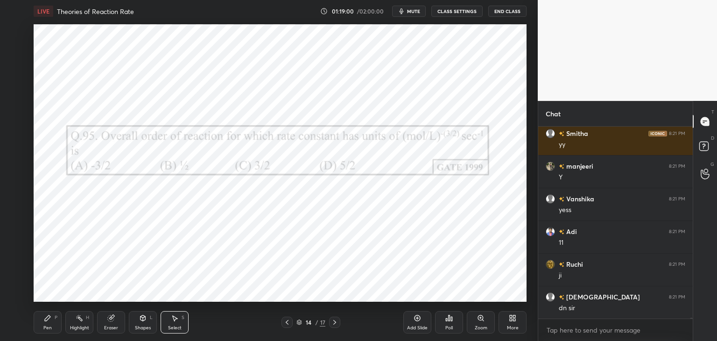
scroll to position [35606, 0]
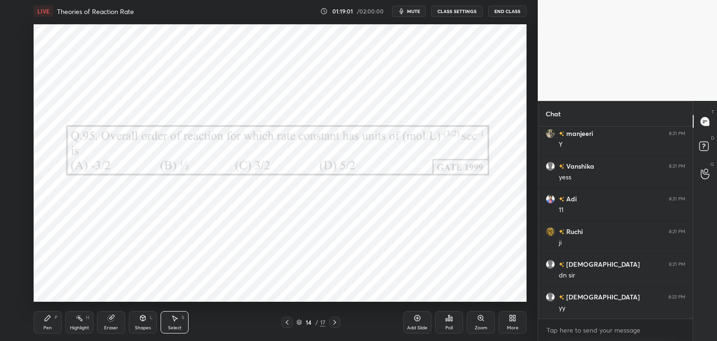
click at [449, 325] on div "Poll" at bounding box center [448, 327] width 7 height 5
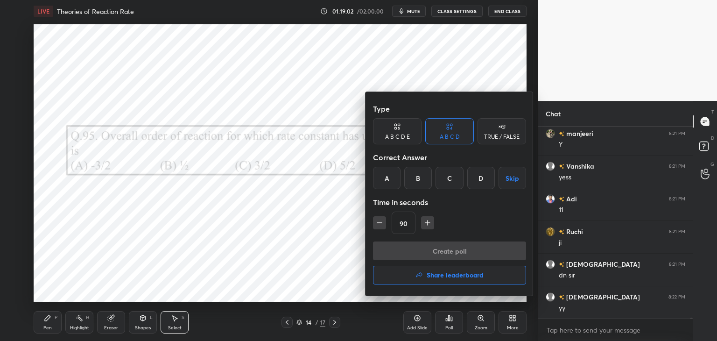
click at [473, 182] on div "D" at bounding box center [481, 178] width 28 height 22
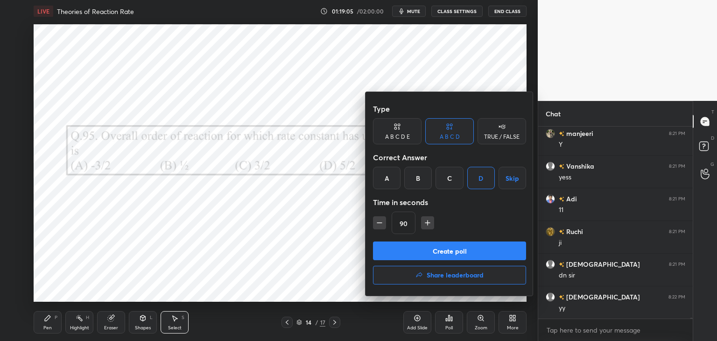
click at [427, 226] on icon "button" at bounding box center [427, 222] width 9 height 9
click at [429, 224] on icon "button" at bounding box center [431, 222] width 9 height 9
type input "120"
click at [433, 249] on button "Create poll" at bounding box center [449, 250] width 153 height 19
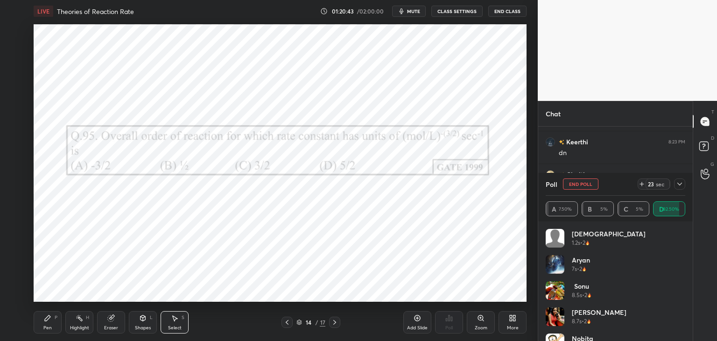
scroll to position [35957, 0]
click at [680, 185] on icon at bounding box center [678, 183] width 7 height 7
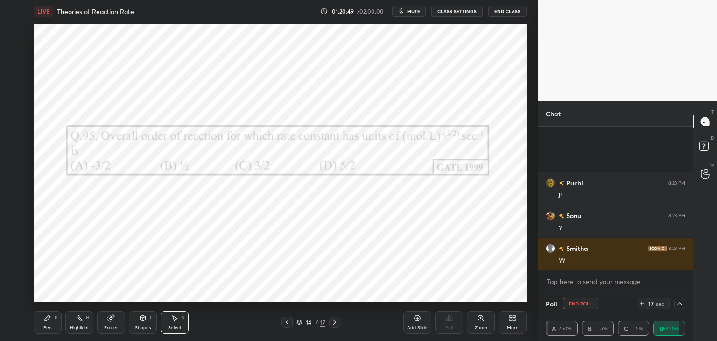
scroll to position [36153, 0]
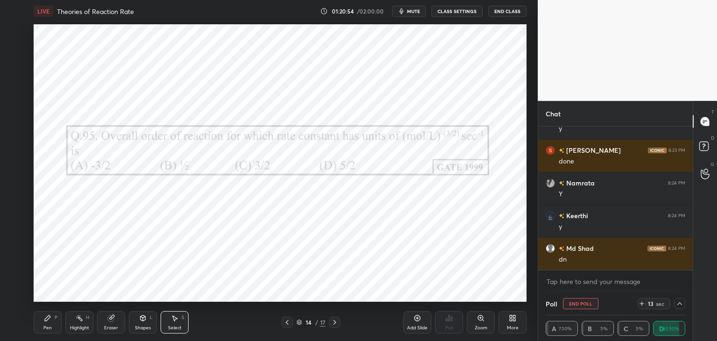
drag, startPoint x: 691, startPoint y: 269, endPoint x: 692, endPoint y: 280, distance: 10.8
click at [692, 280] on div "Akshay 8:23 PM dn A R 8:23 PM y [PERSON_NAME] 8:23 PM done [PERSON_NAME] 8:24 P…" at bounding box center [615, 209] width 154 height 166
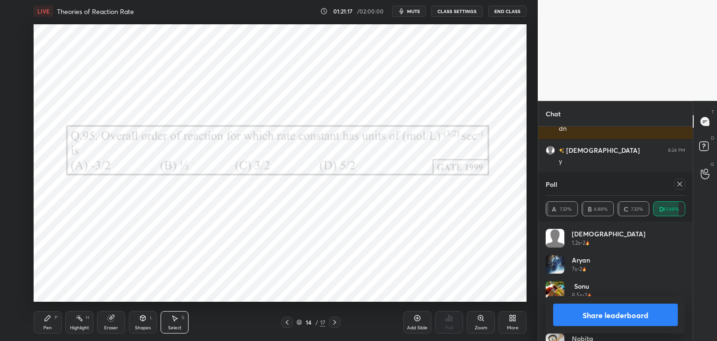
scroll to position [36447, 0]
click at [679, 187] on icon at bounding box center [678, 183] width 7 height 7
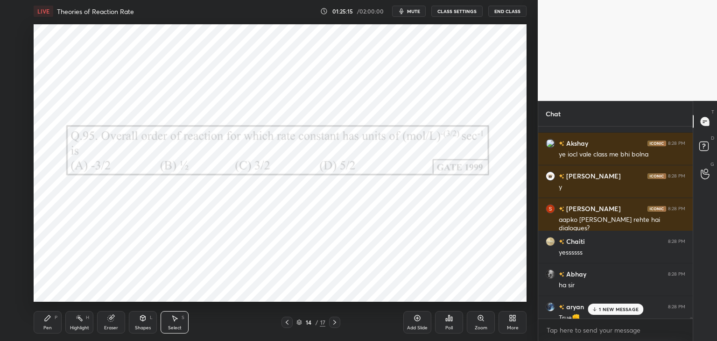
scroll to position [36630, 0]
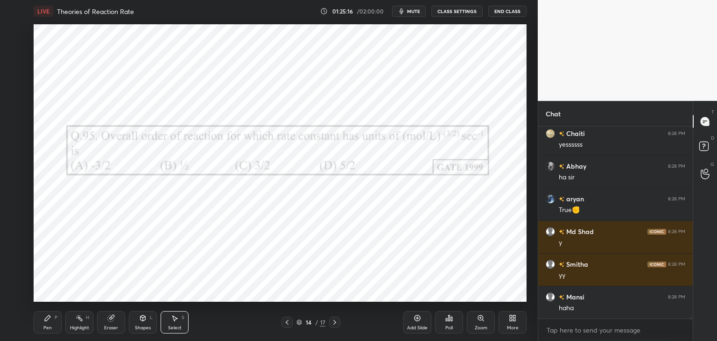
drag, startPoint x: 692, startPoint y: 299, endPoint x: 689, endPoint y: 312, distance: 13.9
click at [690, 313] on div at bounding box center [690, 222] width 6 height 192
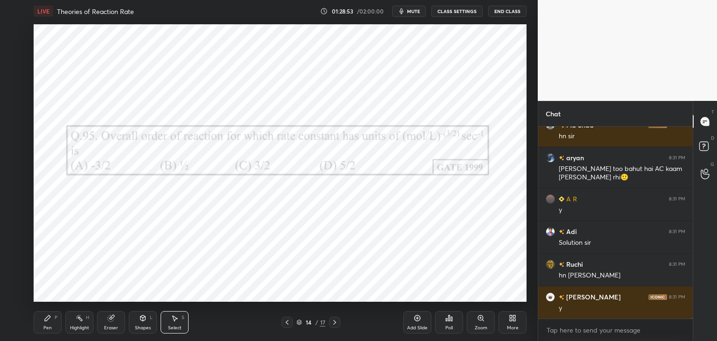
scroll to position [37897, 0]
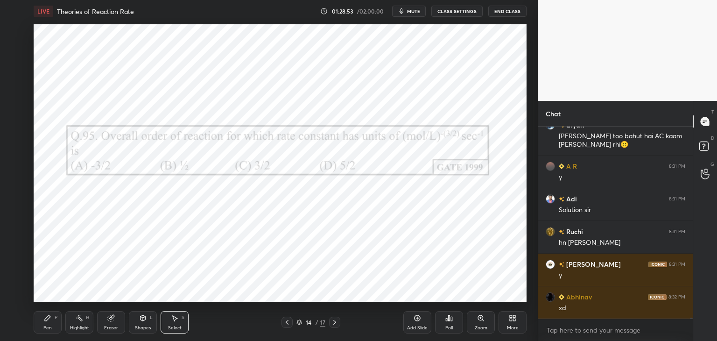
click at [416, 325] on div "Add Slide" at bounding box center [417, 327] width 21 height 5
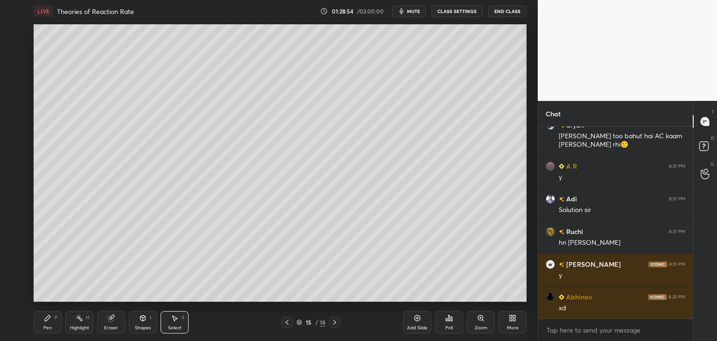
click at [53, 319] on div "Pen P" at bounding box center [48, 322] width 28 height 22
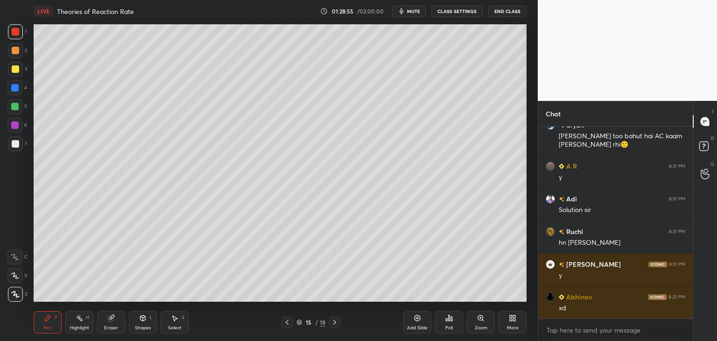
scroll to position [37930, 0]
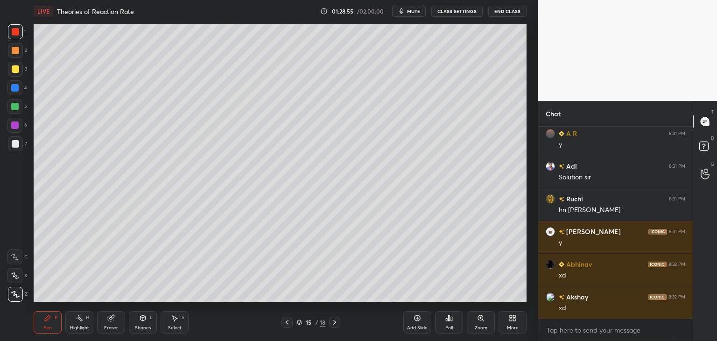
click at [19, 146] on div at bounding box center [15, 143] width 15 height 15
click at [17, 69] on div at bounding box center [15, 68] width 7 height 7
drag, startPoint x: 14, startPoint y: 148, endPoint x: 21, endPoint y: 150, distance: 8.1
click at [14, 148] on div at bounding box center [15, 143] width 15 height 15
click at [289, 323] on icon at bounding box center [286, 321] width 7 height 7
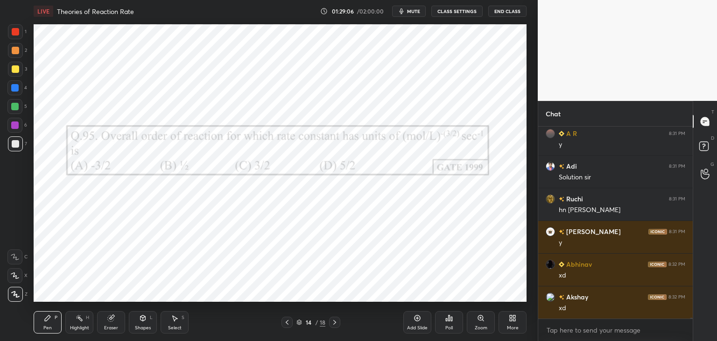
click at [331, 327] on div "Pen P Highlight H Eraser Shapes L Select S 14 / 18 Add Slide Poll Zoom More" at bounding box center [280, 321] width 493 height 37
click at [333, 320] on icon at bounding box center [334, 321] width 7 height 7
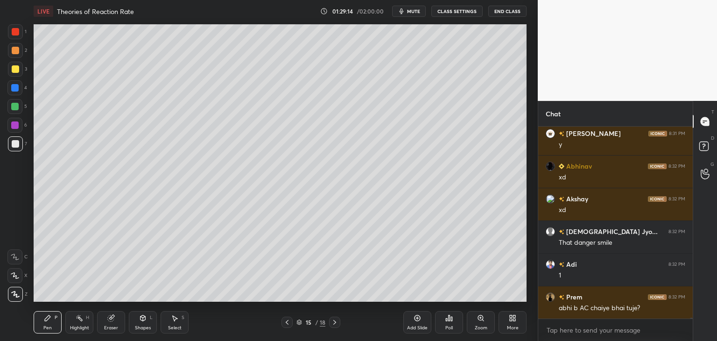
scroll to position [38061, 0]
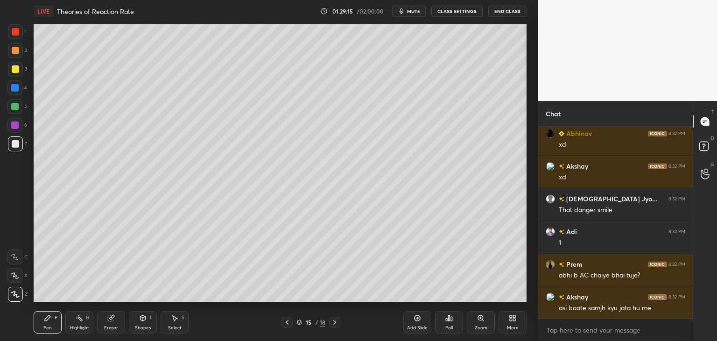
click at [111, 320] on icon at bounding box center [111, 318] width 6 height 6
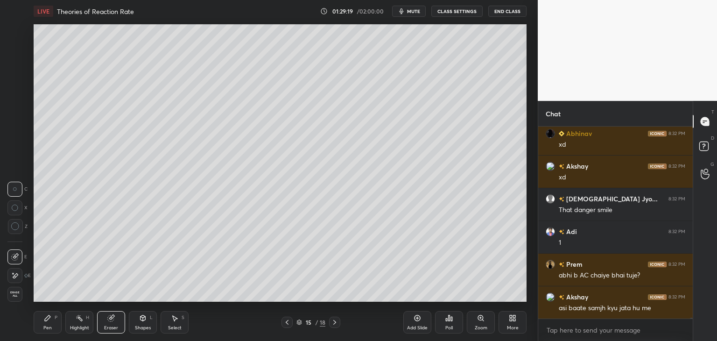
click at [48, 321] on div "Pen P" at bounding box center [48, 322] width 28 height 22
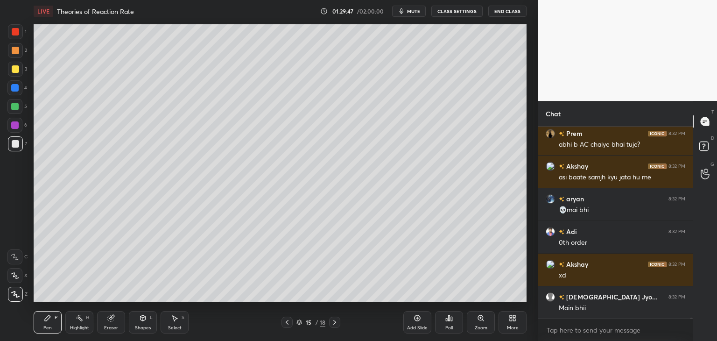
scroll to position [38224, 0]
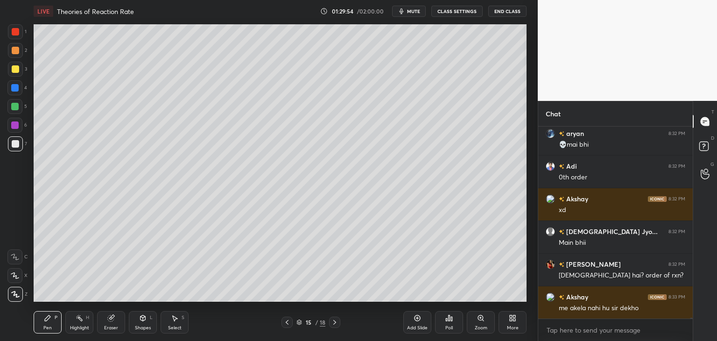
click at [290, 321] on icon at bounding box center [286, 321] width 7 height 7
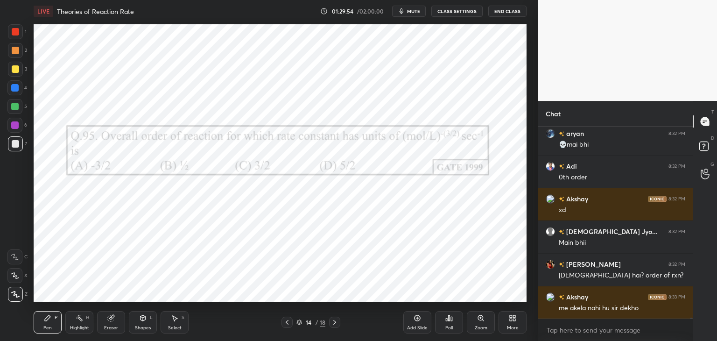
scroll to position [38289, 0]
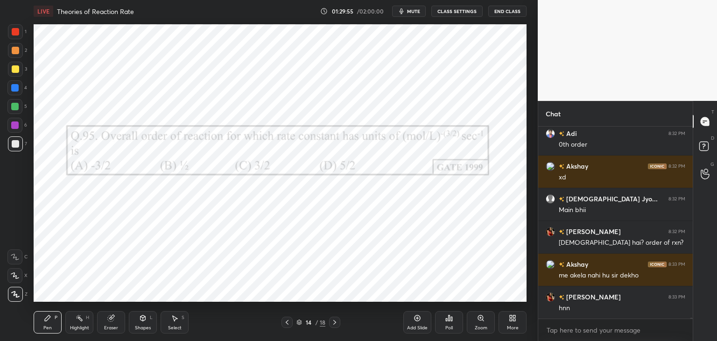
click at [336, 320] on icon at bounding box center [334, 321] width 7 height 7
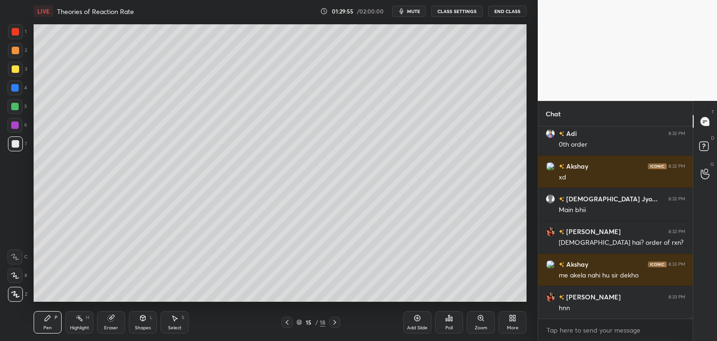
scroll to position [38322, 0]
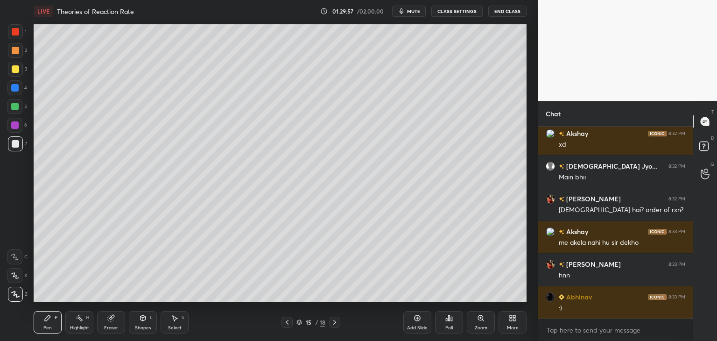
click at [284, 322] on icon at bounding box center [286, 321] width 7 height 7
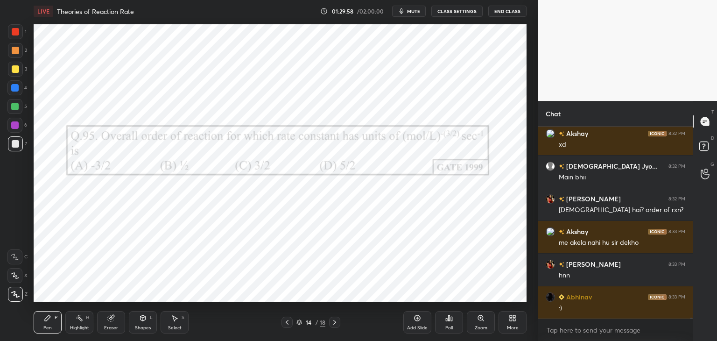
click at [334, 320] on icon at bounding box center [334, 321] width 7 height 7
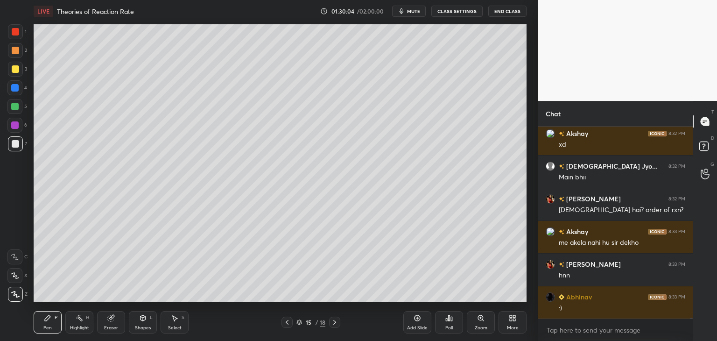
click at [290, 318] on div at bounding box center [286, 321] width 11 height 11
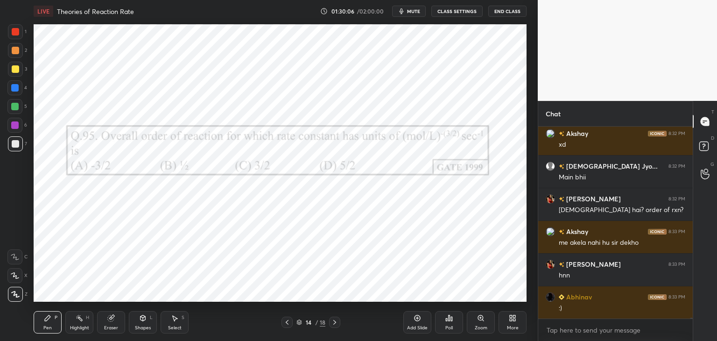
click at [332, 326] on div at bounding box center [334, 321] width 11 height 11
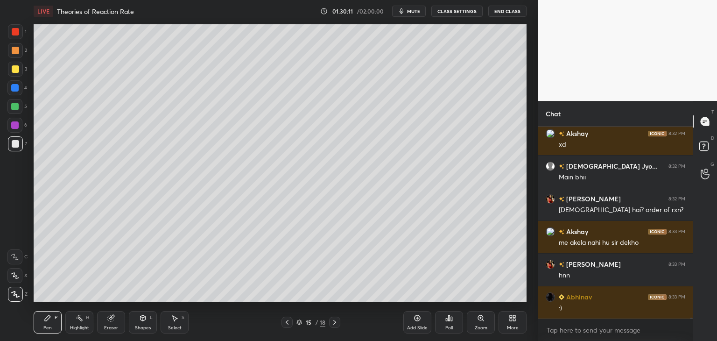
scroll to position [38354, 0]
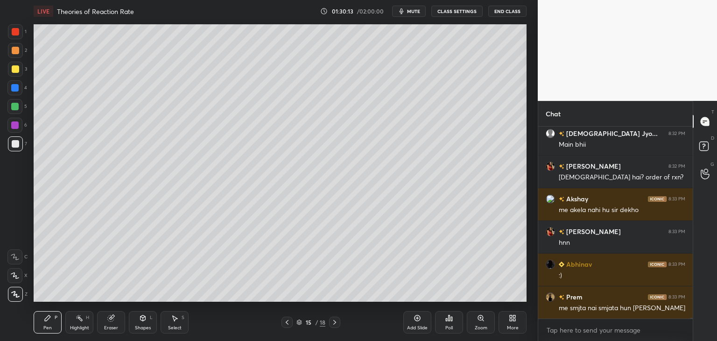
click at [284, 323] on icon at bounding box center [286, 321] width 7 height 7
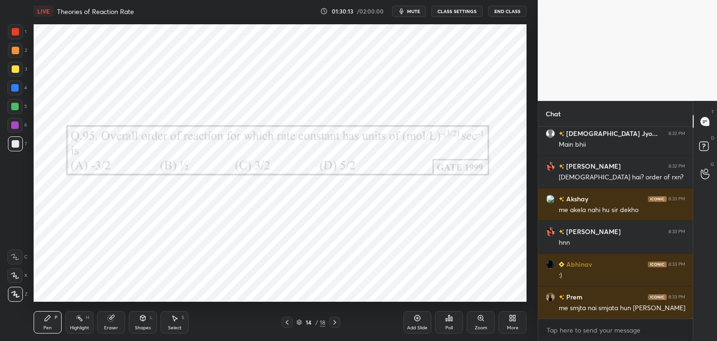
scroll to position [38387, 0]
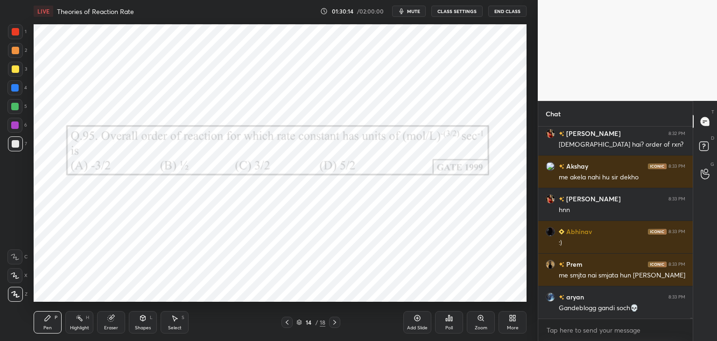
click at [334, 321] on icon at bounding box center [334, 321] width 7 height 7
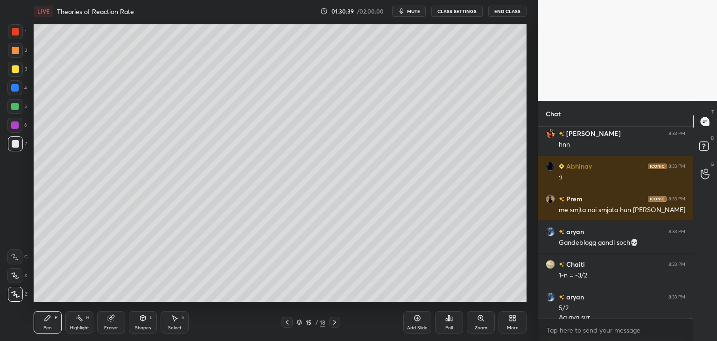
scroll to position [38462, 0]
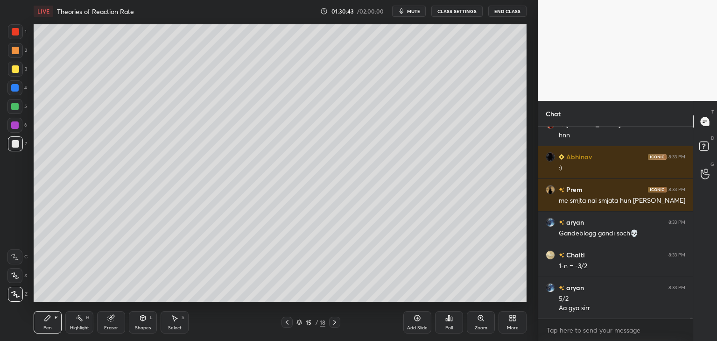
drag, startPoint x: 170, startPoint y: 322, endPoint x: 175, endPoint y: 320, distance: 5.5
click at [171, 321] on div "Select S" at bounding box center [174, 322] width 28 height 22
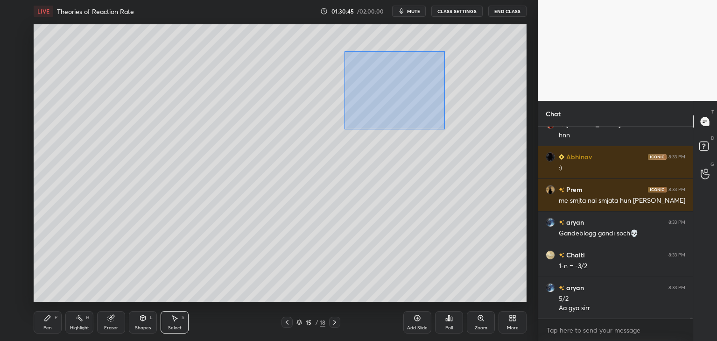
drag, startPoint x: 345, startPoint y: 51, endPoint x: 485, endPoint y: 131, distance: 160.8
click at [487, 131] on div "0 ° Undo Copy Duplicate Duplicate to new slide Delete" at bounding box center [280, 162] width 493 height 277
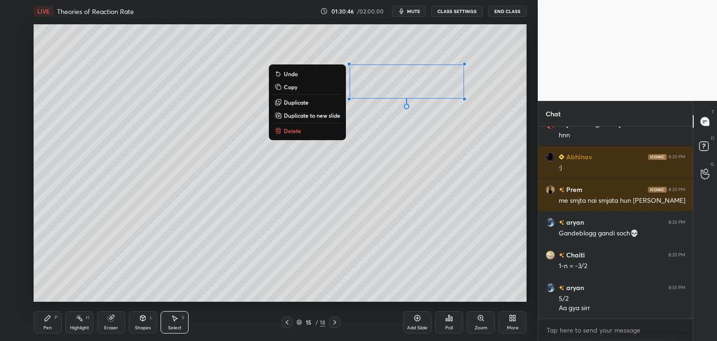
click at [303, 99] on p "Duplicate" at bounding box center [296, 101] width 25 height 7
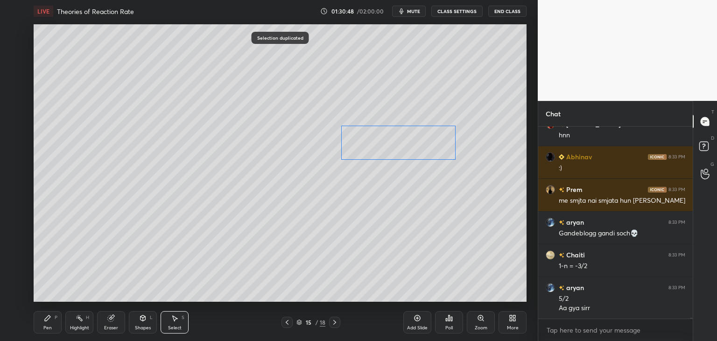
drag, startPoint x: 393, startPoint y: 95, endPoint x: 371, endPoint y: 155, distance: 64.6
click at [374, 144] on div "0 ° Undo Copy Duplicate Duplicate to new slide Delete" at bounding box center [280, 162] width 493 height 277
click at [351, 191] on div "0 ° Undo Copy Duplicate Duplicate to new slide Delete" at bounding box center [280, 162] width 493 height 277
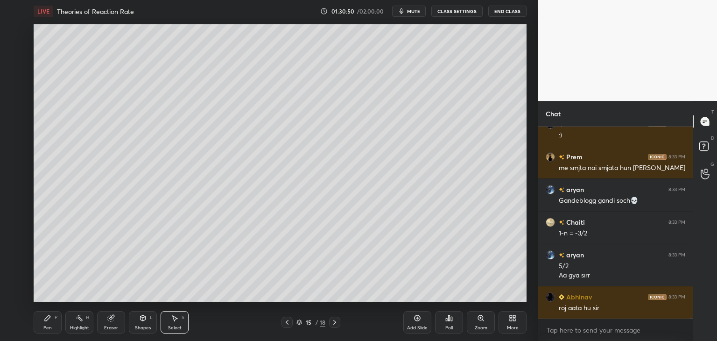
click at [50, 326] on div "Pen" at bounding box center [47, 327] width 8 height 5
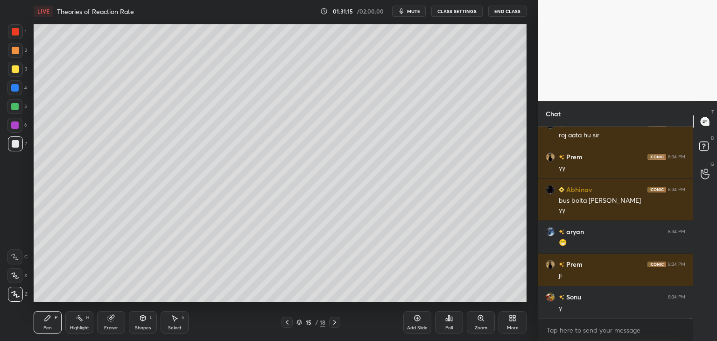
scroll to position [38700, 0]
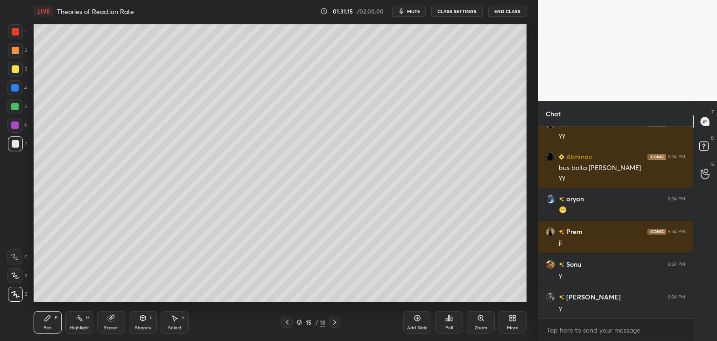
click at [153, 318] on div "Shapes L" at bounding box center [143, 322] width 28 height 22
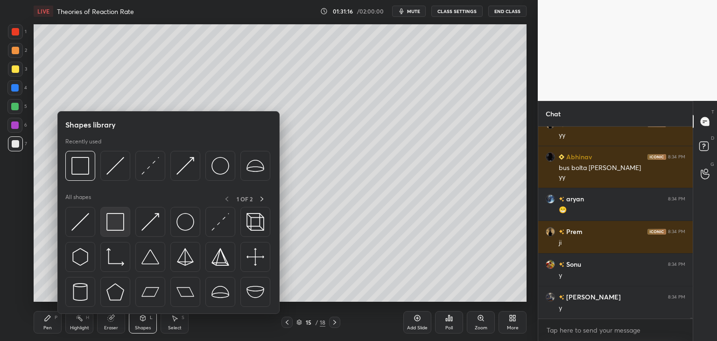
click at [121, 221] on img at bounding box center [115, 222] width 18 height 18
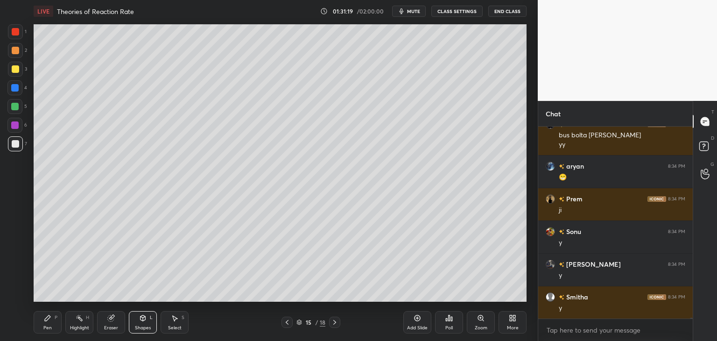
scroll to position [38765, 0]
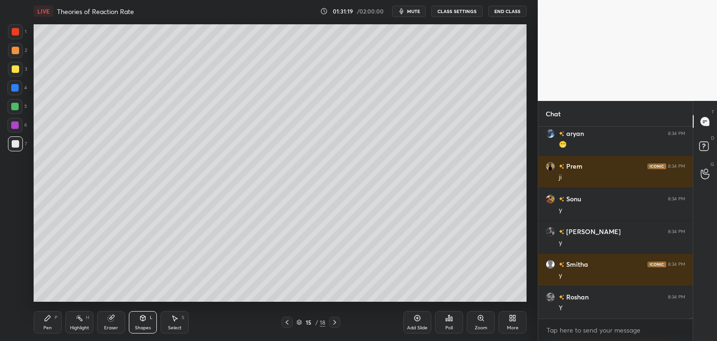
drag, startPoint x: 179, startPoint y: 314, endPoint x: 201, endPoint y: 305, distance: 24.4
click at [179, 314] on div "Select S" at bounding box center [174, 322] width 28 height 22
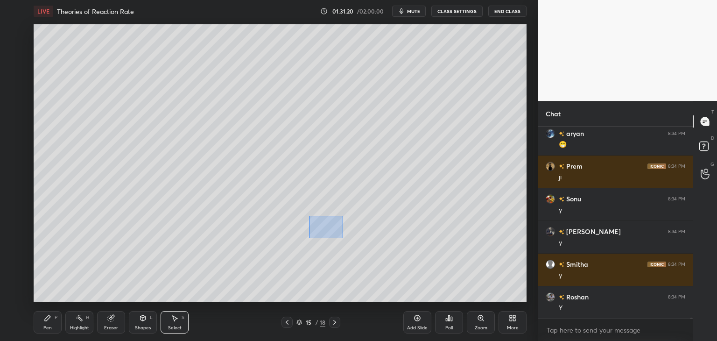
scroll to position [38798, 0]
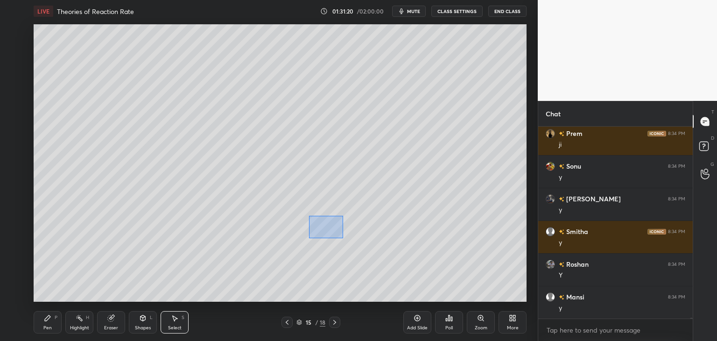
drag, startPoint x: 343, startPoint y: 237, endPoint x: 397, endPoint y: 273, distance: 64.9
click at [398, 273] on div "0 ° Undo Copy Duplicate Duplicate to new slide Delete" at bounding box center [280, 162] width 493 height 277
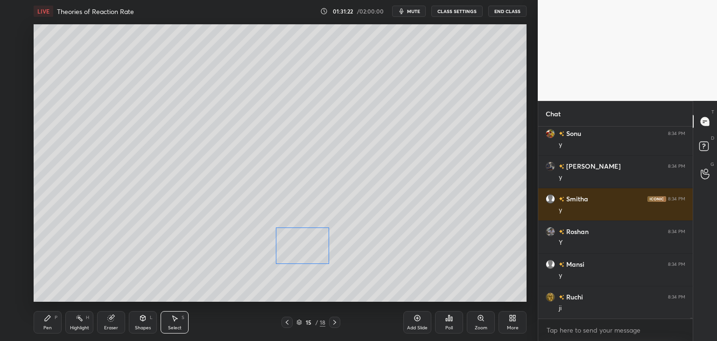
drag, startPoint x: 352, startPoint y: 247, endPoint x: 312, endPoint y: 255, distance: 40.5
click at [312, 255] on div "0 ° Undo Copy Duplicate Duplicate to new slide Delete" at bounding box center [280, 162] width 493 height 277
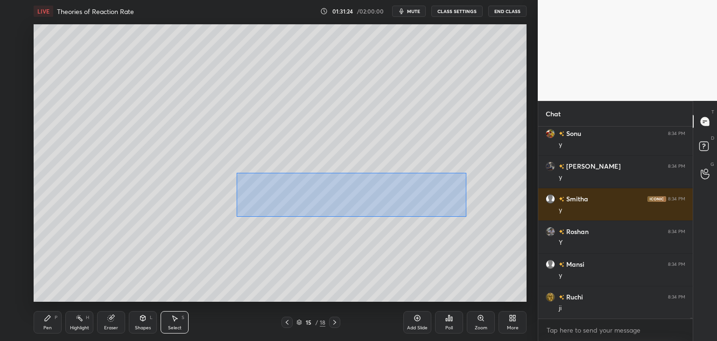
drag, startPoint x: 240, startPoint y: 178, endPoint x: 465, endPoint y: 215, distance: 227.9
click at [465, 216] on div "0 ° Undo Copy Duplicate Duplicate to new slide Delete" at bounding box center [280, 162] width 493 height 277
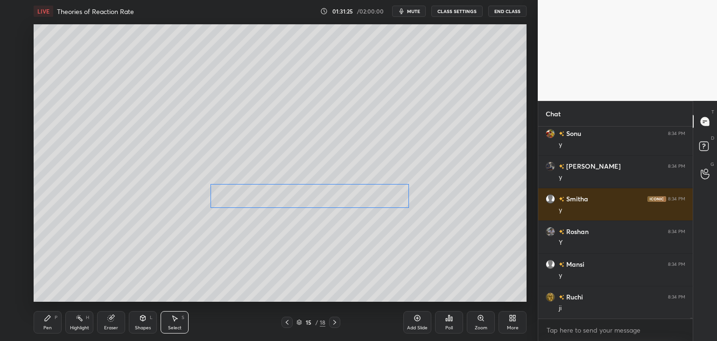
drag, startPoint x: 384, startPoint y: 198, endPoint x: 358, endPoint y: 201, distance: 26.3
click at [358, 200] on div "0 ° Undo Copy Duplicate Duplicate to new slide Delete" at bounding box center [280, 162] width 493 height 277
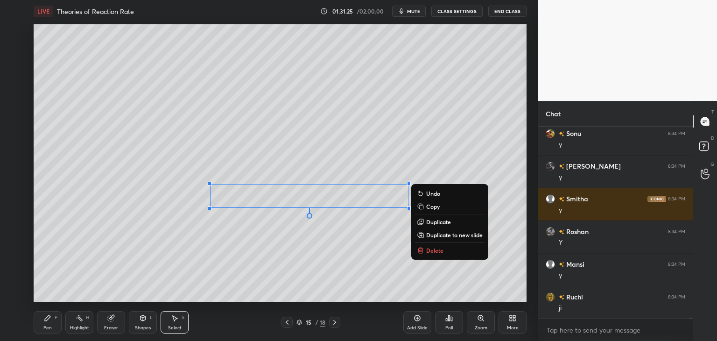
click at [362, 235] on div "0 ° Undo Copy Duplicate Duplicate to new slide Delete" at bounding box center [280, 162] width 493 height 277
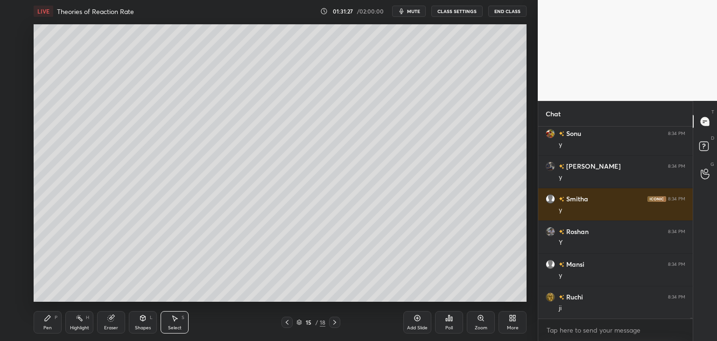
click at [140, 320] on icon at bounding box center [142, 317] width 7 height 7
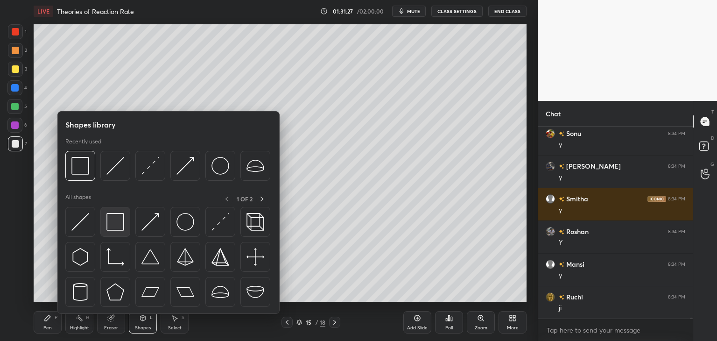
click at [116, 209] on div at bounding box center [115, 222] width 30 height 30
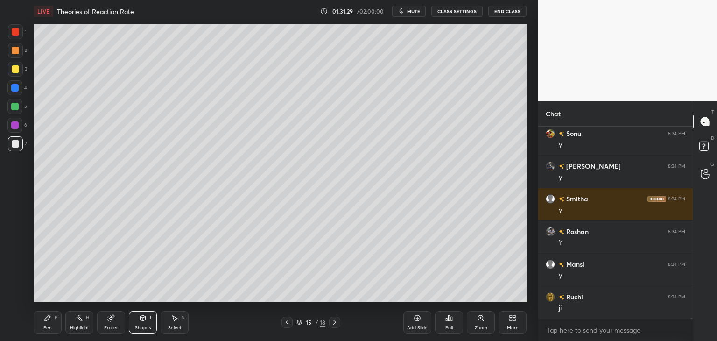
click at [13, 130] on div at bounding box center [14, 125] width 15 height 15
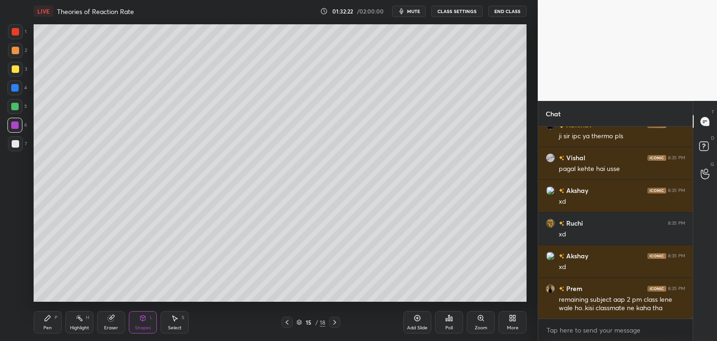
scroll to position [39590, 0]
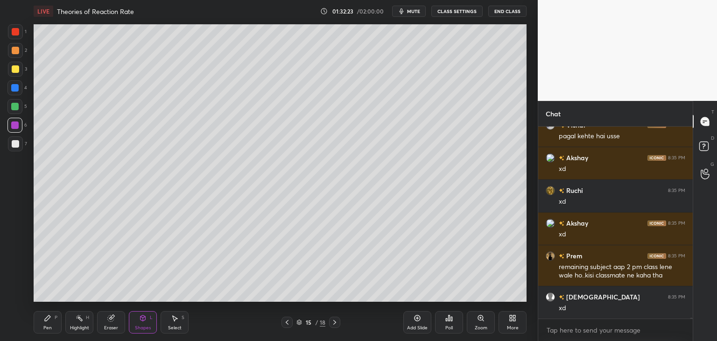
click at [516, 327] on div "More" at bounding box center [513, 327] width 12 height 5
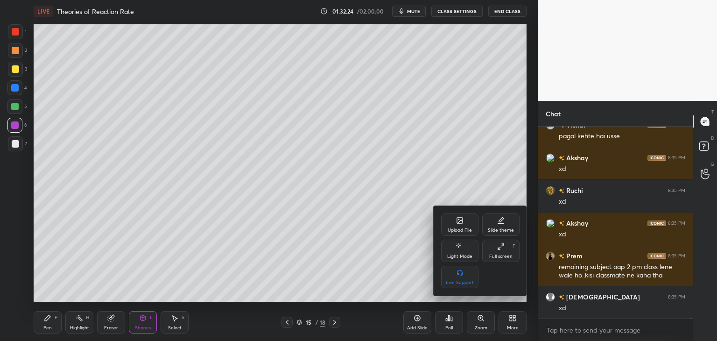
click at [456, 222] on icon at bounding box center [459, 219] width 7 height 7
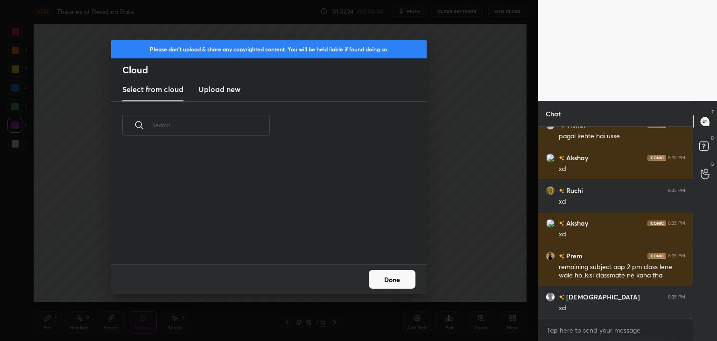
scroll to position [115, 299]
click at [206, 94] on h3 "Upload new" at bounding box center [219, 88] width 42 height 11
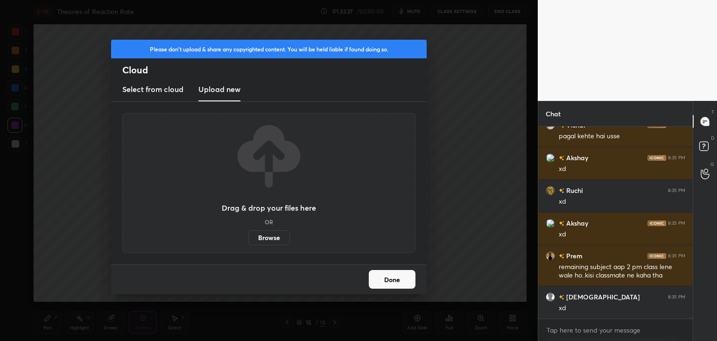
click at [267, 237] on label "Browse" at bounding box center [269, 237] width 42 height 15
click at [248, 237] on input "Browse" at bounding box center [248, 237] width 0 height 15
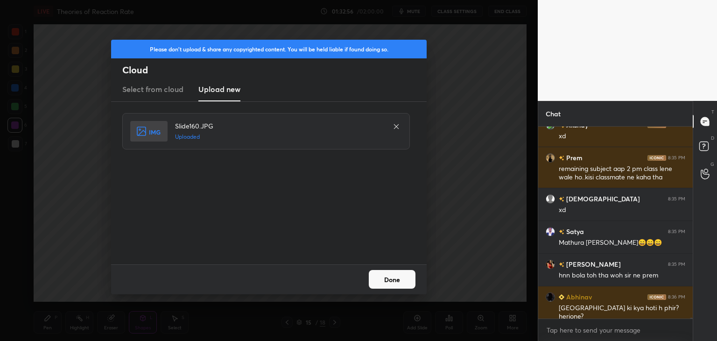
scroll to position [39720, 0]
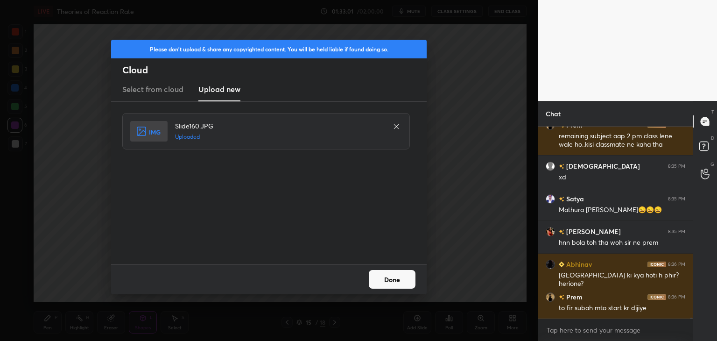
click at [384, 285] on button "Done" at bounding box center [392, 279] width 47 height 19
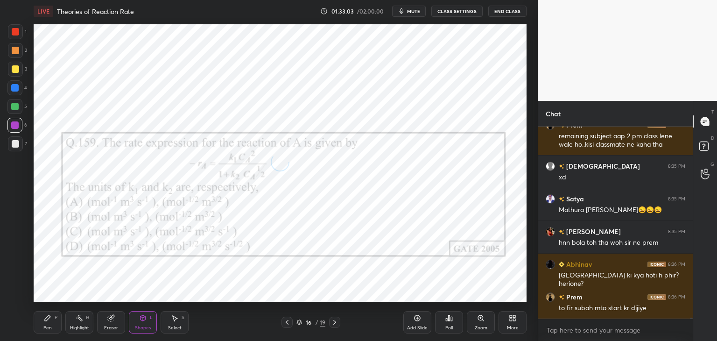
click at [285, 323] on icon at bounding box center [286, 321] width 7 height 7
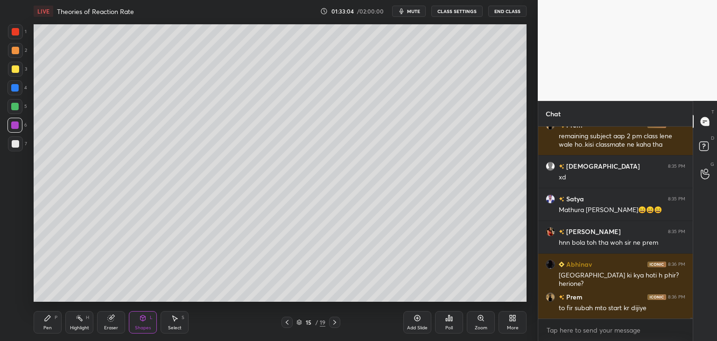
click at [340, 323] on div at bounding box center [334, 321] width 11 height 11
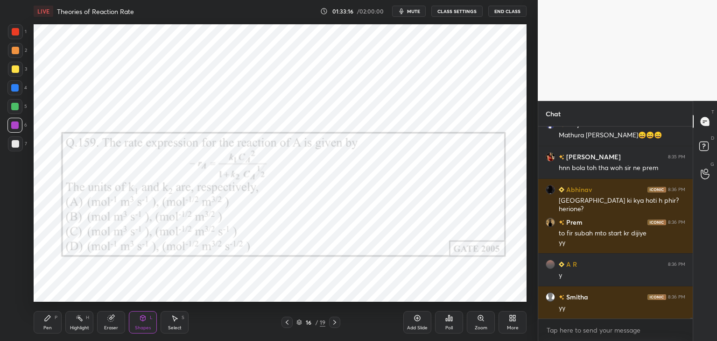
scroll to position [39828, 0]
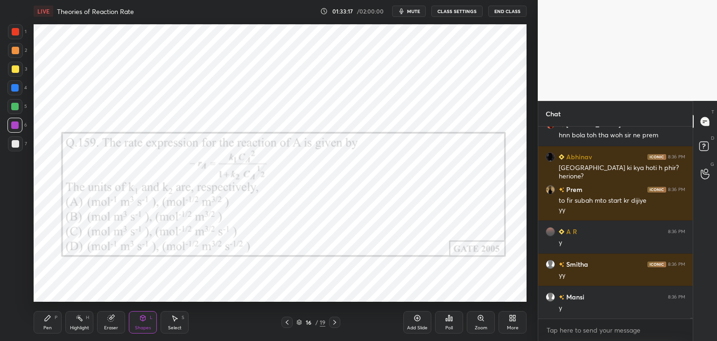
type textarea "x"
click at [448, 325] on div "Poll" at bounding box center [448, 327] width 7 height 5
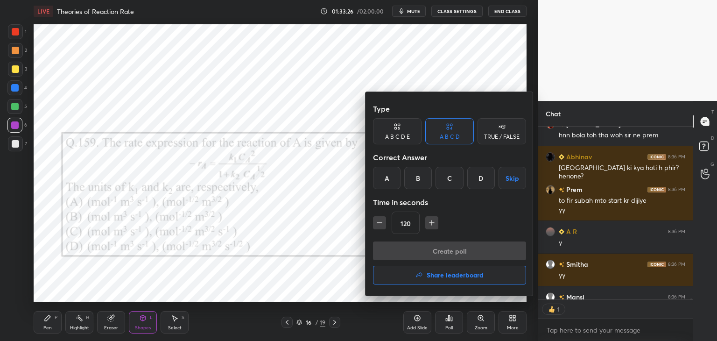
drag, startPoint x: 386, startPoint y: 174, endPoint x: 392, endPoint y: 183, distance: 10.9
click at [386, 176] on div "A" at bounding box center [387, 178] width 28 height 22
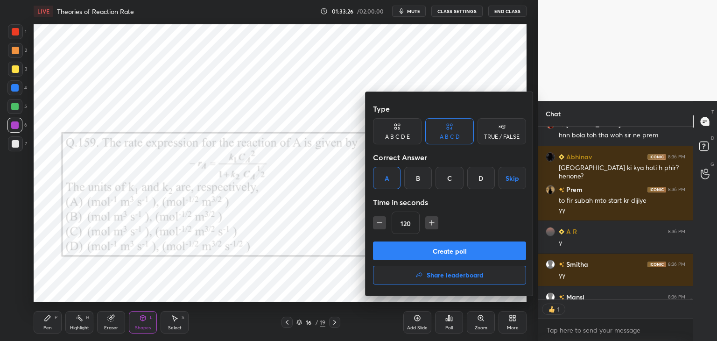
click at [431, 224] on icon "button" at bounding box center [431, 222] width 9 height 9
click at [432, 224] on icon "button" at bounding box center [431, 222] width 9 height 9
type input "150"
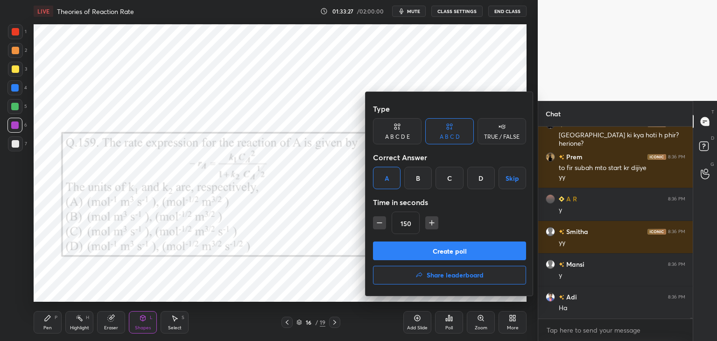
scroll to position [39860, 0]
click at [426, 250] on button "Create poll" at bounding box center [449, 250] width 153 height 19
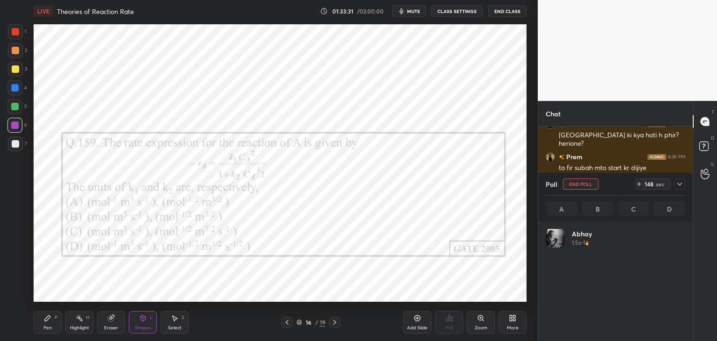
scroll to position [3, 3]
click at [682, 186] on icon at bounding box center [678, 183] width 7 height 7
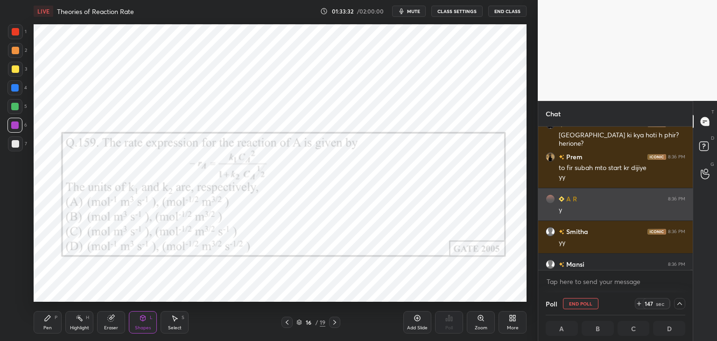
scroll to position [0, 0]
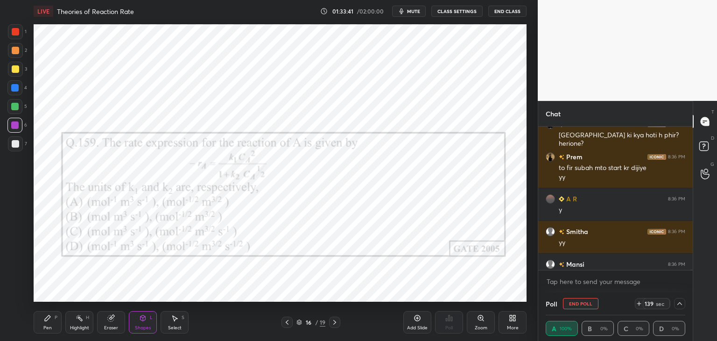
click at [690, 269] on div at bounding box center [690, 272] width 3 height 7
click at [690, 268] on div at bounding box center [690, 197] width 6 height 143
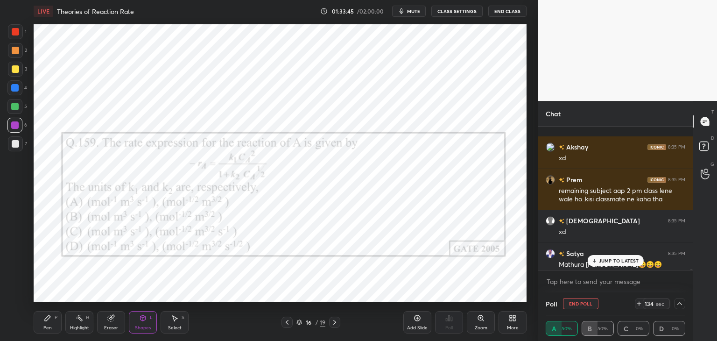
scroll to position [39730, 0]
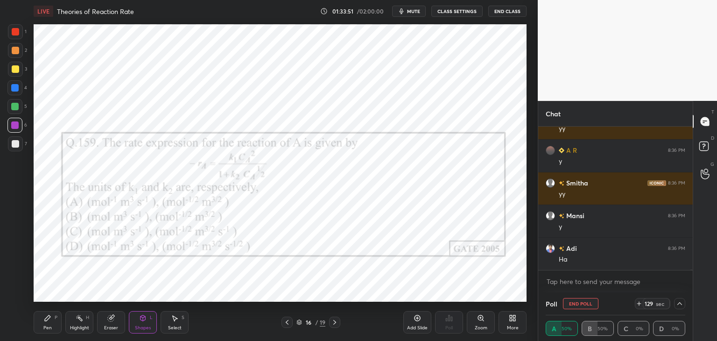
drag, startPoint x: 690, startPoint y: 269, endPoint x: 692, endPoint y: 280, distance: 11.7
click at [692, 280] on div "[PERSON_NAME] 8:36 PM punjab ki kya hoti h phir? herione? Prem 8:36 PM to fir s…" at bounding box center [615, 209] width 154 height 166
click at [679, 306] on icon at bounding box center [678, 302] width 7 height 7
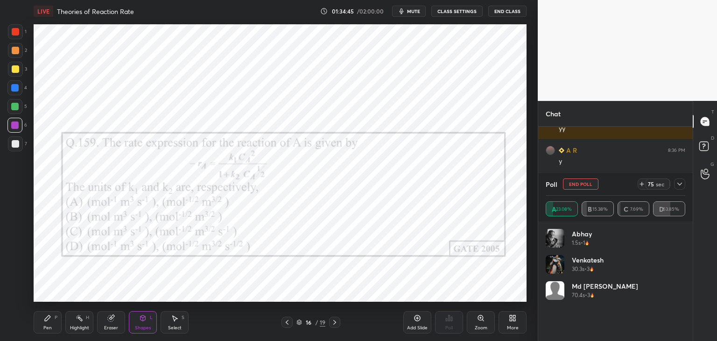
scroll to position [39941, 0]
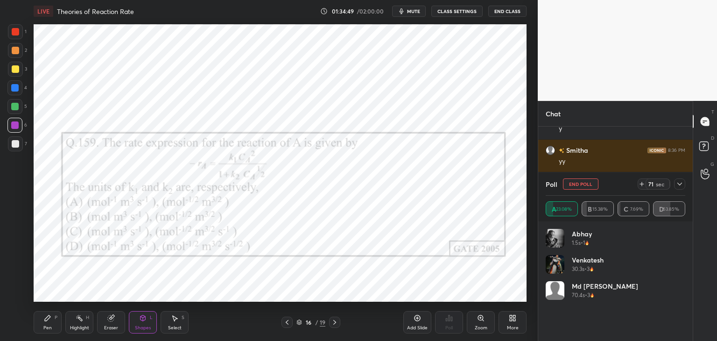
click at [676, 186] on icon at bounding box center [678, 183] width 7 height 7
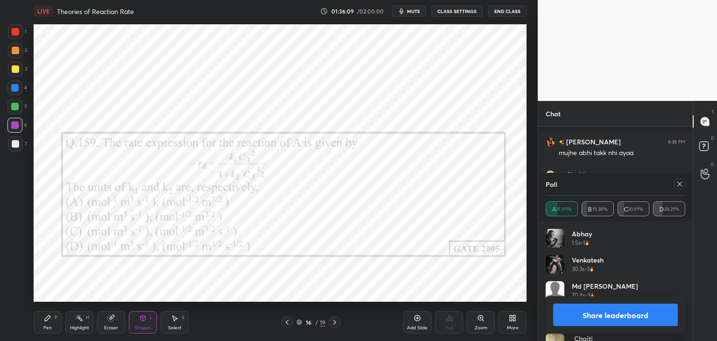
scroll to position [40154, 0]
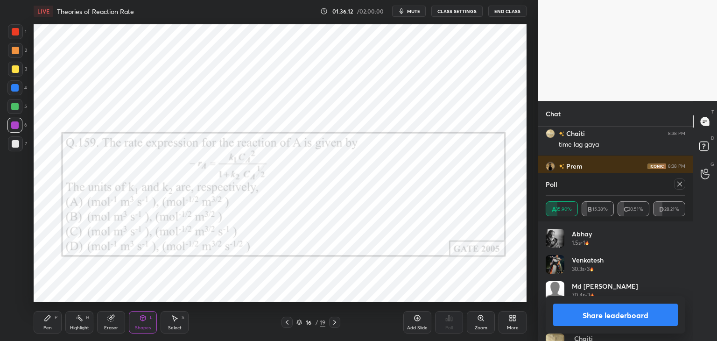
click at [680, 185] on icon at bounding box center [678, 183] width 7 height 7
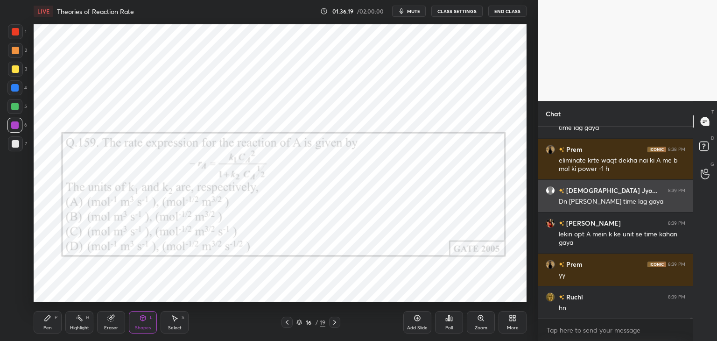
scroll to position [40203, 0]
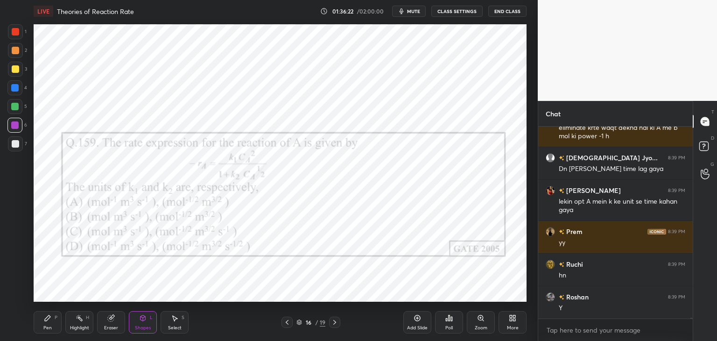
click at [414, 319] on icon at bounding box center [417, 318] width 6 height 6
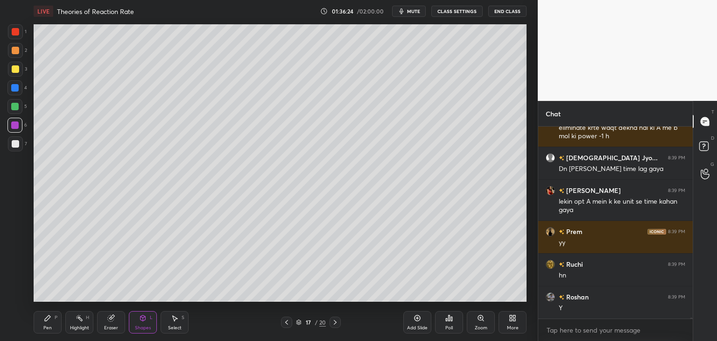
click at [9, 143] on div at bounding box center [15, 143] width 15 height 15
click at [15, 67] on div at bounding box center [15, 68] width 7 height 7
click at [47, 314] on icon at bounding box center [47, 317] width 7 height 7
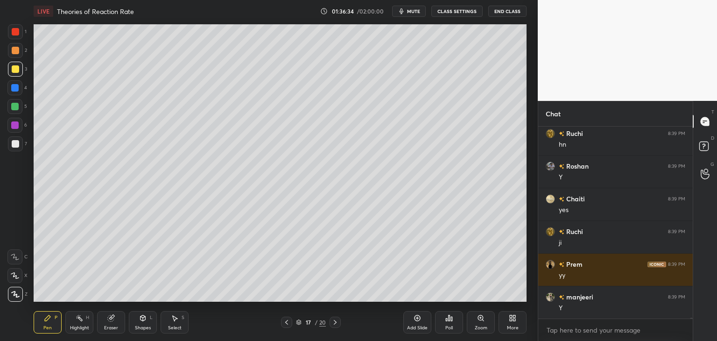
scroll to position [40367, 0]
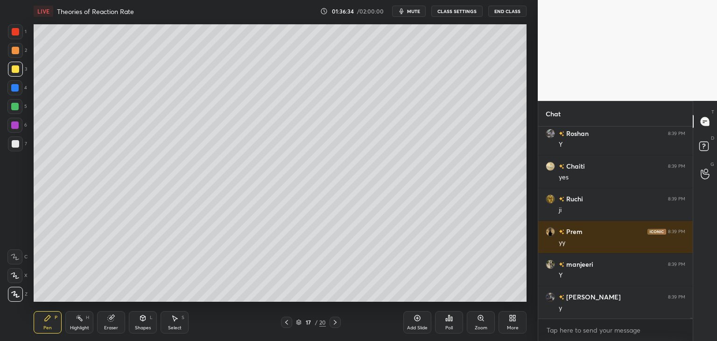
click at [285, 323] on icon at bounding box center [286, 321] width 7 height 7
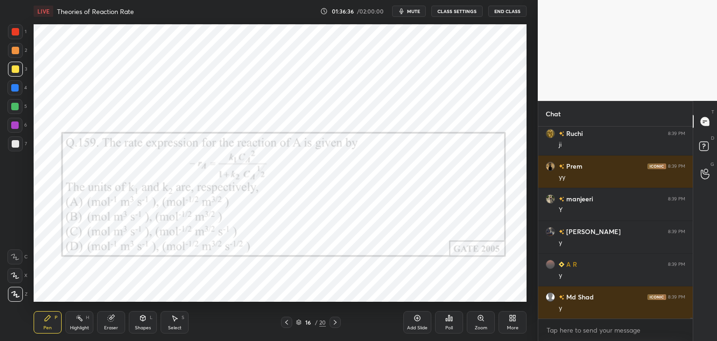
click at [336, 324] on icon at bounding box center [334, 321] width 7 height 7
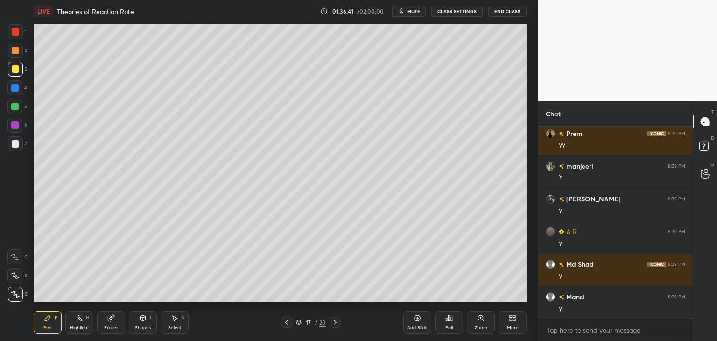
scroll to position [170, 152]
click at [286, 320] on icon at bounding box center [286, 321] width 7 height 7
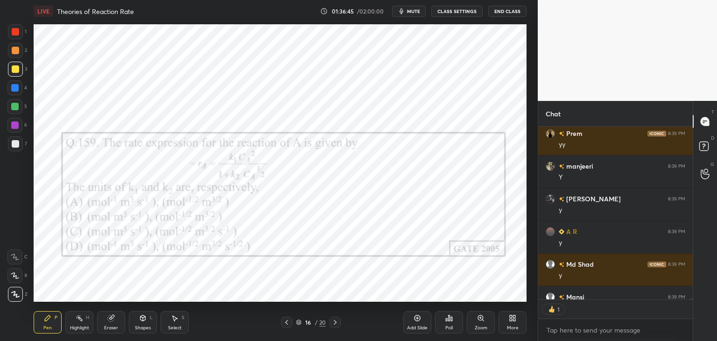
click at [337, 319] on icon at bounding box center [334, 321] width 7 height 7
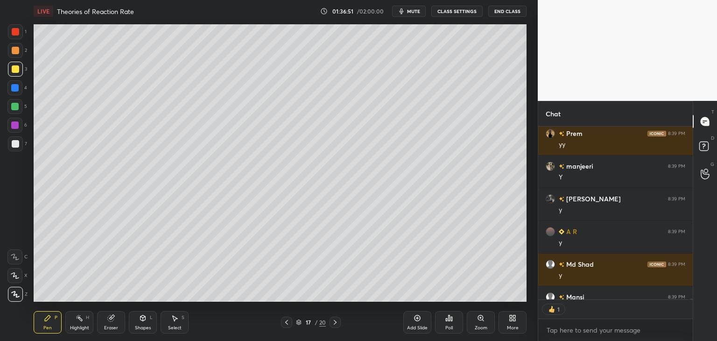
click at [141, 313] on div "Shapes L" at bounding box center [143, 322] width 28 height 22
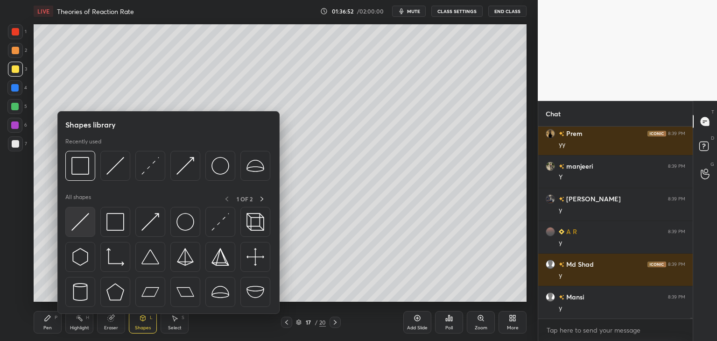
click at [83, 225] on img at bounding box center [80, 222] width 18 height 18
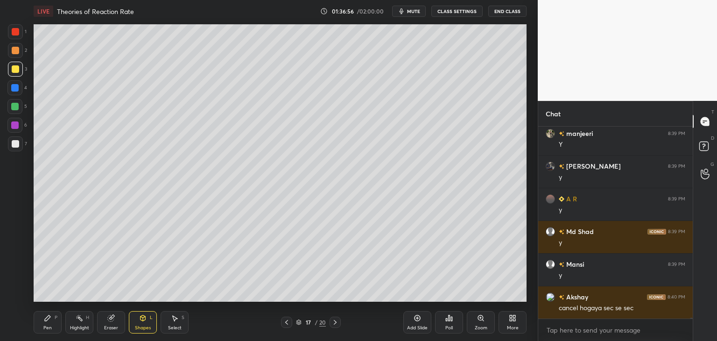
click at [287, 321] on icon at bounding box center [286, 321] width 7 height 7
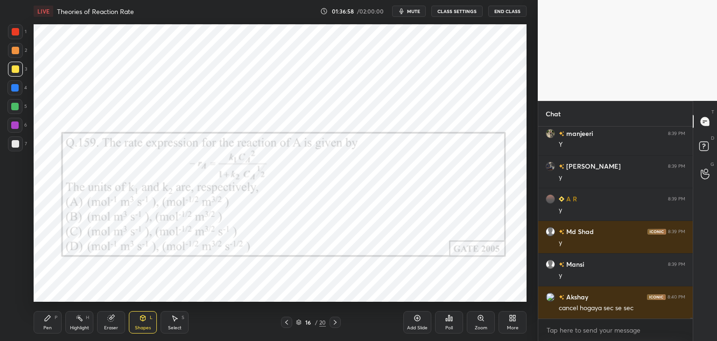
click at [334, 323] on icon at bounding box center [334, 321] width 7 height 7
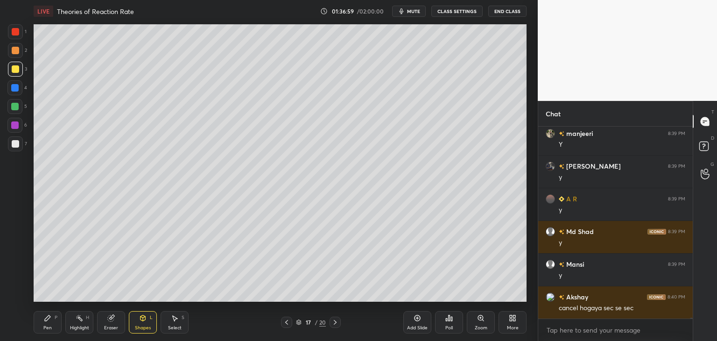
click at [52, 320] on div "Pen P" at bounding box center [48, 322] width 28 height 22
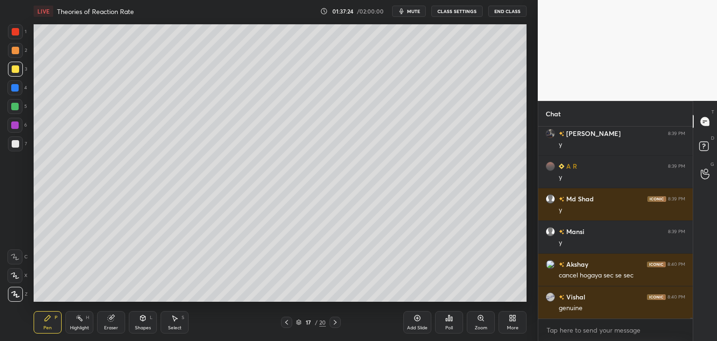
click at [15, 146] on div at bounding box center [15, 143] width 7 height 7
click at [290, 321] on div at bounding box center [286, 321] width 11 height 11
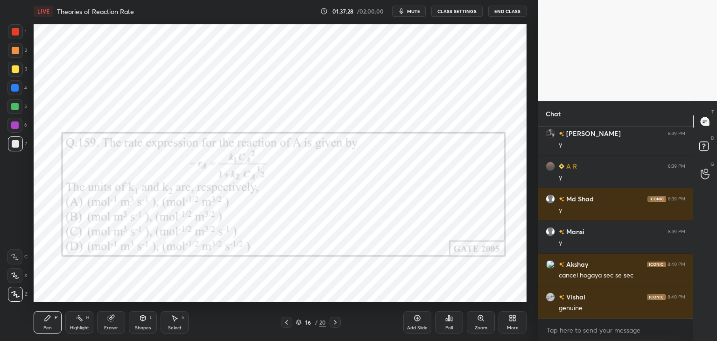
click at [336, 320] on icon at bounding box center [334, 321] width 7 height 7
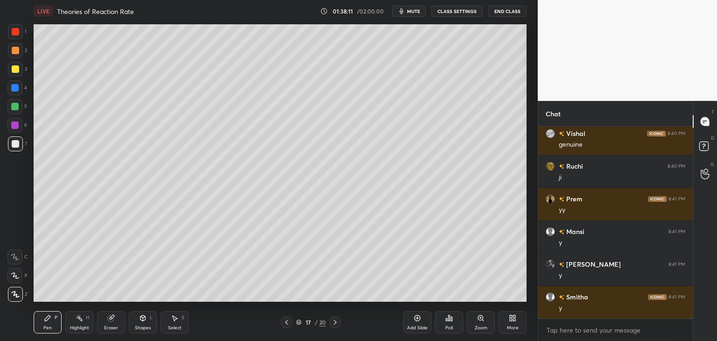
scroll to position [40726, 0]
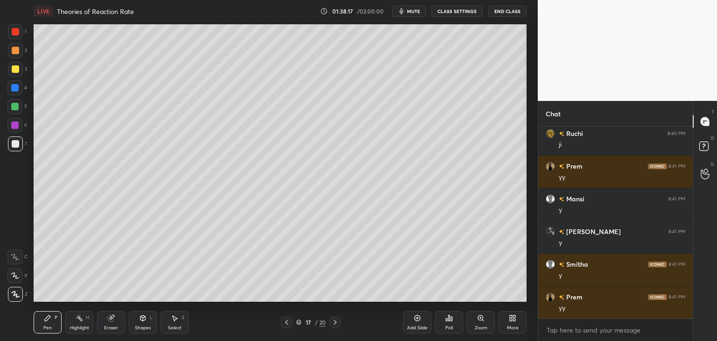
click at [179, 312] on div "Select S" at bounding box center [174, 322] width 28 height 22
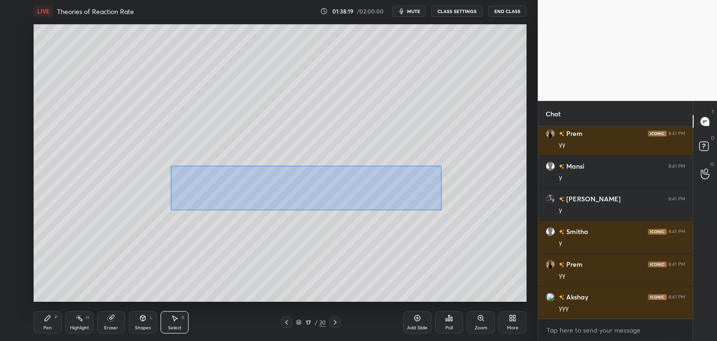
drag, startPoint x: 171, startPoint y: 166, endPoint x: 422, endPoint y: 207, distance: 254.3
click at [441, 209] on div "0 ° Undo Copy Duplicate Duplicate to new slide Delete" at bounding box center [280, 162] width 493 height 277
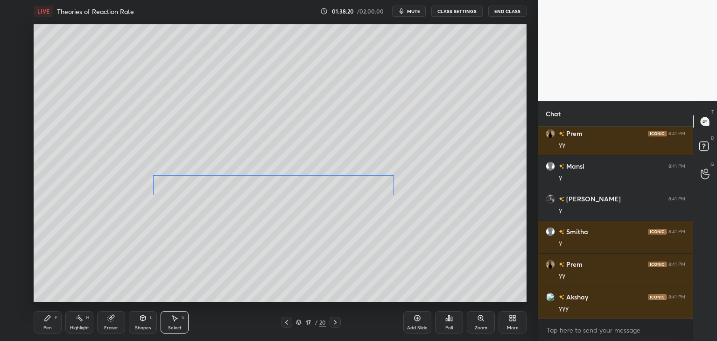
drag, startPoint x: 358, startPoint y: 188, endPoint x: 328, endPoint y: 192, distance: 30.1
click at [328, 190] on div "0 ° Undo Copy Duplicate Duplicate to new slide Delete" at bounding box center [280, 162] width 493 height 277
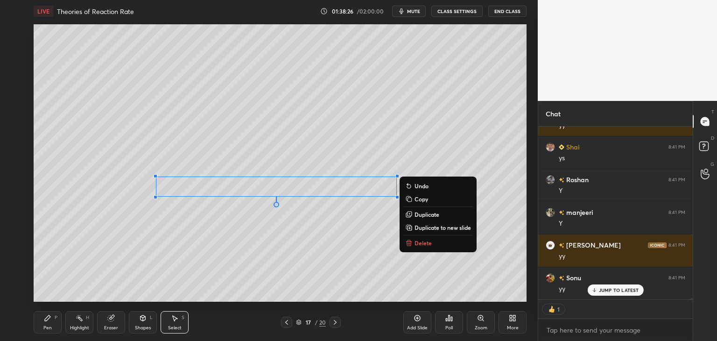
scroll to position [41038, 0]
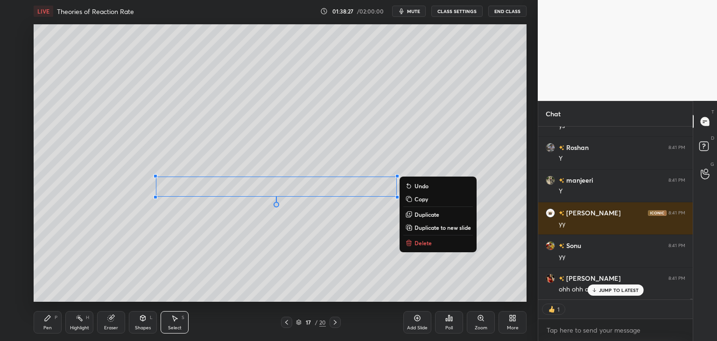
click at [329, 230] on div "0 ° Undo Copy Duplicate Duplicate to new slide Delete" at bounding box center [280, 162] width 493 height 277
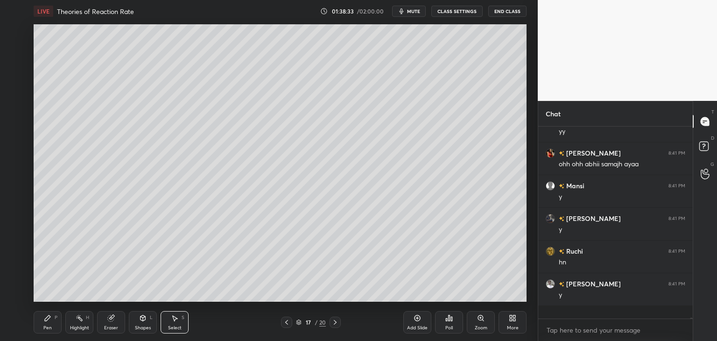
scroll to position [189, 152]
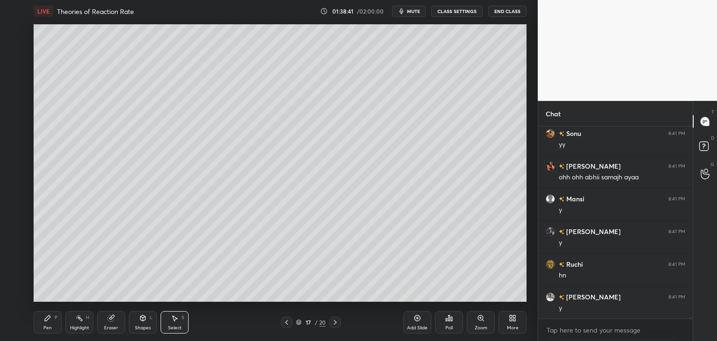
click at [411, 326] on div "Add Slide" at bounding box center [417, 327] width 21 height 5
click at [47, 323] on div "Pen P" at bounding box center [48, 322] width 28 height 22
click at [15, 65] on div at bounding box center [15, 68] width 7 height 7
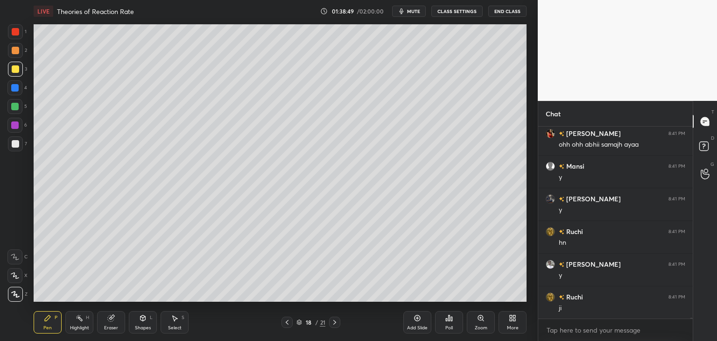
scroll to position [41216, 0]
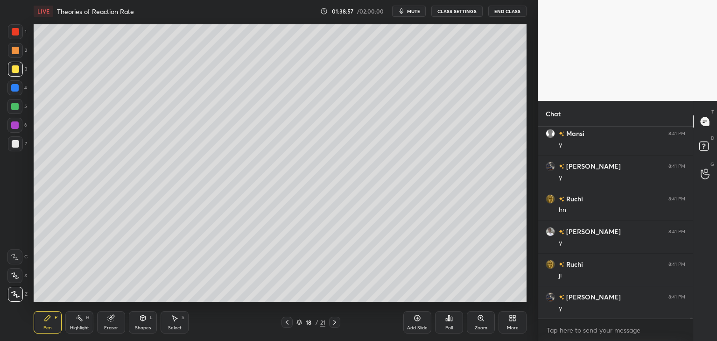
click at [21, 140] on div at bounding box center [15, 143] width 15 height 15
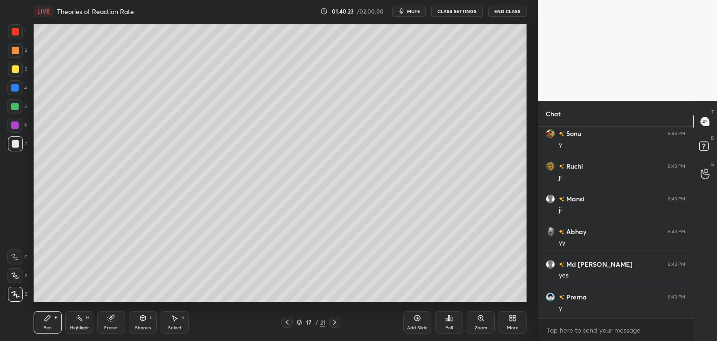
drag, startPoint x: 119, startPoint y: 318, endPoint x: 125, endPoint y: 318, distance: 5.6
click at [119, 318] on div "Eraser" at bounding box center [111, 322] width 28 height 22
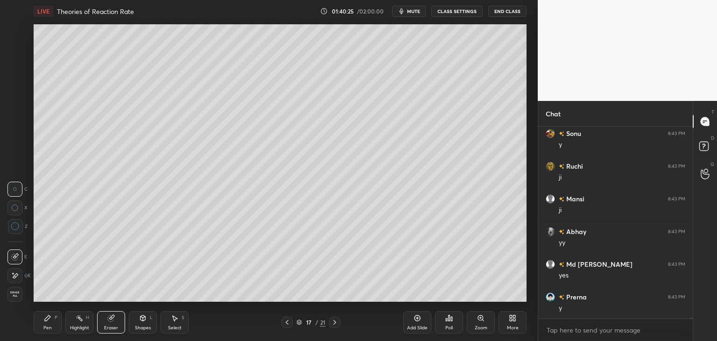
click at [47, 323] on div "Pen P" at bounding box center [48, 322] width 28 height 22
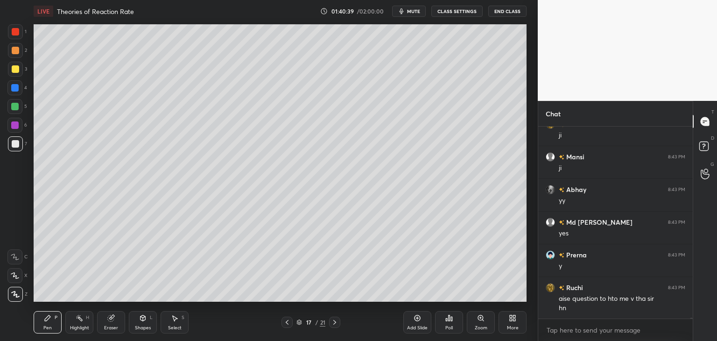
scroll to position [42082, 0]
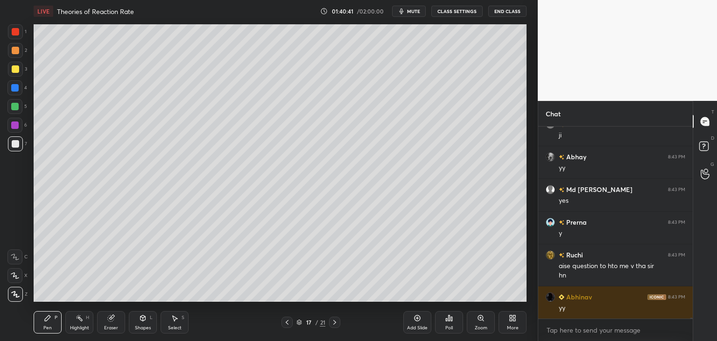
click at [415, 319] on icon at bounding box center [416, 317] width 7 height 7
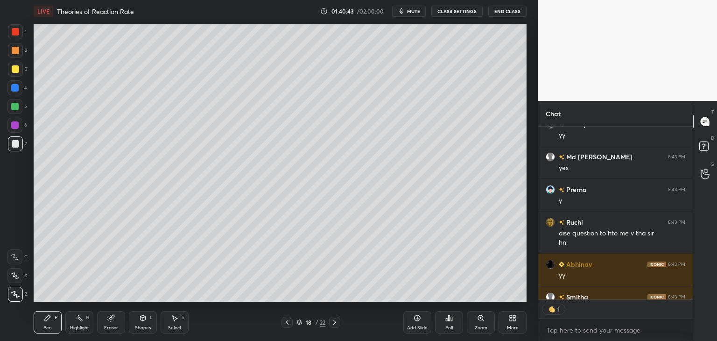
scroll to position [3, 3]
click at [113, 320] on icon at bounding box center [111, 318] width 6 height 6
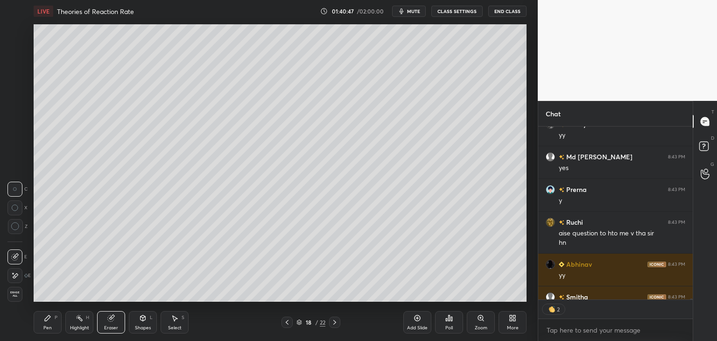
scroll to position [42167, 0]
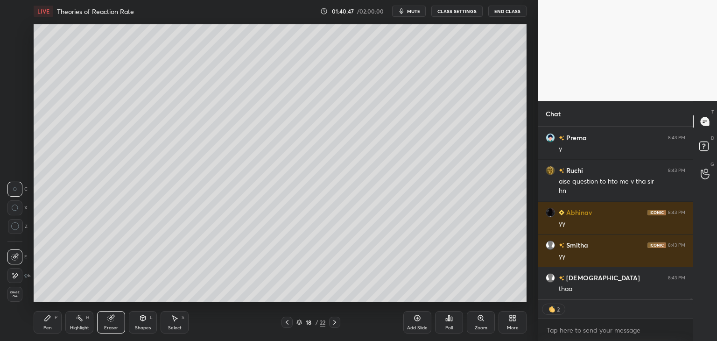
click at [49, 320] on icon at bounding box center [47, 317] width 7 height 7
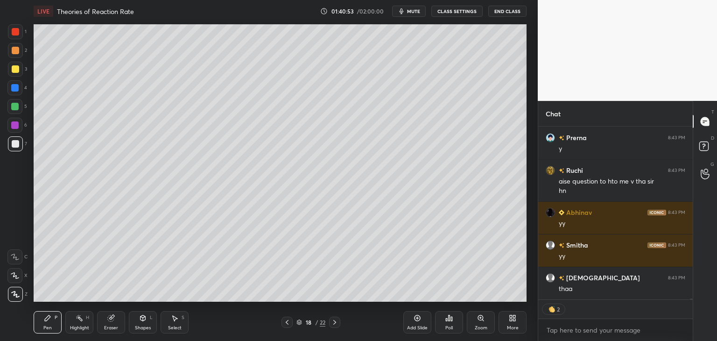
click at [288, 323] on icon at bounding box center [286, 321] width 7 height 7
click at [334, 325] on icon at bounding box center [334, 321] width 7 height 7
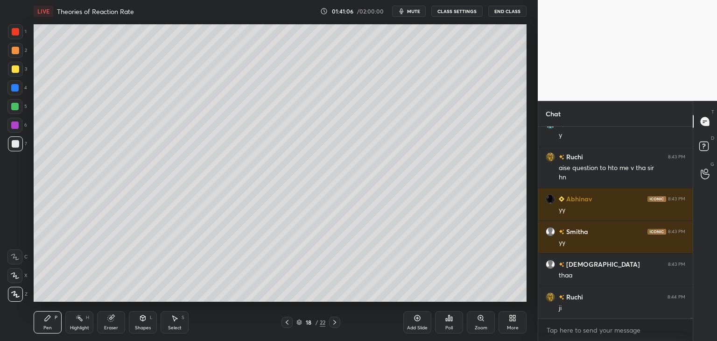
scroll to position [42213, 0]
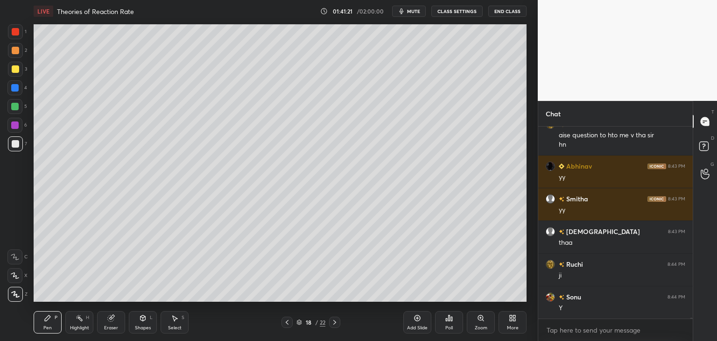
click at [113, 327] on div "Eraser" at bounding box center [111, 327] width 14 height 5
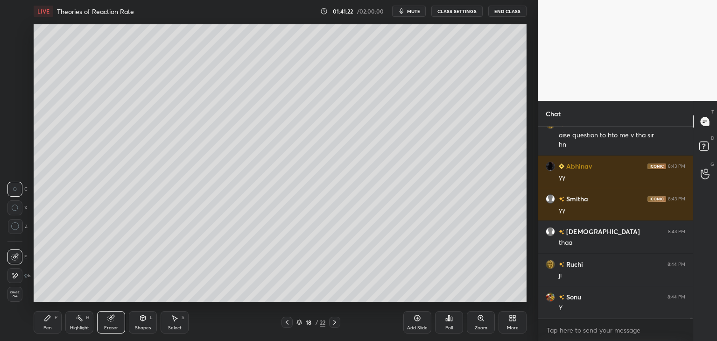
click at [52, 323] on div "Pen P" at bounding box center [48, 322] width 28 height 22
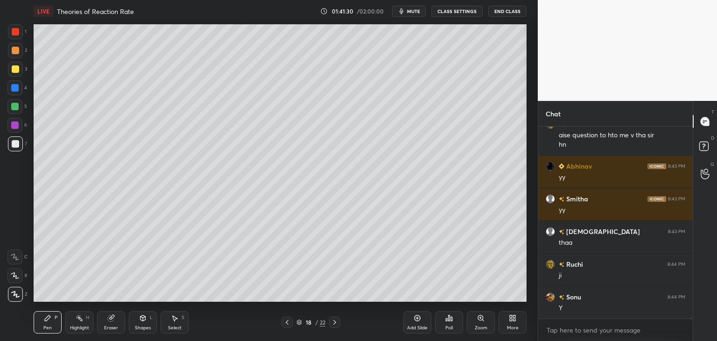
scroll to position [42246, 0]
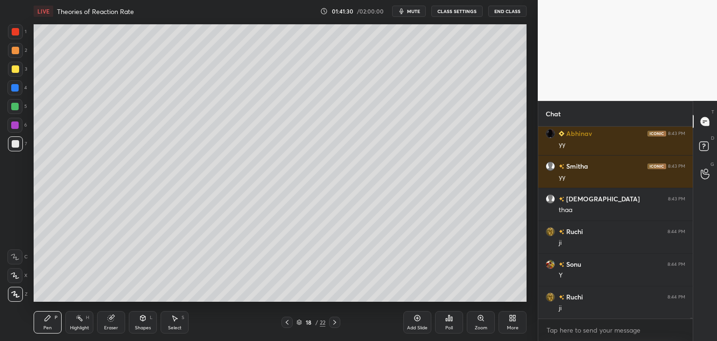
click at [286, 319] on icon at bounding box center [286, 321] width 7 height 7
click at [287, 320] on icon at bounding box center [286, 321] width 7 height 7
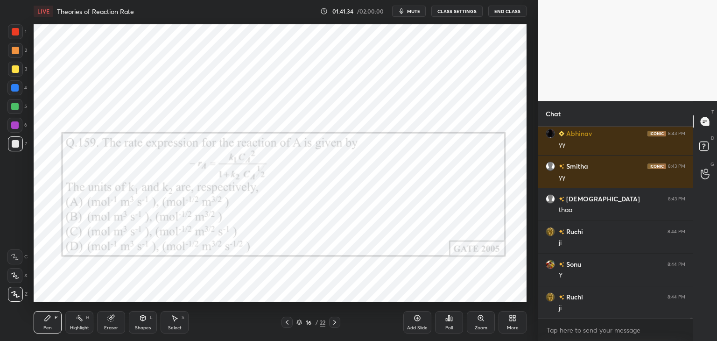
click at [335, 320] on icon at bounding box center [334, 321] width 7 height 7
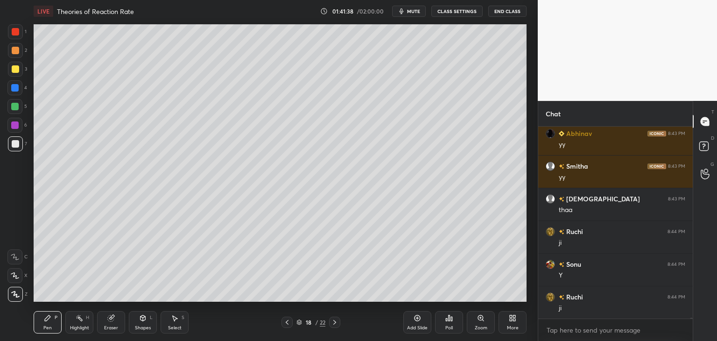
scroll to position [42287, 0]
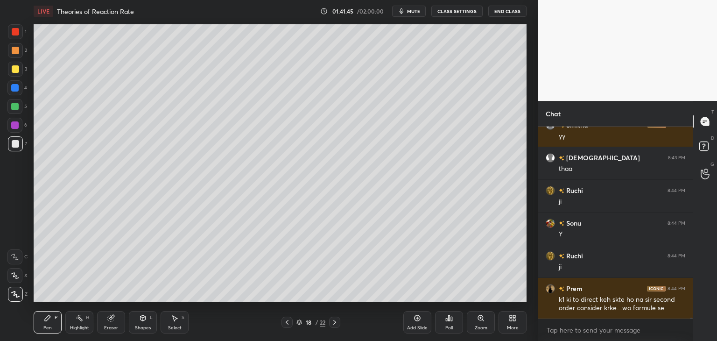
click at [172, 325] on div "Select" at bounding box center [175, 327] width 14 height 5
click at [49, 320] on icon at bounding box center [47, 317] width 7 height 7
click at [179, 323] on div "Select S" at bounding box center [174, 322] width 28 height 22
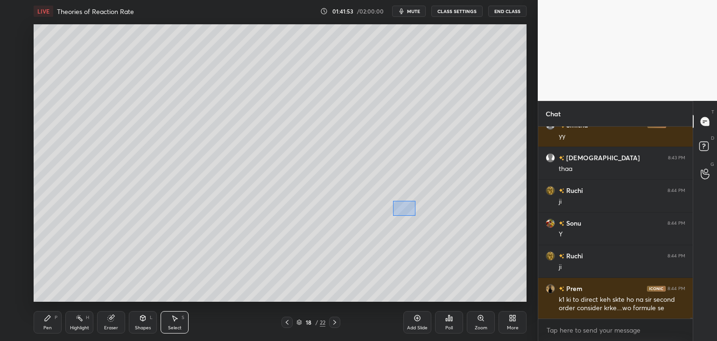
drag, startPoint x: 396, startPoint y: 206, endPoint x: 428, endPoint y: 223, distance: 36.3
click at [428, 223] on div "0 ° Undo Copy Duplicate Duplicate to new slide Delete" at bounding box center [280, 162] width 493 height 277
drag, startPoint x: 406, startPoint y: 212, endPoint x: 440, endPoint y: 212, distance: 33.6
click at [440, 212] on div "0 ° Undo Copy Duplicate Duplicate to new slide Delete" at bounding box center [280, 162] width 493 height 277
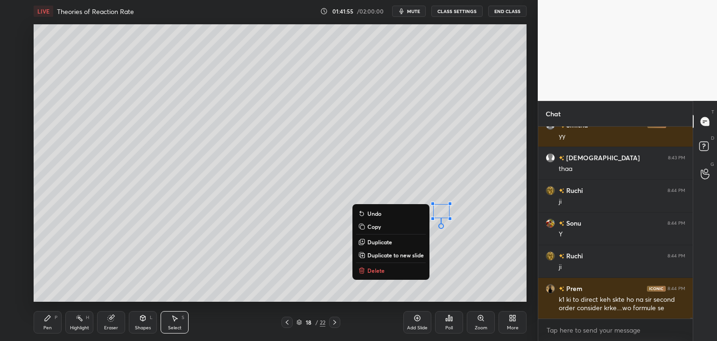
click at [41, 318] on div "Pen P" at bounding box center [48, 322] width 28 height 22
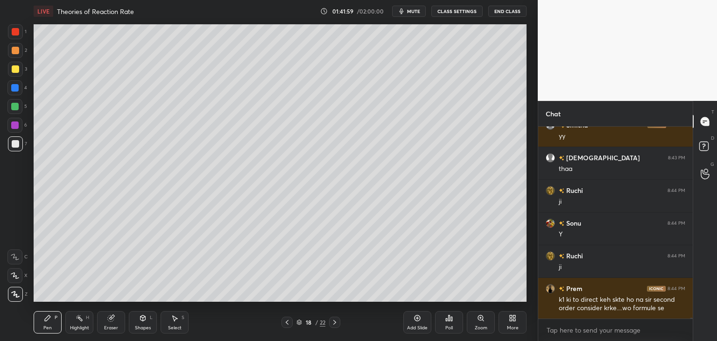
scroll to position [42319, 0]
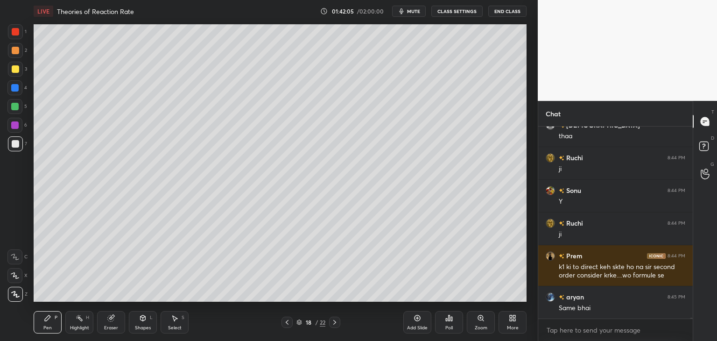
click at [284, 323] on icon at bounding box center [286, 321] width 7 height 7
click at [284, 322] on icon at bounding box center [286, 321] width 7 height 7
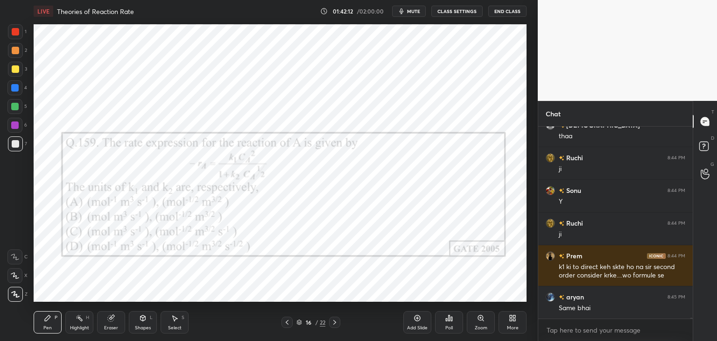
click at [12, 125] on div at bounding box center [14, 124] width 7 height 7
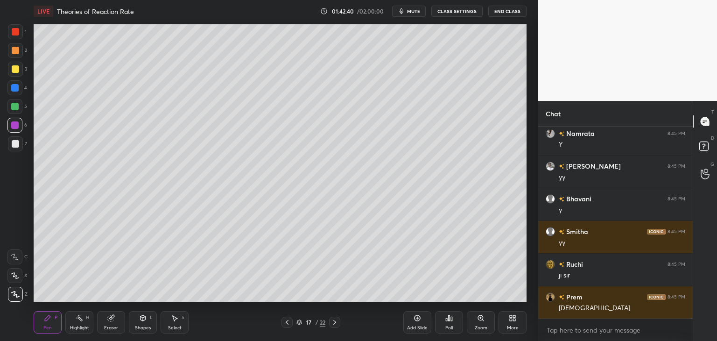
scroll to position [42744, 0]
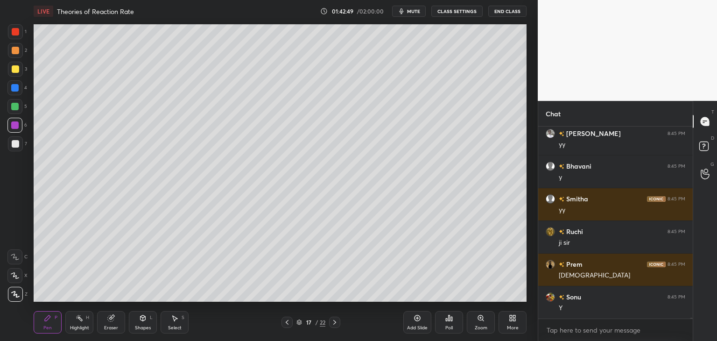
drag, startPoint x: 14, startPoint y: 145, endPoint x: 26, endPoint y: 150, distance: 13.2
click at [14, 145] on div at bounding box center [15, 143] width 7 height 7
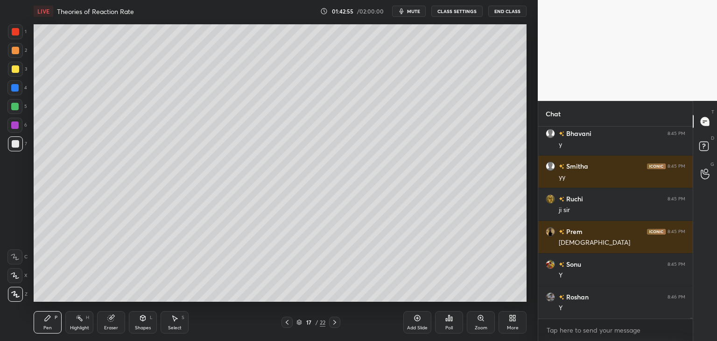
click at [336, 322] on icon at bounding box center [334, 321] width 7 height 7
click at [414, 323] on div "Add Slide" at bounding box center [417, 322] width 28 height 22
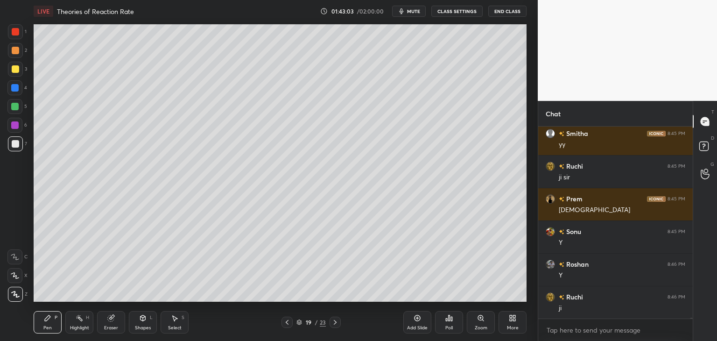
scroll to position [42842, 0]
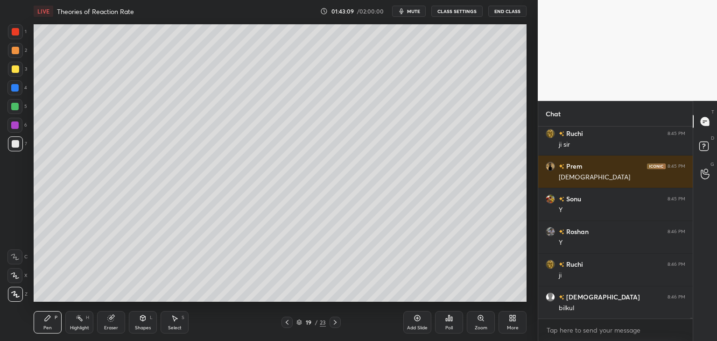
click at [289, 320] on icon at bounding box center [286, 321] width 7 height 7
click at [288, 321] on icon at bounding box center [286, 321] width 7 height 7
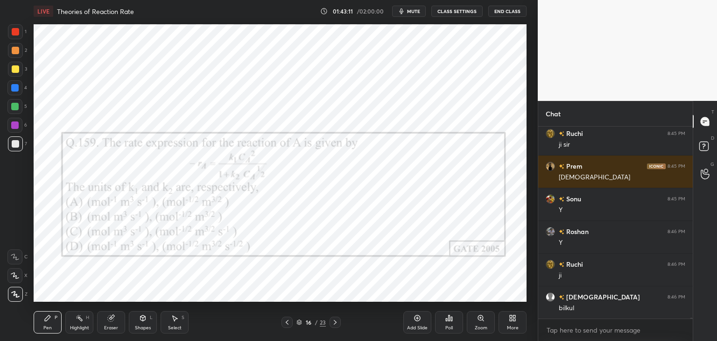
click at [333, 320] on icon at bounding box center [334, 321] width 7 height 7
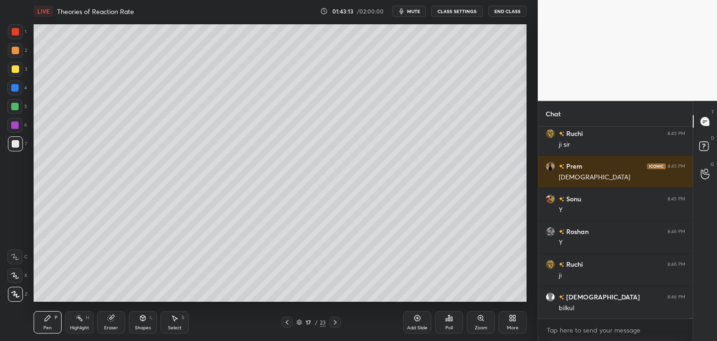
click at [337, 325] on icon at bounding box center [334, 321] width 7 height 7
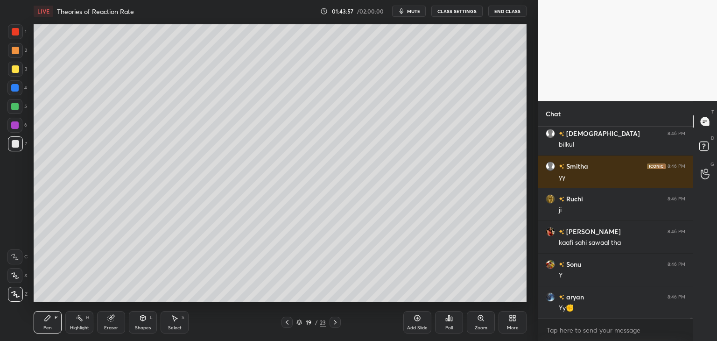
scroll to position [43038, 0]
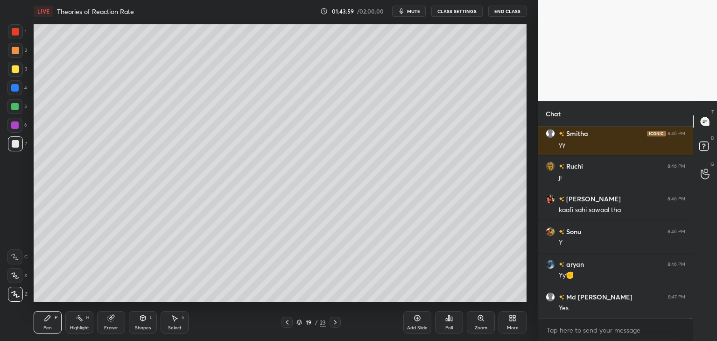
click at [144, 320] on icon at bounding box center [142, 318] width 5 height 6
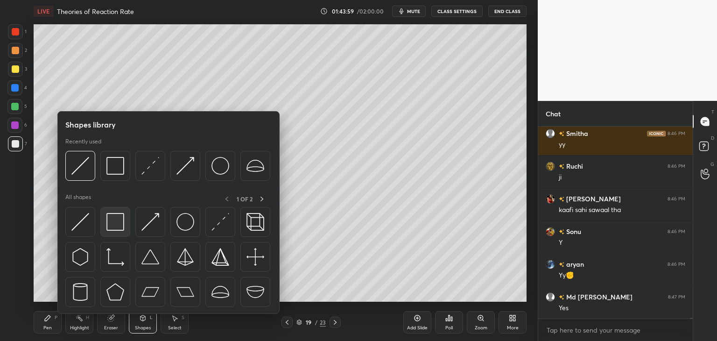
click at [115, 230] on img at bounding box center [115, 222] width 18 height 18
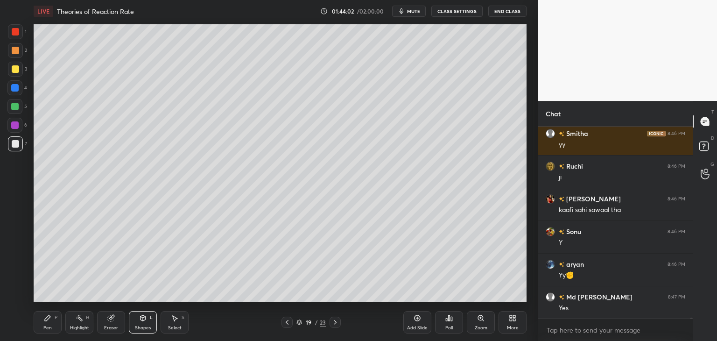
click at [284, 322] on icon at bounding box center [286, 321] width 7 height 7
click at [285, 323] on icon at bounding box center [286, 321] width 7 height 7
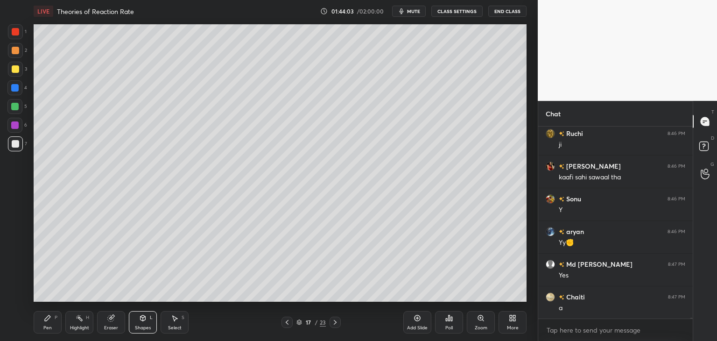
click at [286, 321] on icon at bounding box center [286, 321] width 7 height 7
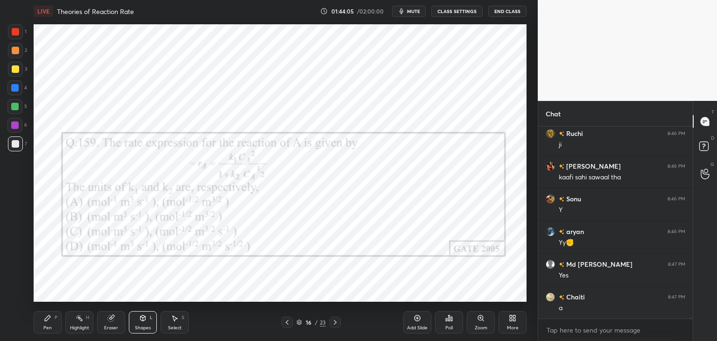
click at [49, 325] on div "Pen" at bounding box center [47, 327] width 8 height 5
click at [11, 127] on div at bounding box center [14, 124] width 7 height 7
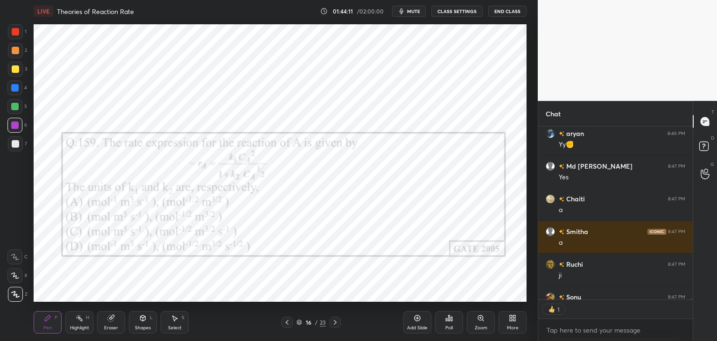
scroll to position [43220, 0]
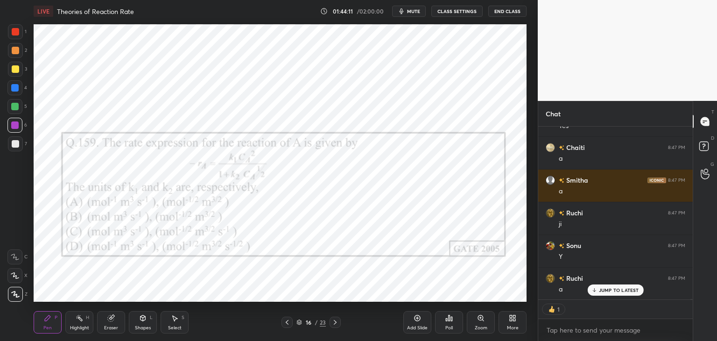
click at [112, 324] on div "Eraser" at bounding box center [111, 322] width 28 height 22
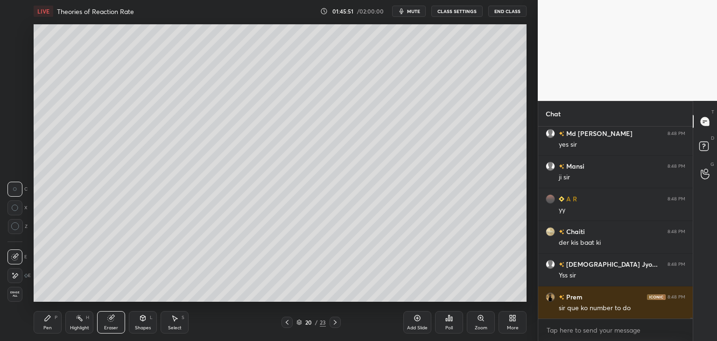
scroll to position [3, 3]
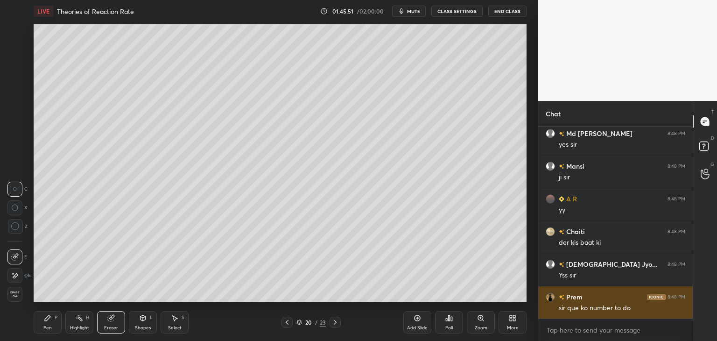
click at [606, 292] on div "Satya 8:48 PM Ok [PERSON_NAME] 8:48 PM ji [PERSON_NAME] 8:48 PM Y Satya 8:48 PM…" at bounding box center [615, 222] width 154 height 192
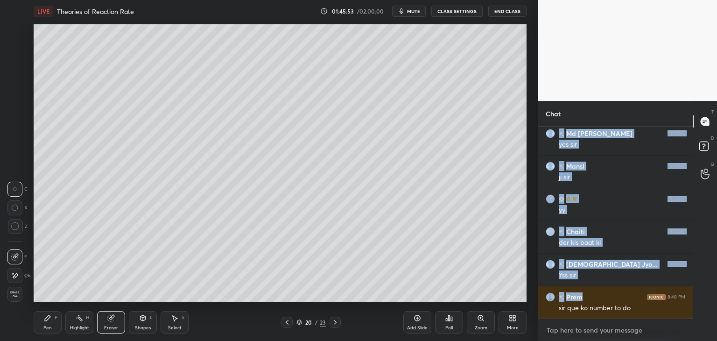
click at [571, 333] on textarea at bounding box center [614, 329] width 139 height 15
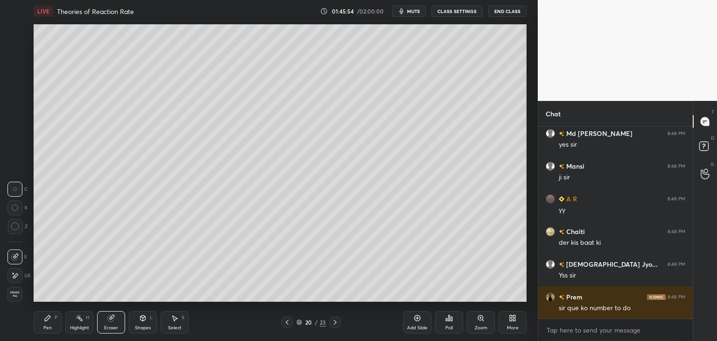
click at [285, 320] on icon at bounding box center [286, 321] width 7 height 7
click at [287, 320] on icon at bounding box center [286, 322] width 3 height 5
click at [287, 321] on icon at bounding box center [286, 321] width 7 height 7
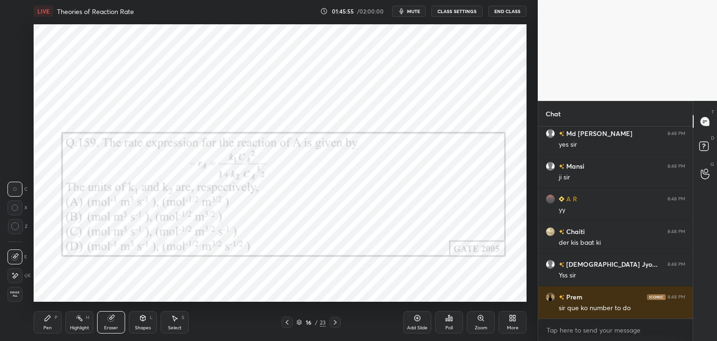
click at [287, 321] on icon at bounding box center [286, 321] width 7 height 7
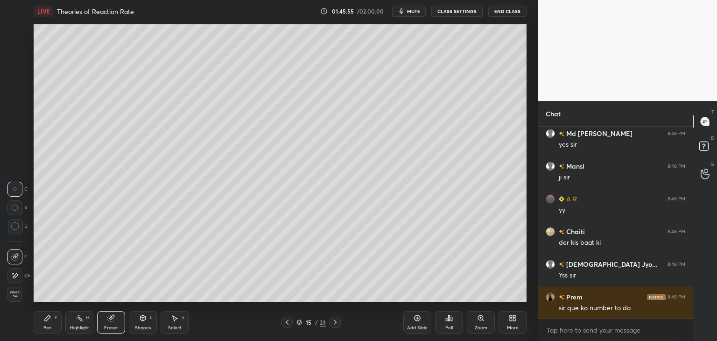
click at [288, 321] on icon at bounding box center [286, 321] width 7 height 7
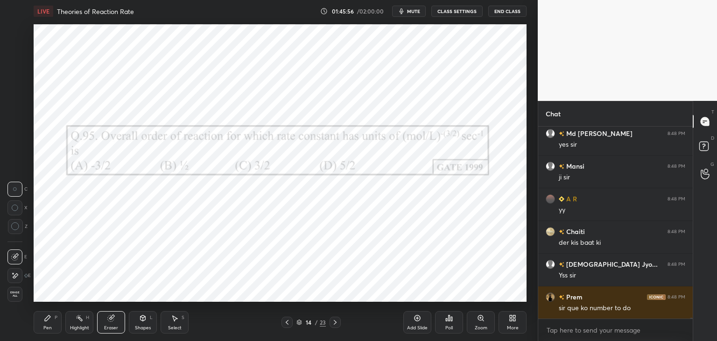
click at [288, 321] on icon at bounding box center [286, 321] width 7 height 7
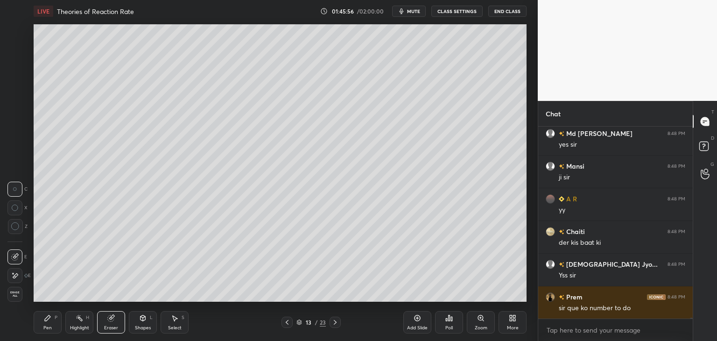
click at [288, 322] on icon at bounding box center [286, 321] width 7 height 7
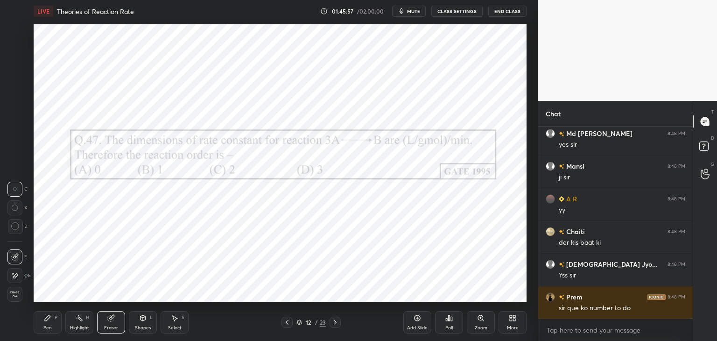
click at [335, 324] on icon at bounding box center [334, 321] width 7 height 7
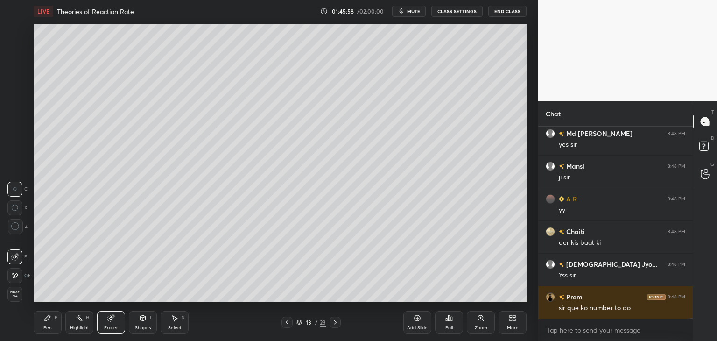
scroll to position [44516, 0]
click at [336, 323] on icon at bounding box center [334, 321] width 7 height 7
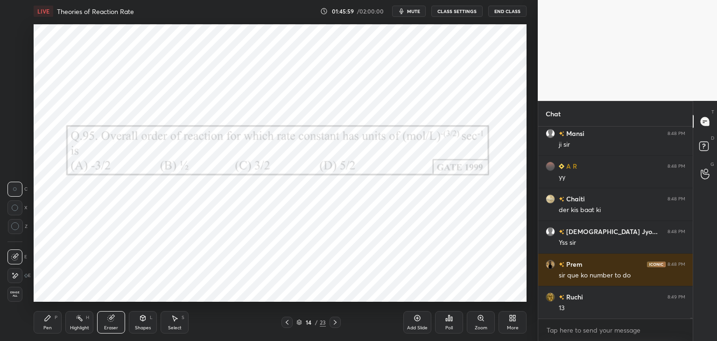
scroll to position [44548, 0]
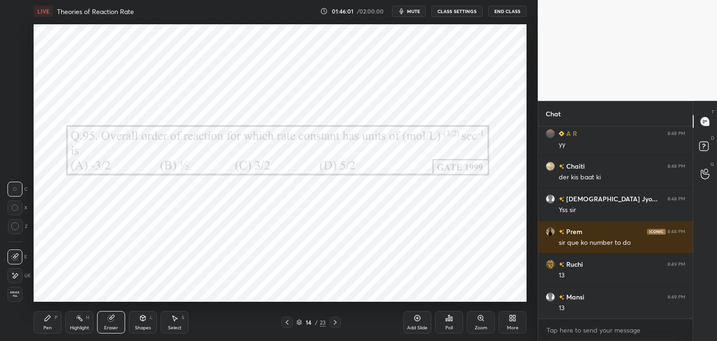
click at [45, 318] on icon at bounding box center [47, 317] width 7 height 7
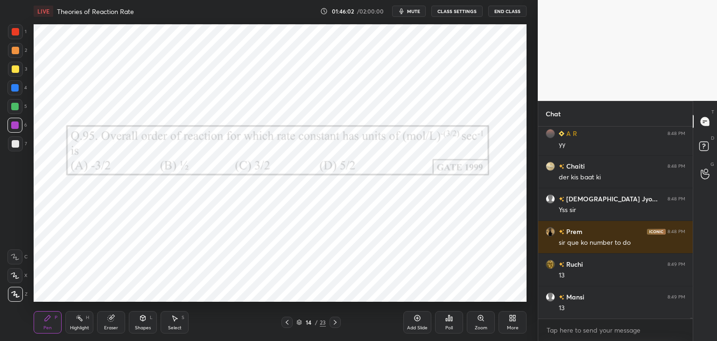
click at [19, 32] on div at bounding box center [15, 31] width 7 height 7
click at [334, 323] on icon at bounding box center [334, 321] width 7 height 7
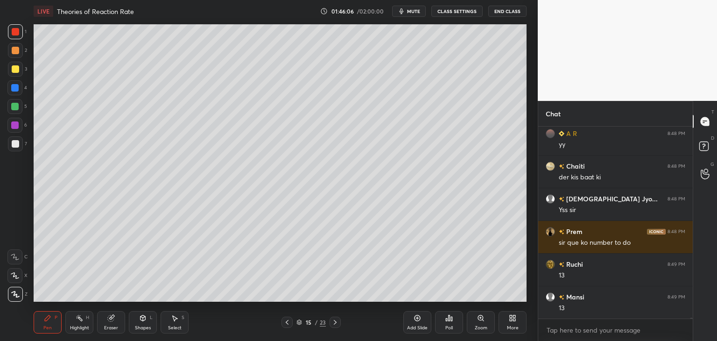
click at [336, 322] on icon at bounding box center [334, 321] width 7 height 7
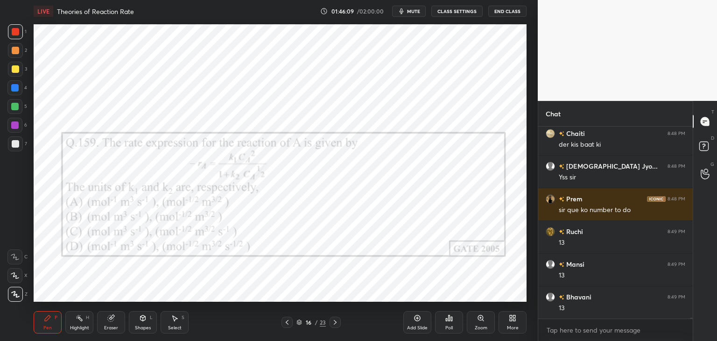
scroll to position [44614, 0]
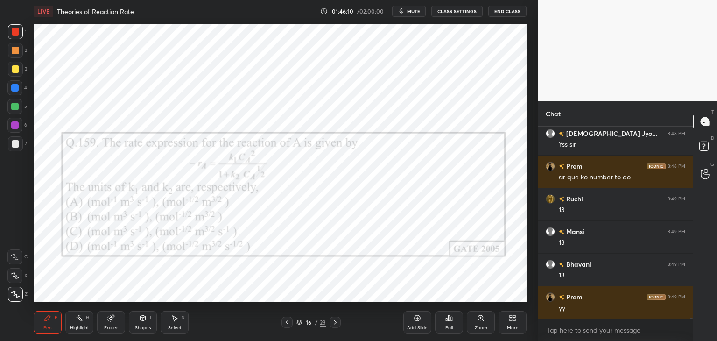
click at [337, 324] on icon at bounding box center [334, 321] width 7 height 7
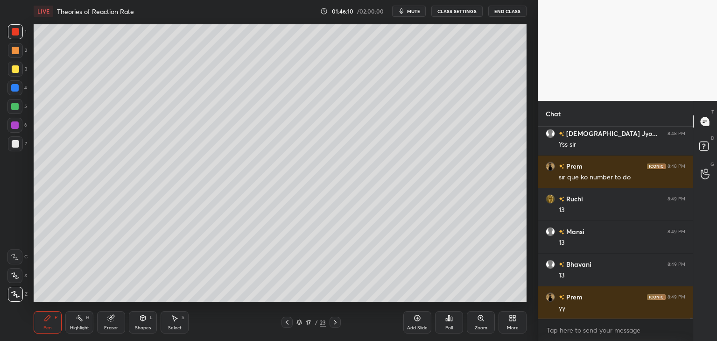
click at [337, 323] on icon at bounding box center [334, 321] width 7 height 7
click at [506, 325] on div "More" at bounding box center [512, 322] width 28 height 22
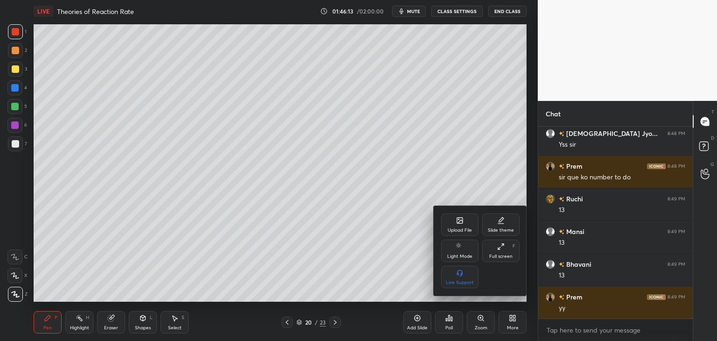
click at [460, 230] on div "Upload File" at bounding box center [459, 230] width 24 height 5
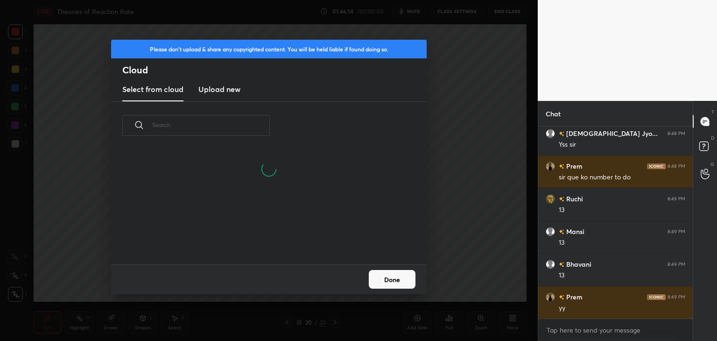
click at [225, 93] on h3 "Upload new" at bounding box center [219, 88] width 42 height 11
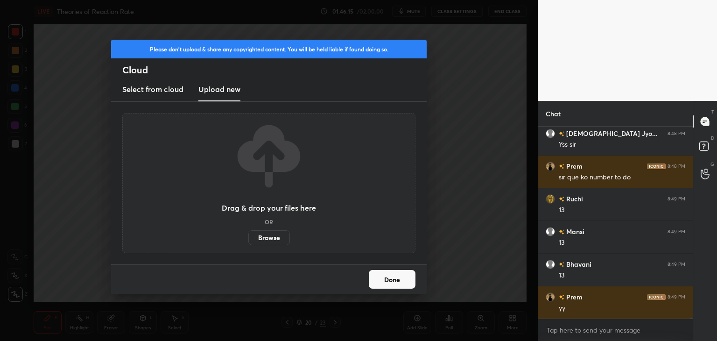
scroll to position [44646, 0]
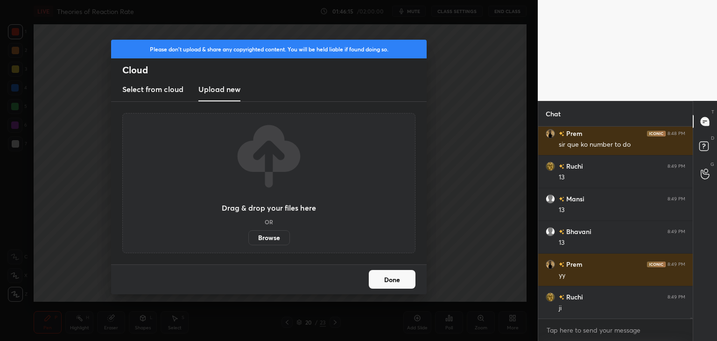
click at [263, 237] on label "Browse" at bounding box center [269, 237] width 42 height 15
click at [248, 237] on input "Browse" at bounding box center [248, 237] width 0 height 15
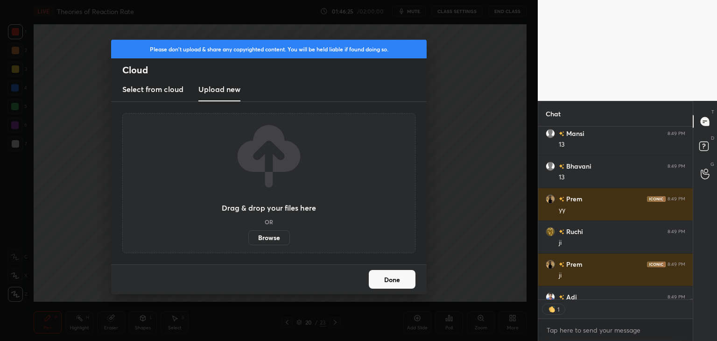
scroll to position [44763, 0]
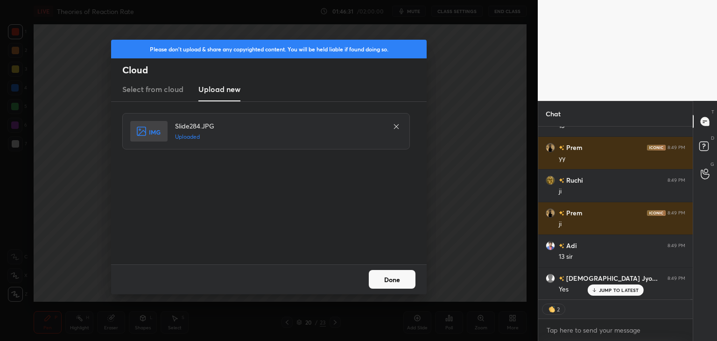
click at [397, 282] on button "Done" at bounding box center [392, 279] width 47 height 19
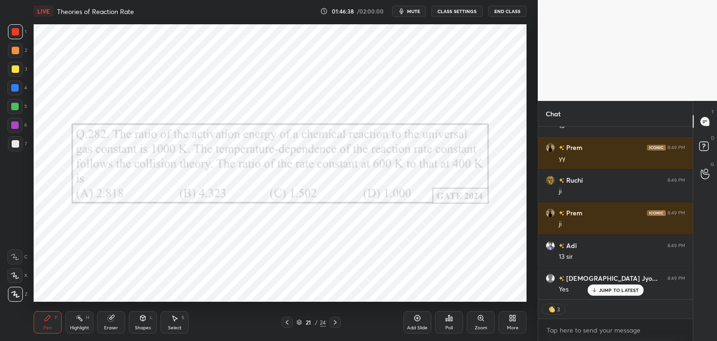
click at [285, 319] on icon at bounding box center [286, 321] width 7 height 7
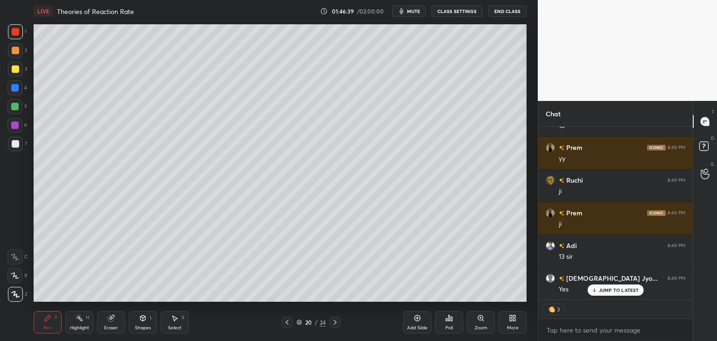
click at [509, 325] on div "More" at bounding box center [513, 327] width 12 height 5
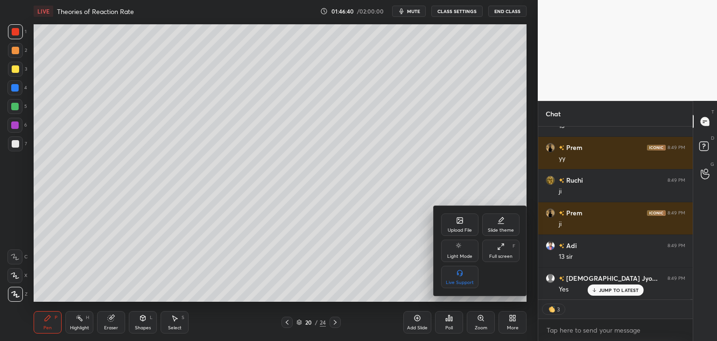
click at [460, 224] on div "Upload File" at bounding box center [459, 224] width 37 height 22
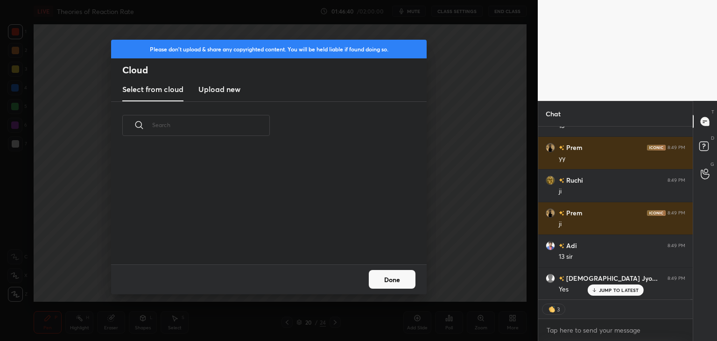
scroll to position [115, 299]
click at [236, 92] on h3 "Upload new" at bounding box center [219, 88] width 42 height 11
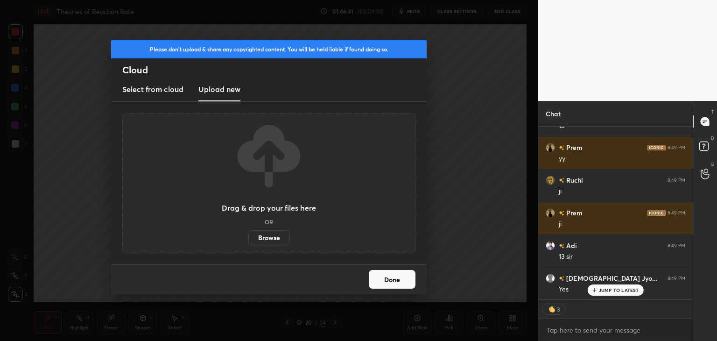
click at [261, 237] on label "Browse" at bounding box center [269, 237] width 42 height 15
click at [248, 237] on input "Browse" at bounding box center [248, 237] width 0 height 15
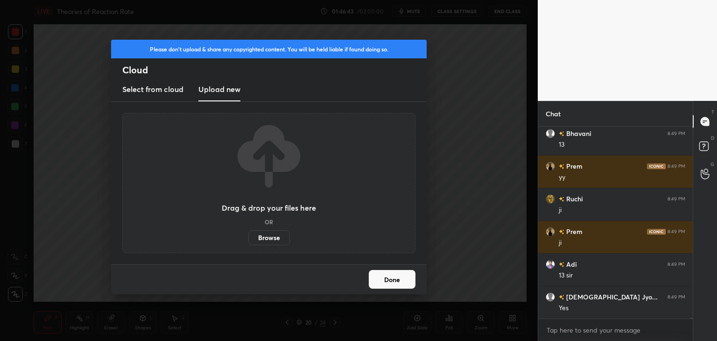
scroll to position [3, 3]
type textarea "x"
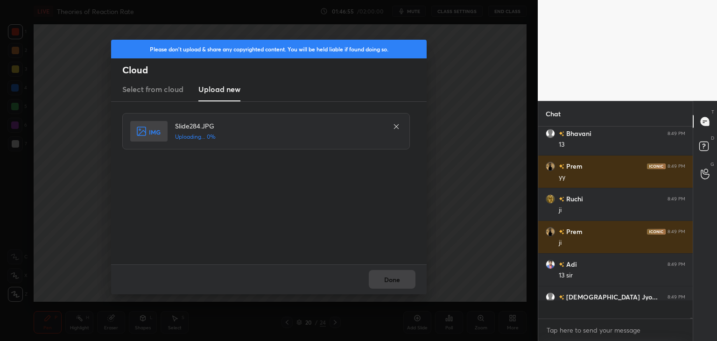
scroll to position [189, 152]
click at [381, 283] on button "Done" at bounding box center [392, 279] width 47 height 19
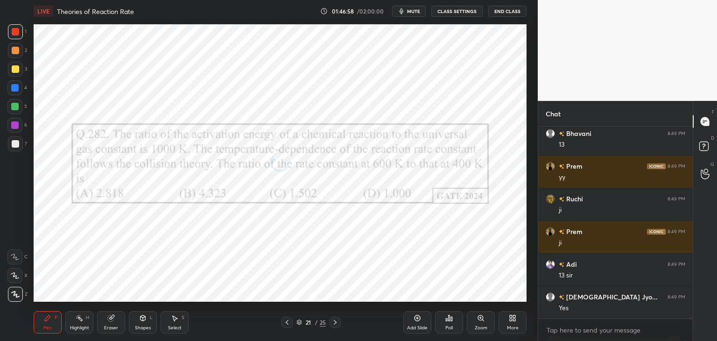
scroll to position [44777, 0]
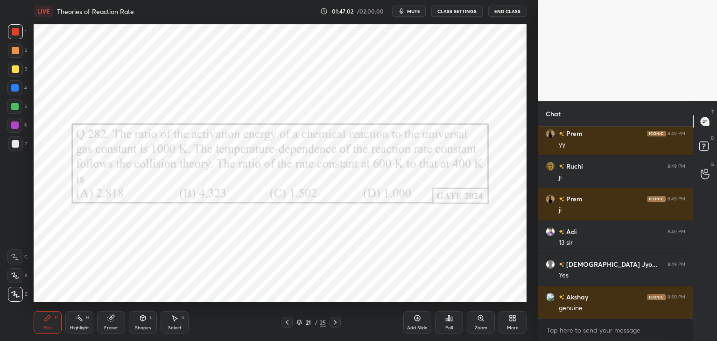
click at [285, 323] on icon at bounding box center [286, 321] width 7 height 7
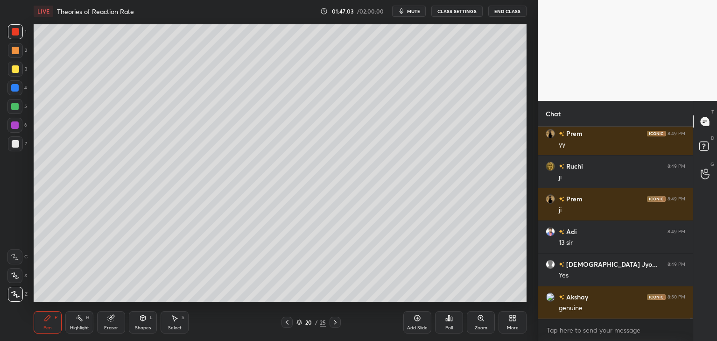
click at [505, 323] on div "More" at bounding box center [512, 322] width 28 height 22
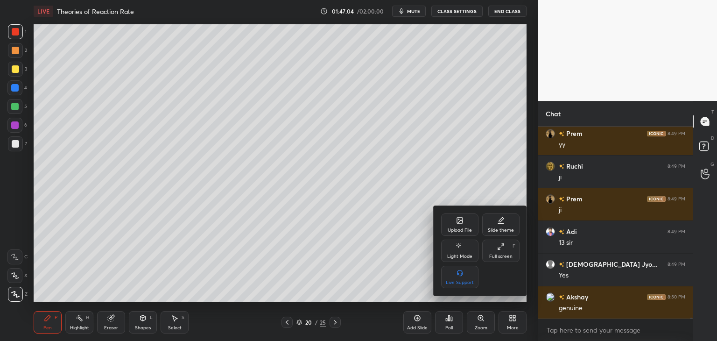
click at [452, 225] on div "Upload File" at bounding box center [459, 224] width 37 height 22
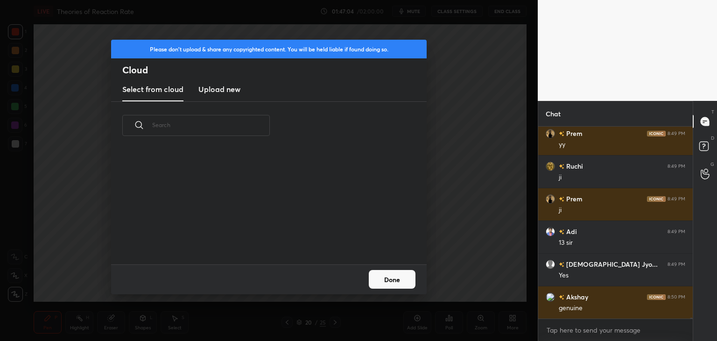
scroll to position [44809, 0]
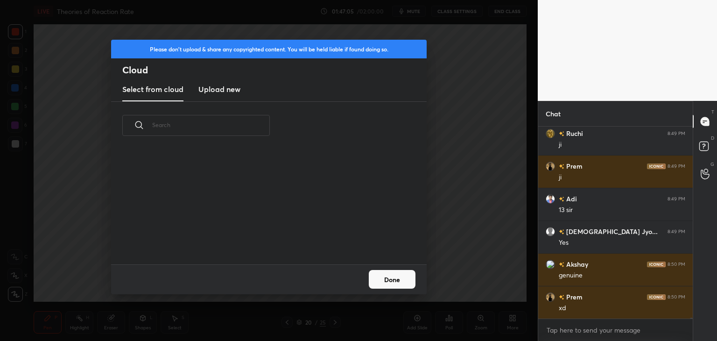
click at [225, 82] on new "Upload new" at bounding box center [219, 89] width 42 height 23
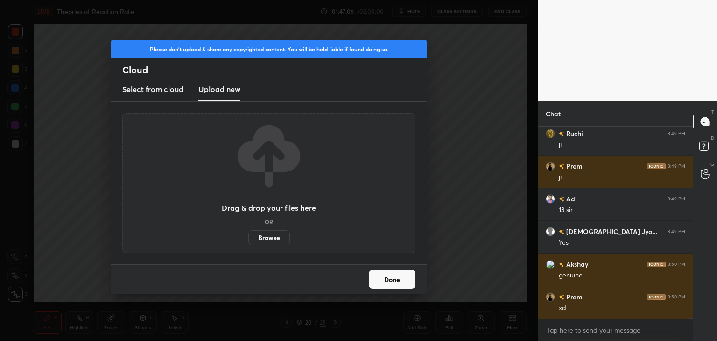
click at [271, 238] on label "Browse" at bounding box center [269, 237] width 42 height 15
click at [248, 238] on input "Browse" at bounding box center [248, 237] width 0 height 15
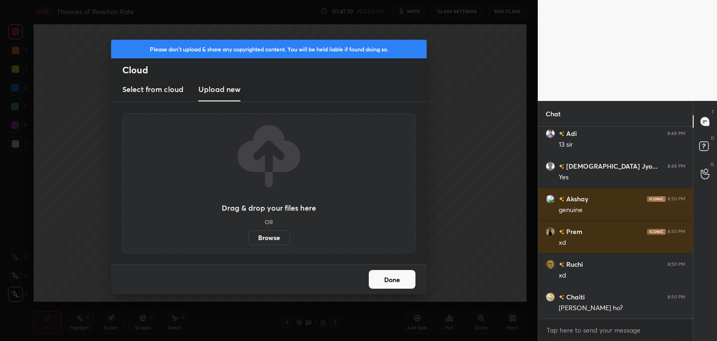
scroll to position [44907, 0]
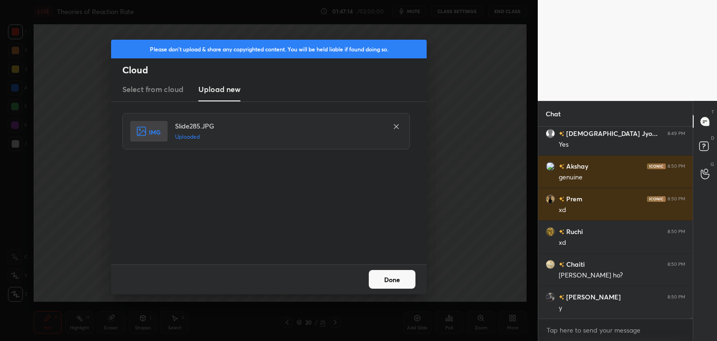
click at [373, 286] on button "Done" at bounding box center [392, 279] width 47 height 19
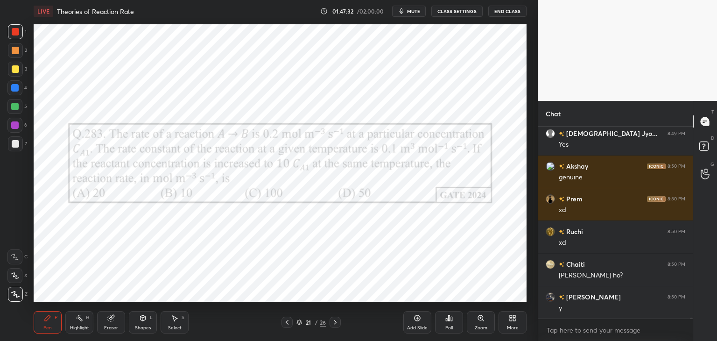
scroll to position [44940, 0]
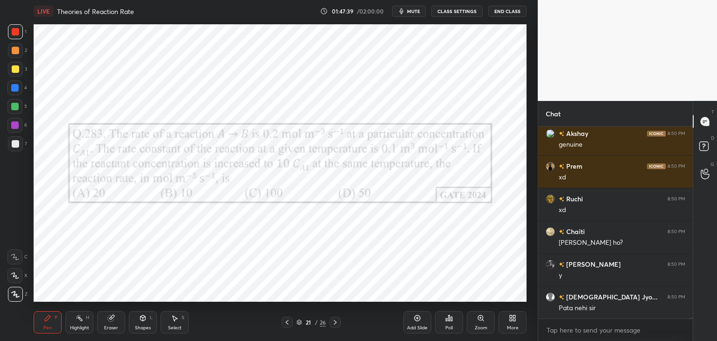
click at [448, 325] on div "Poll" at bounding box center [448, 327] width 7 height 5
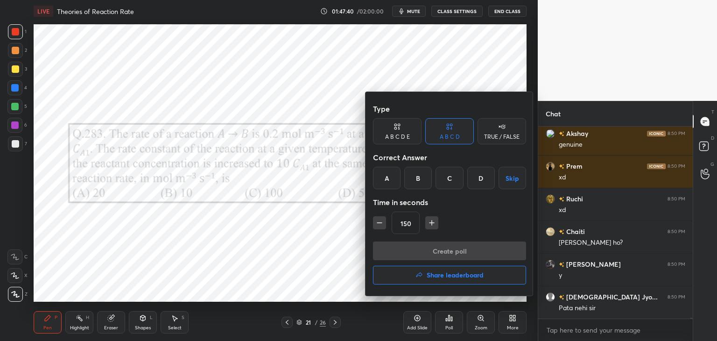
click at [394, 176] on div "A" at bounding box center [387, 178] width 28 height 22
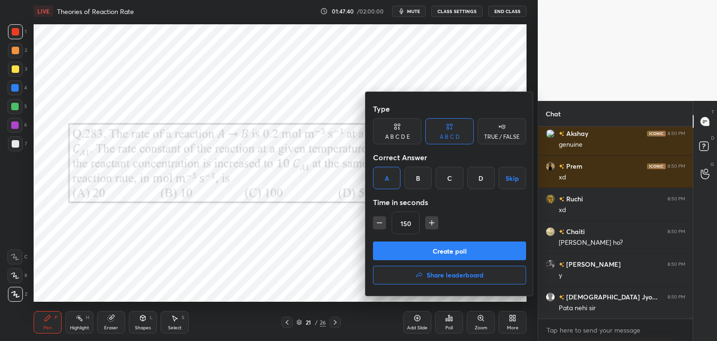
drag, startPoint x: 423, startPoint y: 222, endPoint x: 428, endPoint y: 224, distance: 5.0
click at [423, 223] on div "150" at bounding box center [449, 222] width 153 height 22
click at [429, 224] on icon "button" at bounding box center [431, 222] width 9 height 9
click at [430, 225] on icon "button" at bounding box center [431, 222] width 9 height 9
type input "180"
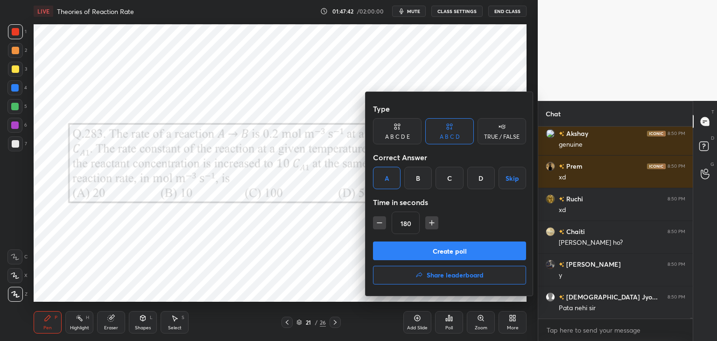
click at [429, 251] on button "Create poll" at bounding box center [449, 250] width 153 height 19
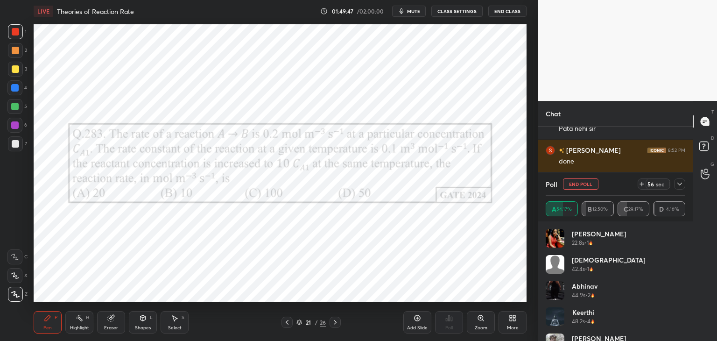
scroll to position [45152, 0]
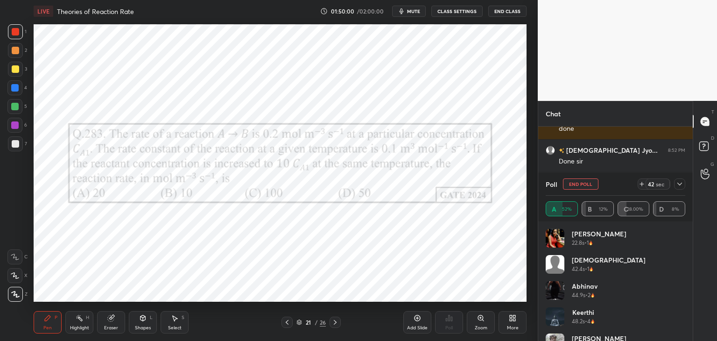
click at [680, 183] on icon at bounding box center [679, 183] width 5 height 3
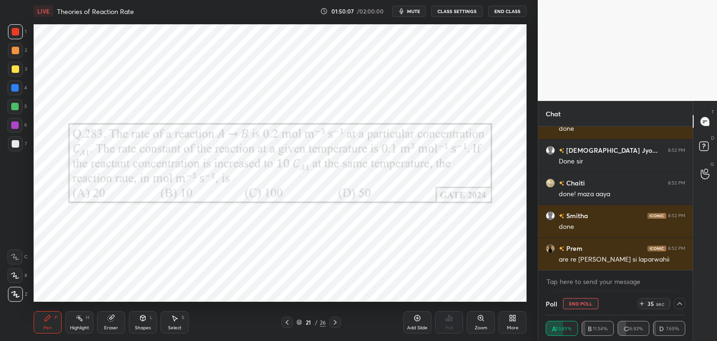
scroll to position [45184, 0]
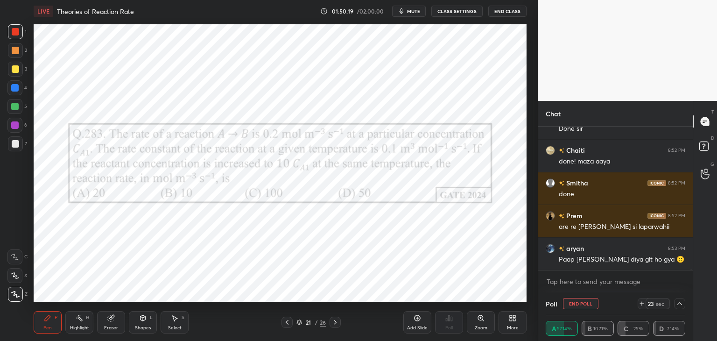
click at [682, 305] on icon at bounding box center [678, 302] width 7 height 7
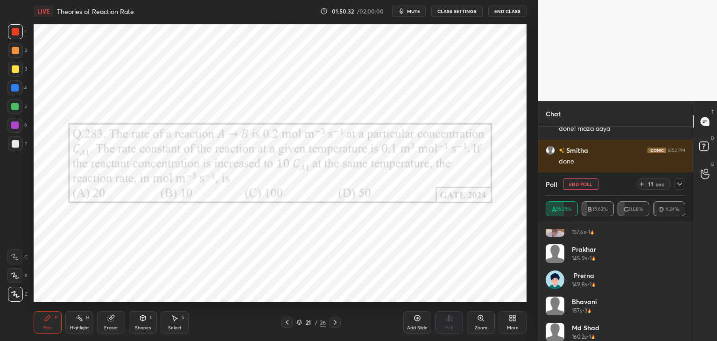
scroll to position [358, 0]
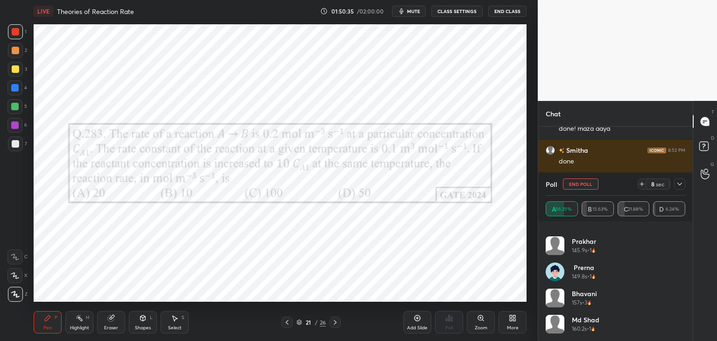
click at [682, 188] on div at bounding box center [679, 183] width 11 height 11
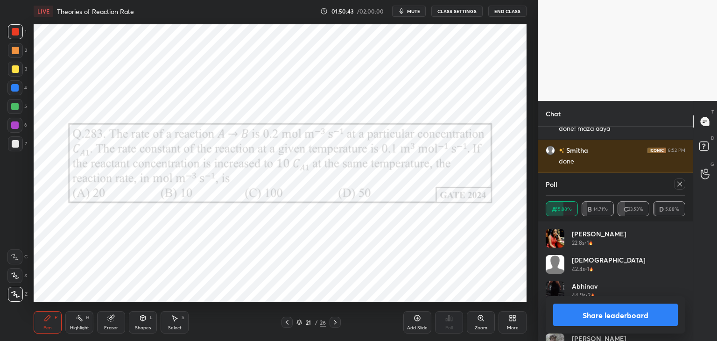
scroll to position [109, 137]
click at [682, 186] on icon at bounding box center [678, 183] width 7 height 7
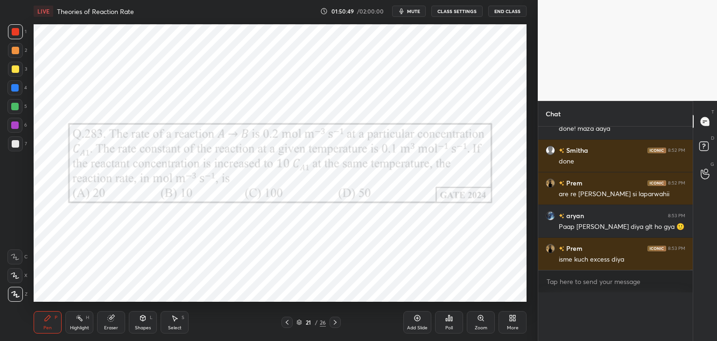
scroll to position [3, 3]
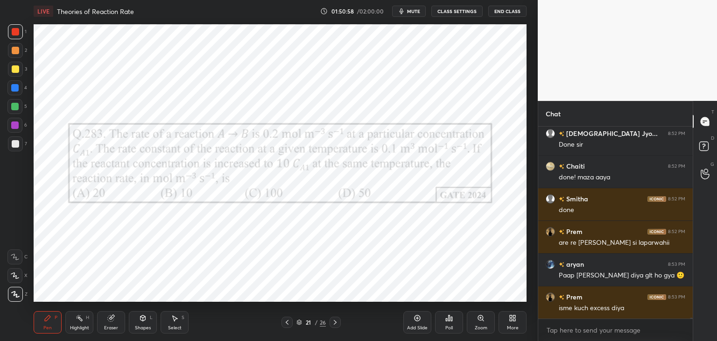
click at [11, 125] on div at bounding box center [14, 124] width 7 height 7
click at [109, 325] on div "Eraser" at bounding box center [111, 327] width 14 height 5
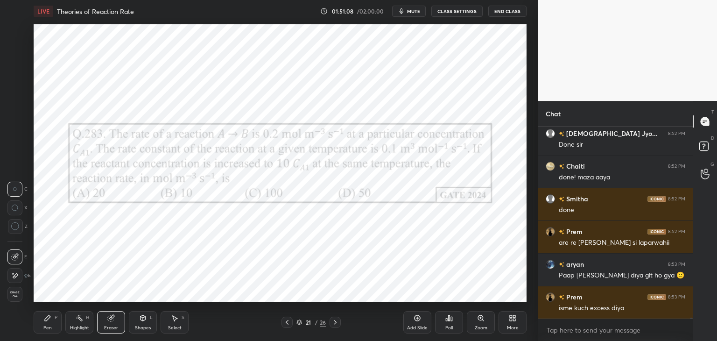
click at [13, 292] on span "Erase all" at bounding box center [15, 294] width 14 height 7
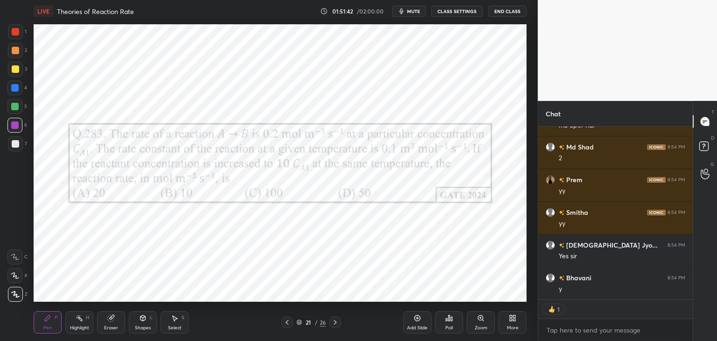
click at [414, 323] on div "Add Slide" at bounding box center [417, 322] width 28 height 22
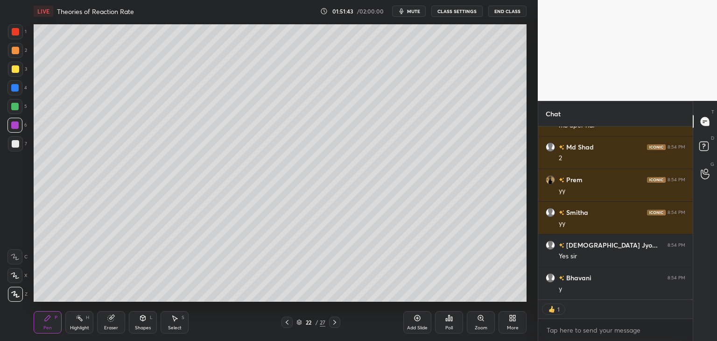
click at [21, 146] on div at bounding box center [15, 143] width 15 height 15
click at [15, 70] on div at bounding box center [15, 68] width 7 height 7
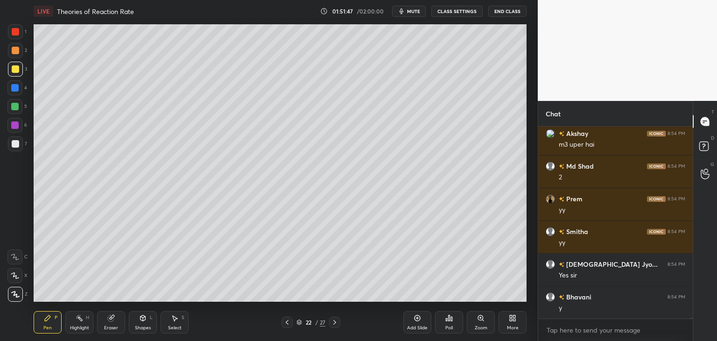
click at [11, 146] on div at bounding box center [15, 143] width 15 height 15
click at [289, 320] on icon at bounding box center [286, 321] width 7 height 7
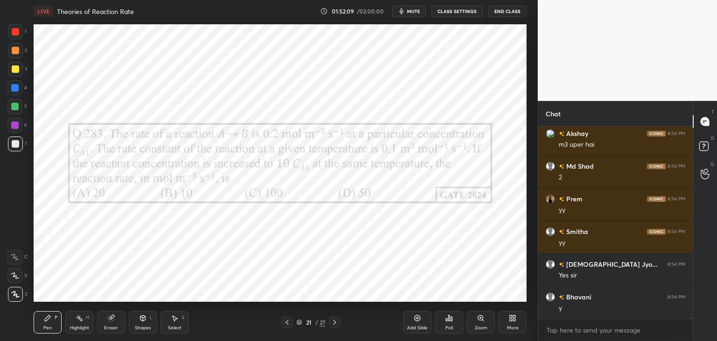
click at [333, 321] on icon at bounding box center [334, 321] width 7 height 7
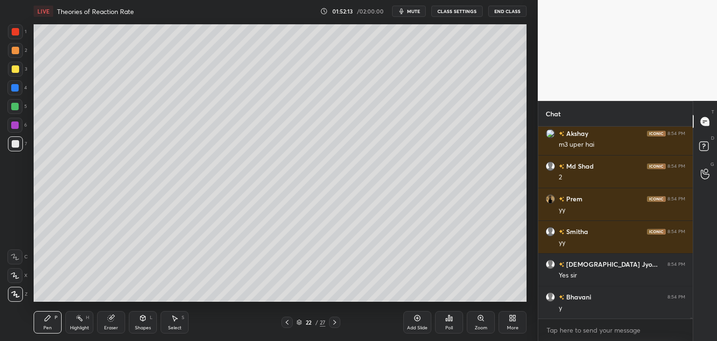
click at [141, 323] on div "Shapes L" at bounding box center [143, 322] width 28 height 22
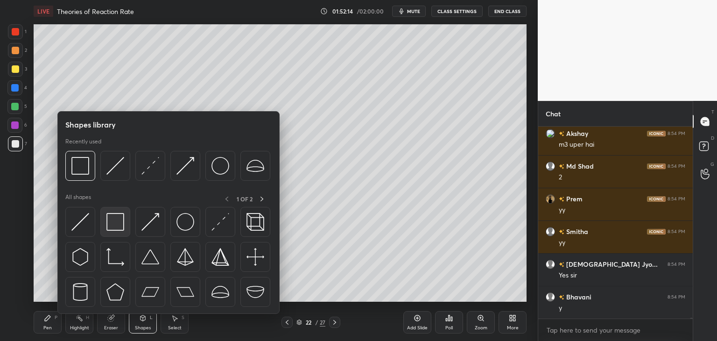
click at [112, 230] on img at bounding box center [115, 222] width 18 height 18
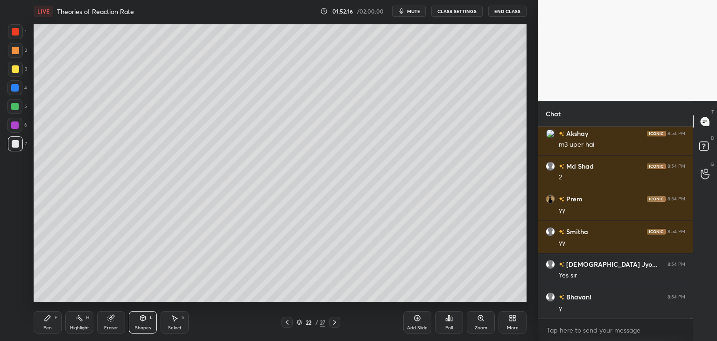
click at [279, 320] on div "22 / 27" at bounding box center [310, 321] width 185 height 11
click at [287, 321] on icon at bounding box center [286, 321] width 7 height 7
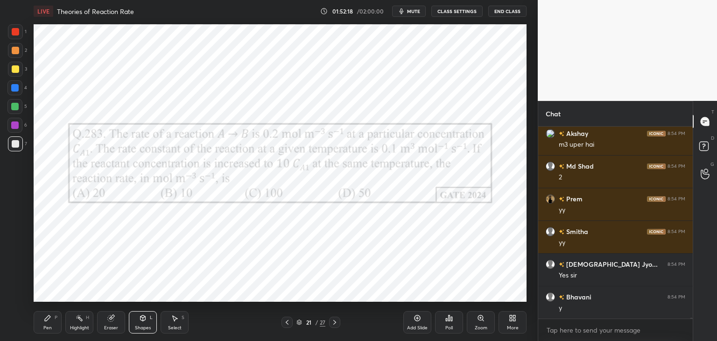
scroll to position [45854, 0]
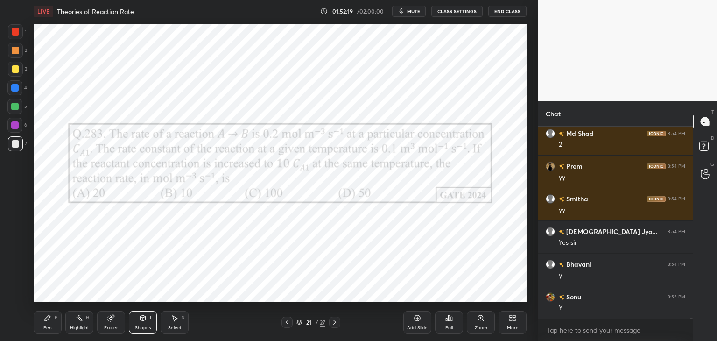
click at [55, 323] on div "Pen P" at bounding box center [48, 322] width 28 height 22
click at [335, 323] on icon at bounding box center [334, 321] width 7 height 7
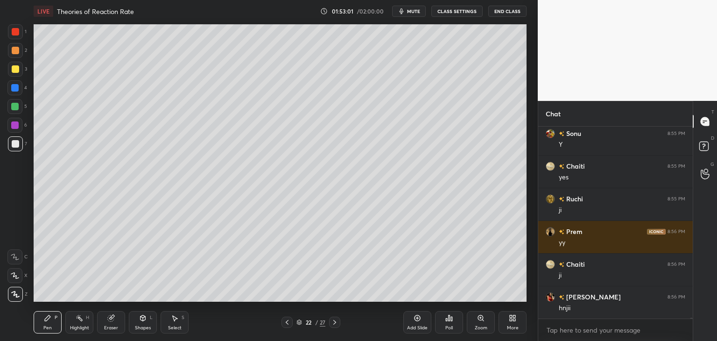
scroll to position [46050, 0]
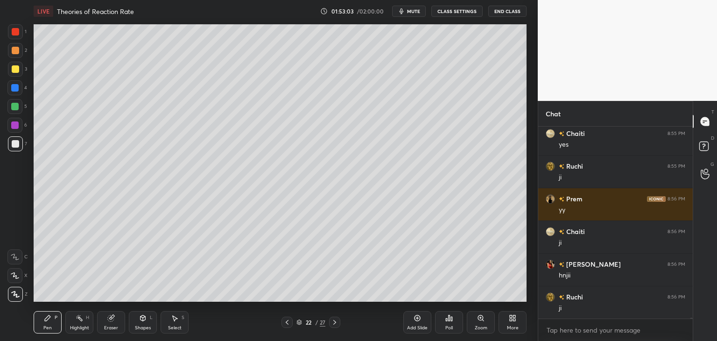
click at [288, 320] on icon at bounding box center [286, 321] width 7 height 7
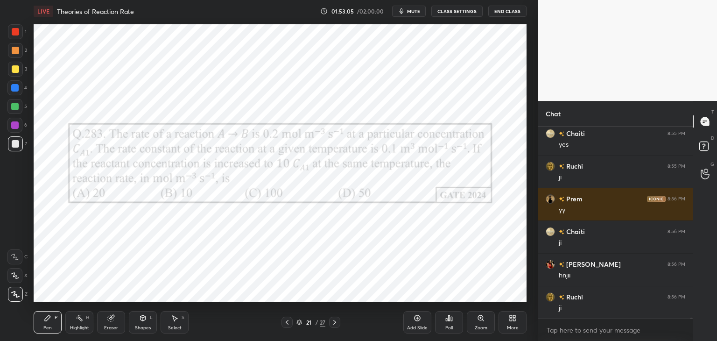
click at [336, 317] on div at bounding box center [334, 321] width 11 height 11
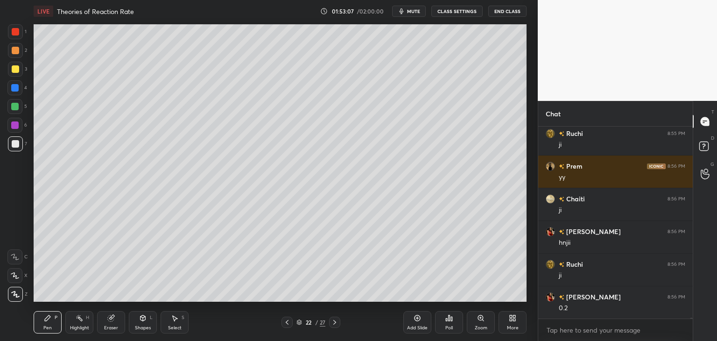
scroll to position [46116, 0]
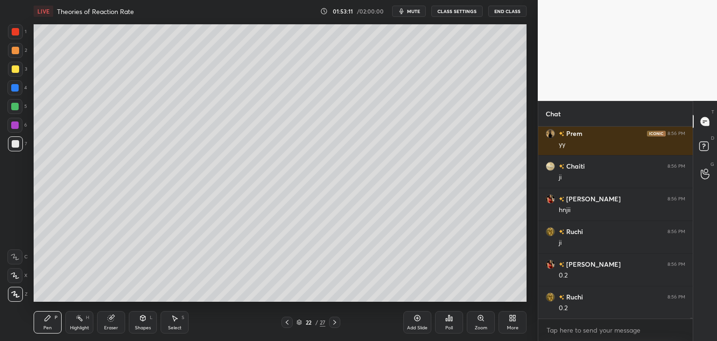
drag, startPoint x: 119, startPoint y: 318, endPoint x: 151, endPoint y: 306, distance: 33.6
click at [119, 318] on div "Eraser" at bounding box center [111, 322] width 28 height 22
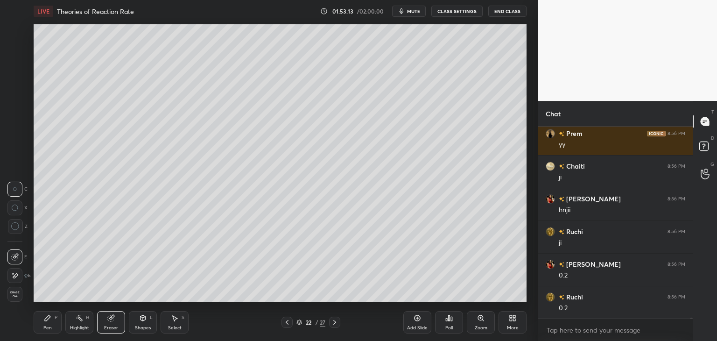
click at [31, 324] on div "LIVE Theories of Reaction Rate 01:53:13 / 02:00:00 mute CLASS SETTINGS End Clas…" at bounding box center [280, 170] width 500 height 341
click at [41, 324] on div "Pen P" at bounding box center [48, 322] width 28 height 22
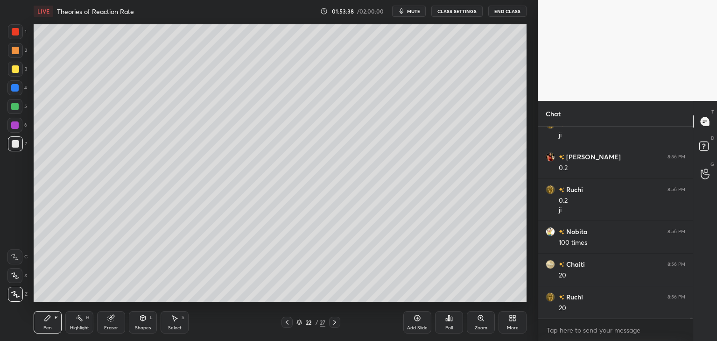
scroll to position [46256, 0]
click at [284, 323] on icon at bounding box center [286, 321] width 7 height 7
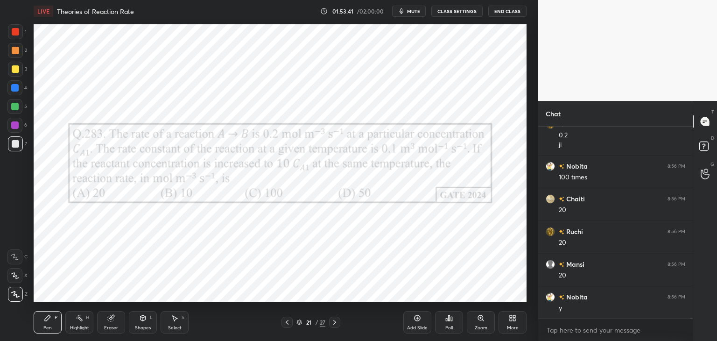
scroll to position [46321, 0]
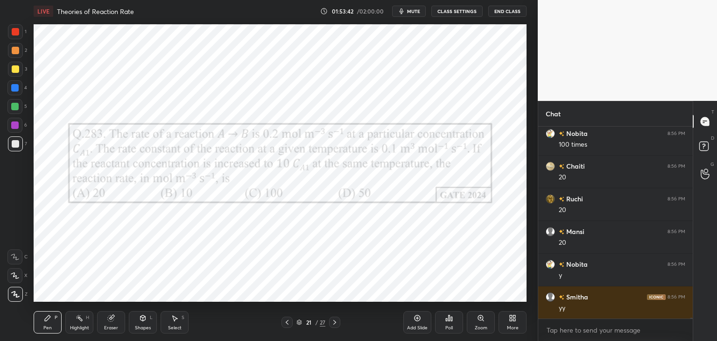
click at [335, 325] on icon at bounding box center [334, 321] width 7 height 7
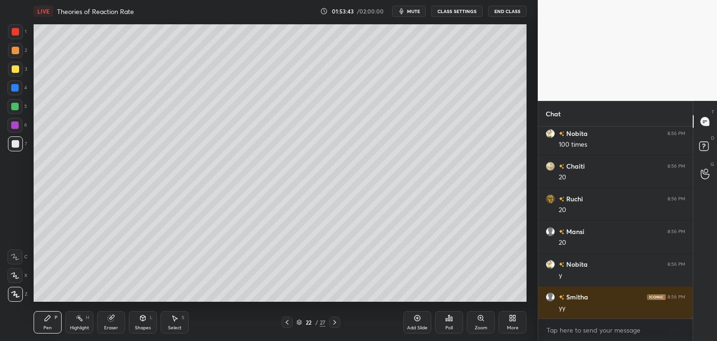
scroll to position [46353, 0]
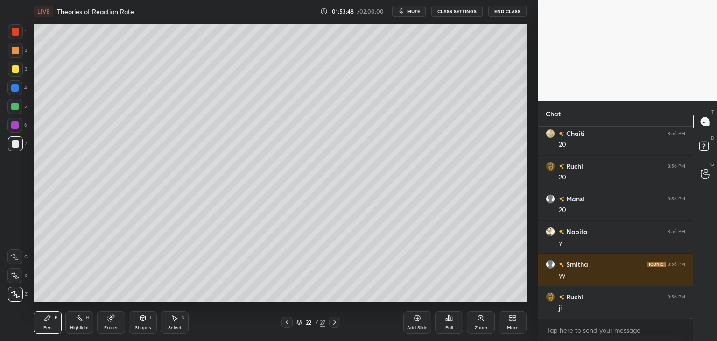
click at [287, 323] on icon at bounding box center [286, 321] width 7 height 7
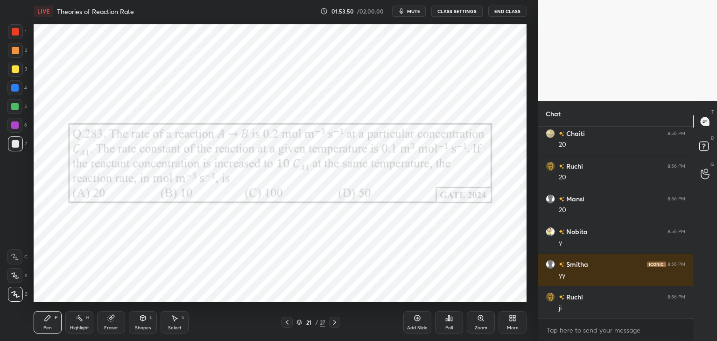
click at [336, 321] on icon at bounding box center [334, 321] width 7 height 7
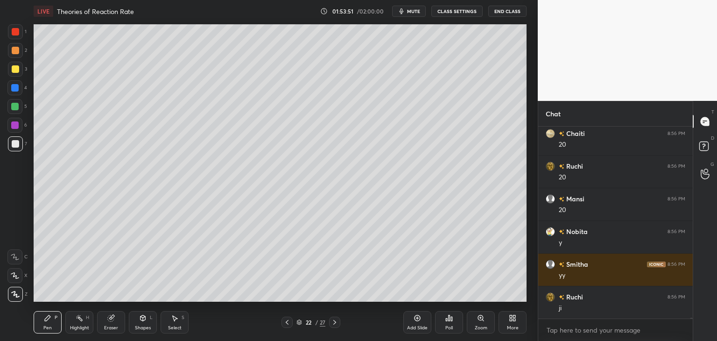
scroll to position [46386, 0]
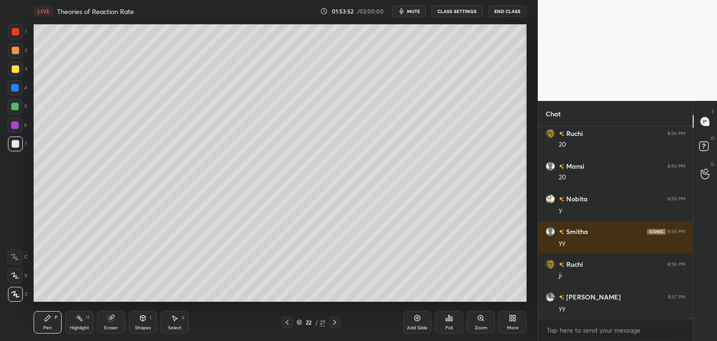
click at [149, 321] on div "Shapes L" at bounding box center [143, 322] width 28 height 22
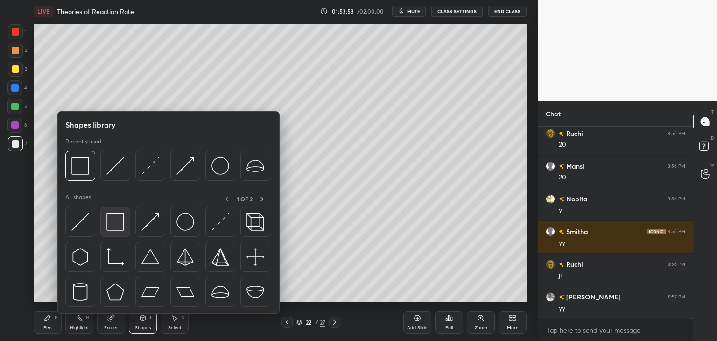
click at [120, 229] on img at bounding box center [115, 222] width 18 height 18
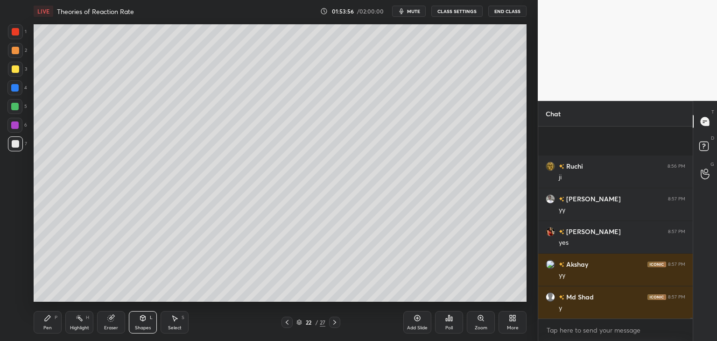
scroll to position [46549, 0]
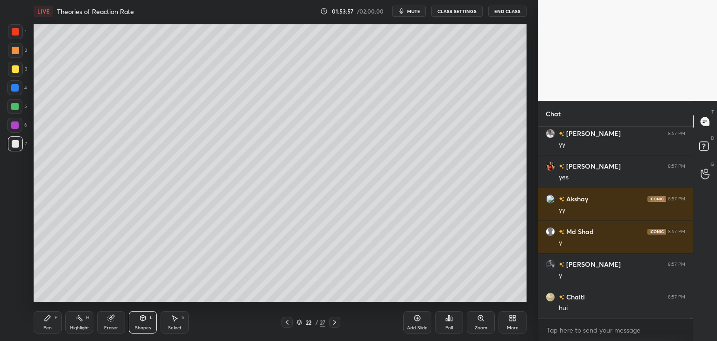
click at [178, 320] on icon at bounding box center [174, 317] width 7 height 7
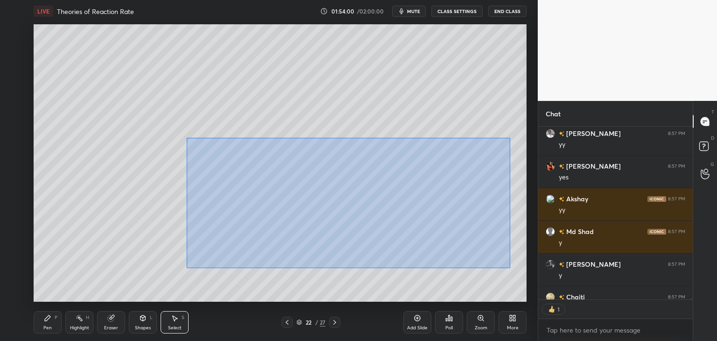
drag, startPoint x: 187, startPoint y: 137, endPoint x: 509, endPoint y: 269, distance: 347.7
click at [511, 271] on div "0 ° Undo Copy Duplicate Duplicate to new slide Delete" at bounding box center [280, 162] width 493 height 277
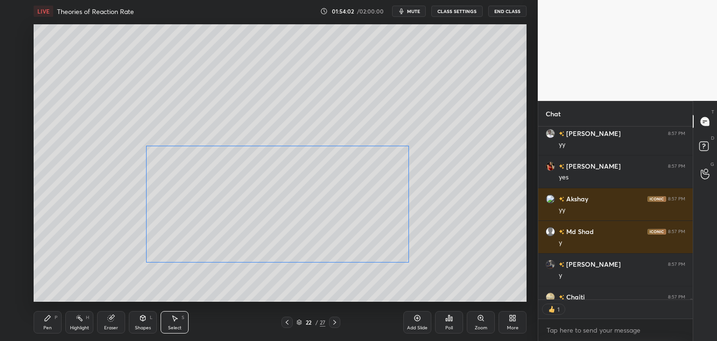
drag, startPoint x: 411, startPoint y: 221, endPoint x: 345, endPoint y: 230, distance: 66.4
click at [345, 230] on div "0 ° Undo Copy Duplicate Duplicate to new slide Delete" at bounding box center [280, 162] width 493 height 277
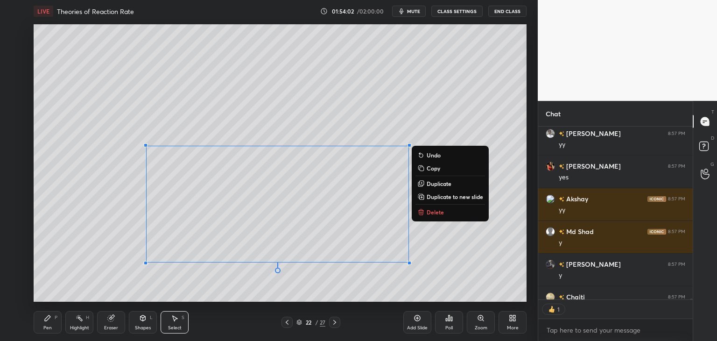
click at [463, 242] on div "0 ° Undo Copy Duplicate Duplicate to new slide Delete" at bounding box center [280, 162] width 493 height 277
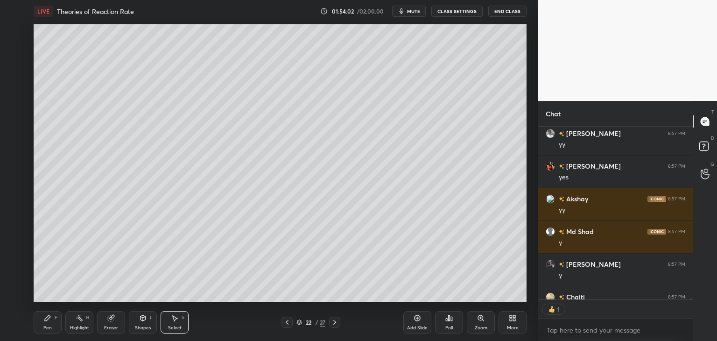
scroll to position [46601, 0]
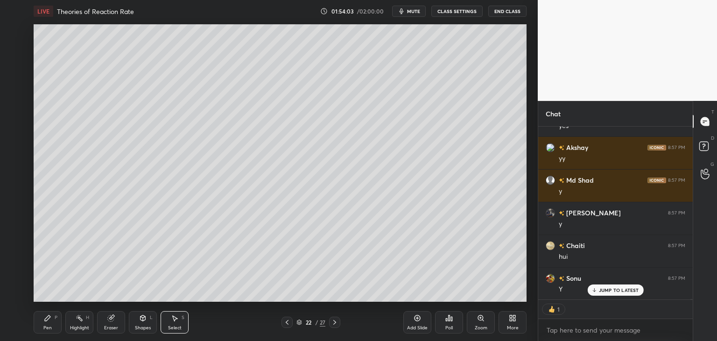
click at [145, 318] on icon at bounding box center [142, 317] width 7 height 7
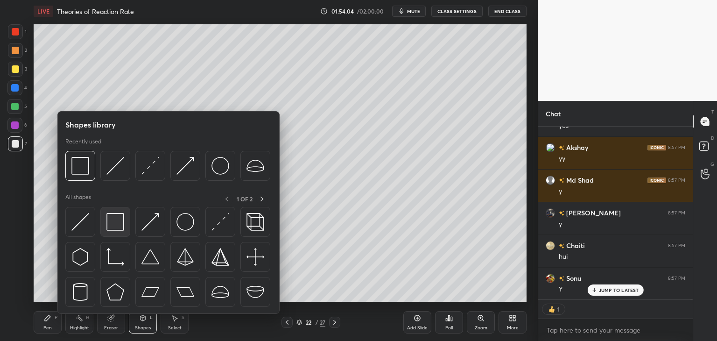
click at [115, 218] on img at bounding box center [115, 222] width 18 height 18
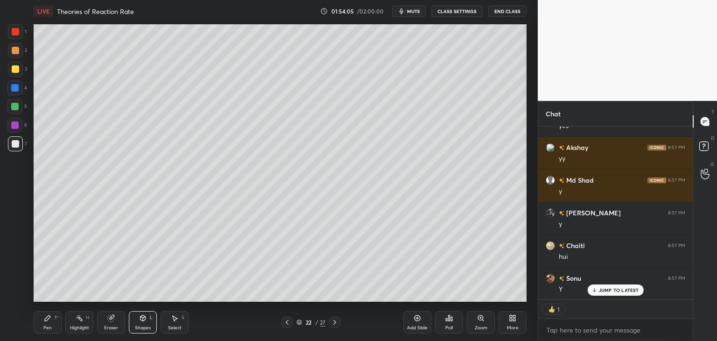
scroll to position [46634, 0]
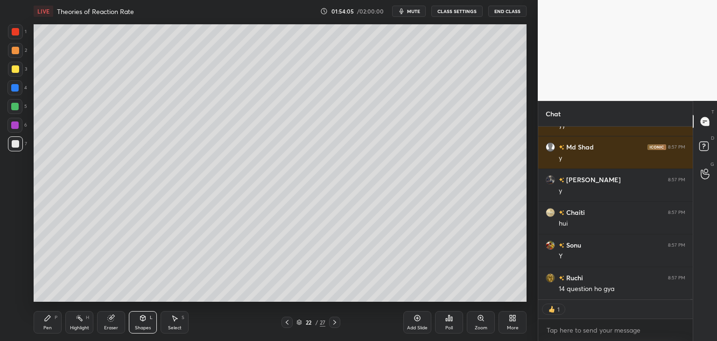
click at [13, 127] on div at bounding box center [14, 124] width 7 height 7
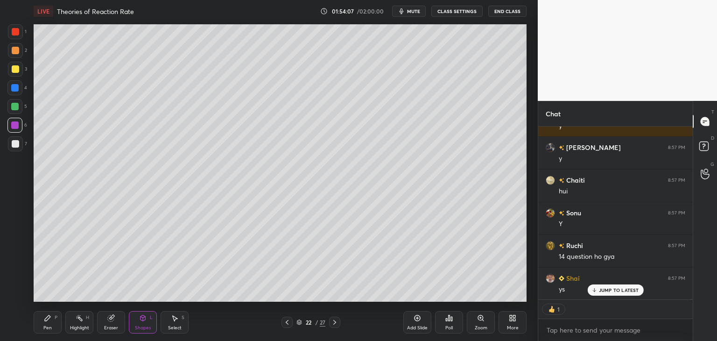
scroll to position [189, 152]
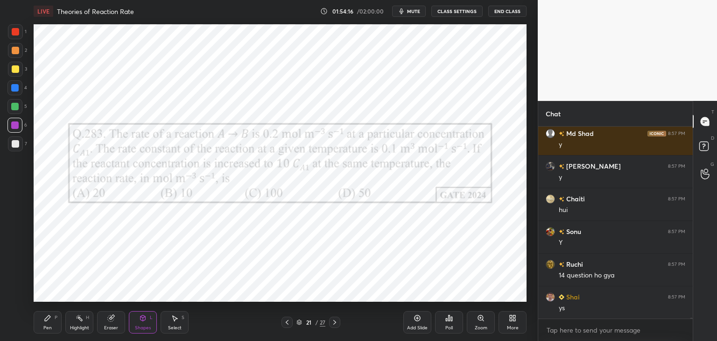
click at [119, 326] on div "Eraser" at bounding box center [111, 322] width 28 height 22
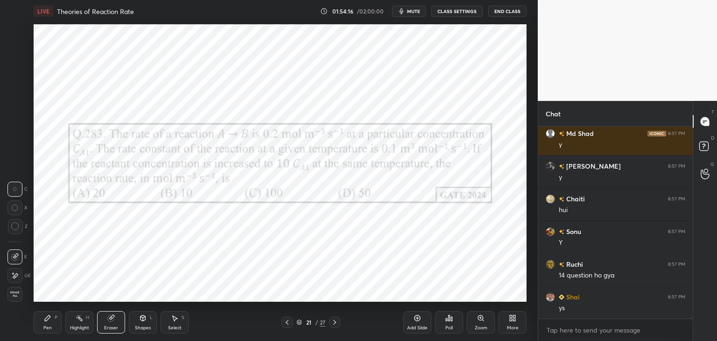
click at [11, 286] on div "Erase all" at bounding box center [15, 292] width 17 height 19
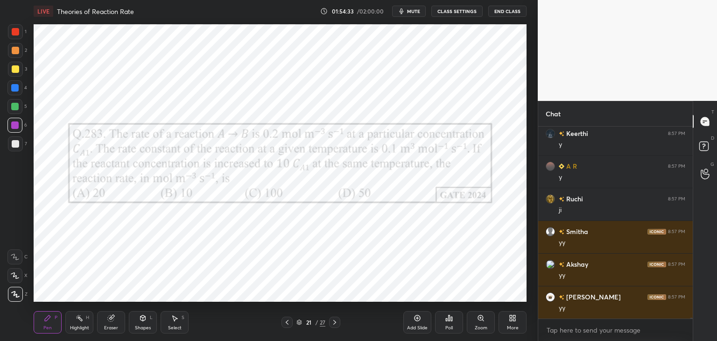
scroll to position [46909, 0]
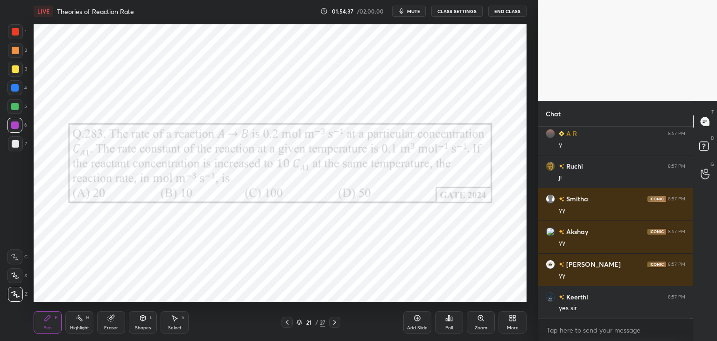
click at [511, 326] on div "More" at bounding box center [513, 327] width 12 height 5
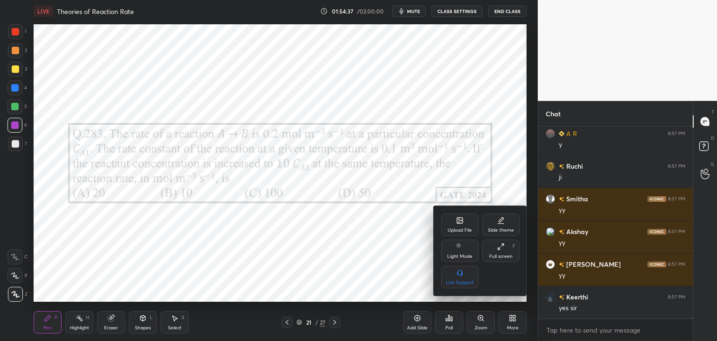
click at [458, 226] on div "Upload File" at bounding box center [459, 224] width 37 height 22
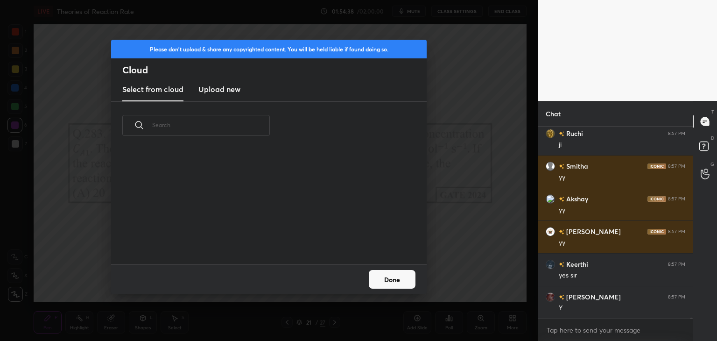
scroll to position [115, 299]
click at [226, 86] on h3 "Upload new" at bounding box center [219, 88] width 42 height 11
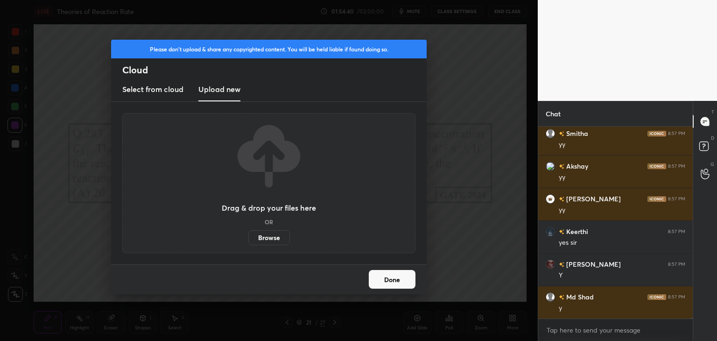
scroll to position [47007, 0]
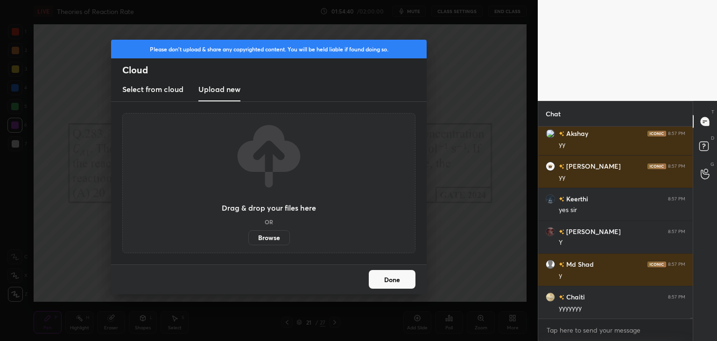
click at [401, 279] on button "Done" at bounding box center [392, 279] width 47 height 19
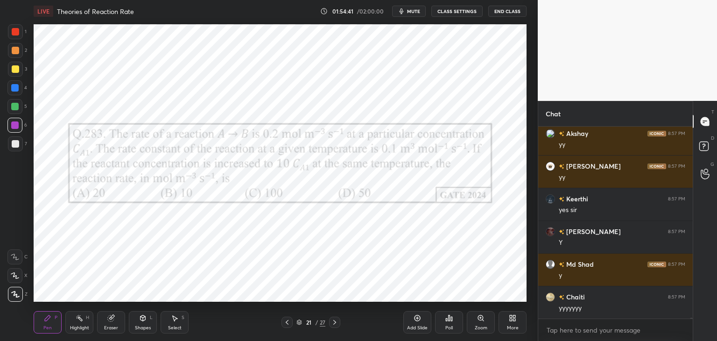
click at [336, 320] on icon at bounding box center [334, 321] width 7 height 7
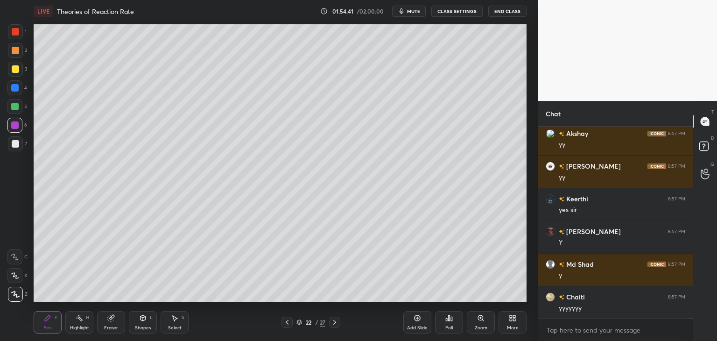
click at [335, 321] on icon at bounding box center [334, 321] width 7 height 7
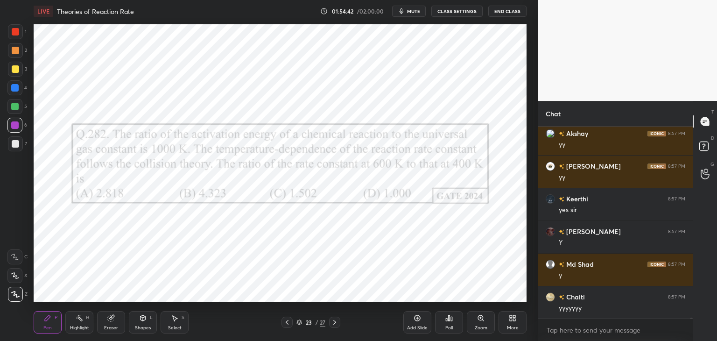
click at [287, 321] on icon at bounding box center [286, 322] width 3 height 5
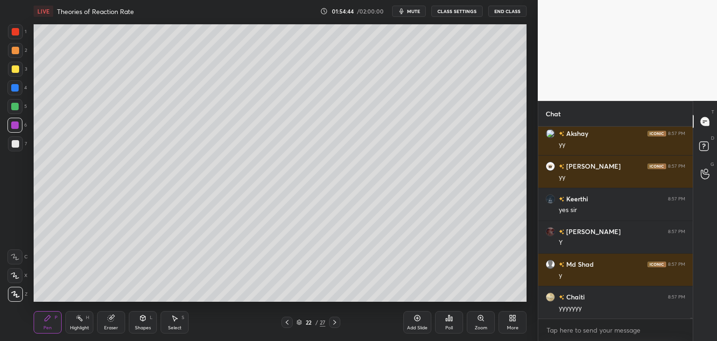
click at [507, 320] on div "More" at bounding box center [512, 322] width 28 height 22
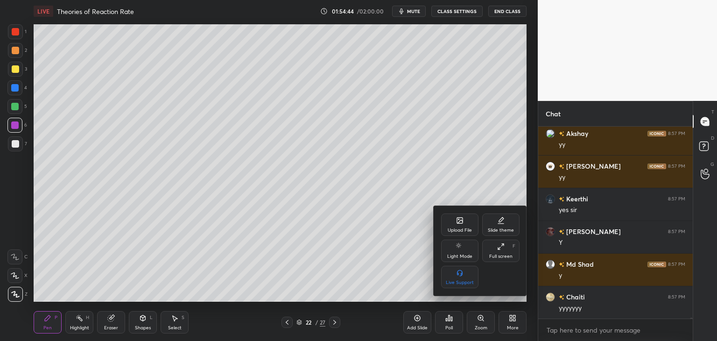
click at [446, 217] on div "Upload File" at bounding box center [459, 224] width 37 height 22
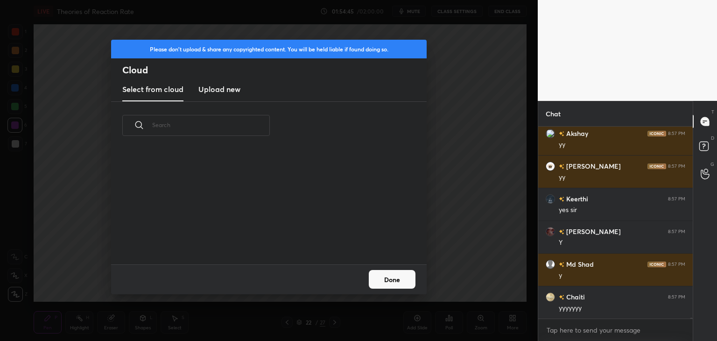
scroll to position [115, 299]
click at [210, 94] on h3 "Upload new" at bounding box center [219, 88] width 42 height 11
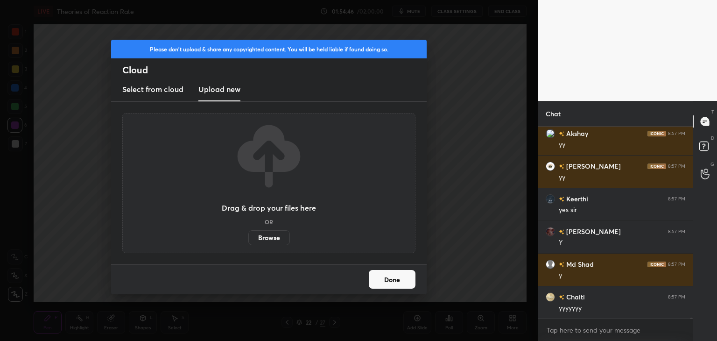
click at [267, 237] on label "Browse" at bounding box center [269, 237] width 42 height 15
click at [248, 237] on input "Browse" at bounding box center [248, 237] width 0 height 15
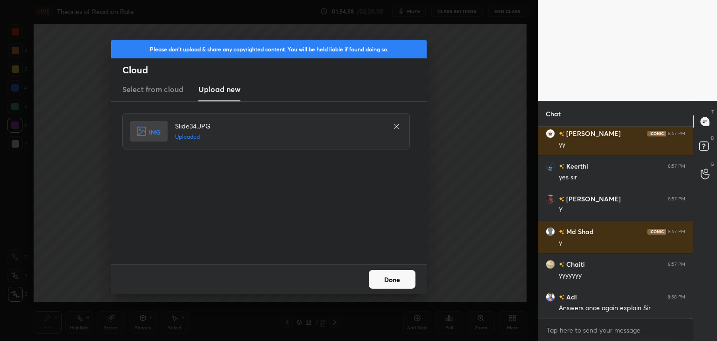
click at [388, 280] on button "Done" at bounding box center [392, 279] width 47 height 19
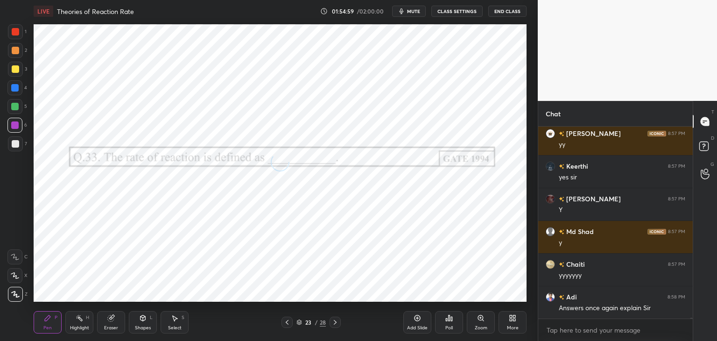
click at [286, 324] on icon at bounding box center [286, 321] width 7 height 7
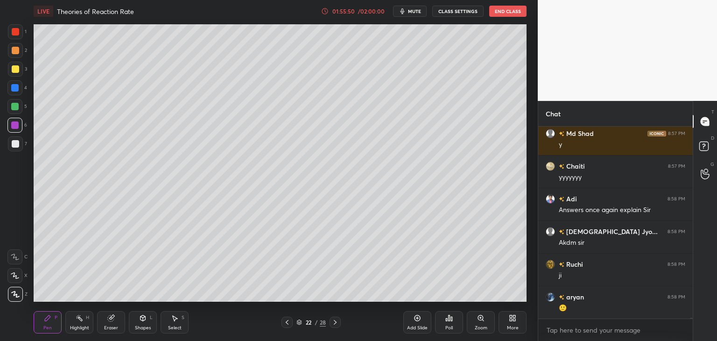
scroll to position [47170, 0]
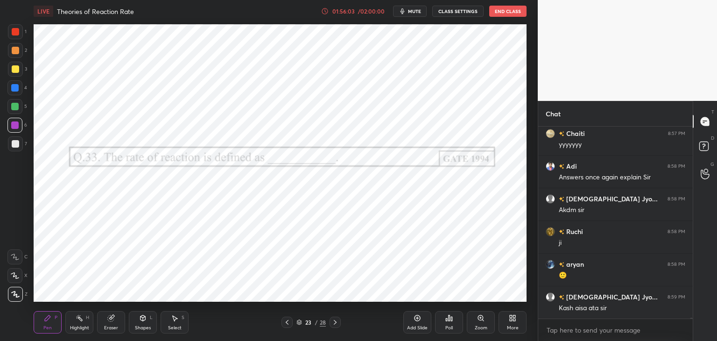
click at [505, 323] on div "More" at bounding box center [512, 322] width 28 height 22
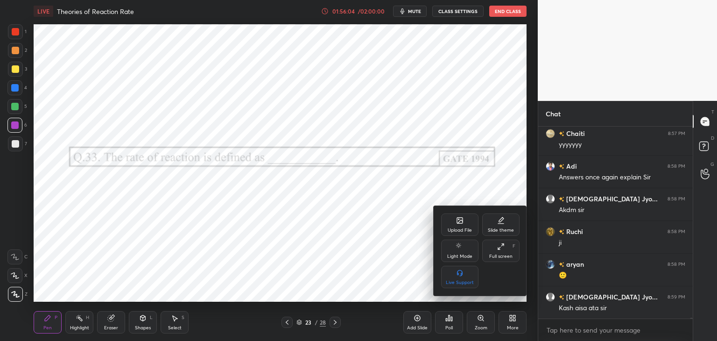
click at [462, 227] on div "Upload File" at bounding box center [459, 224] width 37 height 22
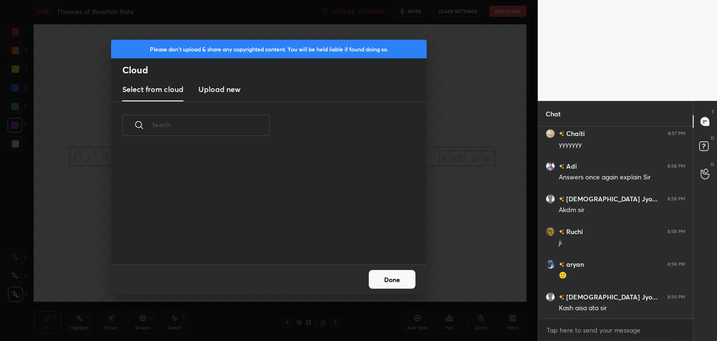
scroll to position [115, 299]
click at [228, 86] on h3 "Upload new" at bounding box center [219, 88] width 42 height 11
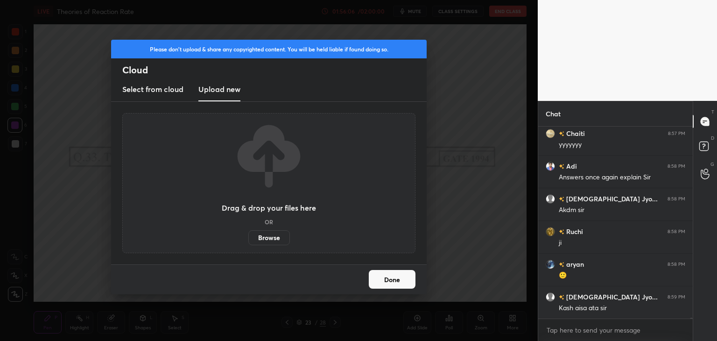
click at [261, 240] on label "Browse" at bounding box center [269, 237] width 42 height 15
click at [248, 240] on input "Browse" at bounding box center [248, 237] width 0 height 15
click at [386, 278] on button "Done" at bounding box center [392, 279] width 47 height 19
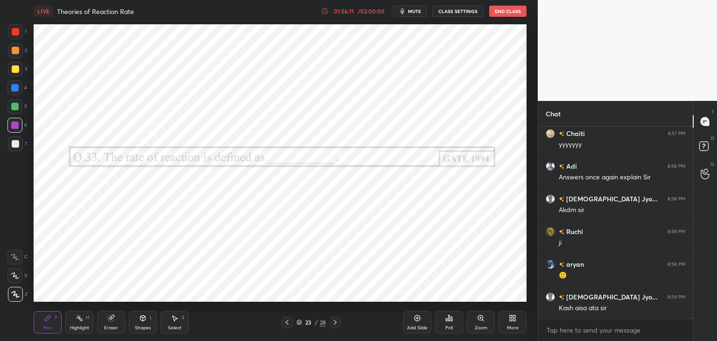
scroll to position [3, 3]
click at [16, 129] on div at bounding box center [14, 125] width 15 height 15
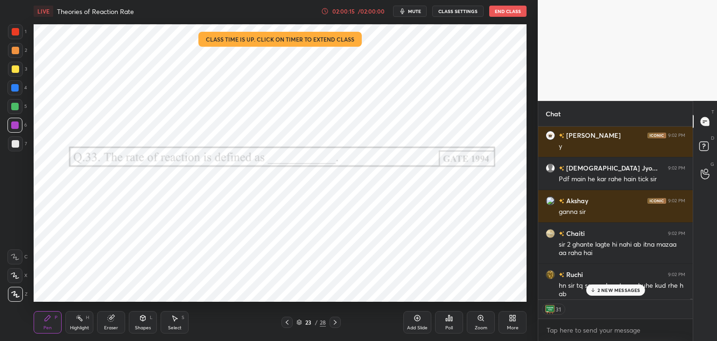
scroll to position [50138, 0]
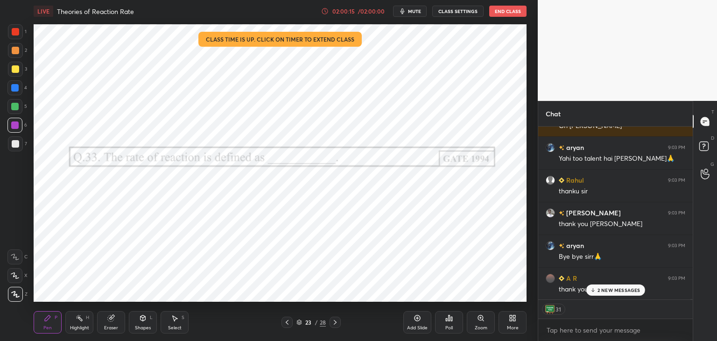
drag, startPoint x: 690, startPoint y: 299, endPoint x: 689, endPoint y: 306, distance: 8.1
click at [689, 306] on div "[PERSON_NAME] 9:02 PM hn sir tq so much pet me chuhe kud rhe h ab [PERSON_NAME]…" at bounding box center [615, 233] width 154 height 214
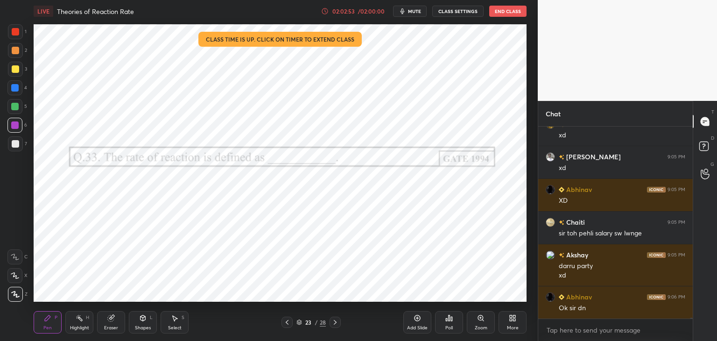
scroll to position [51447, 0]
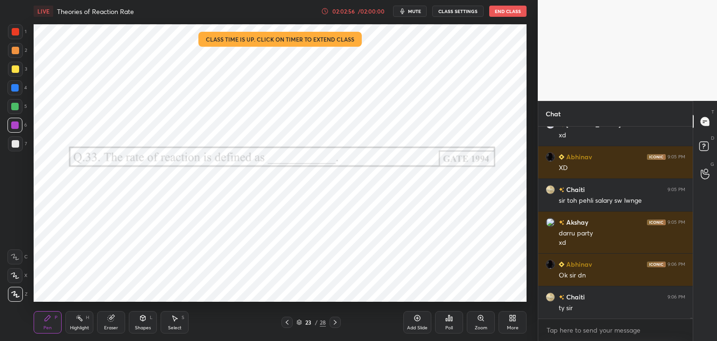
click at [509, 12] on button "End Class" at bounding box center [507, 11] width 37 height 11
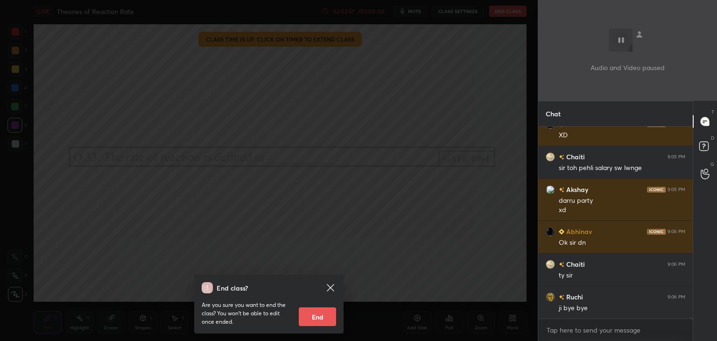
scroll to position [51513, 0]
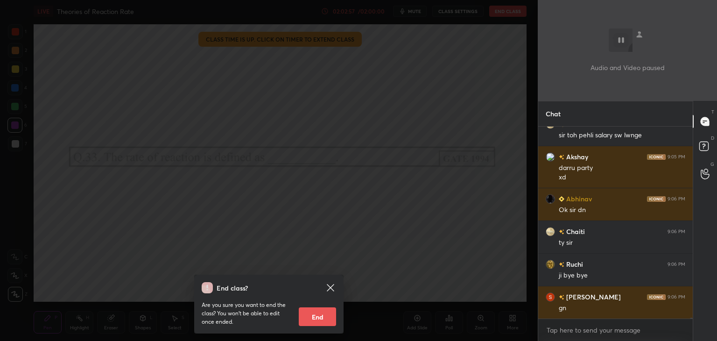
click at [321, 319] on button "End" at bounding box center [317, 316] width 37 height 19
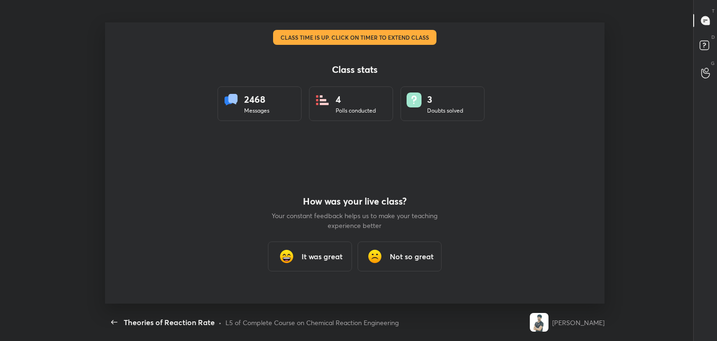
scroll to position [0, 0]
type textarea "x"
click at [334, 259] on h3 "It was great" at bounding box center [321, 255] width 41 height 11
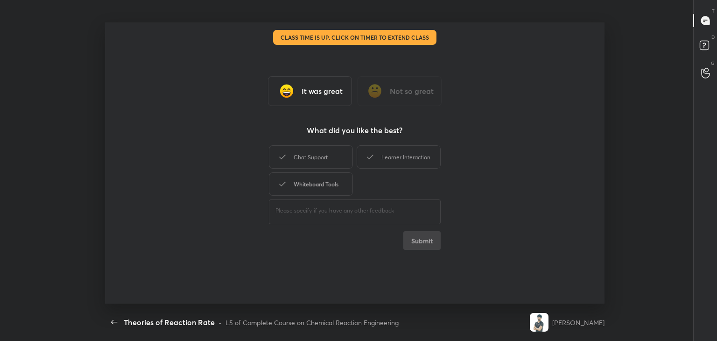
drag, startPoint x: 340, startPoint y: 159, endPoint x: 333, endPoint y: 181, distance: 23.6
click at [340, 159] on div "Chat Support" at bounding box center [311, 156] width 84 height 23
click at [334, 183] on div "Whiteboard Tools" at bounding box center [311, 183] width 84 height 23
click at [390, 150] on div "Learner Interaction" at bounding box center [398, 156] width 84 height 23
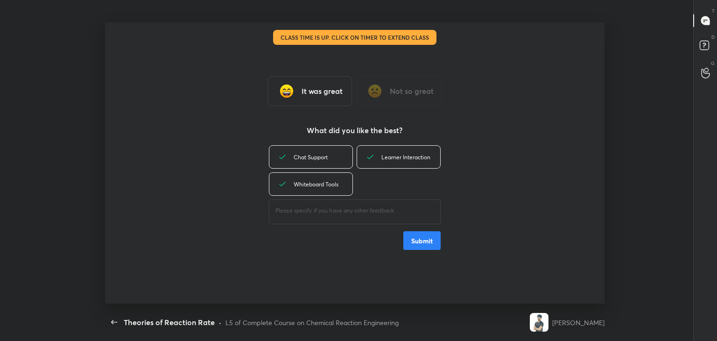
click at [420, 234] on button "Submit" at bounding box center [421, 240] width 37 height 19
